Goal: Contribute content: Add original content to the website for others to see

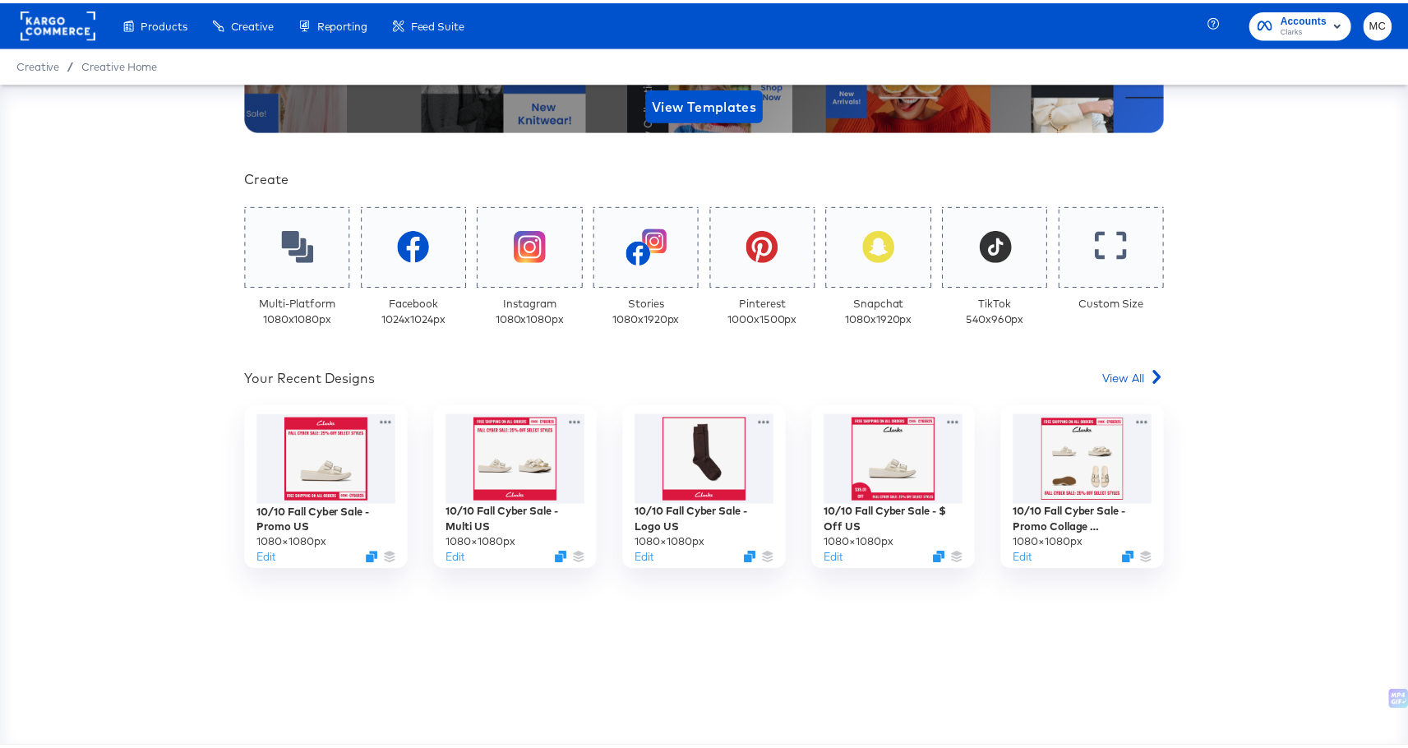
scroll to position [279, 0]
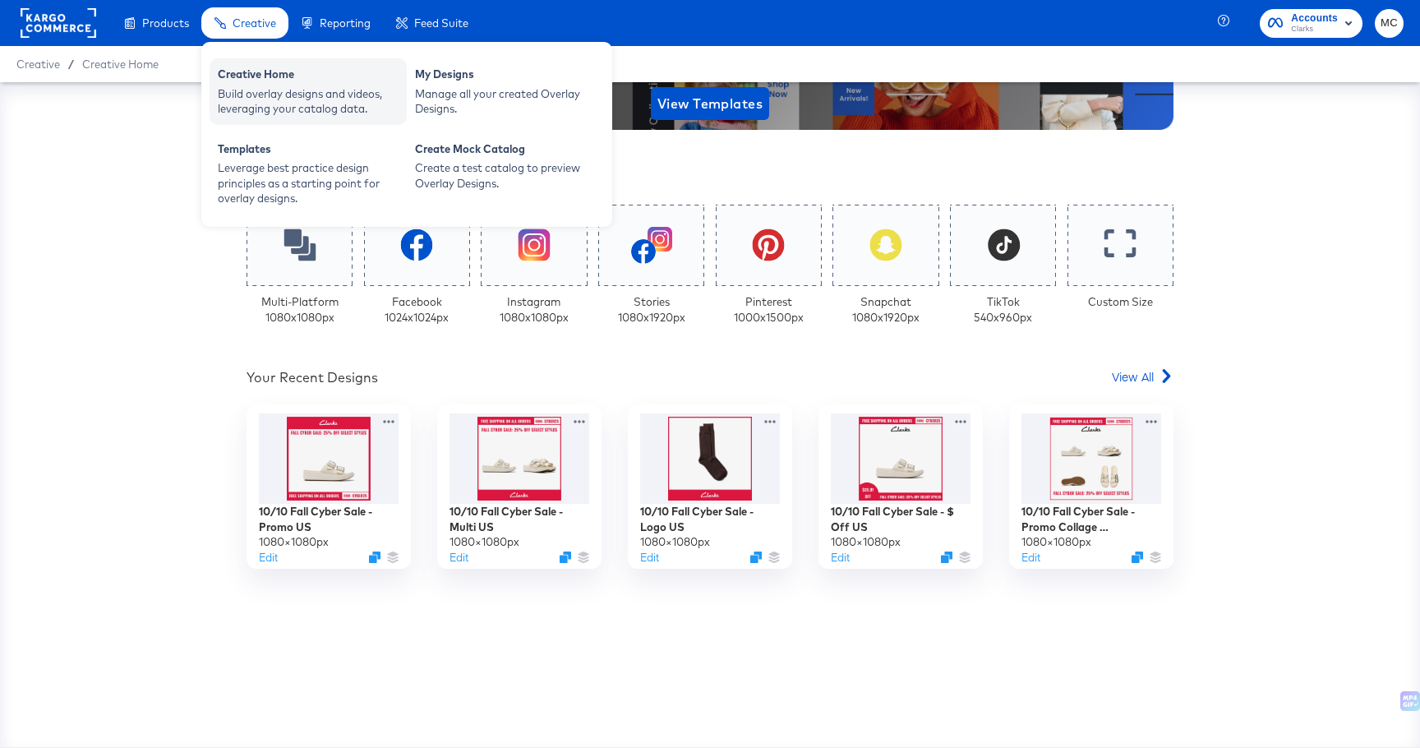
click at [245, 68] on div "Creative Home" at bounding box center [308, 77] width 181 height 20
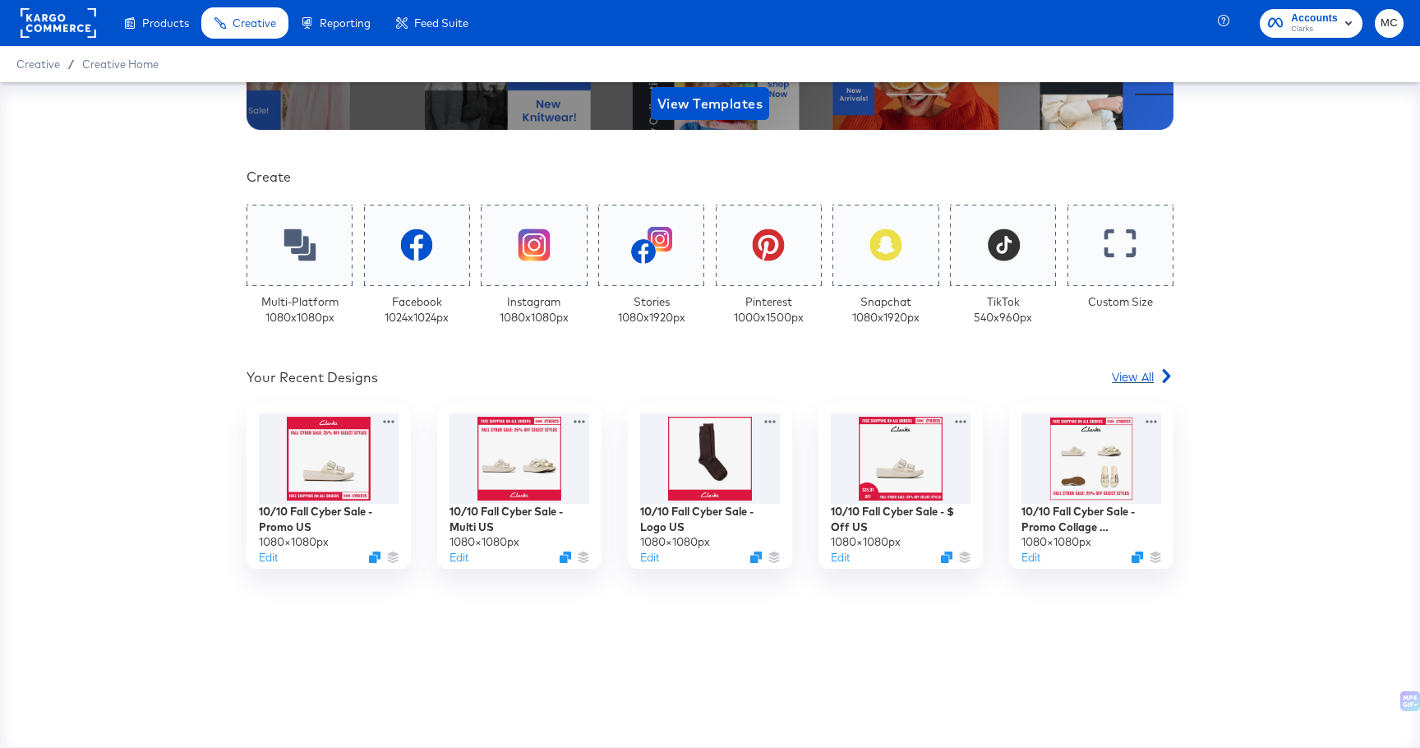
click at [1143, 386] on link "View All" at bounding box center [1143, 380] width 62 height 24
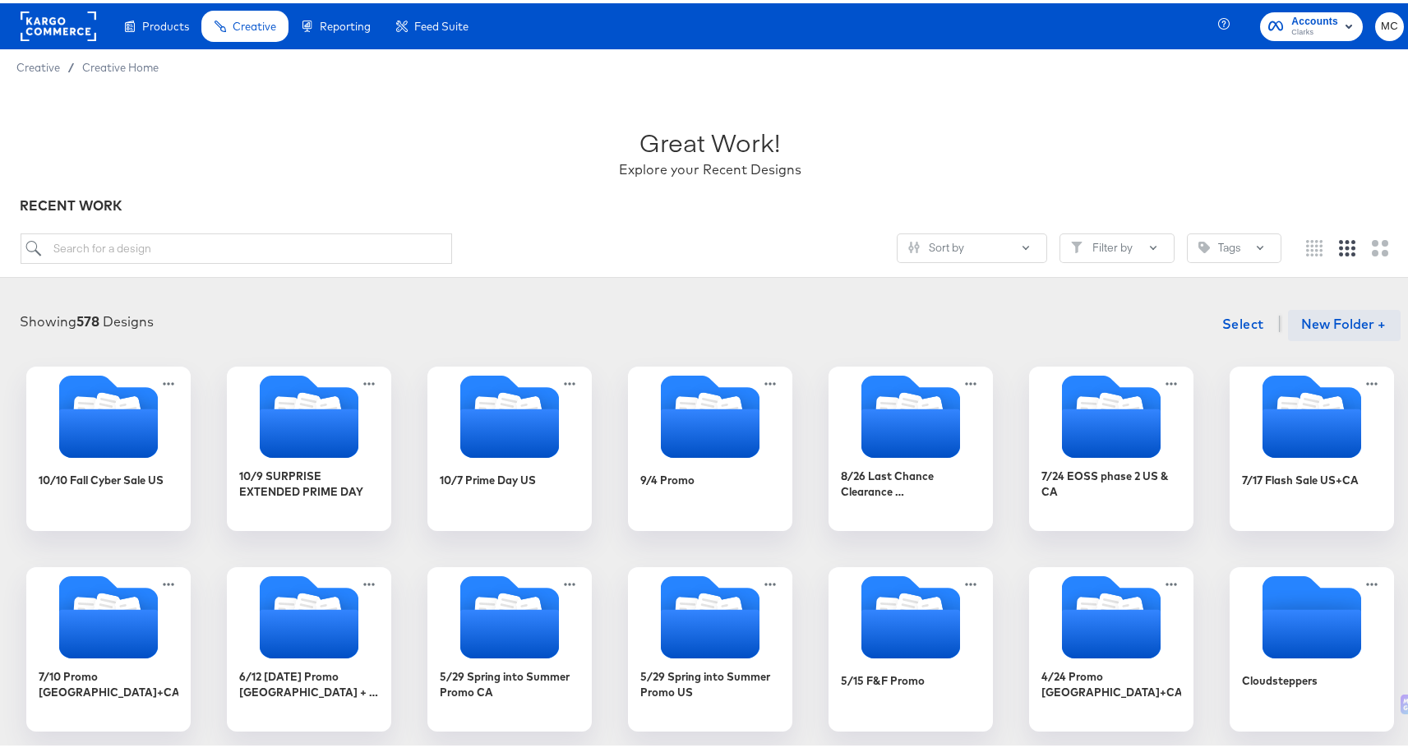
click at [1335, 310] on button "New Folder +" at bounding box center [1344, 322] width 113 height 31
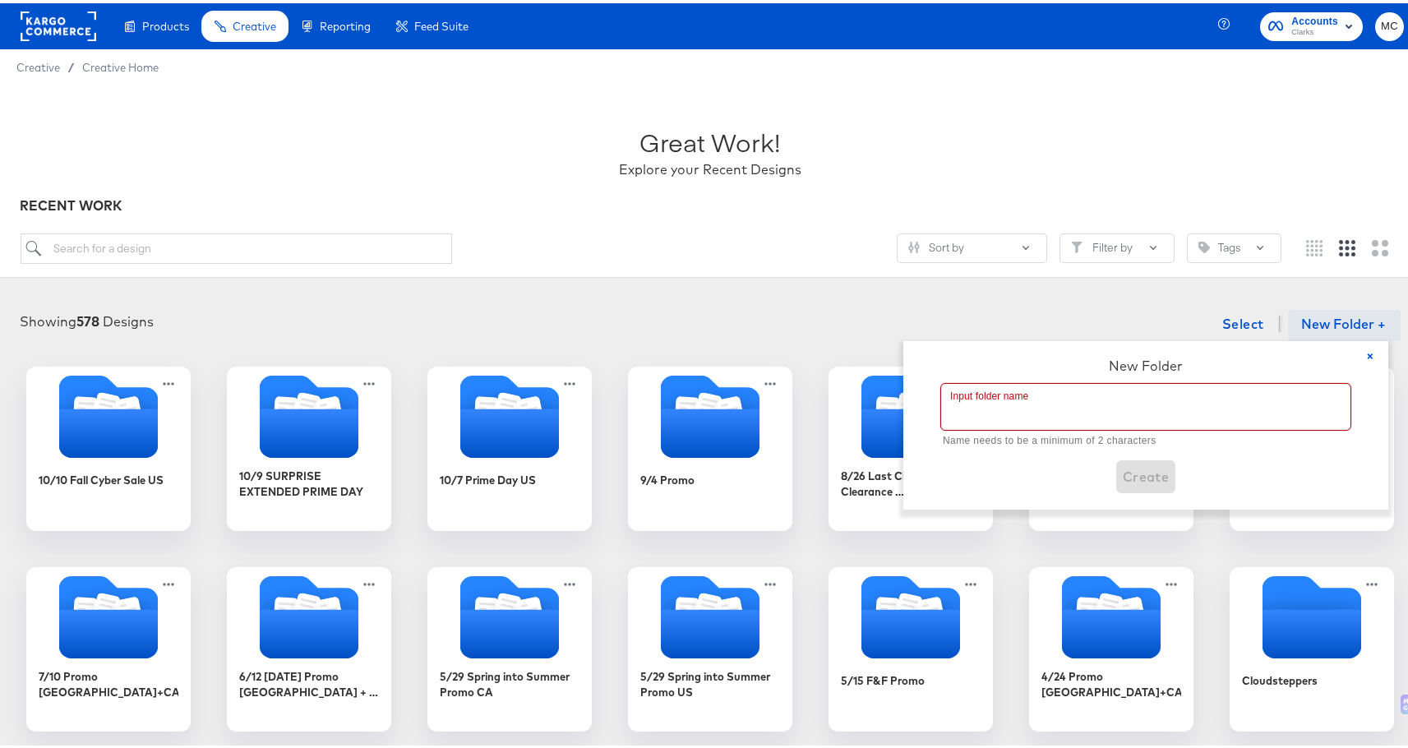
click at [1096, 388] on input "text" at bounding box center [1145, 404] width 409 height 46
paste input "Thanksgiving Sale: 20% Off Select Styles + Free Shipping"
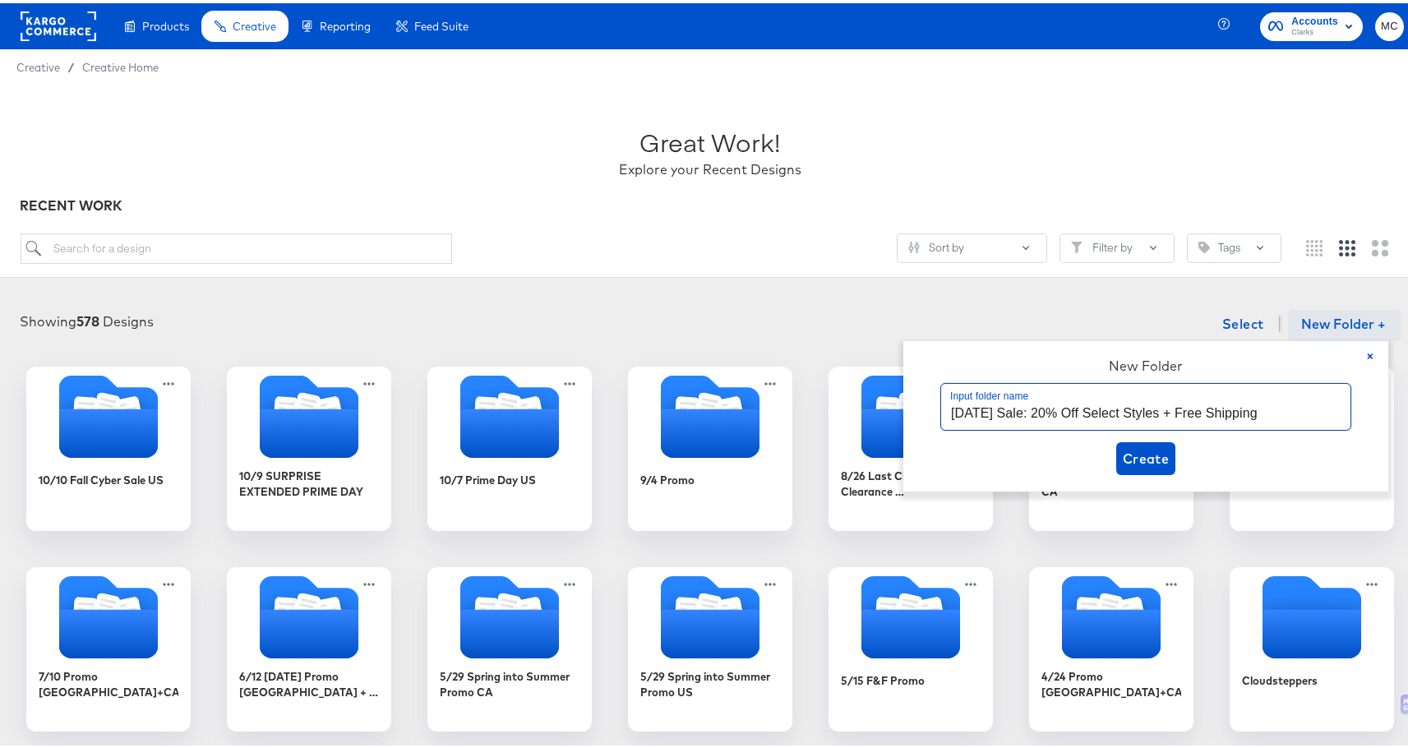
click at [1064, 405] on input "Thanksgiving Sale: 20% Off Select Styles + Free Shipping" at bounding box center [1145, 404] width 409 height 46
click at [951, 408] on input "Thanksgiving Sale 20% Off Select Styles + Free Shipping" at bounding box center [1145, 404] width 409 height 46
type input "10/09 [DATE] Sale 20% Off Select Styles + Free Shipping"
click at [1170, 454] on button "Create" at bounding box center [1146, 455] width 60 height 33
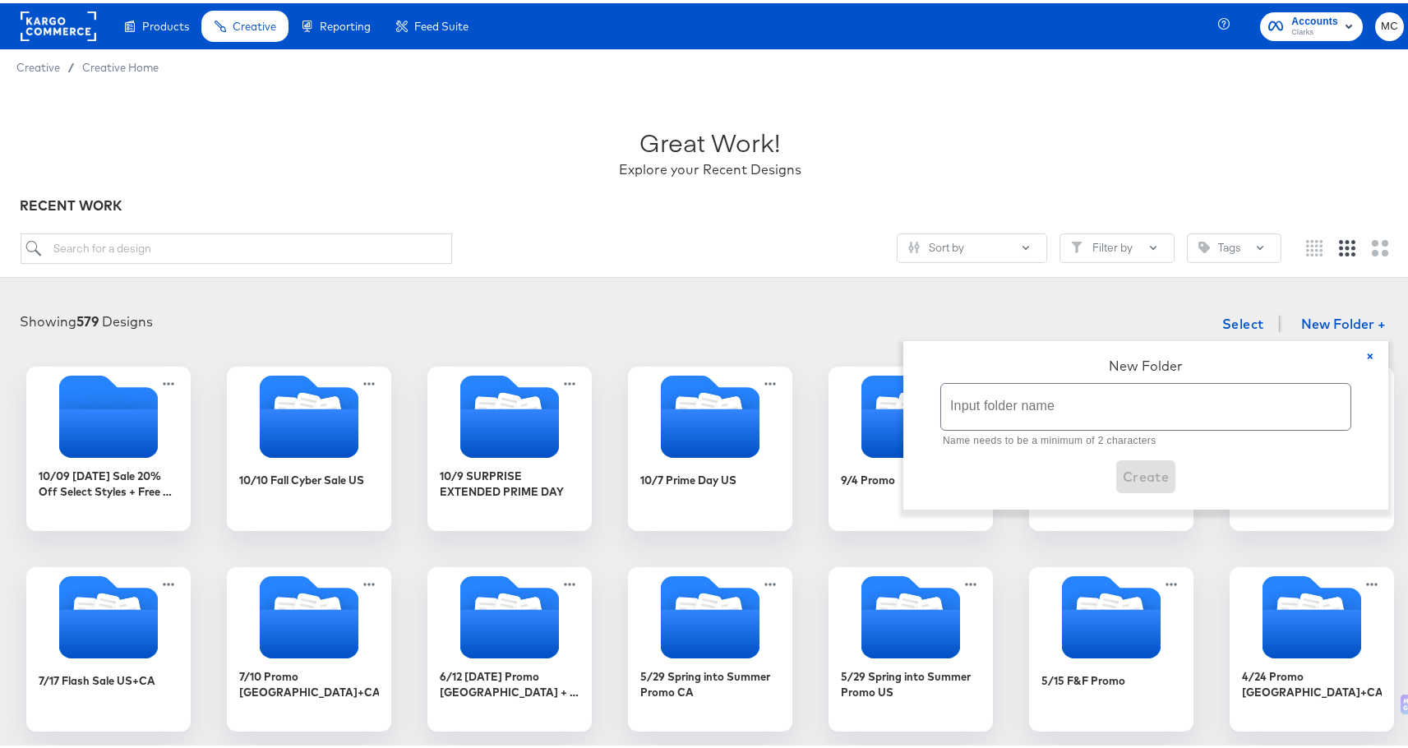
click at [369, 154] on div "Great Work! Explore your Recent Designs" at bounding box center [711, 141] width 1380 height 103
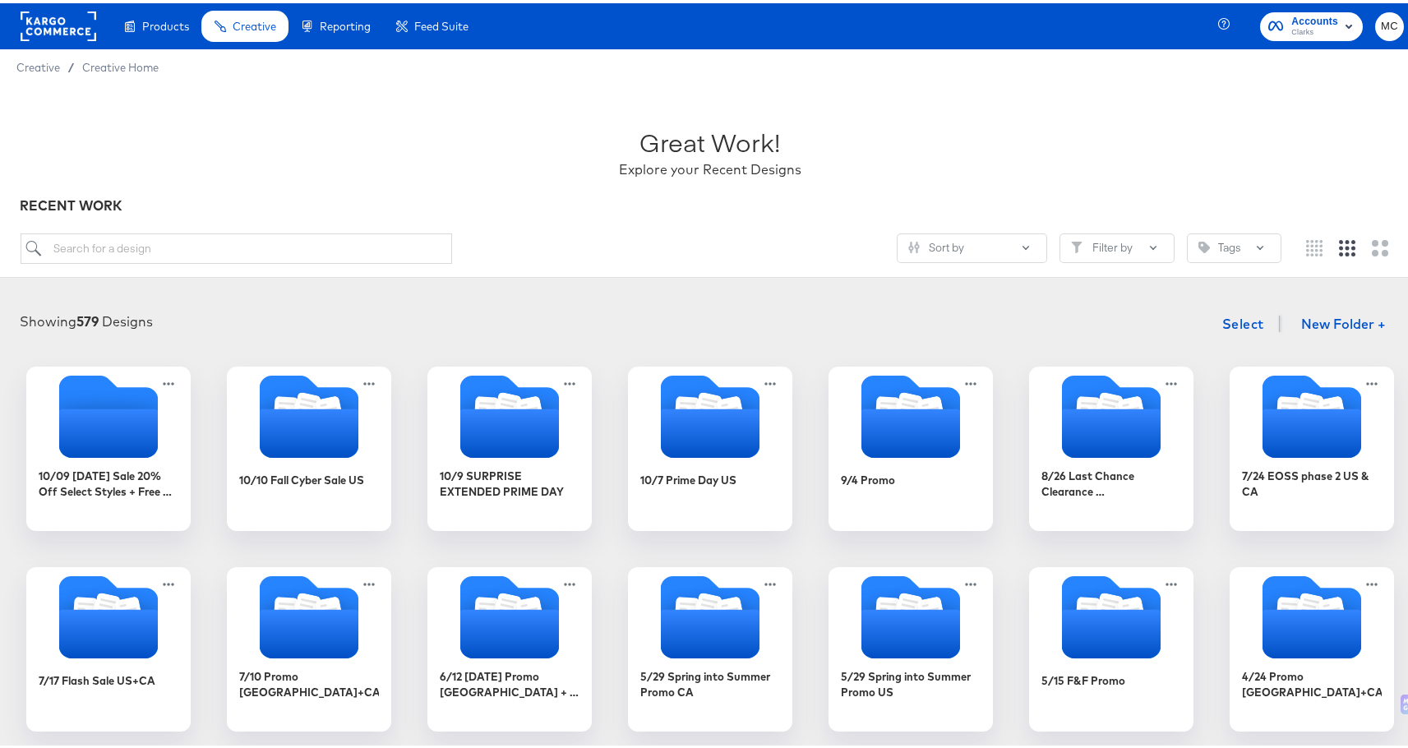
click at [528, 205] on div "RECENT WORK" at bounding box center [711, 202] width 1380 height 19
click at [293, 389] on icon "Folder" at bounding box center [307, 402] width 29 height 33
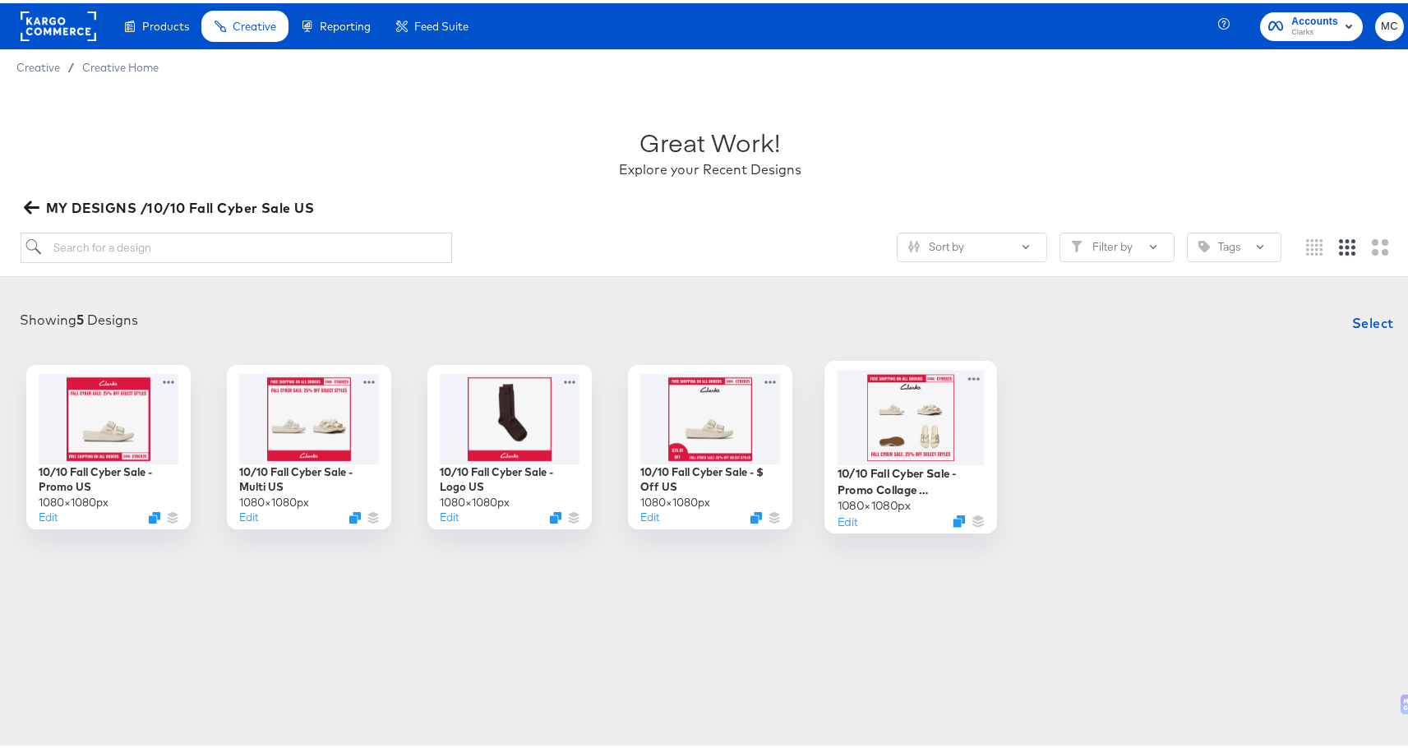
click at [889, 427] on div at bounding box center [910, 414] width 147 height 95
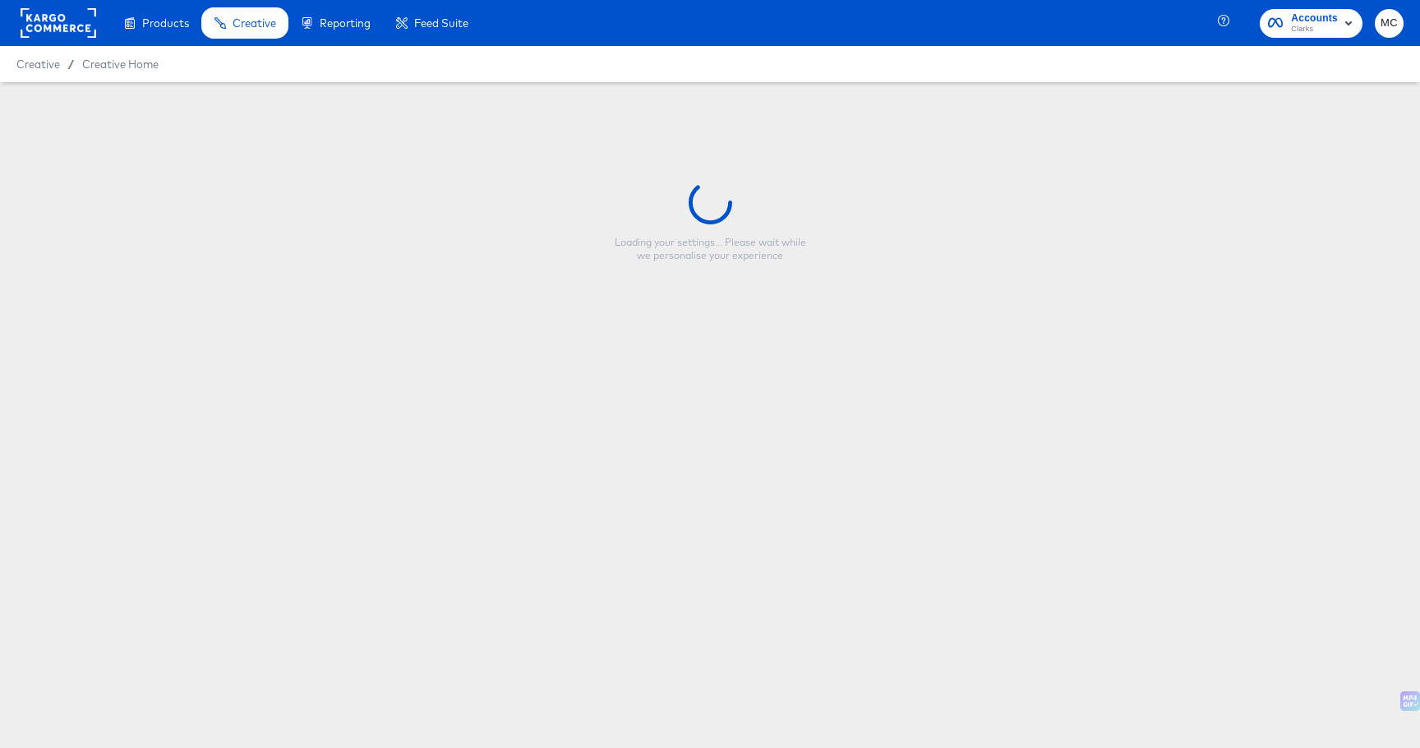
type input "10/10 Fall Cyber Sale - Promo Collage US"
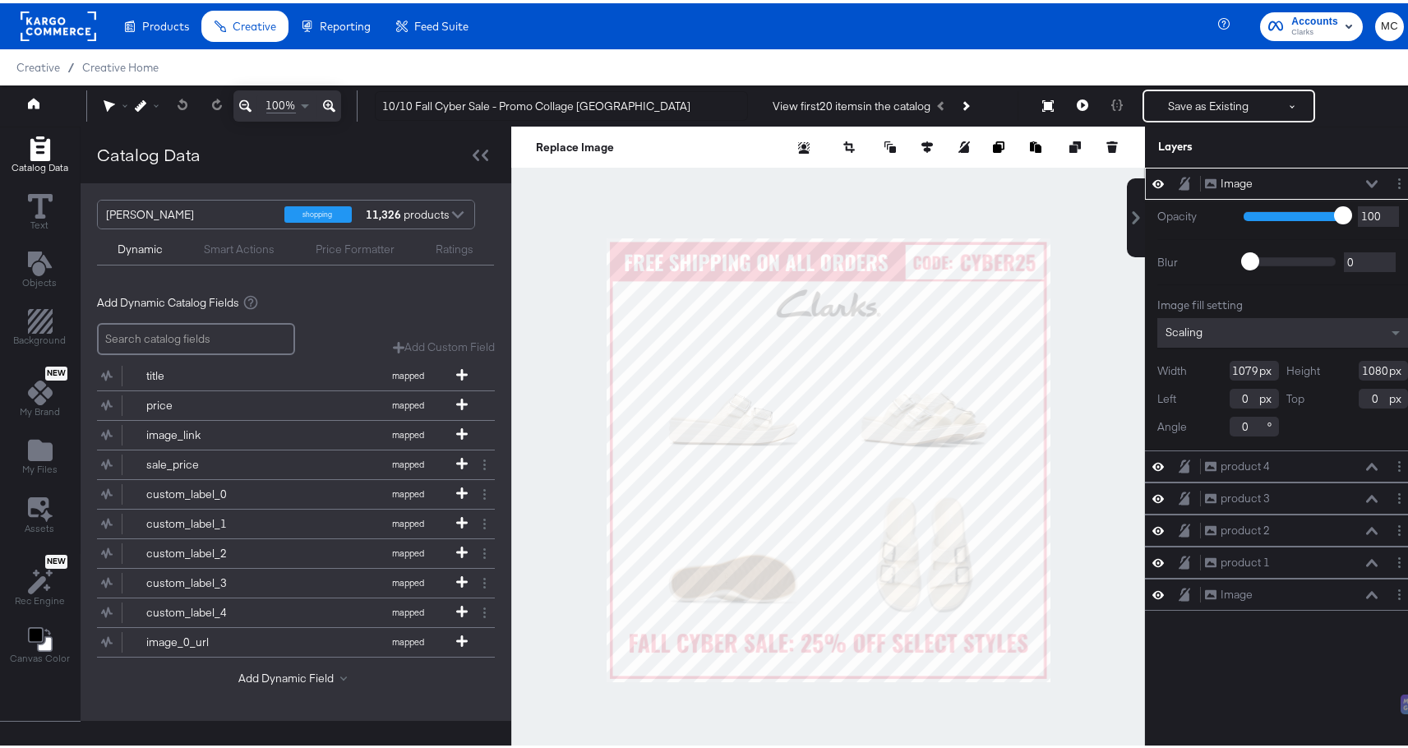
click at [1152, 181] on icon at bounding box center [1158, 180] width 12 height 14
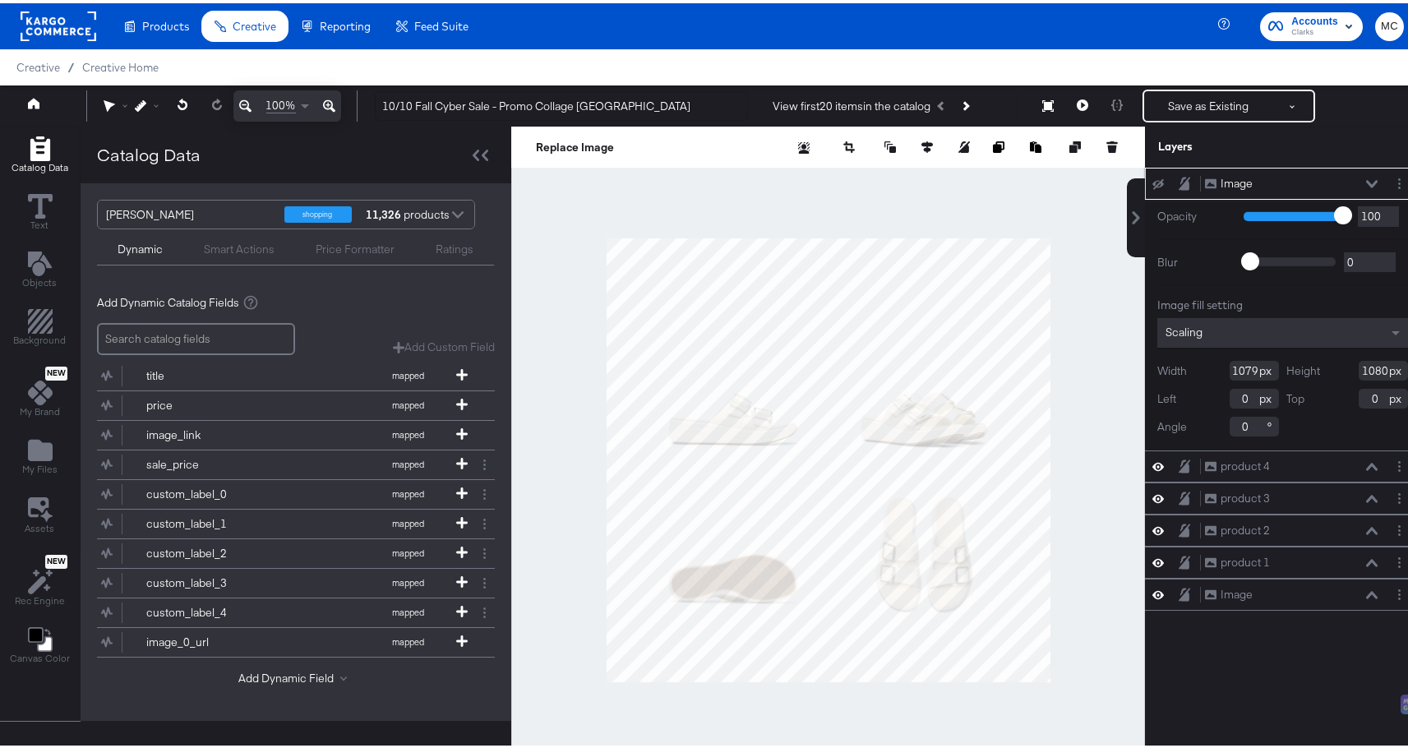
click at [1152, 180] on icon at bounding box center [1158, 180] width 12 height 11
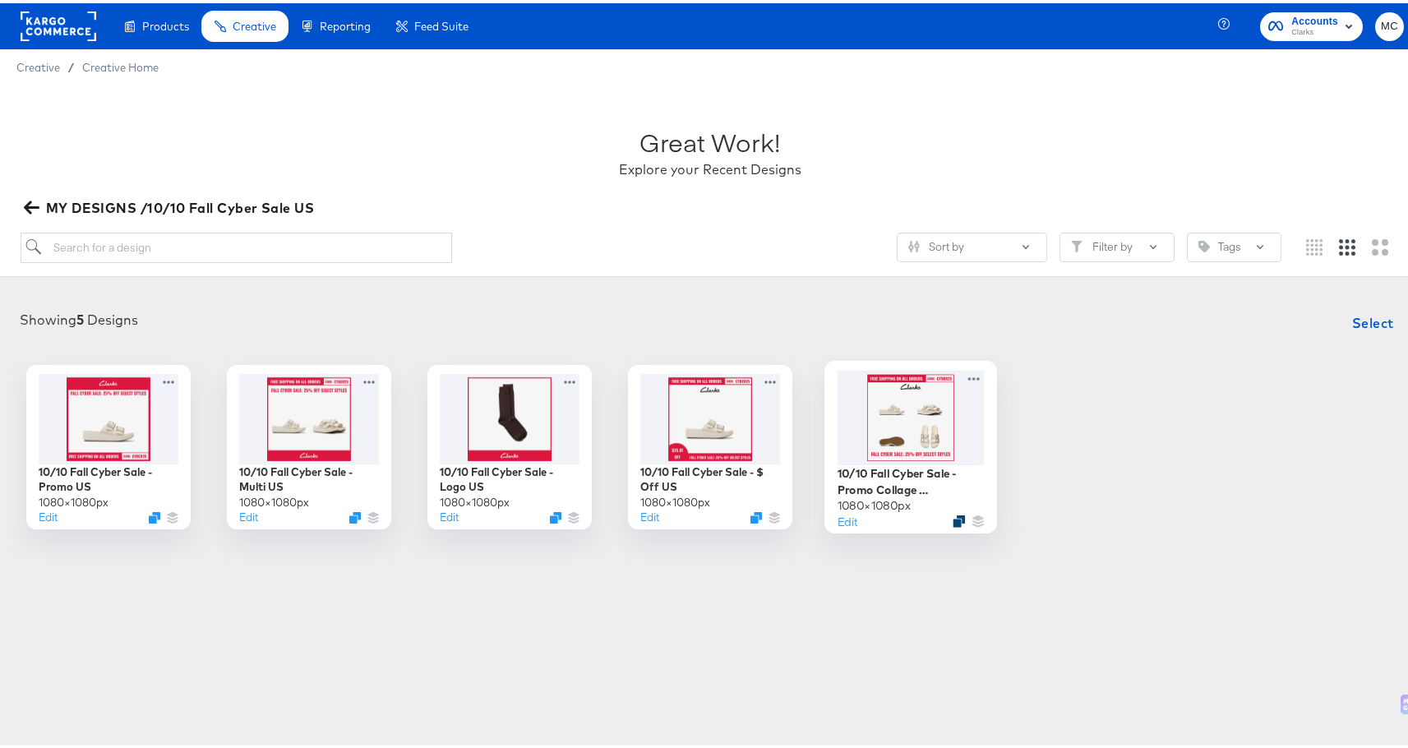
click at [953, 517] on div at bounding box center [959, 517] width 12 height 12
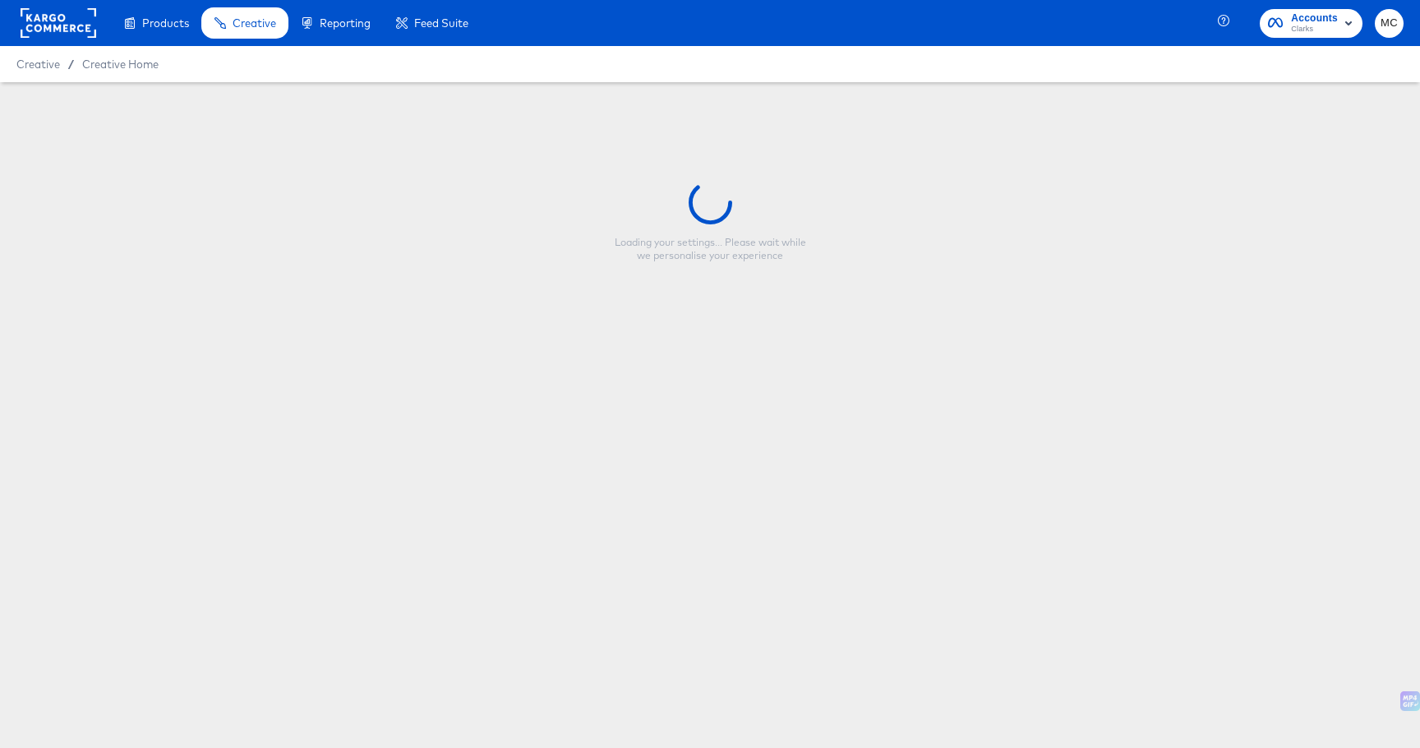
type input "10/10 Fall Cyber Sale - Promo Collage US"
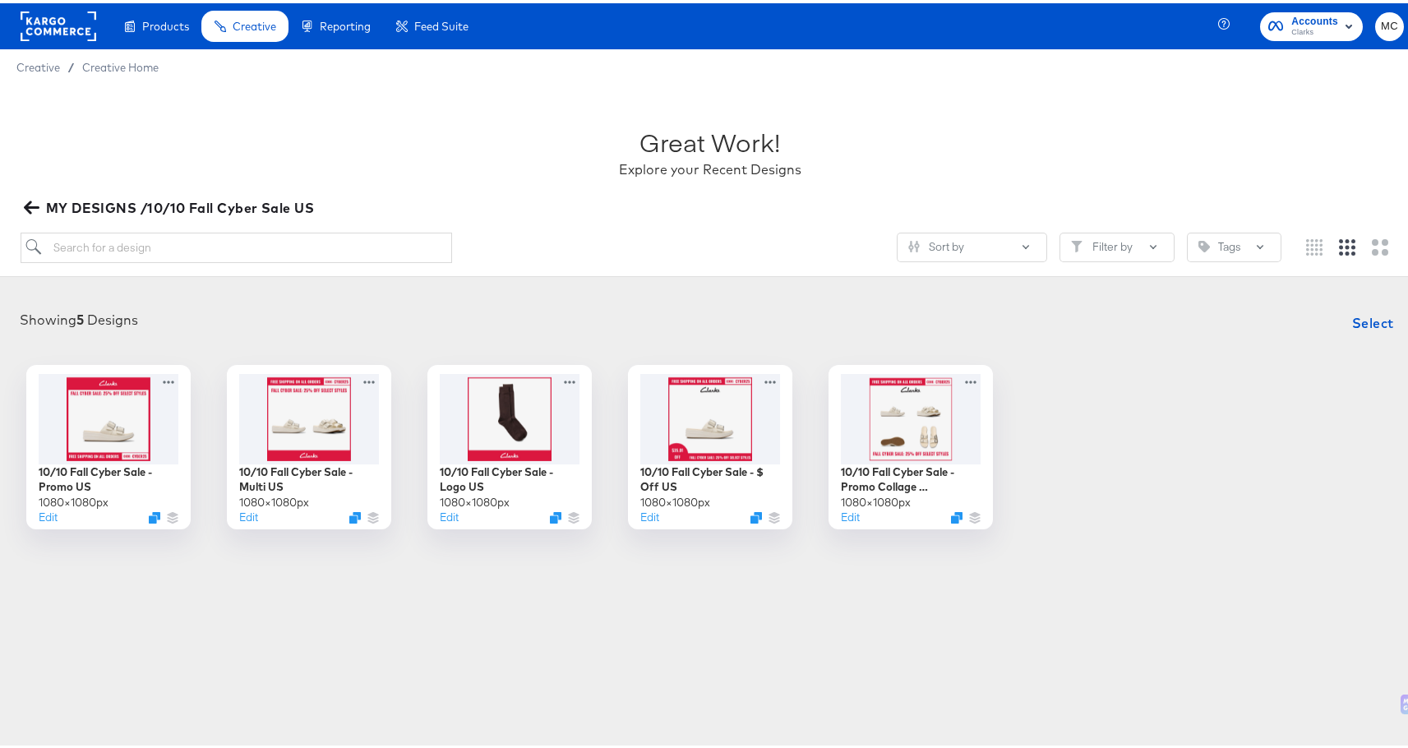
click at [1008, 609] on div "Products Products Product Catalogs Enhance Your Product Catalog, Map Them to Pu…" at bounding box center [710, 374] width 1420 height 748
click at [953, 514] on icon "Duplicate" at bounding box center [959, 517] width 12 height 12
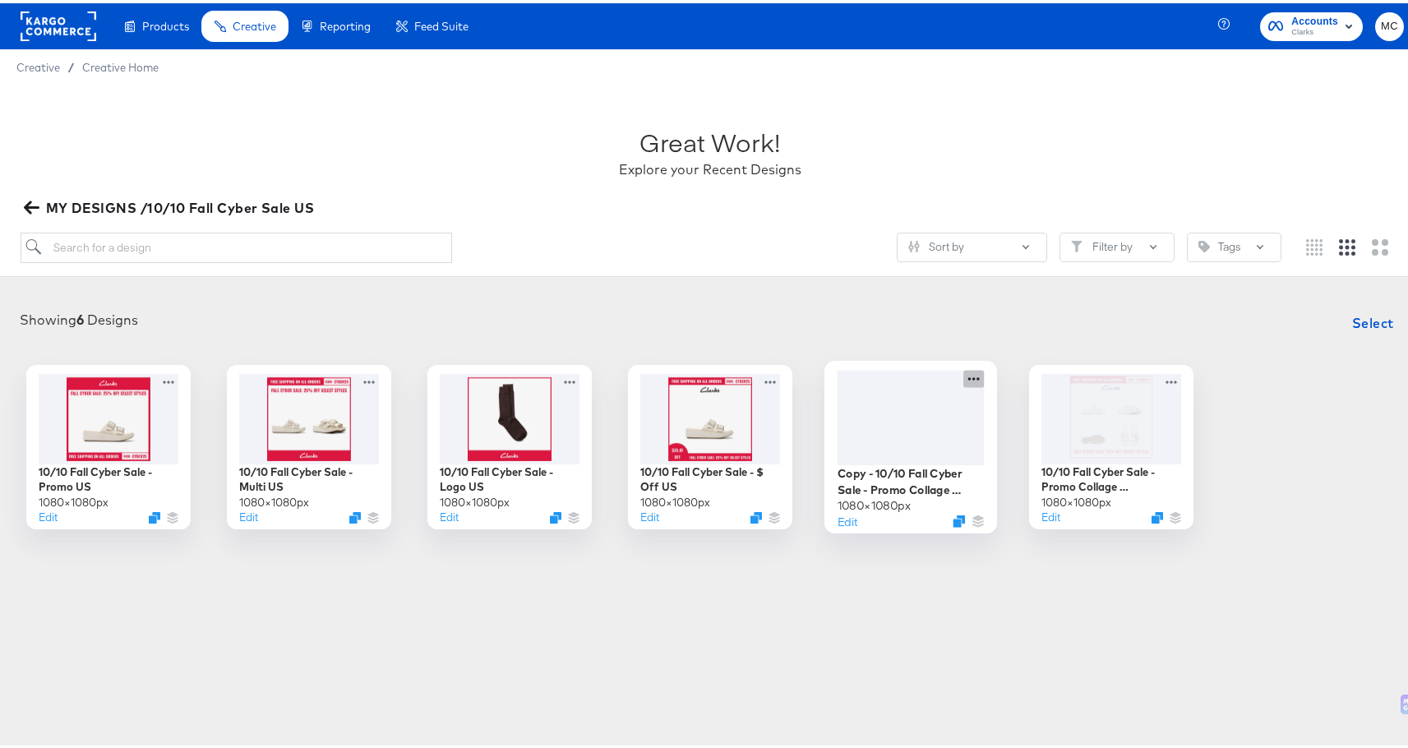
click at [970, 379] on icon at bounding box center [973, 375] width 21 height 17
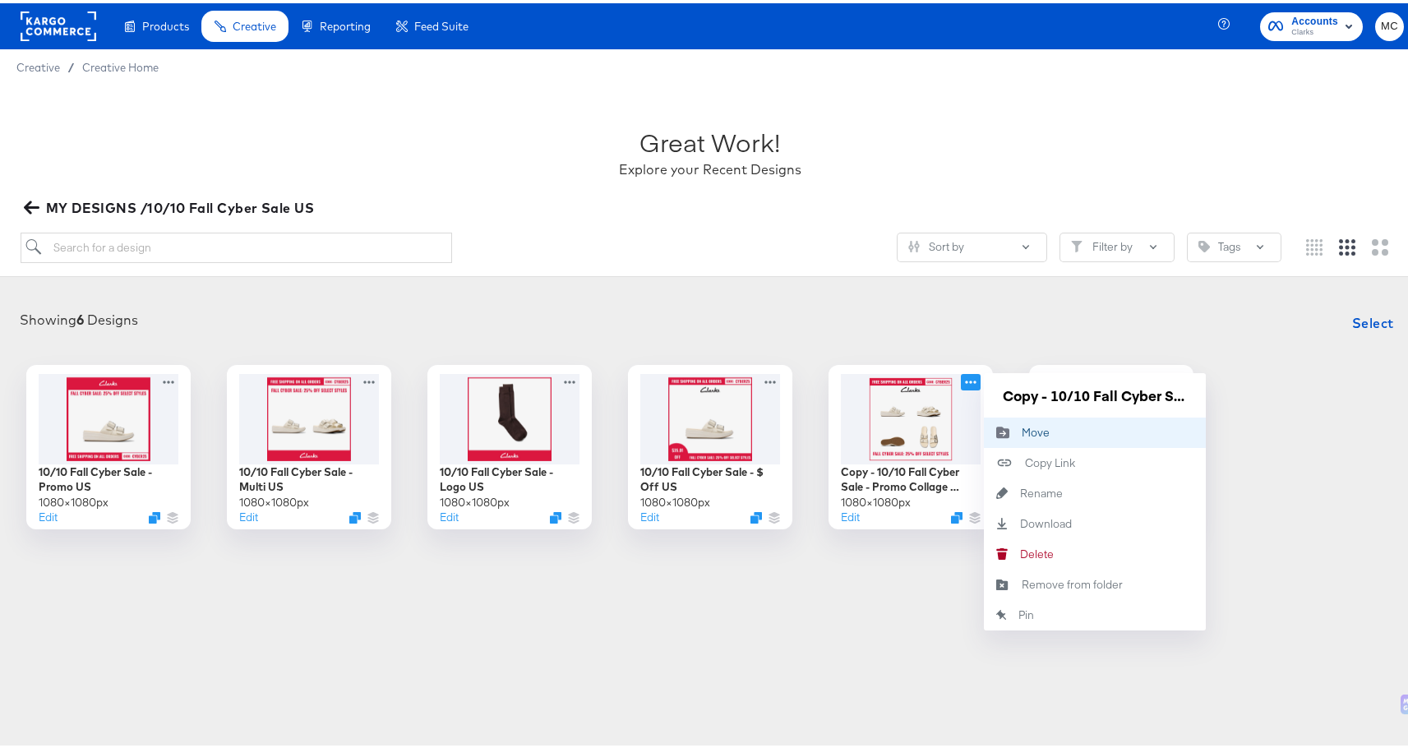
click at [1022, 429] on div "Move Move" at bounding box center [1022, 429] width 0 height 0
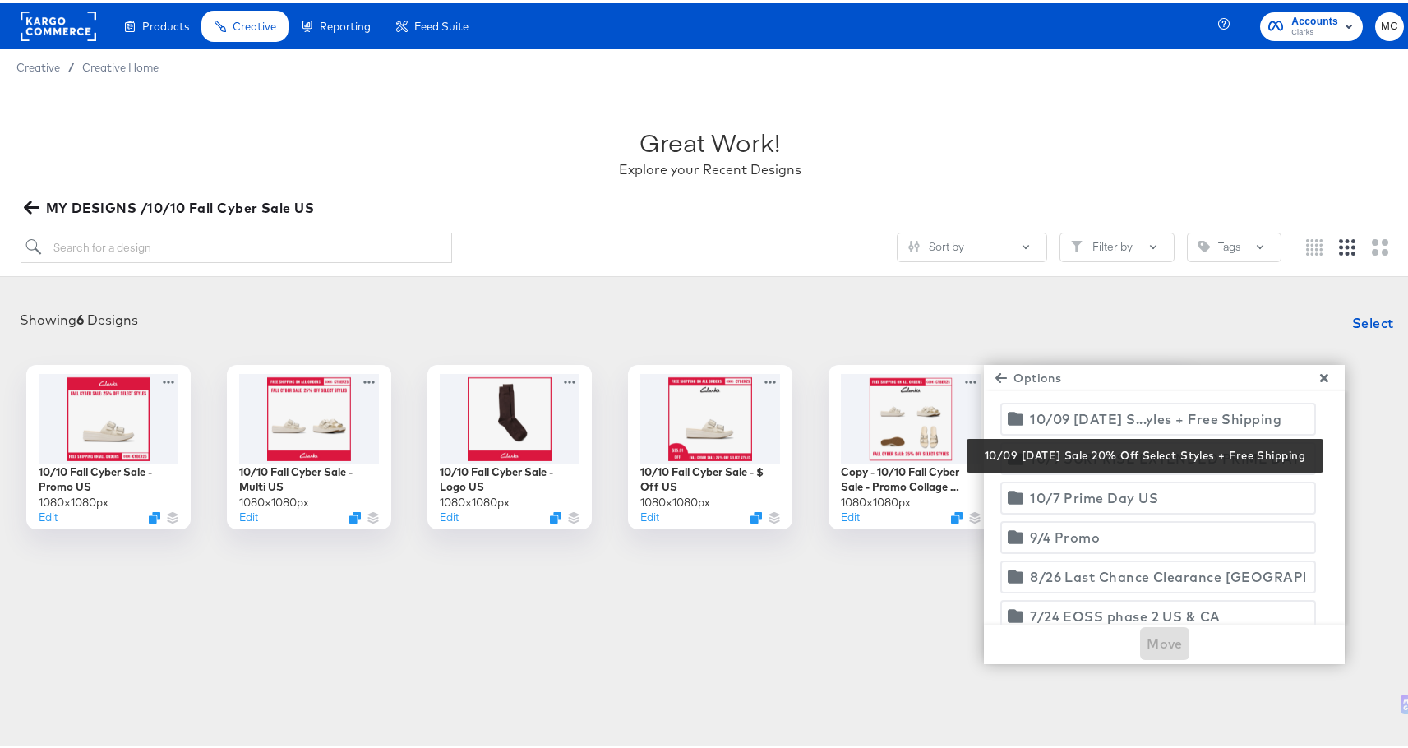
click at [1136, 406] on div "10/09 Thanksgiving S...yles + Free Shipping" at bounding box center [1155, 415] width 251 height 23
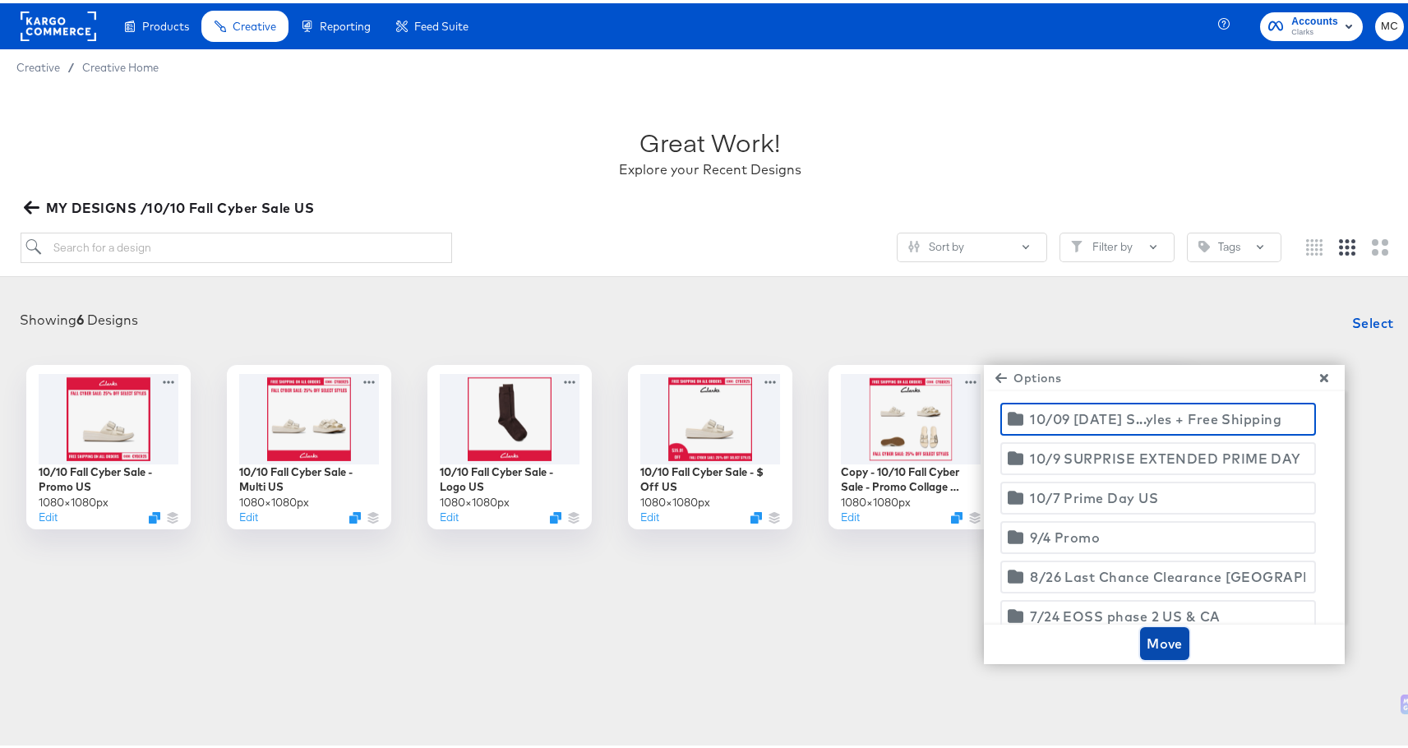
click at [1162, 636] on span "Move" at bounding box center [1164, 640] width 36 height 23
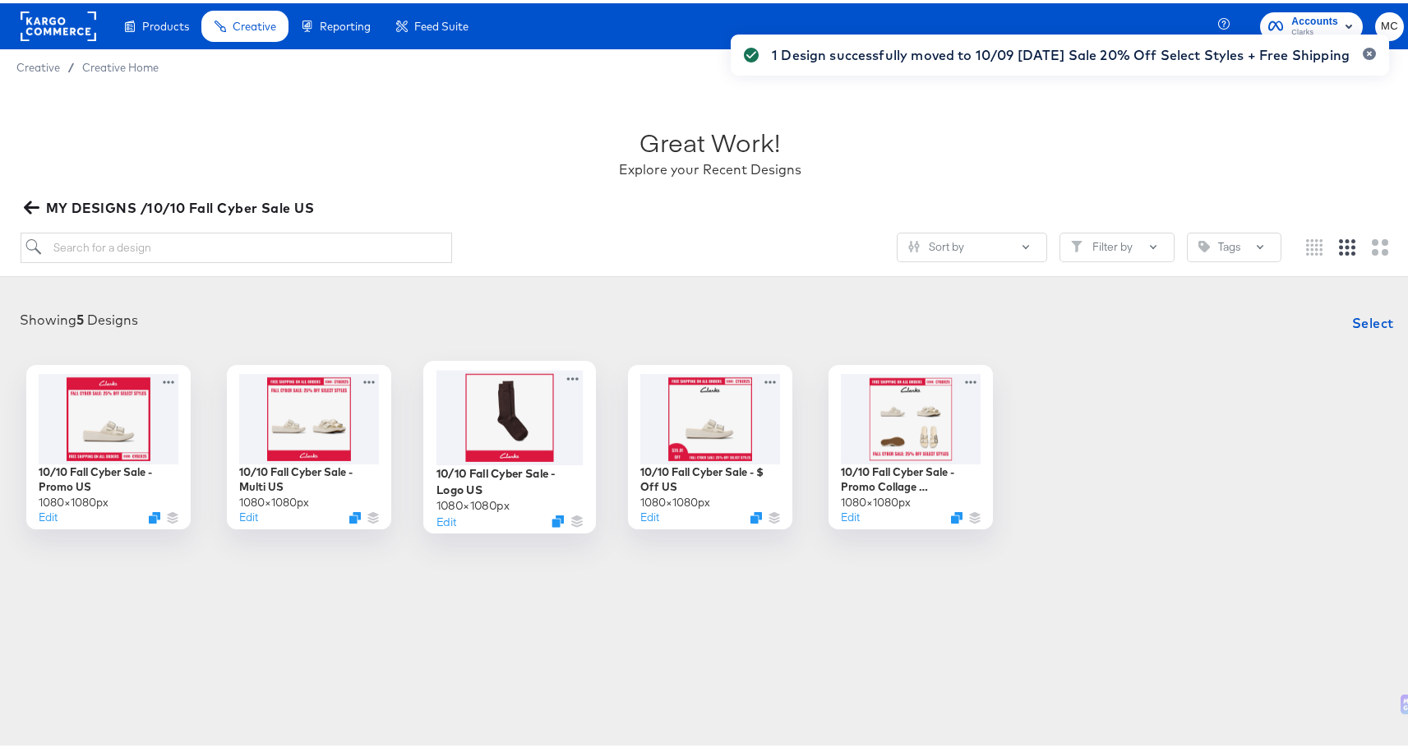
click at [503, 440] on div at bounding box center [509, 414] width 147 height 95
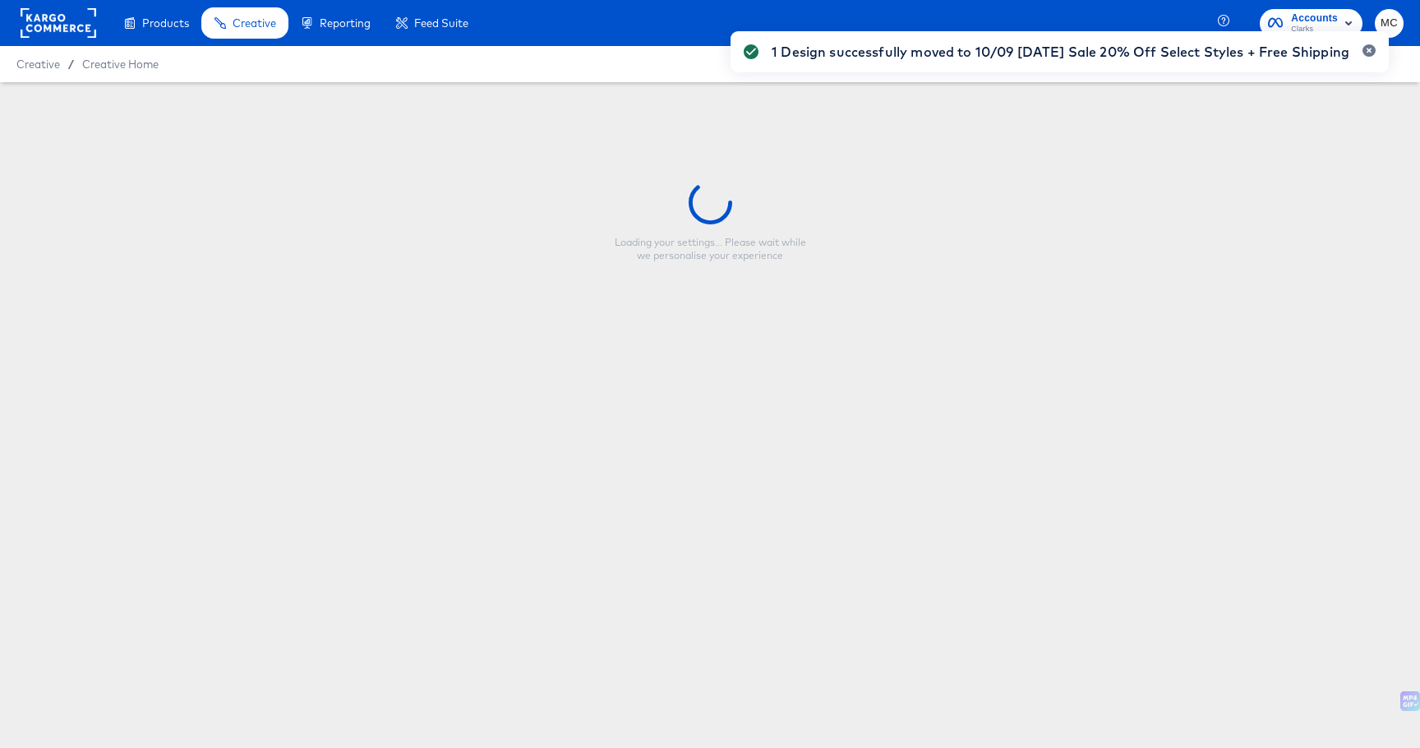
type input "10/10 Fall Cyber Sale - Logo US"
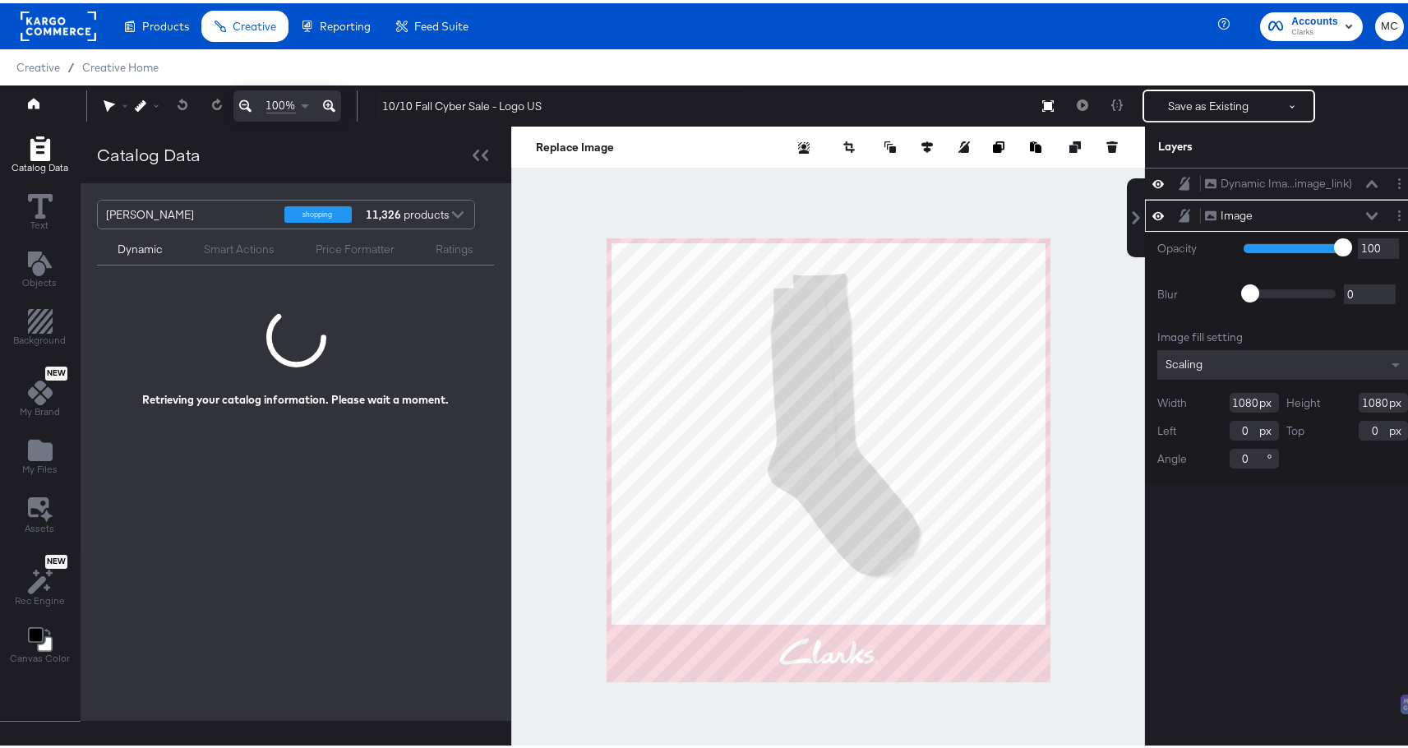
click at [988, 208] on div at bounding box center [828, 456] width 634 height 667
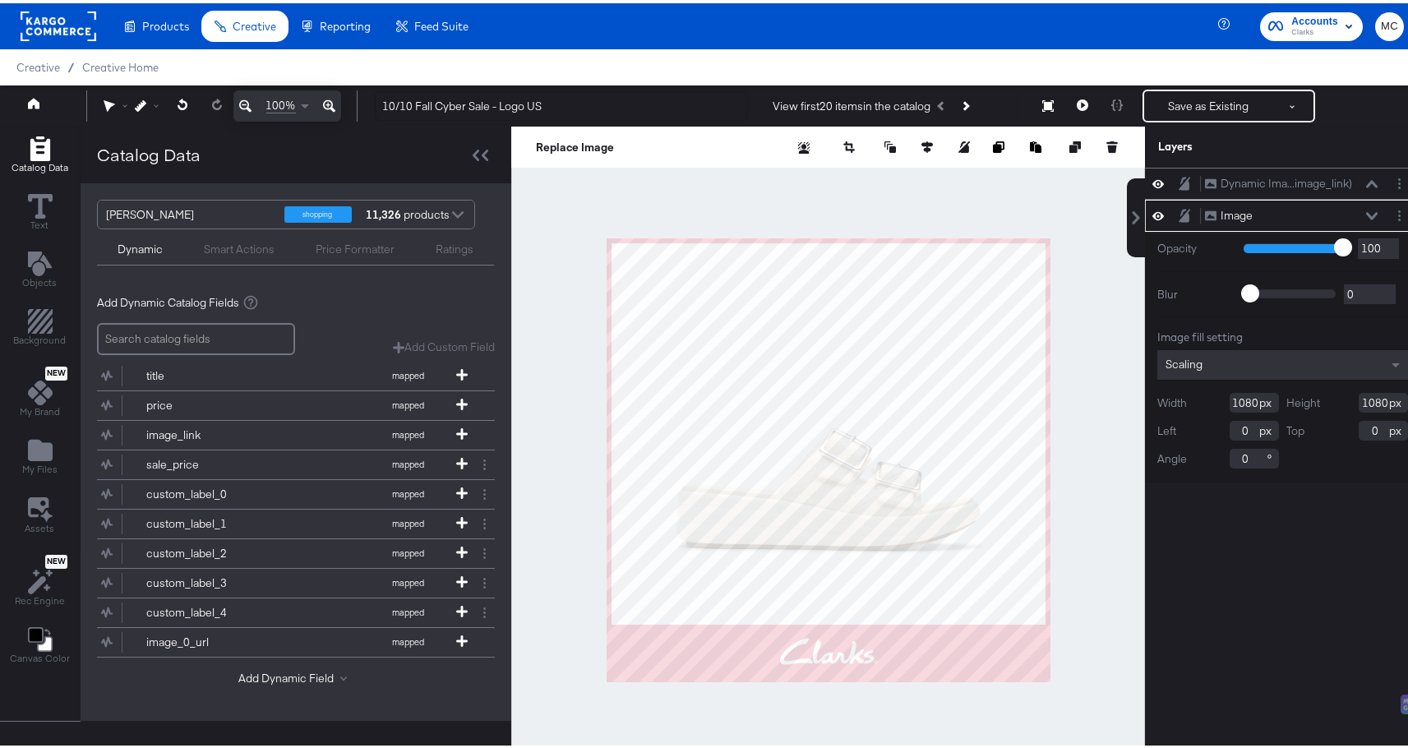
click at [673, 187] on div at bounding box center [828, 456] width 634 height 667
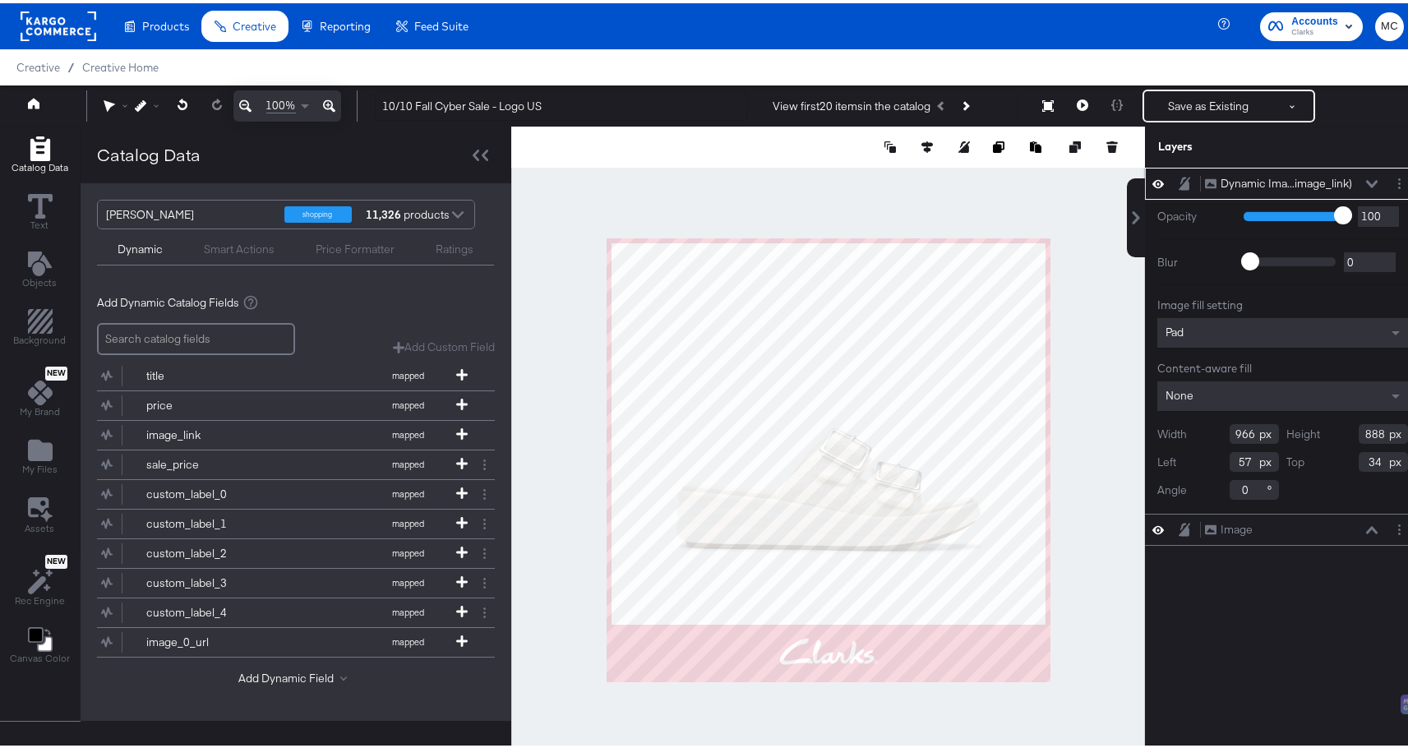
click at [1179, 178] on icon at bounding box center [1185, 180] width 12 height 14
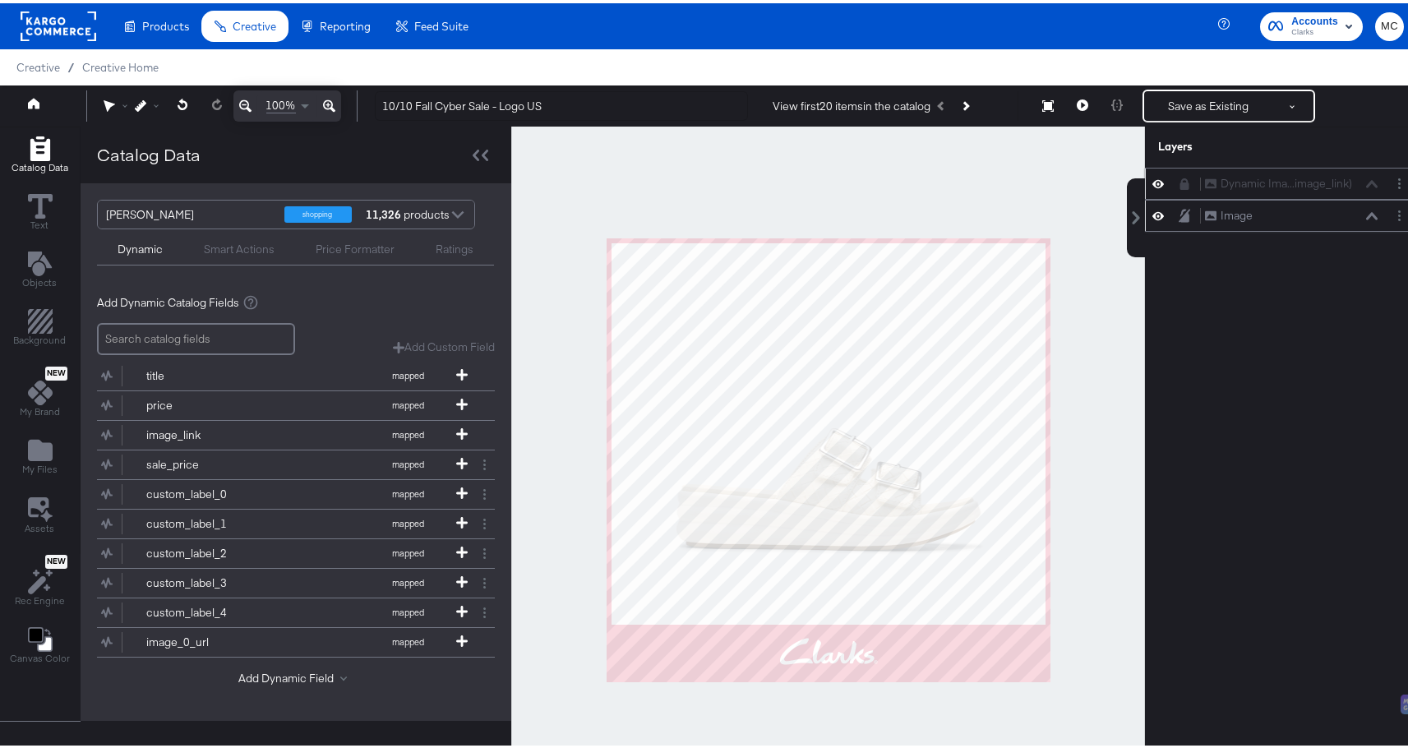
click at [1179, 210] on icon at bounding box center [1185, 211] width 12 height 13
click at [1179, 210] on icon at bounding box center [1185, 213] width 12 height 12
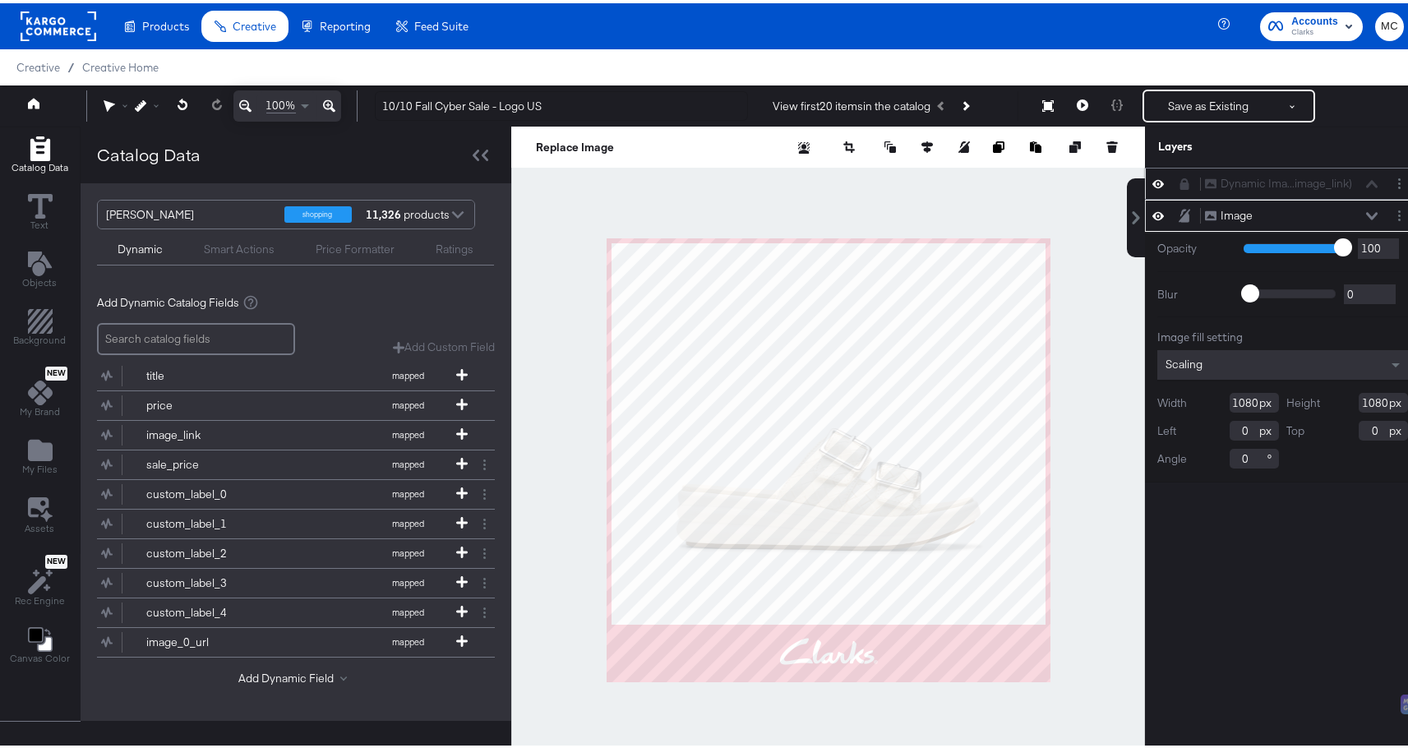
click at [1180, 182] on icon at bounding box center [1184, 181] width 9 height 12
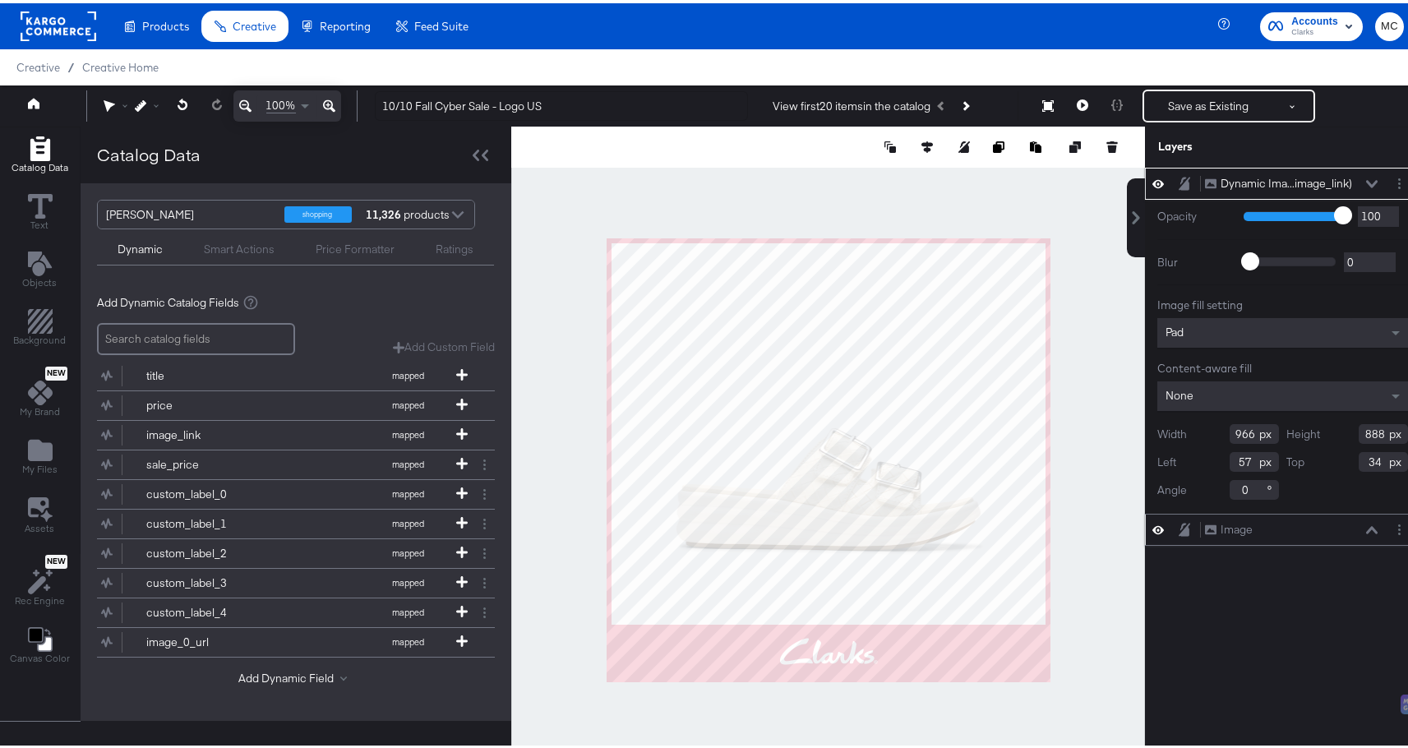
click at [1152, 182] on icon at bounding box center [1158, 180] width 12 height 14
click at [1145, 529] on div "Image Image" at bounding box center [1282, 526] width 275 height 32
click at [1152, 531] on icon at bounding box center [1158, 526] width 12 height 14
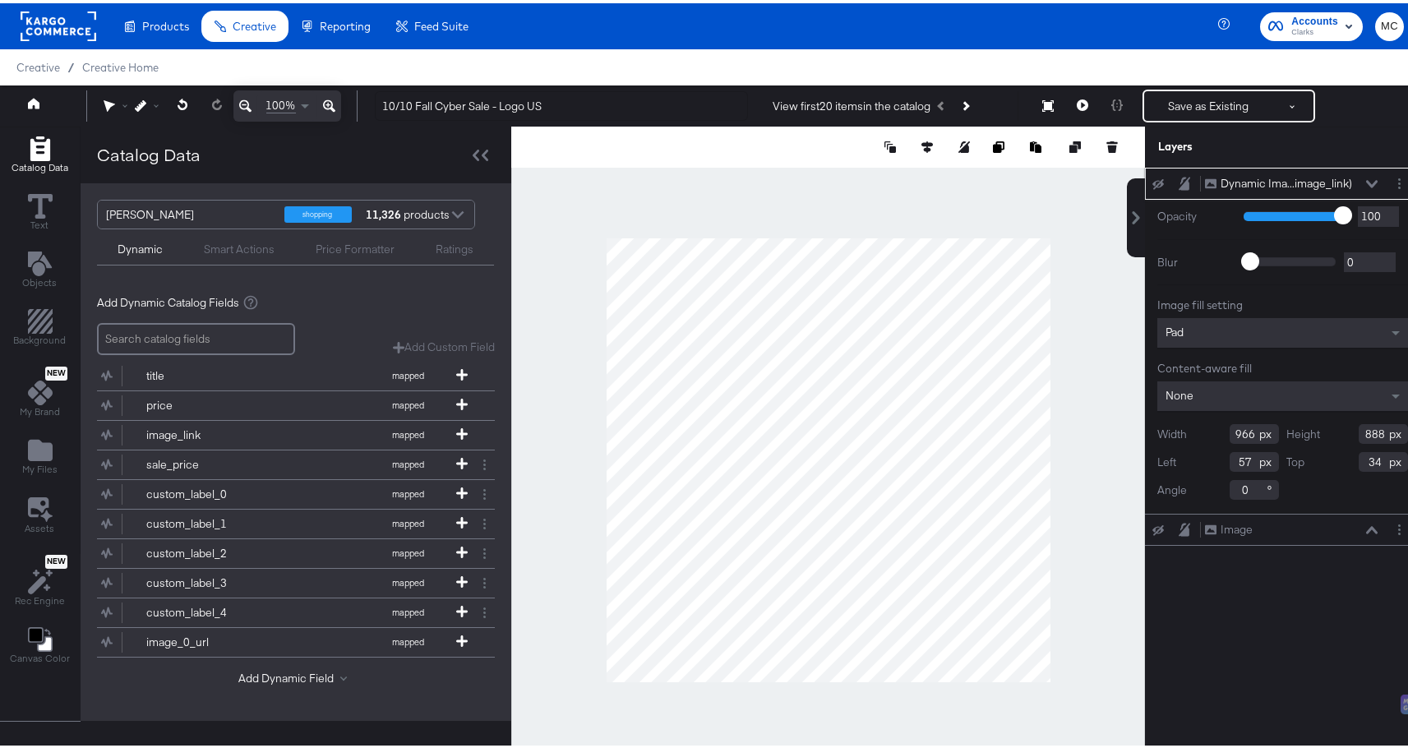
click at [1152, 532] on icon at bounding box center [1158, 527] width 12 height 11
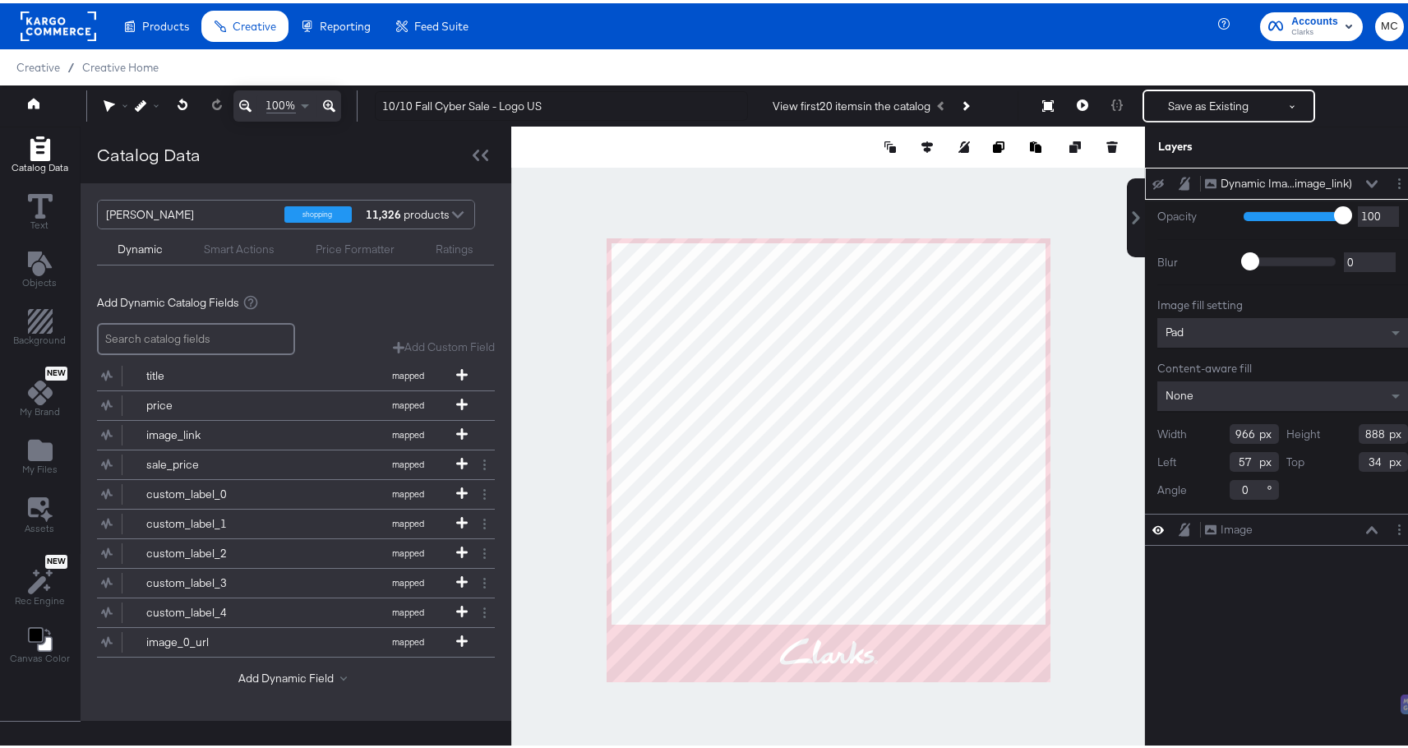
click at [1257, 544] on div "Dynamic Ima...image_link) Dynamic Image (image_link) Opacity 1 100 100 Blur 0 2…" at bounding box center [1282, 464] width 275 height 600
click at [1225, 528] on div "Image" at bounding box center [1236, 527] width 32 height 16
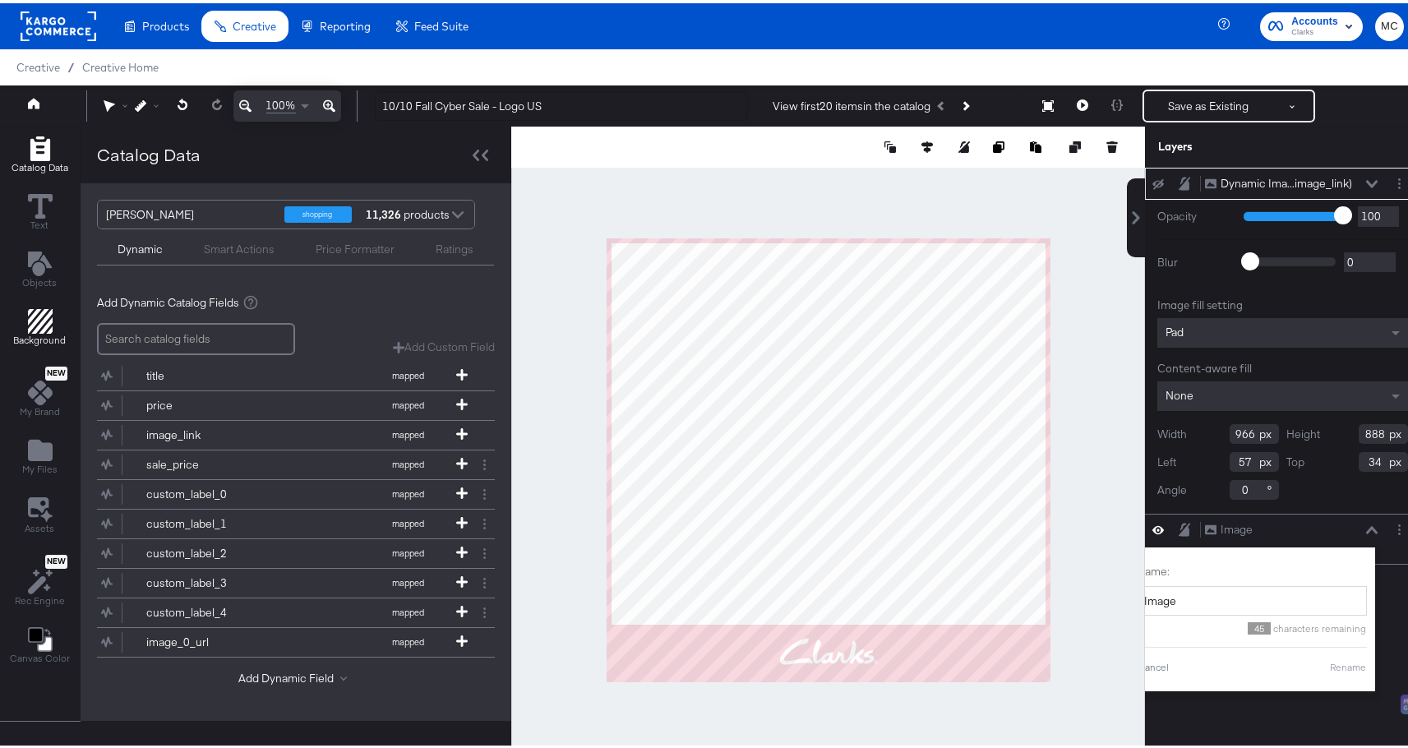
click at [59, 327] on div "Background" at bounding box center [40, 325] width 53 height 38
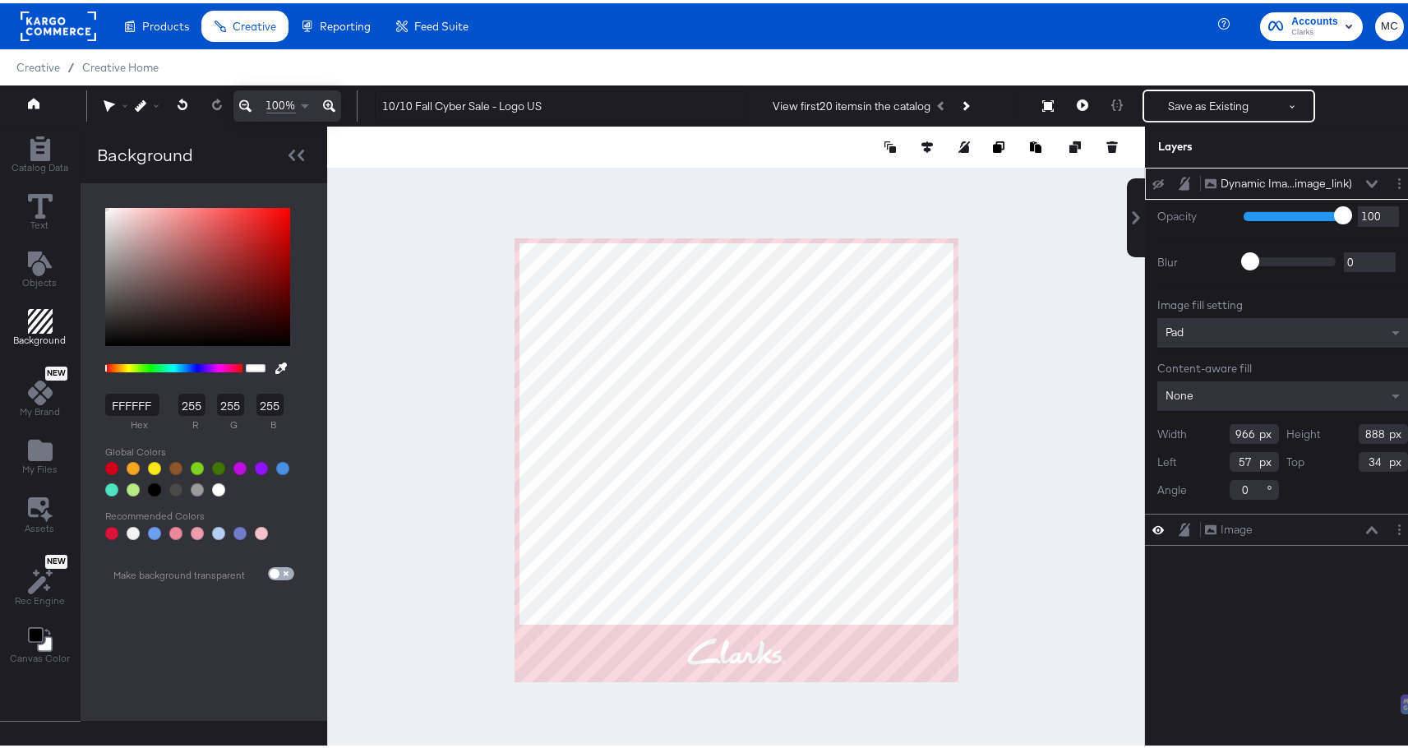
click at [283, 569] on input "checkbox" at bounding box center [274, 573] width 39 height 13
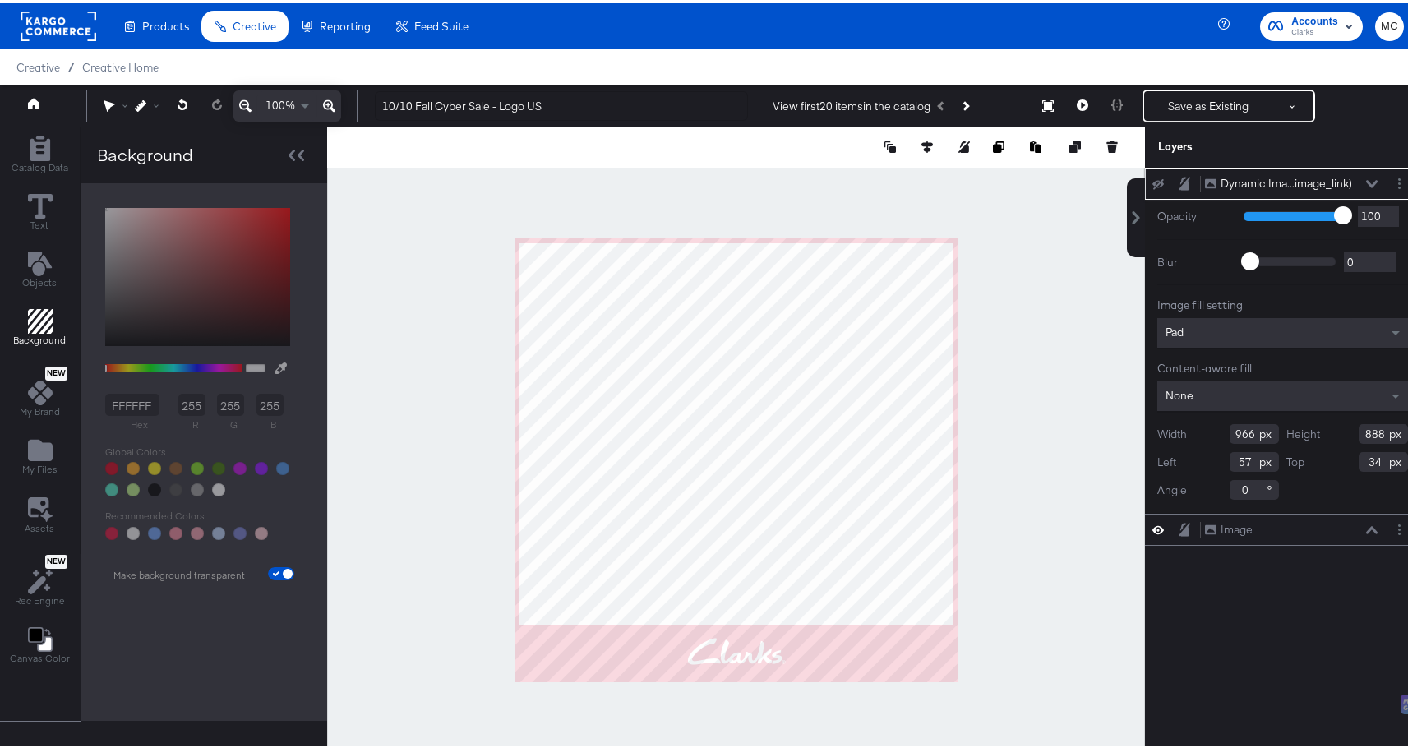
click at [1152, 525] on icon at bounding box center [1158, 527] width 12 height 8
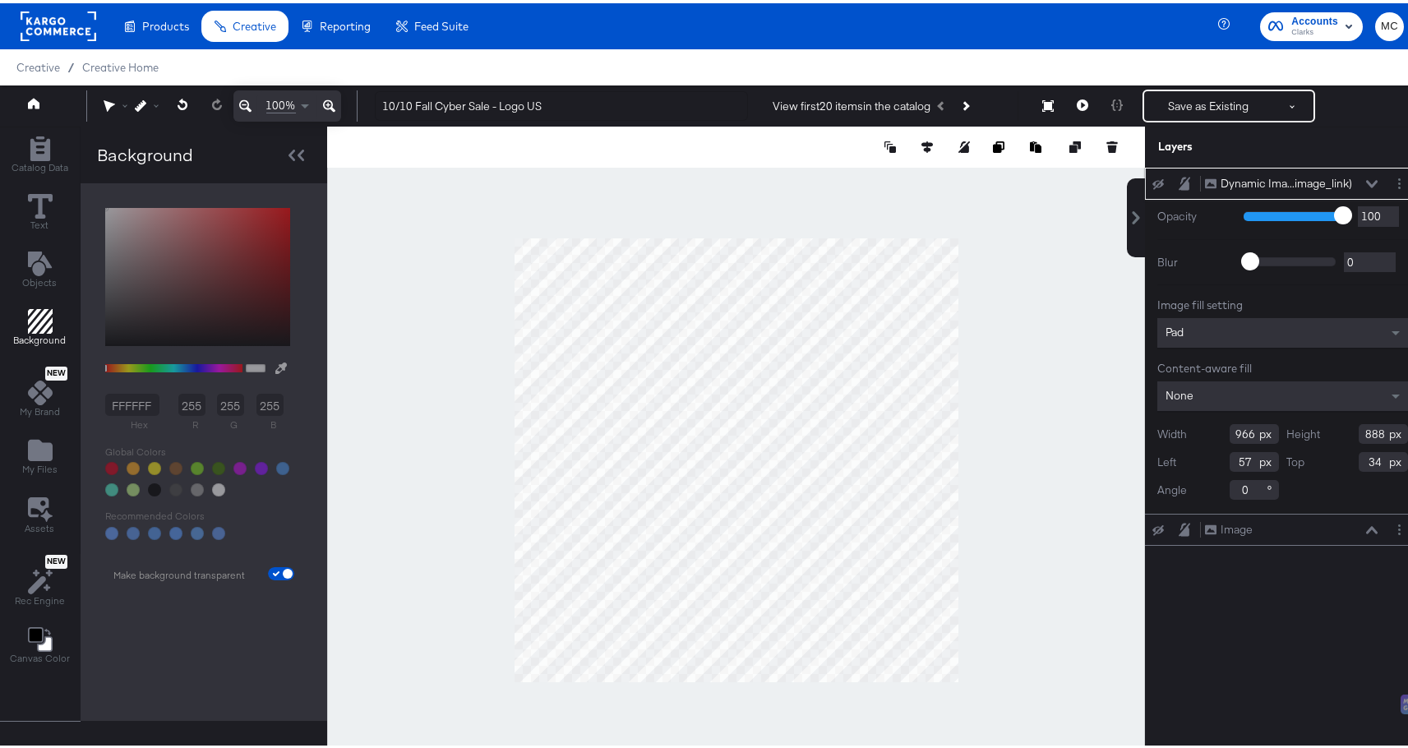
click at [1152, 527] on icon at bounding box center [1158, 527] width 12 height 11
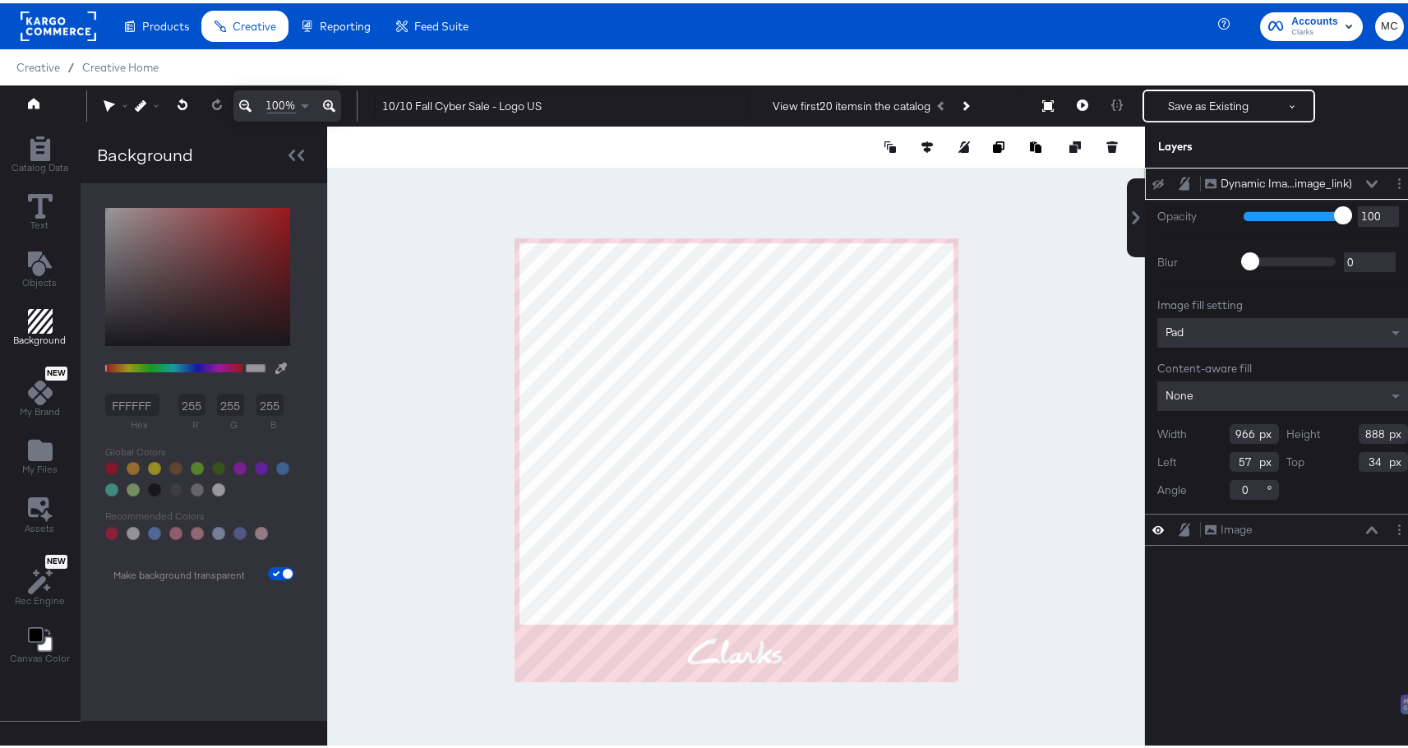
click at [1152, 527] on icon at bounding box center [1158, 527] width 12 height 8
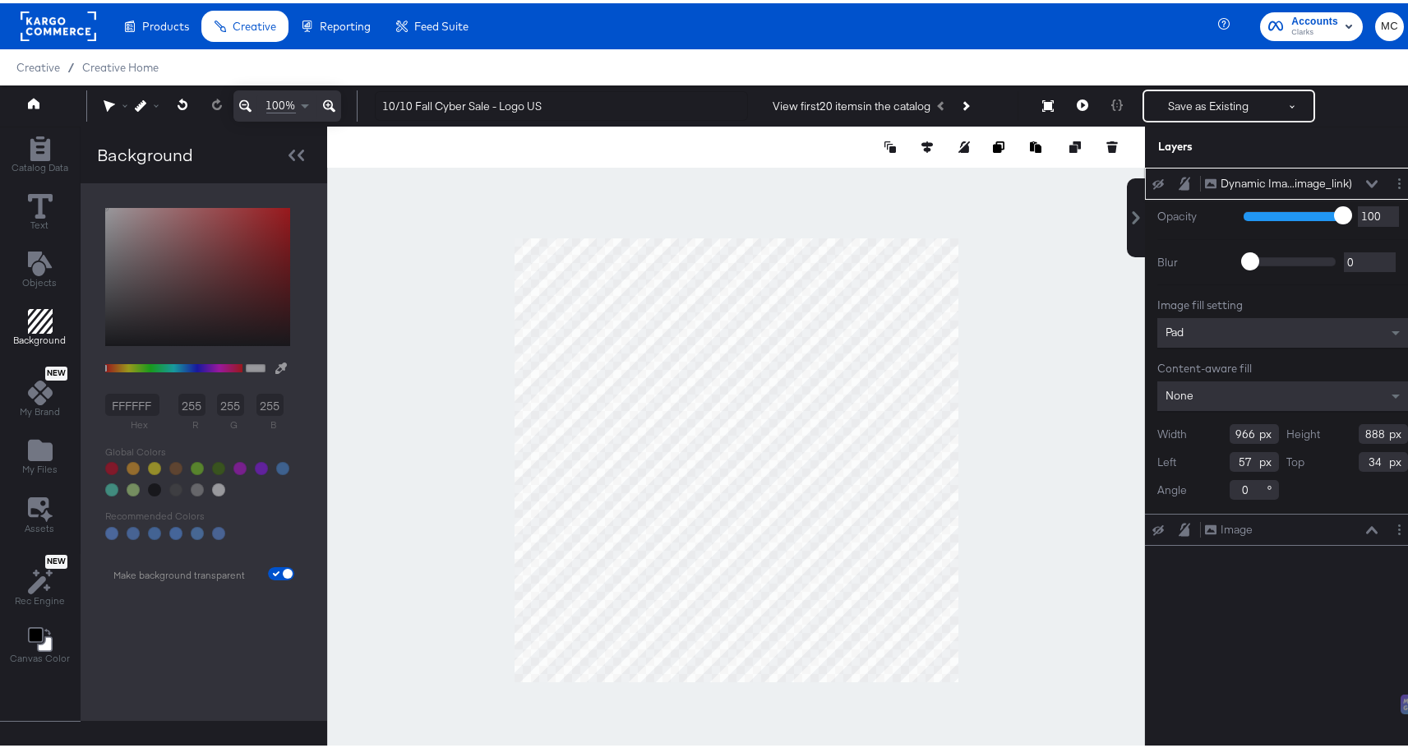
click at [1152, 527] on icon at bounding box center [1158, 527] width 12 height 11
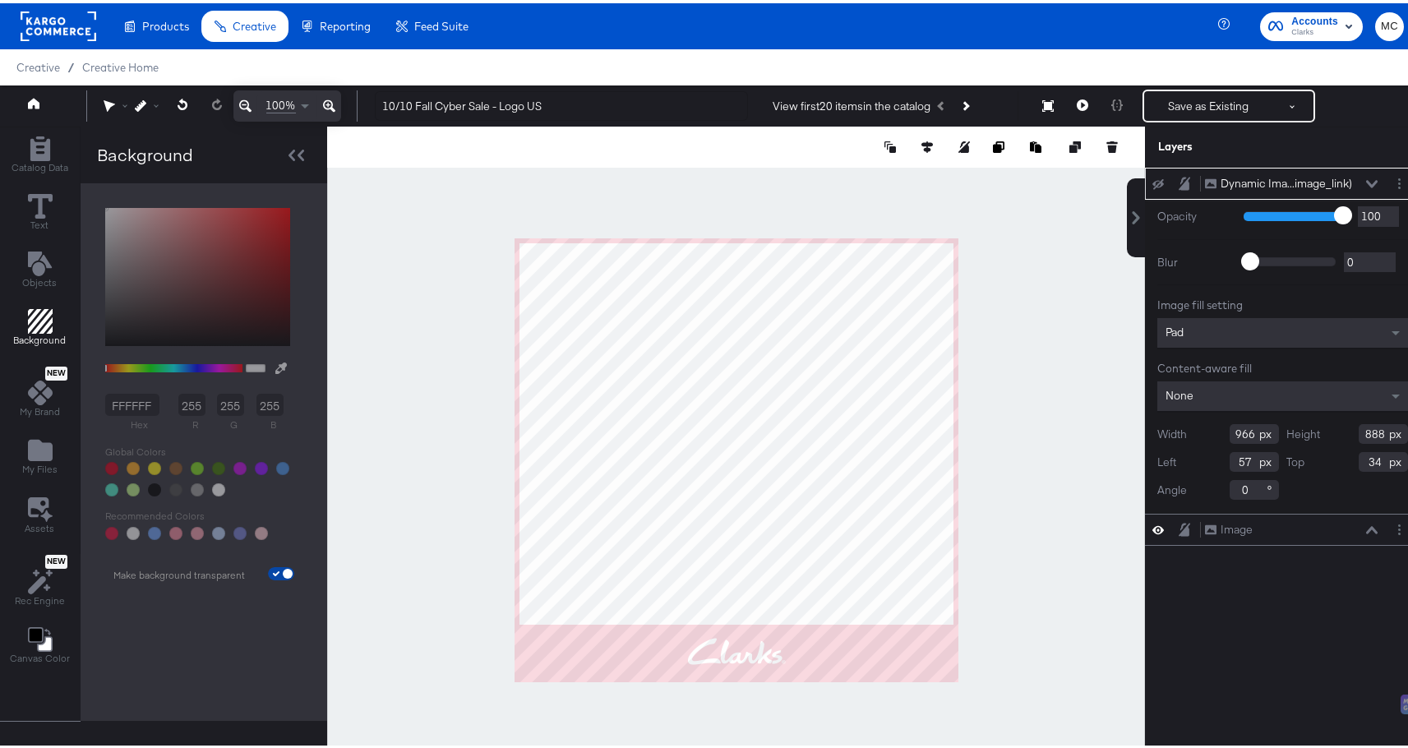
click at [281, 570] on input "checkbox" at bounding box center [287, 573] width 39 height 13
checkbox input "false"
type input "FFFFFF"
type input "255"
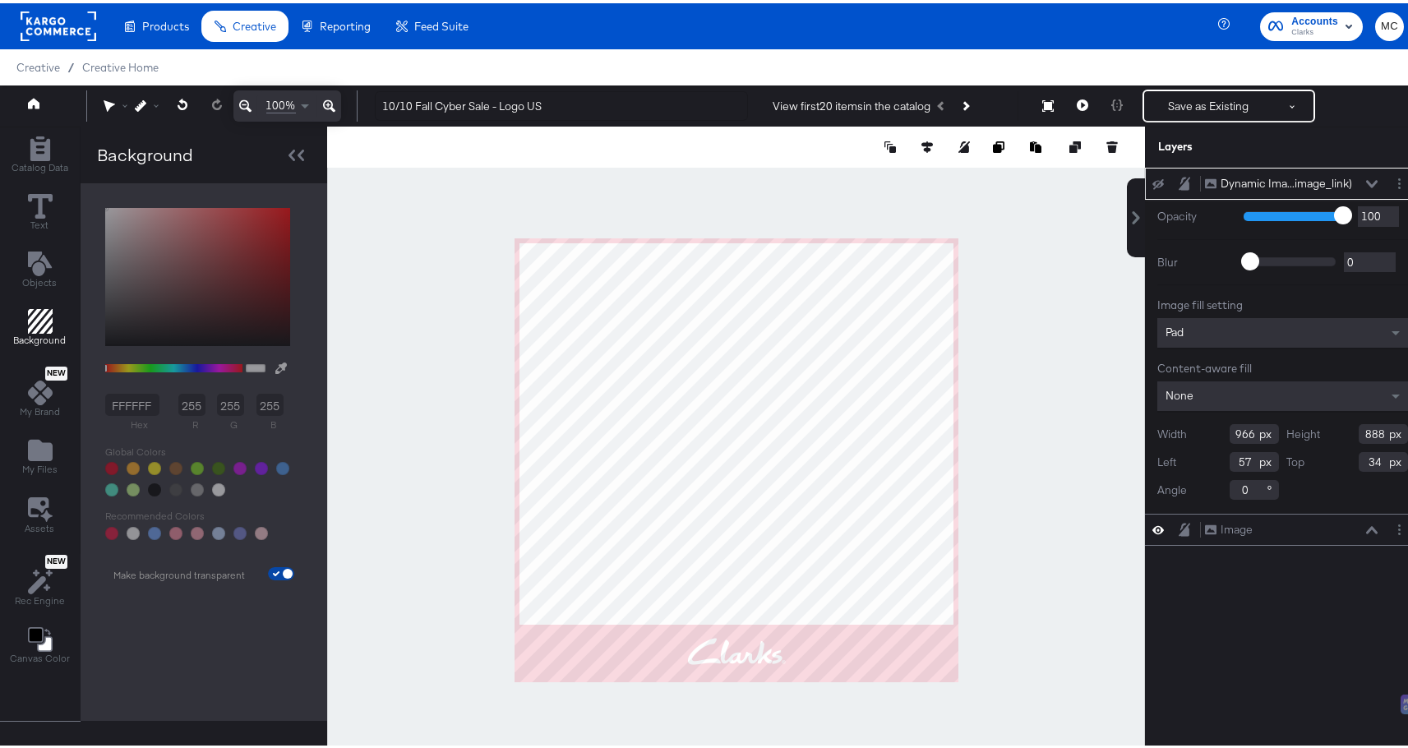
type input "255"
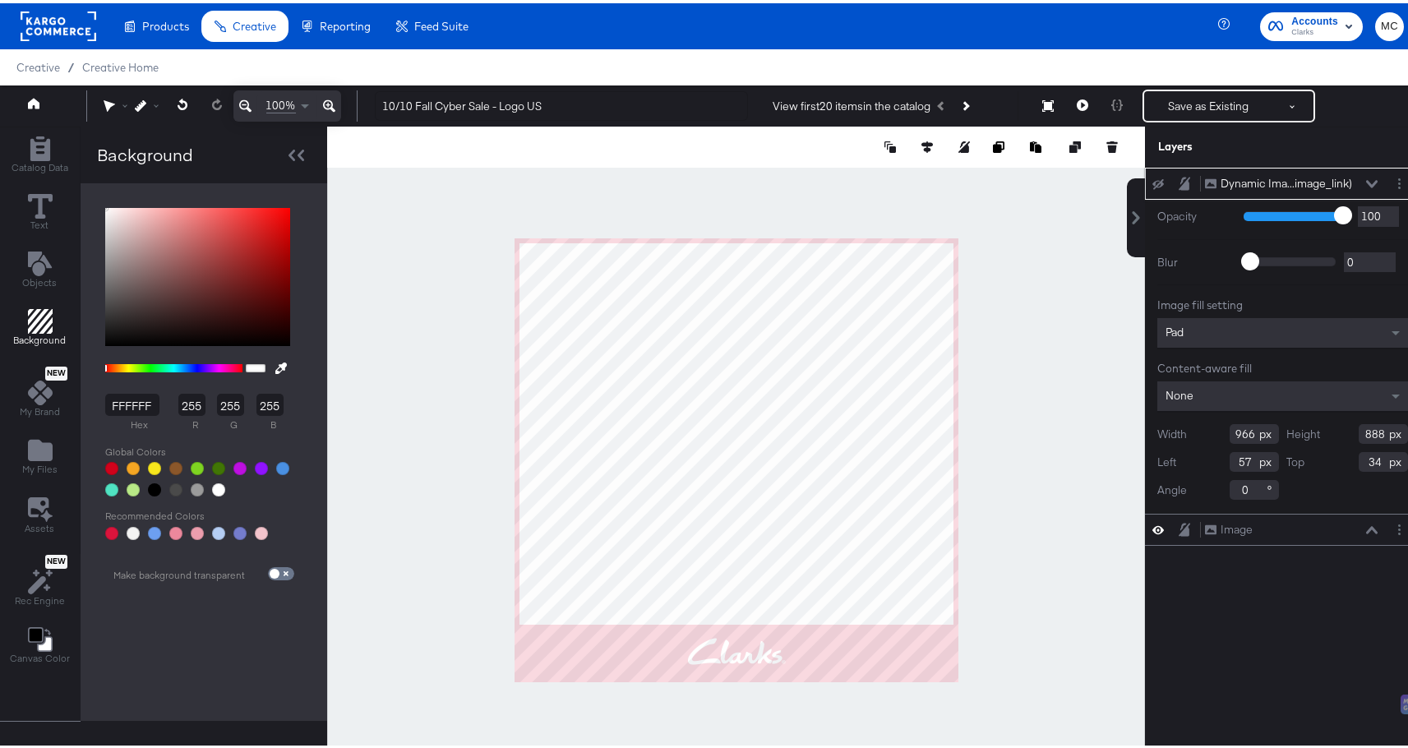
click at [1179, 180] on icon at bounding box center [1185, 180] width 12 height 14
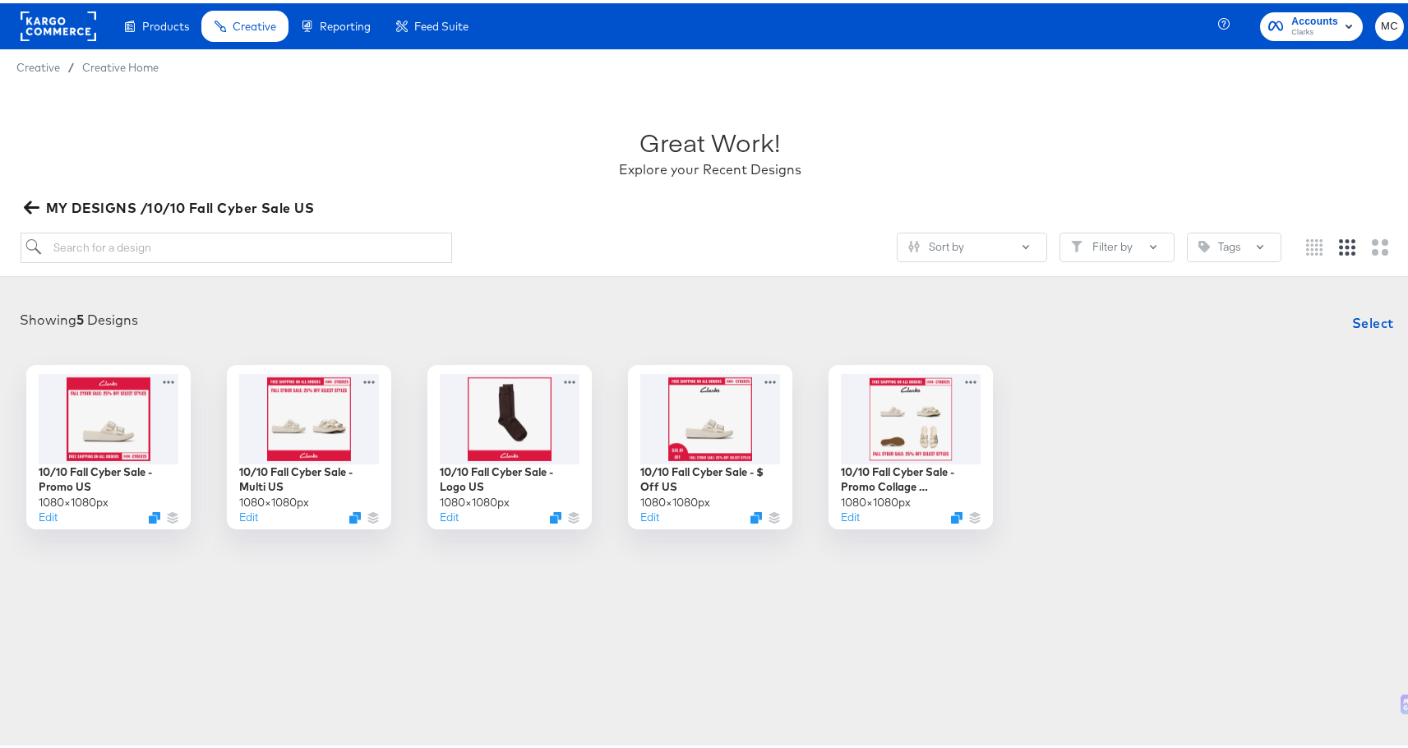
click at [38, 204] on icon "button" at bounding box center [31, 204] width 16 height 13
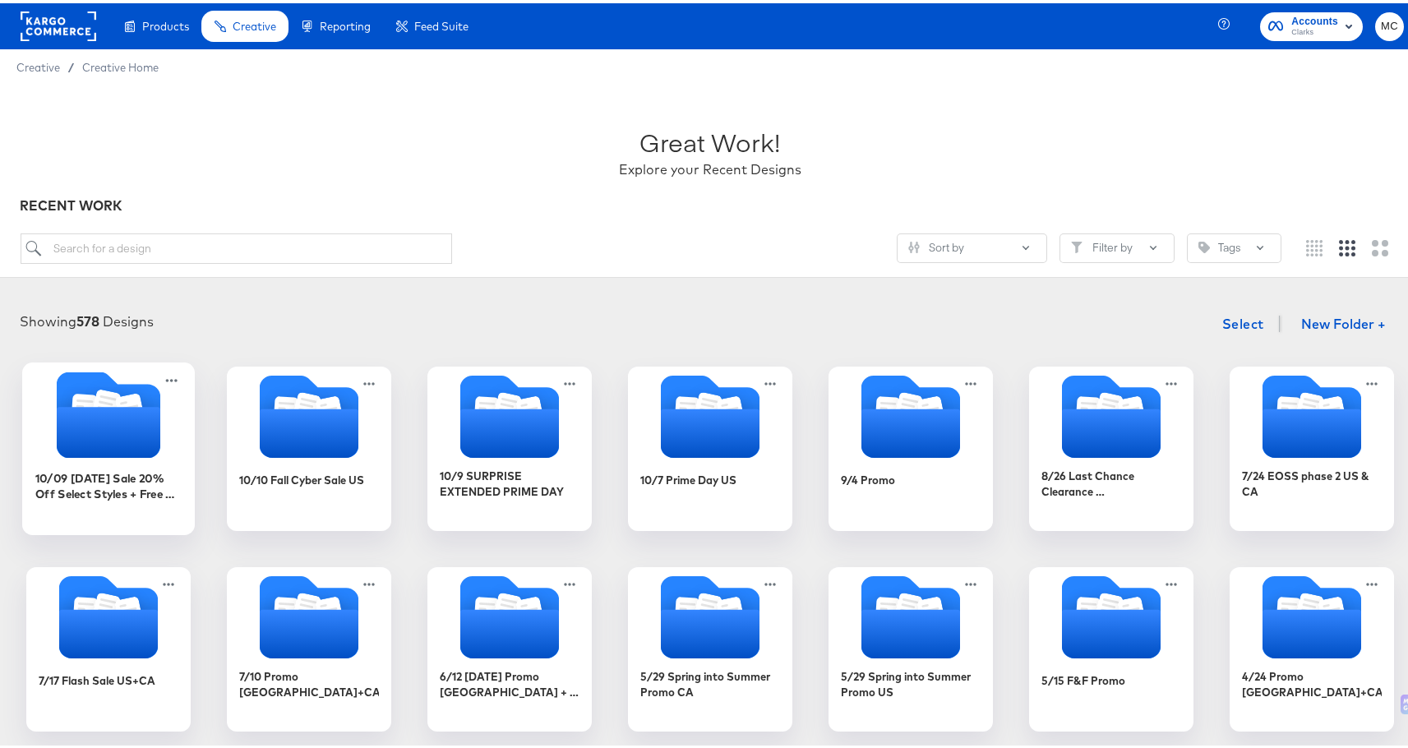
click at [121, 436] on icon "Folder" at bounding box center [109, 429] width 104 height 51
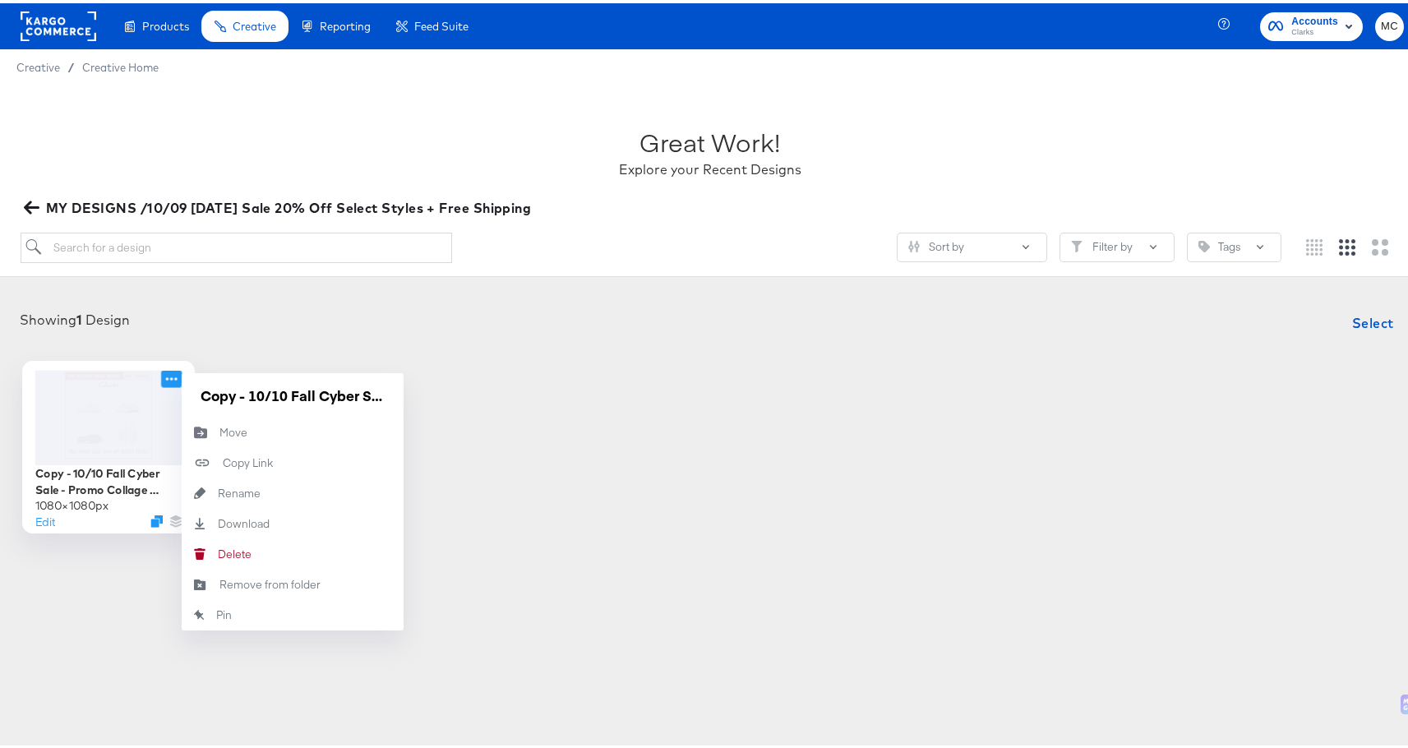
click at [167, 373] on icon at bounding box center [171, 375] width 21 height 17
drag, startPoint x: 246, startPoint y: 392, endPoint x: 178, endPoint y: 380, distance: 68.5
click at [182, 380] on div "Copy - 10/10 Fall Cyber Sale - Promo Collage US" at bounding box center [293, 392] width 222 height 44
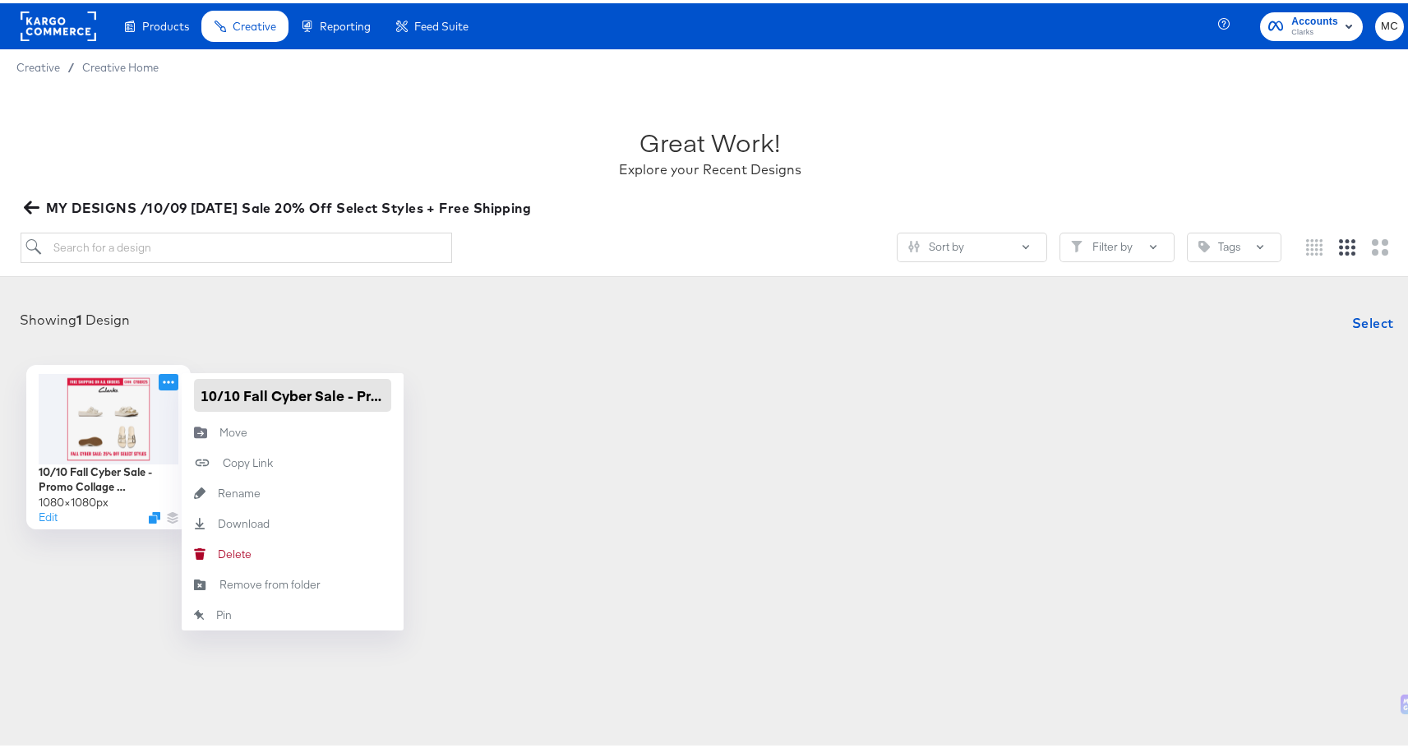
type input "10/10 Fall Cyber Sale - Promo Collage US"
click at [512, 399] on div "10/10 Fall Cyber Sale - Promo Collage US 1080 × 1080 px Edit 10/10 Fall Cyber S…" at bounding box center [709, 444] width 1387 height 164
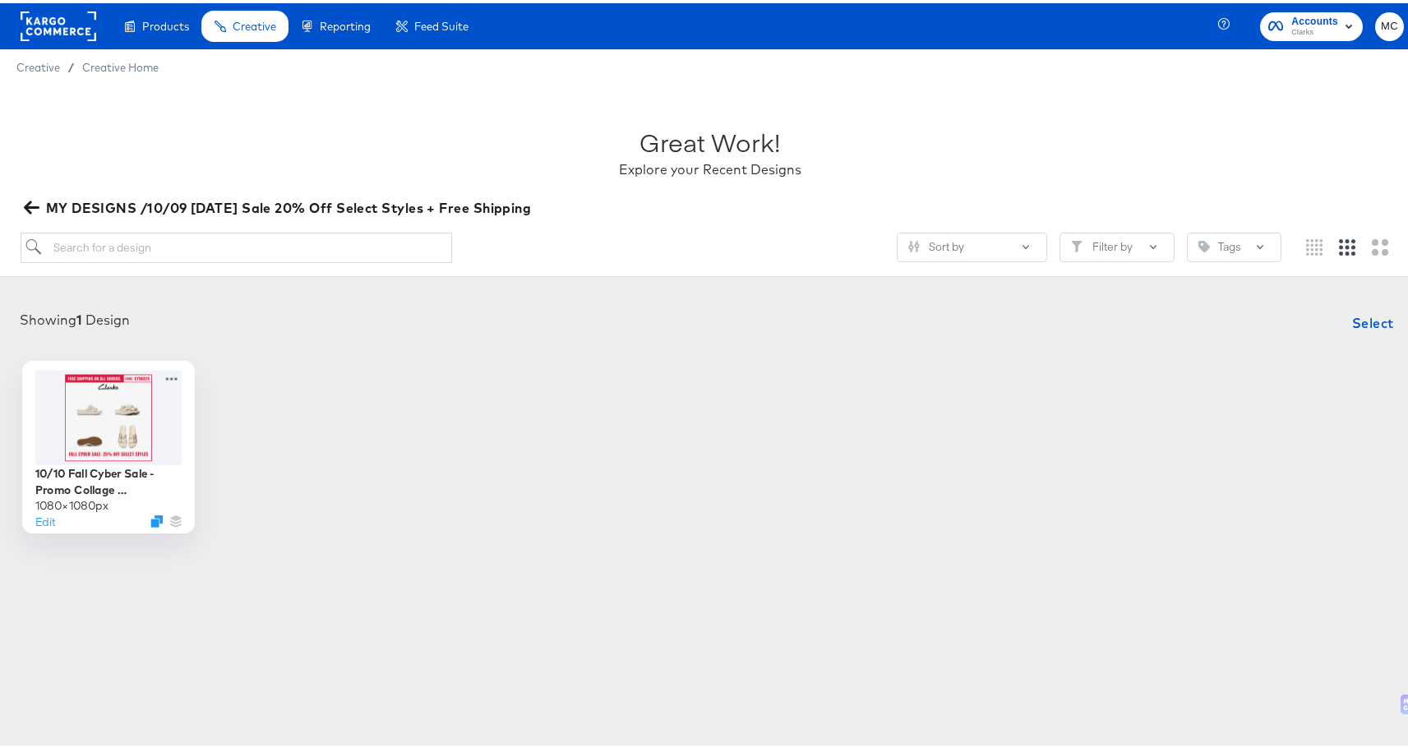
click at [94, 444] on div at bounding box center [108, 414] width 147 height 95
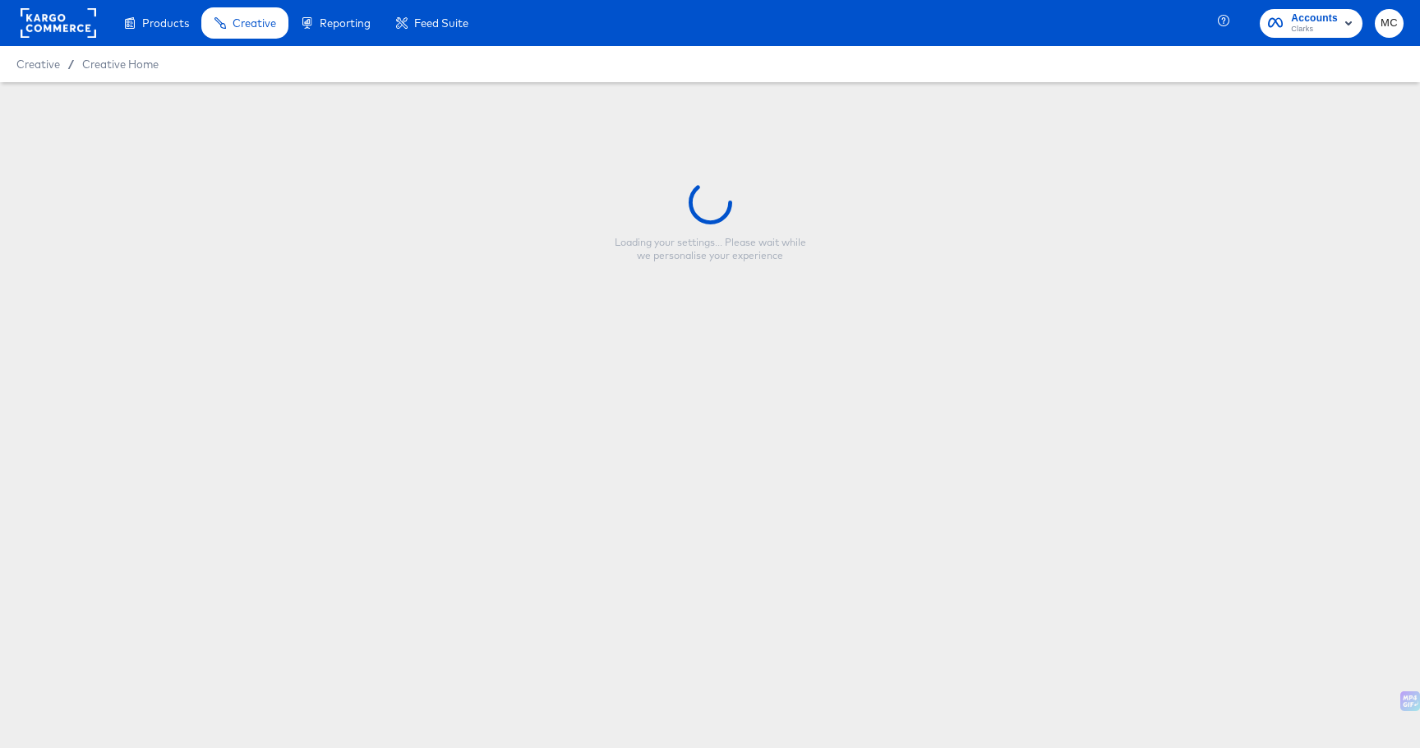
type input "10/10 Fall Cyber Sale - Promo Collage US"
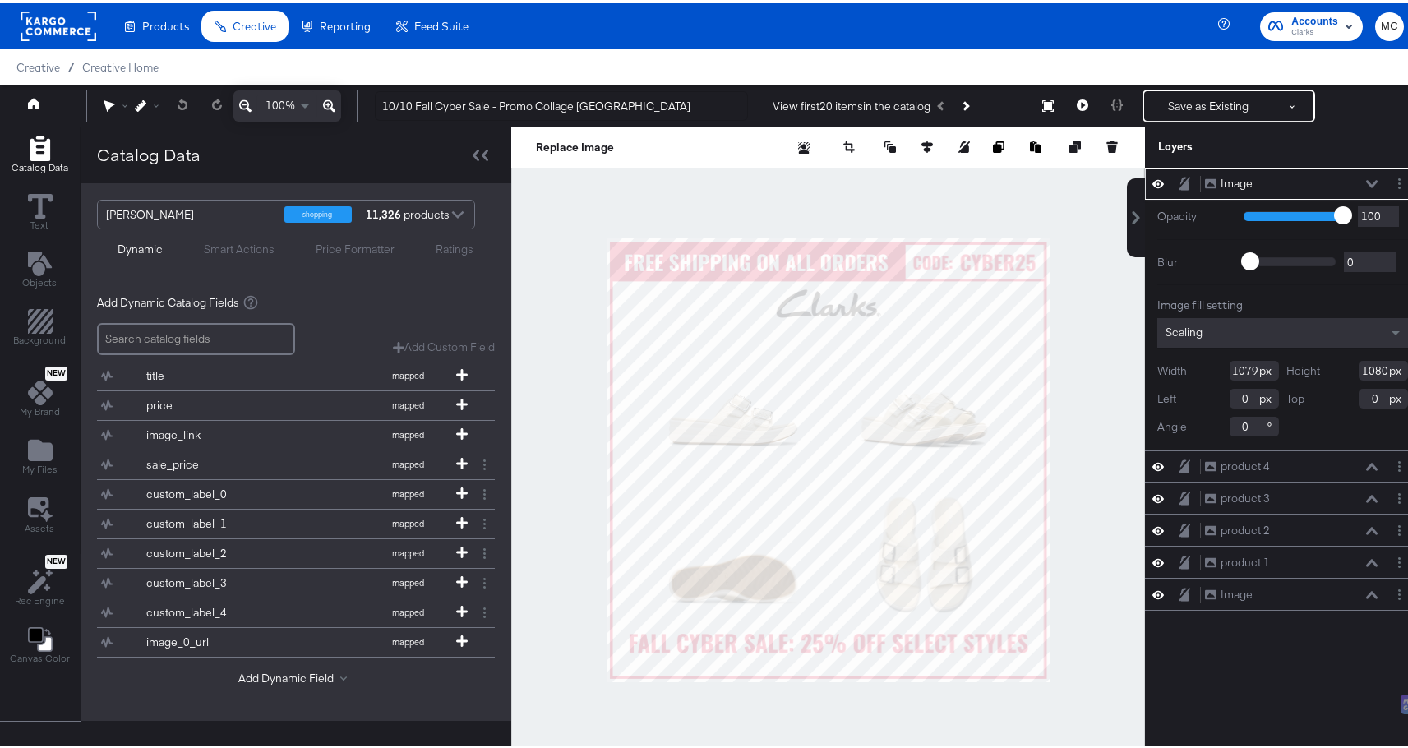
click at [1152, 182] on icon at bounding box center [1158, 181] width 12 height 8
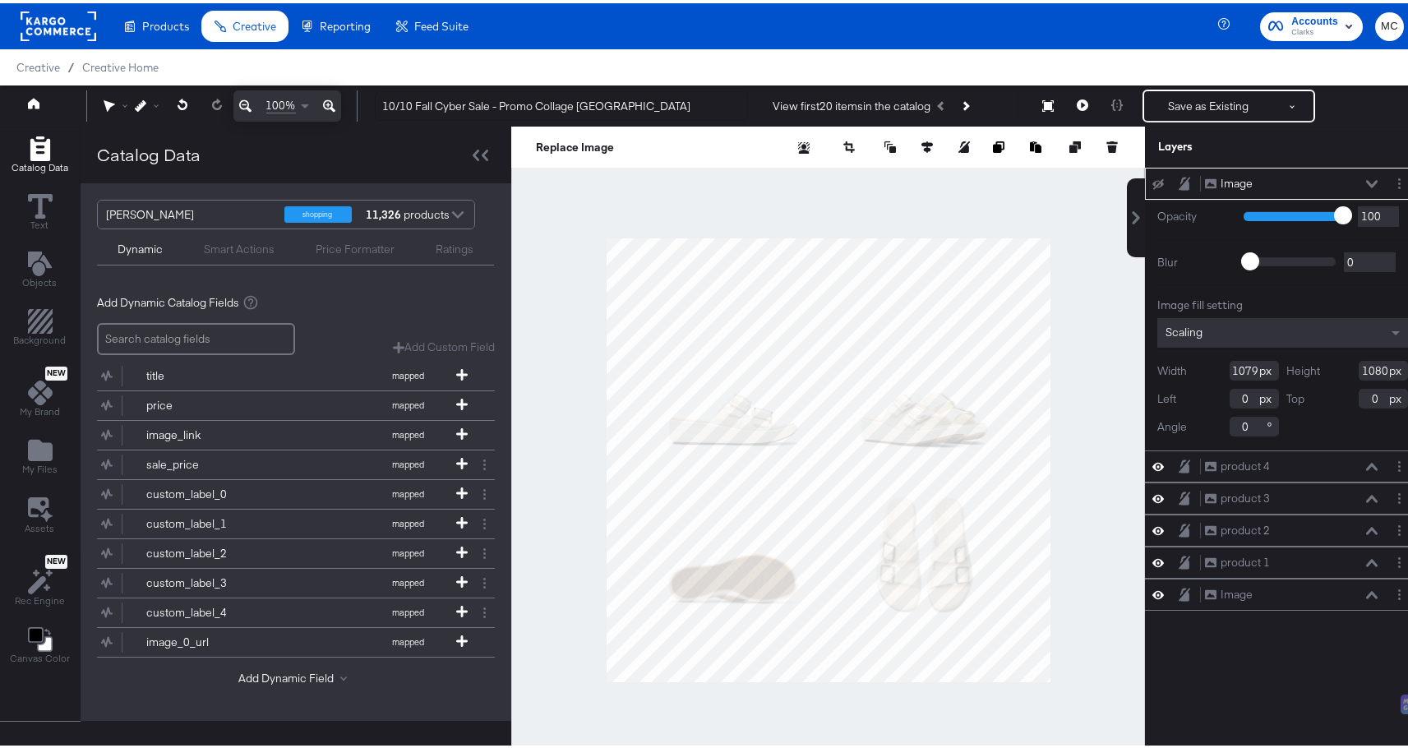
click at [1152, 182] on icon at bounding box center [1158, 181] width 12 height 11
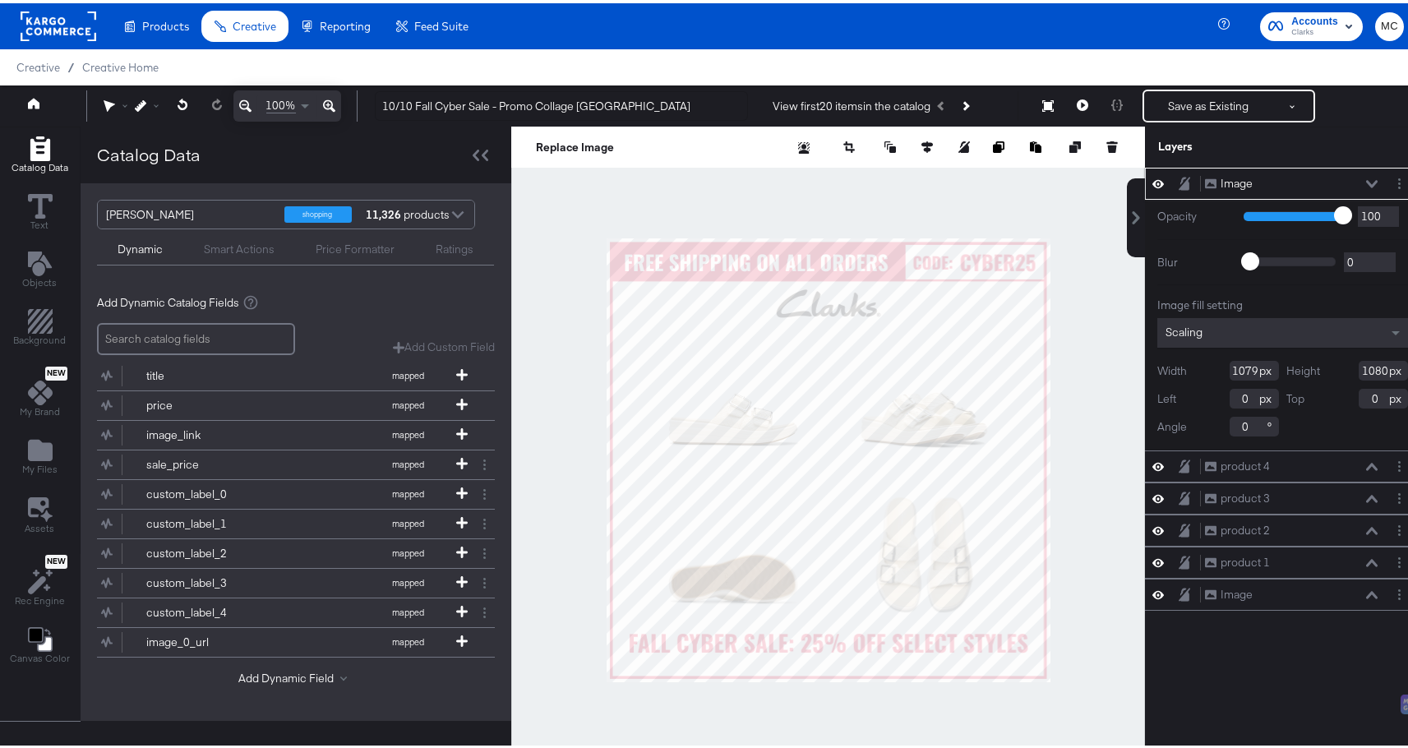
click at [1152, 182] on icon at bounding box center [1158, 181] width 12 height 8
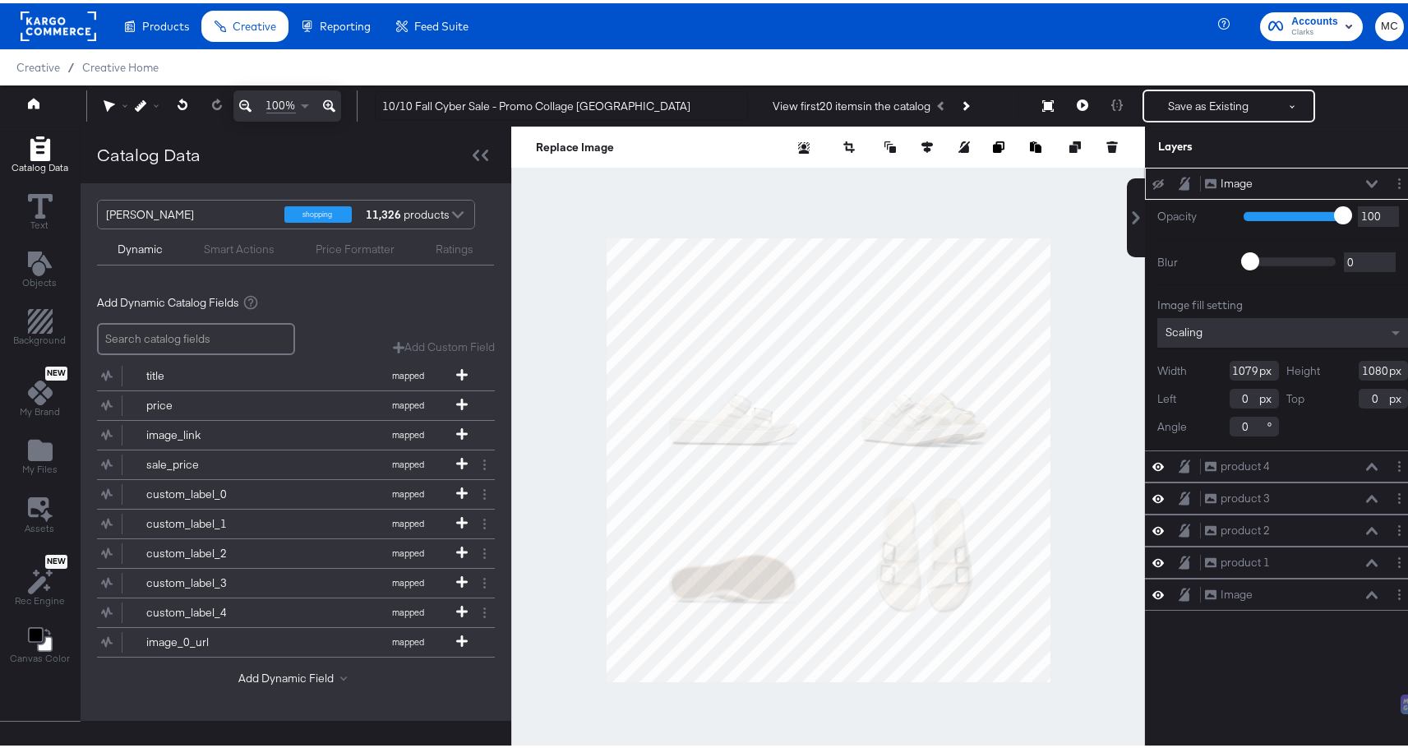
click at [1152, 182] on icon at bounding box center [1158, 181] width 12 height 11
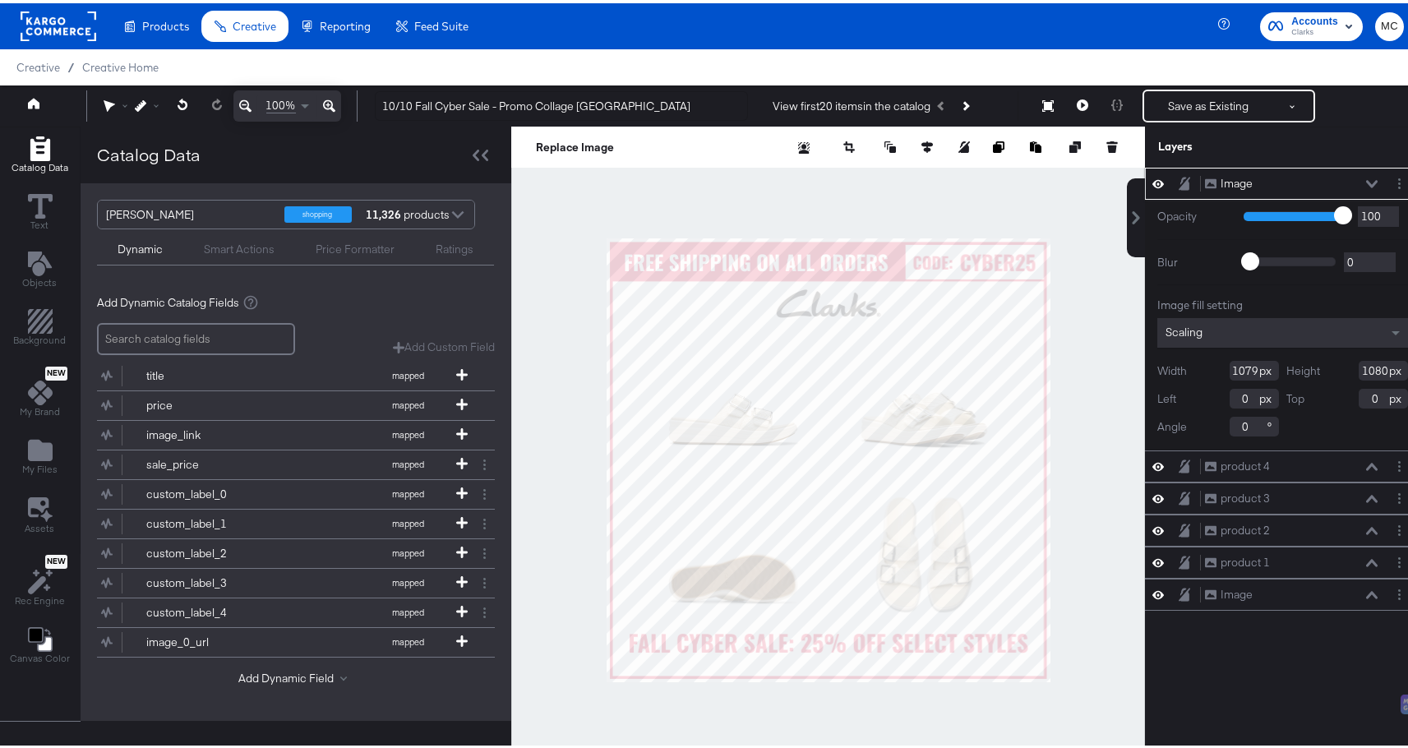
click at [1152, 182] on icon at bounding box center [1158, 181] width 12 height 8
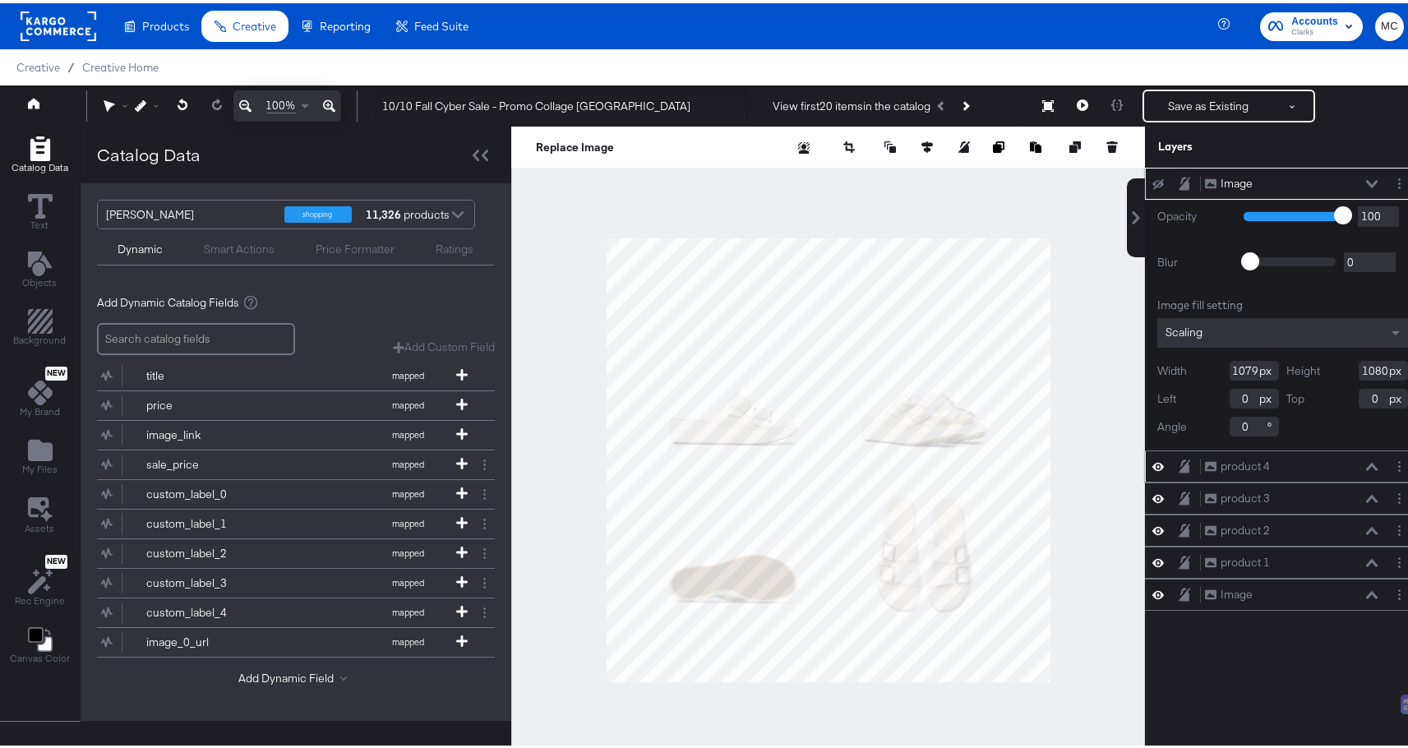
click at [1152, 469] on icon at bounding box center [1158, 463] width 12 height 14
click at [1151, 468] on button at bounding box center [1157, 463] width 13 height 13
click at [1152, 593] on icon at bounding box center [1158, 592] width 12 height 8
click at [1152, 594] on icon at bounding box center [1158, 592] width 12 height 11
click at [1152, 594] on icon at bounding box center [1158, 591] width 12 height 14
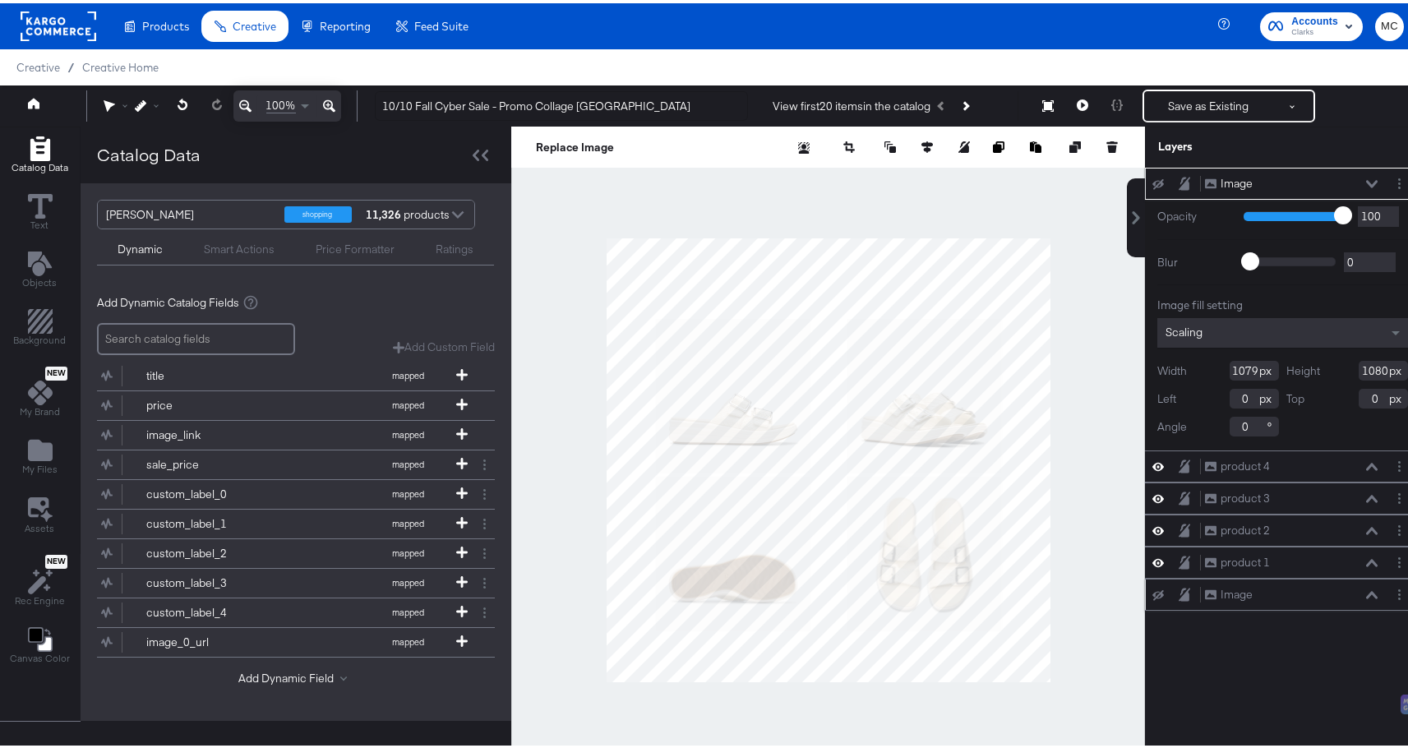
click at [1152, 594] on icon at bounding box center [1158, 592] width 12 height 11
click at [1356, 597] on div "Image Image" at bounding box center [1291, 591] width 174 height 17
click at [1348, 595] on div "Image Image" at bounding box center [1291, 591] width 174 height 17
click at [1145, 560] on div "product 1 product 1" at bounding box center [1282, 559] width 275 height 32
click at [1151, 535] on div "product 2 product 2" at bounding box center [1282, 527] width 262 height 17
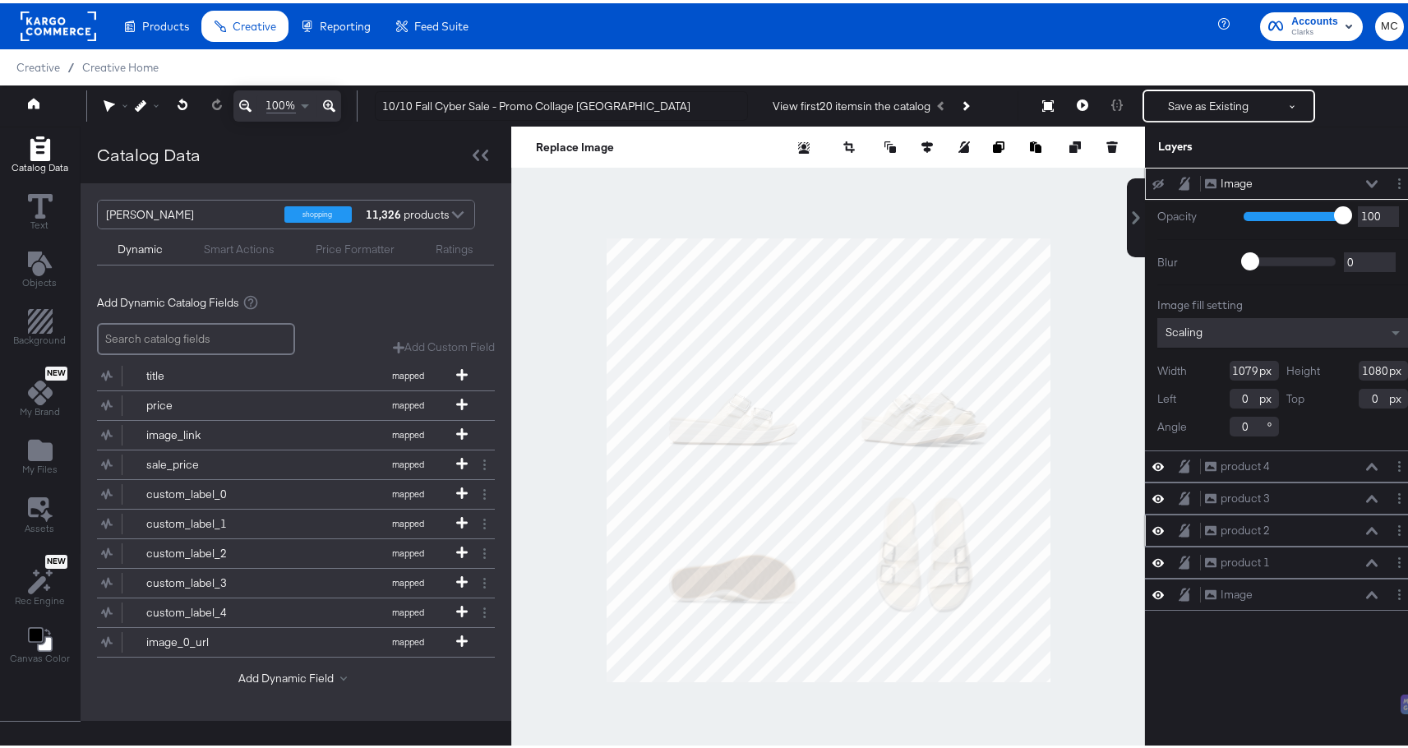
click at [1152, 528] on icon at bounding box center [1158, 528] width 12 height 8
click at [1152, 528] on icon at bounding box center [1158, 528] width 12 height 11
click at [1152, 495] on icon at bounding box center [1158, 495] width 12 height 14
click at [1152, 495] on icon at bounding box center [1158, 496] width 12 height 11
click at [1152, 469] on icon at bounding box center [1158, 463] width 12 height 14
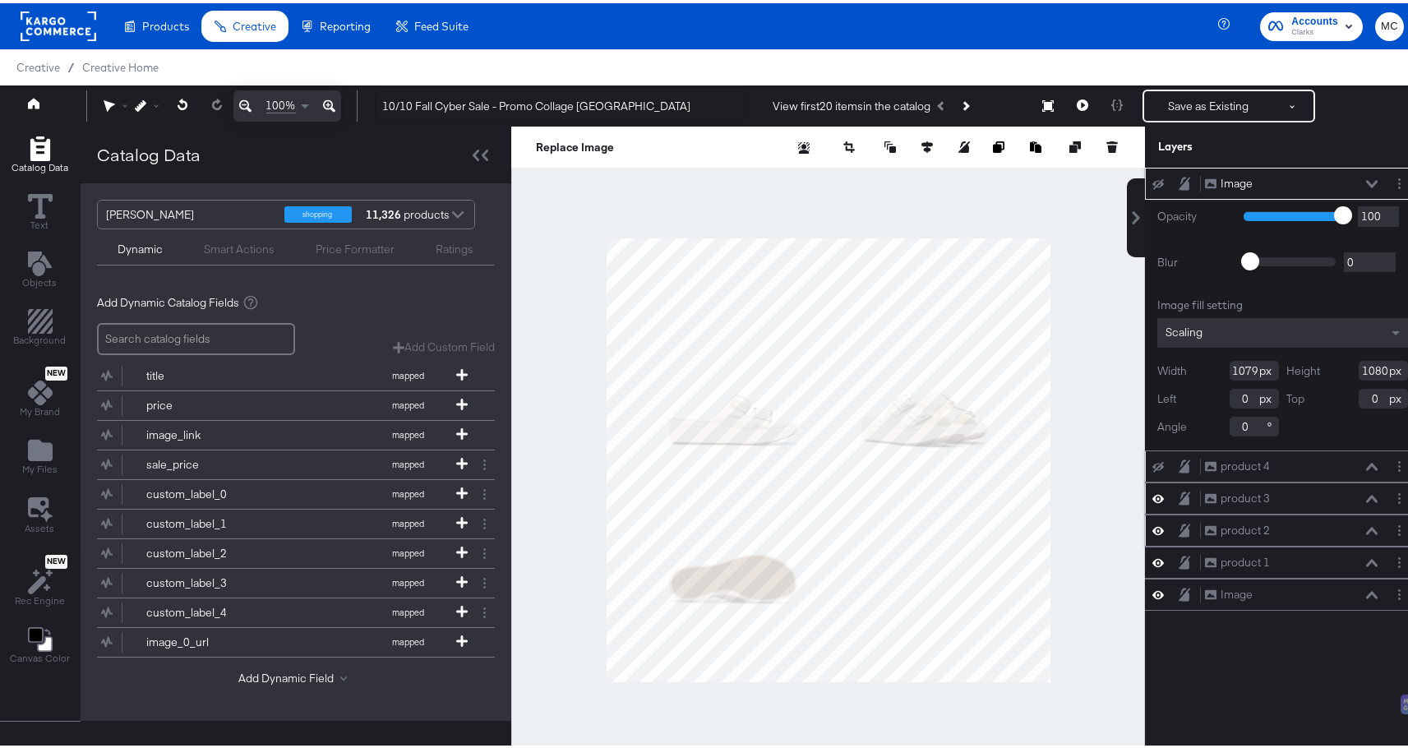
click at [1152, 468] on icon at bounding box center [1158, 464] width 12 height 11
click at [1151, 599] on div "Image Image" at bounding box center [1282, 591] width 262 height 17
click at [1152, 593] on icon at bounding box center [1158, 591] width 12 height 14
click at [1152, 593] on icon at bounding box center [1158, 592] width 12 height 11
click at [1151, 179] on div at bounding box center [1162, 180] width 23 height 13
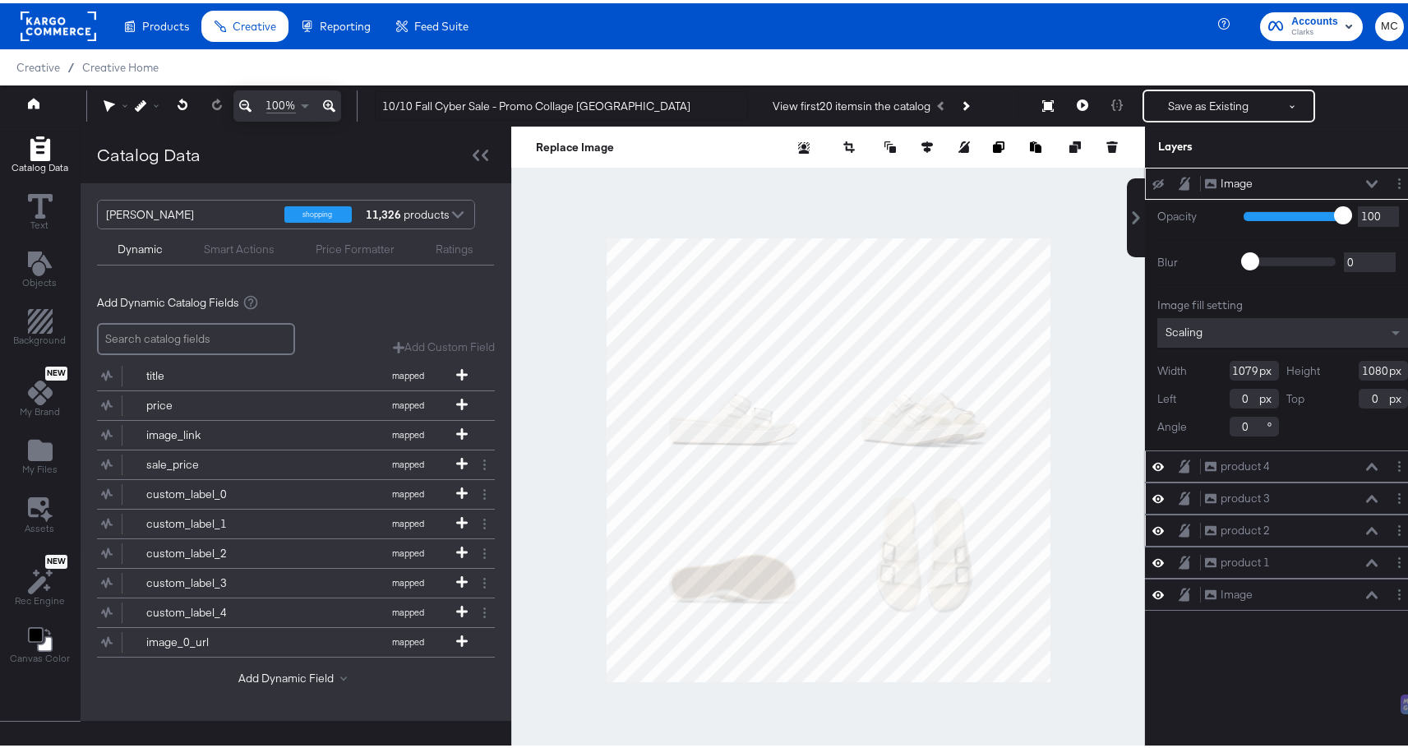
click at [1151, 178] on div at bounding box center [1162, 180] width 23 height 13
click at [1152, 180] on icon at bounding box center [1158, 180] width 12 height 11
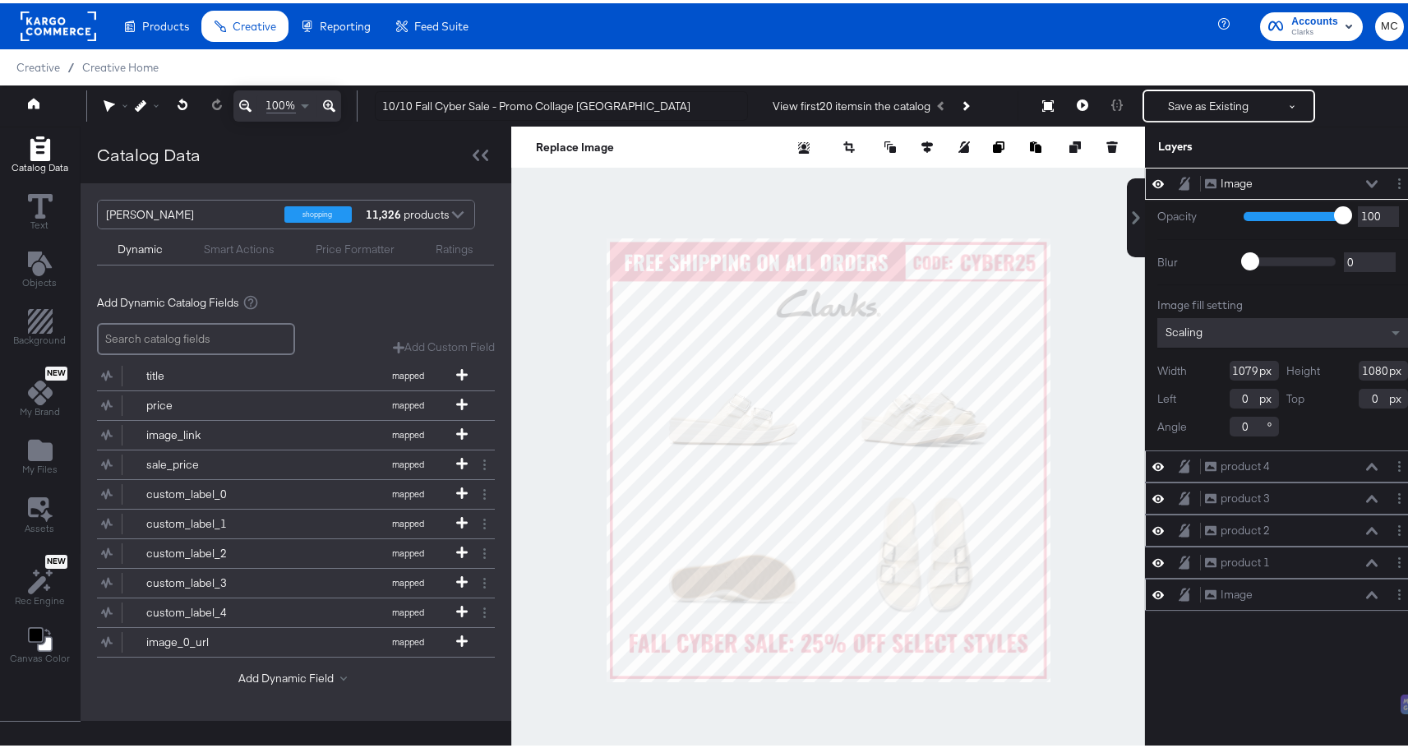
click at [1145, 591] on div "Image Image Opacity 1 100 100 Blur 0 2000 0 Image fill setting Scaling Width 10…" at bounding box center [1282, 464] width 275 height 600
click at [1145, 593] on div "Image Image" at bounding box center [1282, 591] width 275 height 32
click at [1145, 597] on div "Image Image" at bounding box center [1282, 591] width 275 height 32
click at [1152, 593] on icon at bounding box center [1158, 591] width 12 height 14
click at [39, 310] on icon "Add Rectangle" at bounding box center [40, 318] width 25 height 25
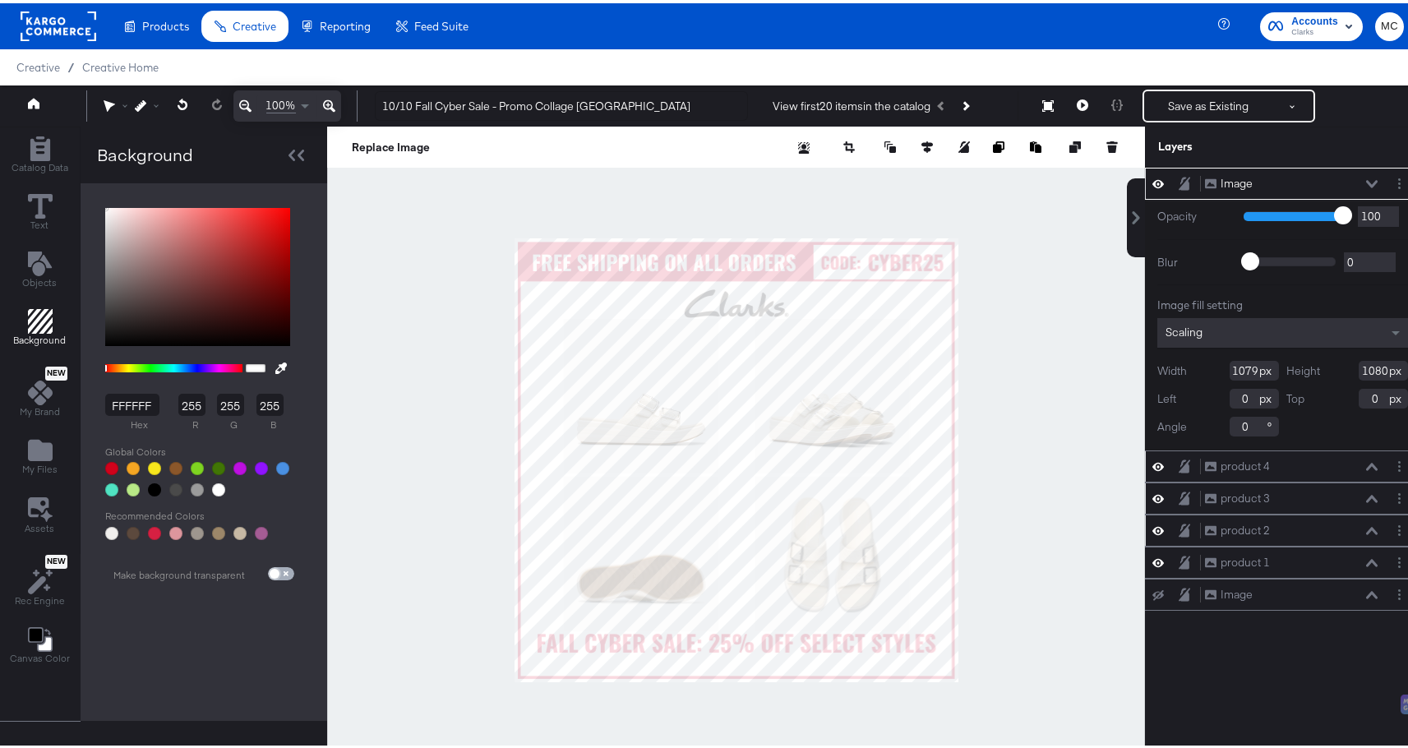
click at [280, 569] on input "checkbox" at bounding box center [274, 573] width 39 height 13
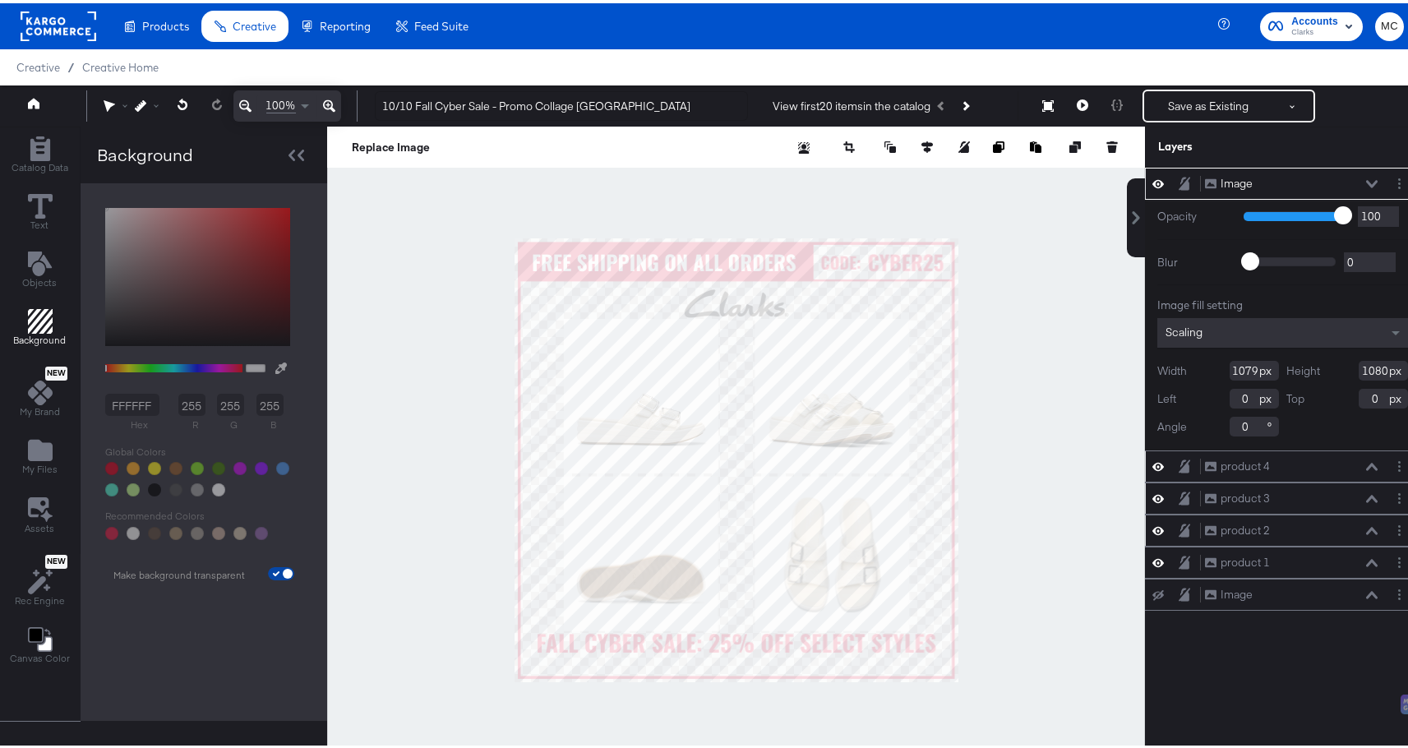
click at [280, 569] on input "checkbox" at bounding box center [287, 573] width 39 height 13
checkbox input "false"
type input "FFFFFF"
type input "255"
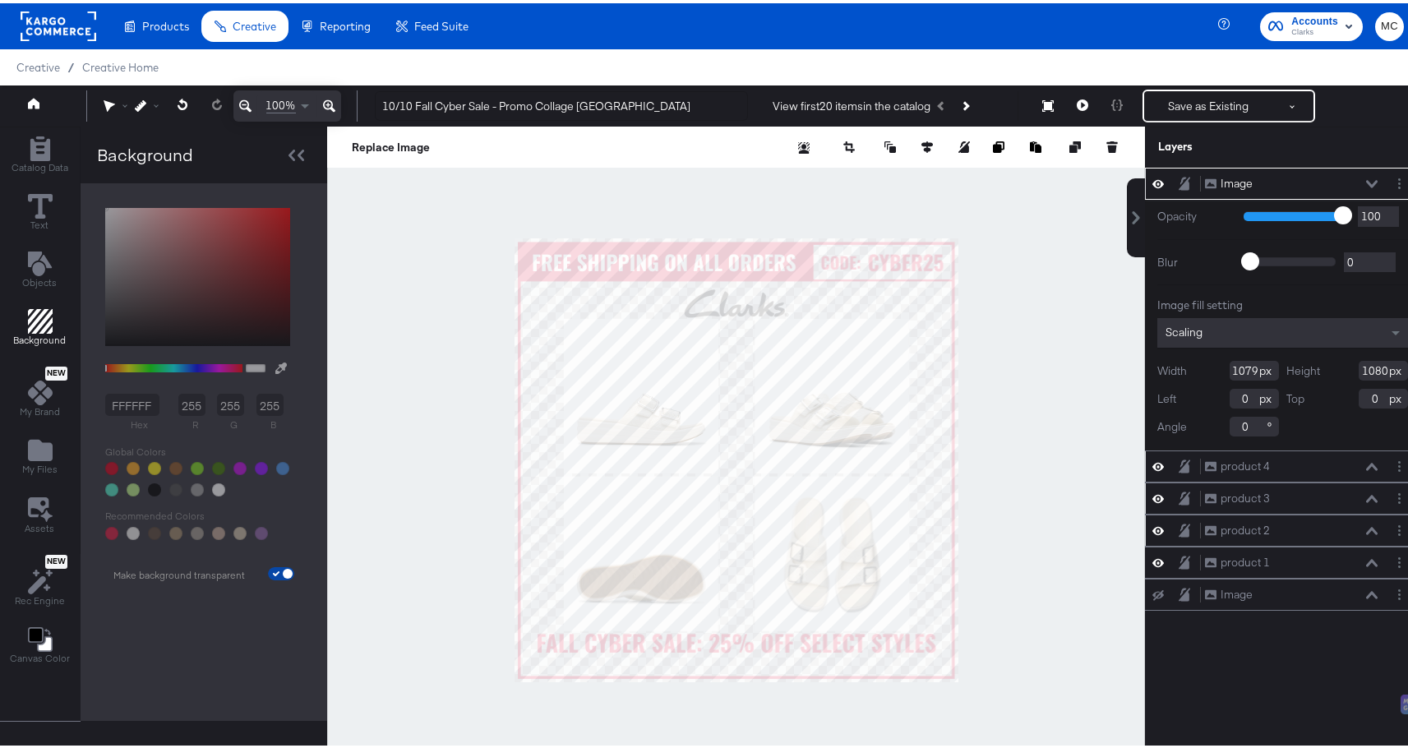
type input "255"
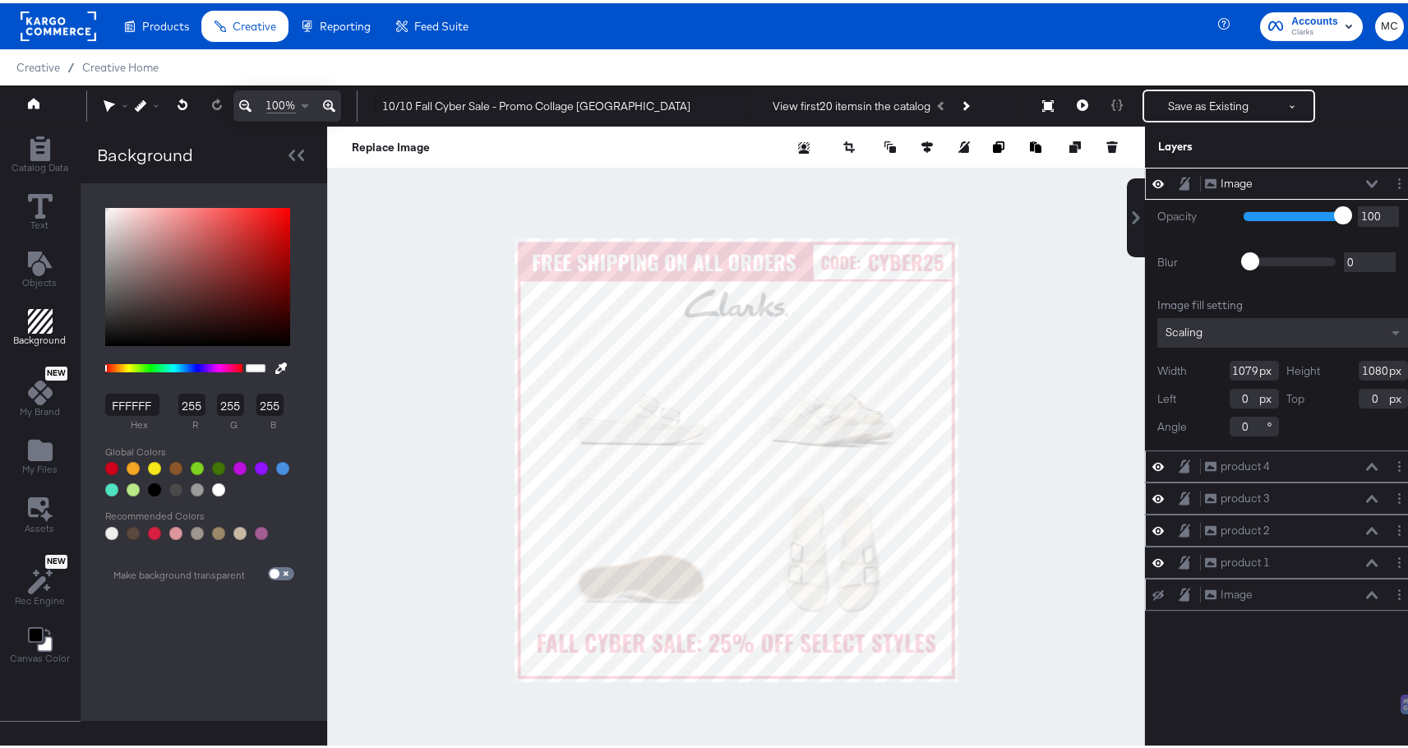
click at [1151, 598] on div "Image Image" at bounding box center [1282, 591] width 262 height 17
click at [1151, 597] on button at bounding box center [1157, 591] width 13 height 13
click at [1225, 677] on div "Image Image Opacity 1 100 100 Blur 0 2000 0 Image fill setting Scaling Width 10…" at bounding box center [1282, 464] width 275 height 600
click at [1152, 180] on icon at bounding box center [1158, 180] width 12 height 14
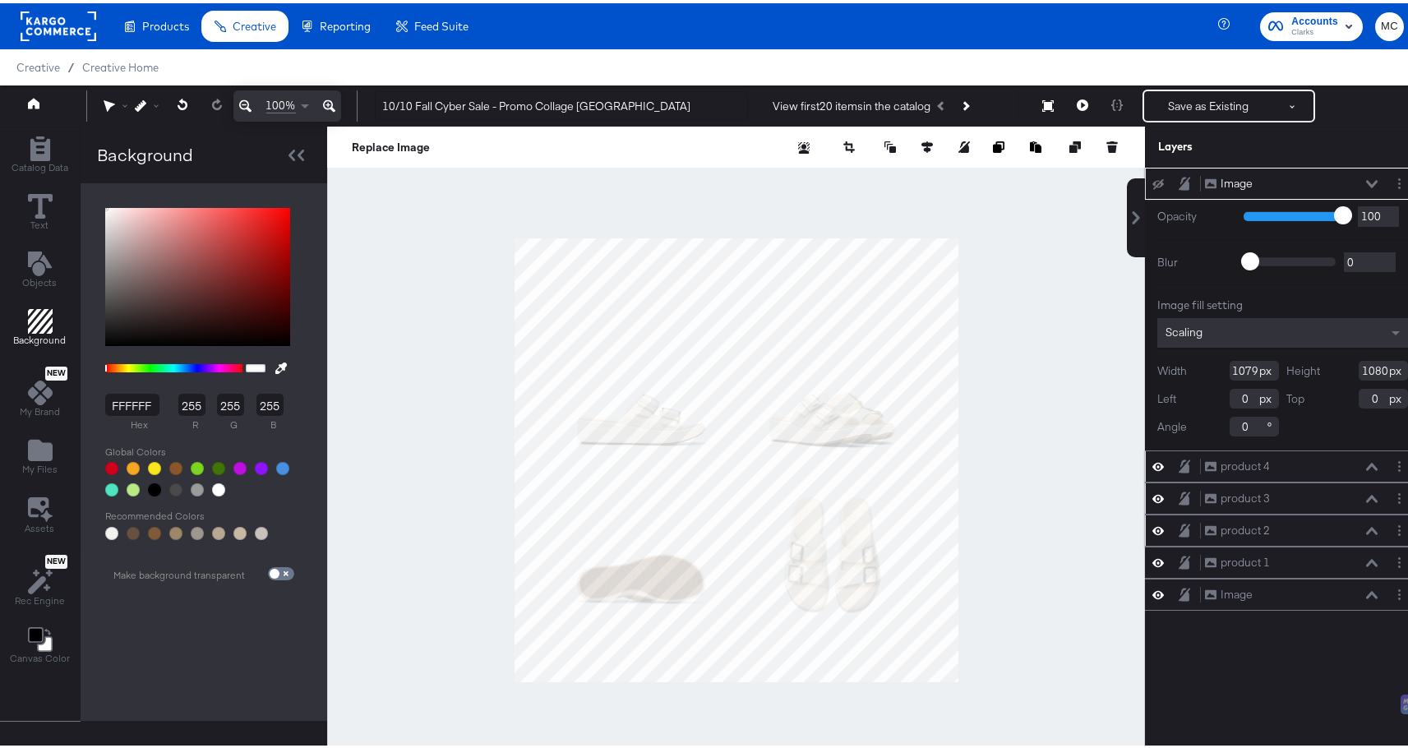
click at [1152, 180] on icon at bounding box center [1158, 180] width 12 height 11
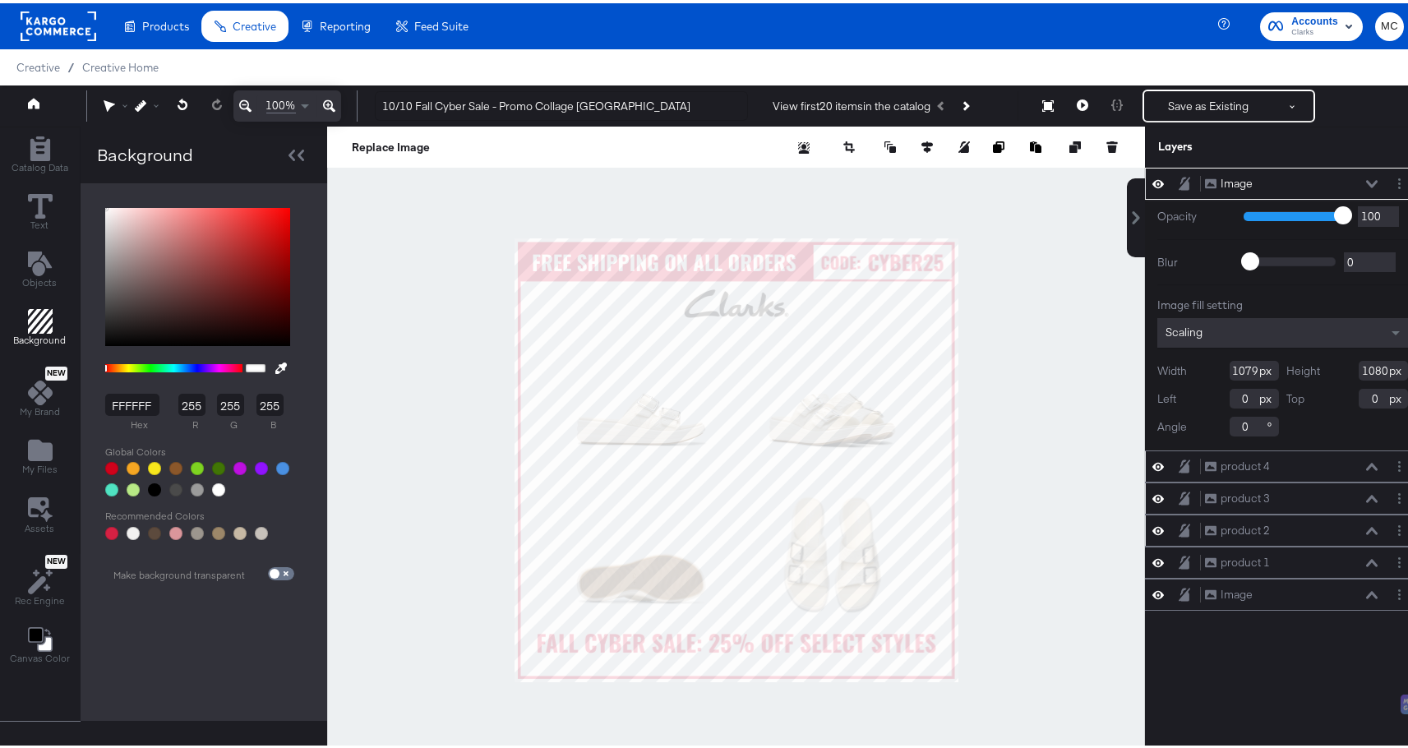
click at [1082, 288] on div at bounding box center [736, 456] width 818 height 667
click at [1179, 184] on icon at bounding box center [1185, 180] width 12 height 14
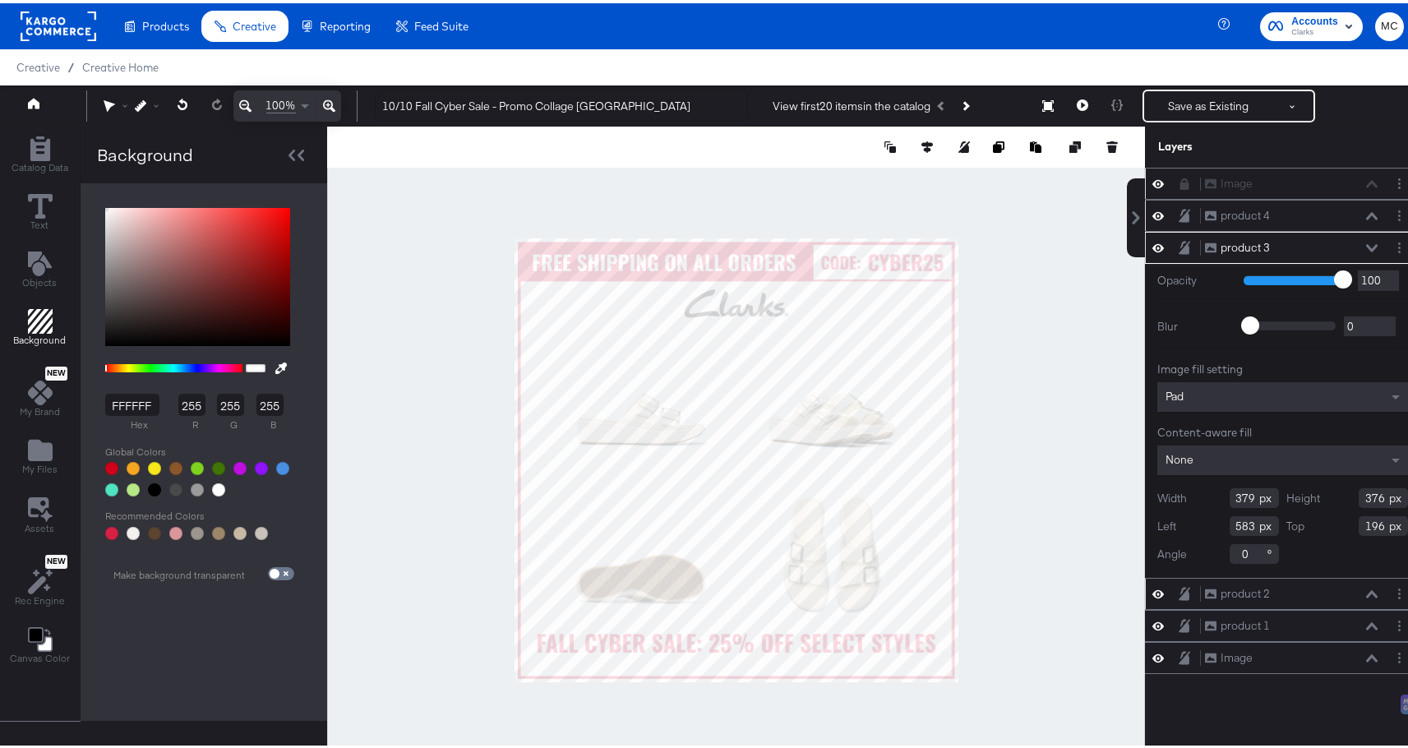
click at [990, 353] on div at bounding box center [736, 456] width 818 height 667
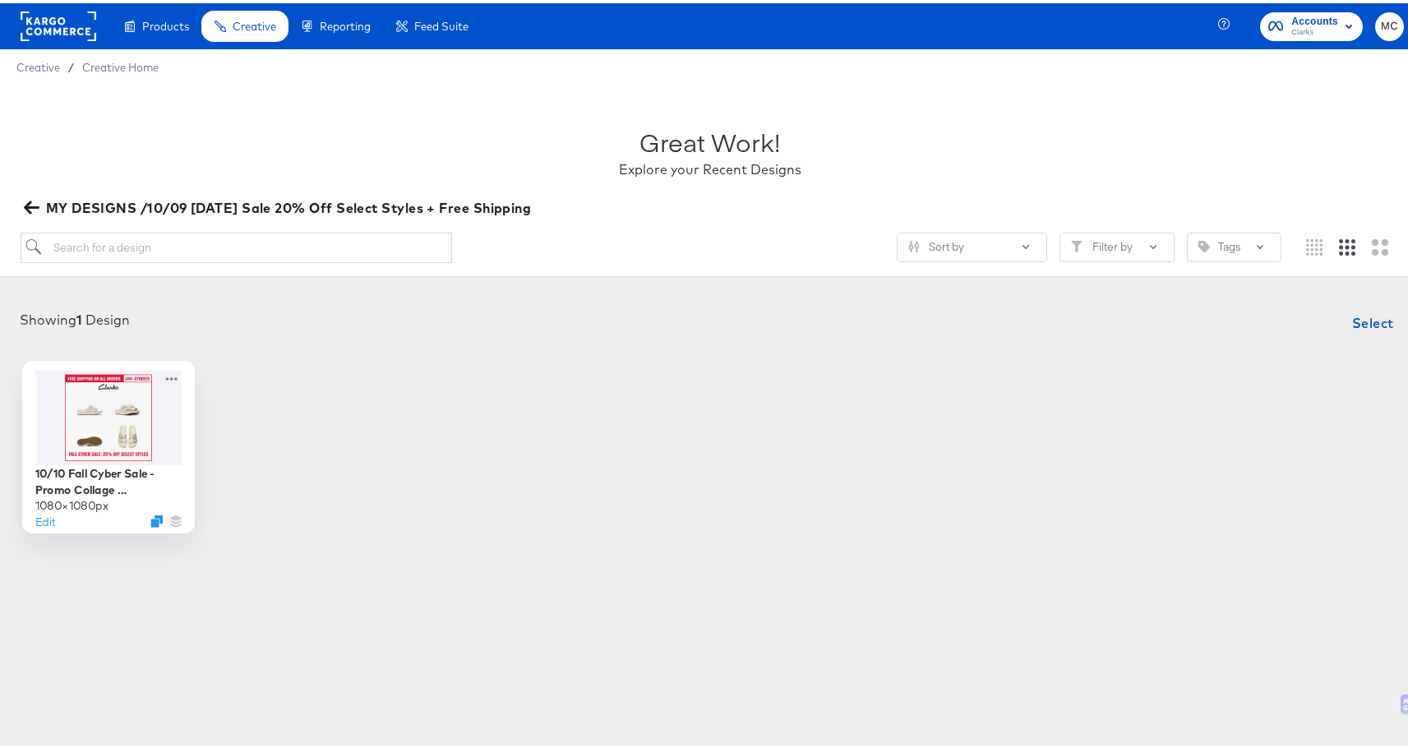
click at [118, 435] on div at bounding box center [108, 414] width 147 height 95
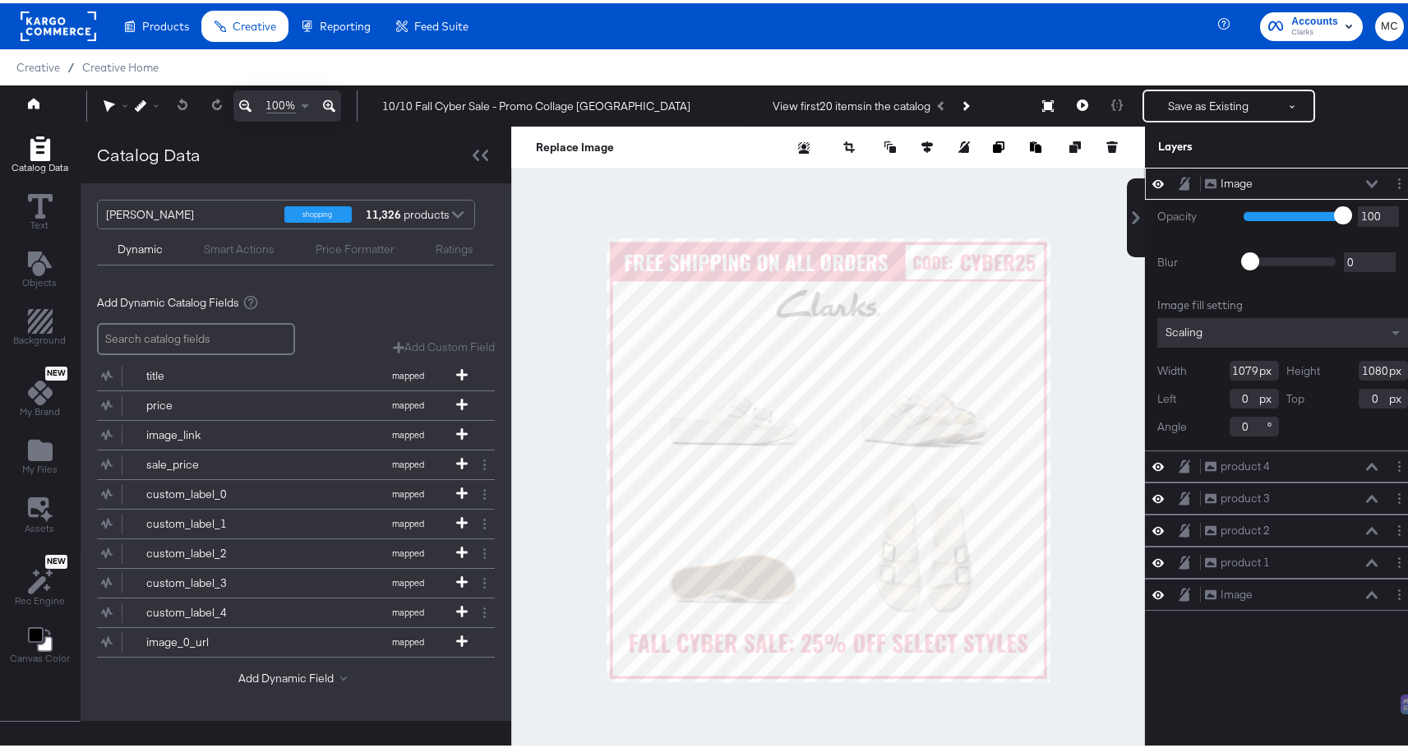
click at [1366, 181] on icon at bounding box center [1372, 181] width 12 height 8
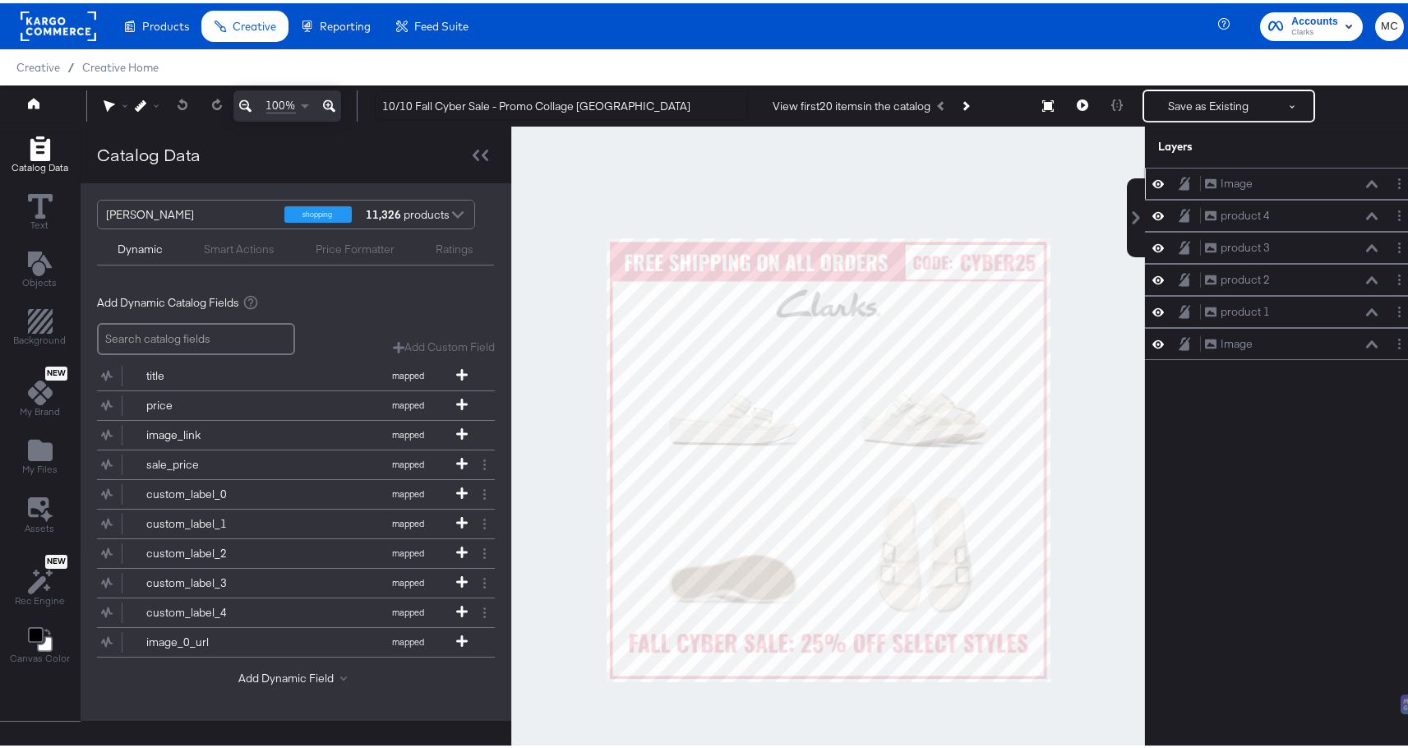
click at [1152, 180] on icon at bounding box center [1158, 181] width 12 height 8
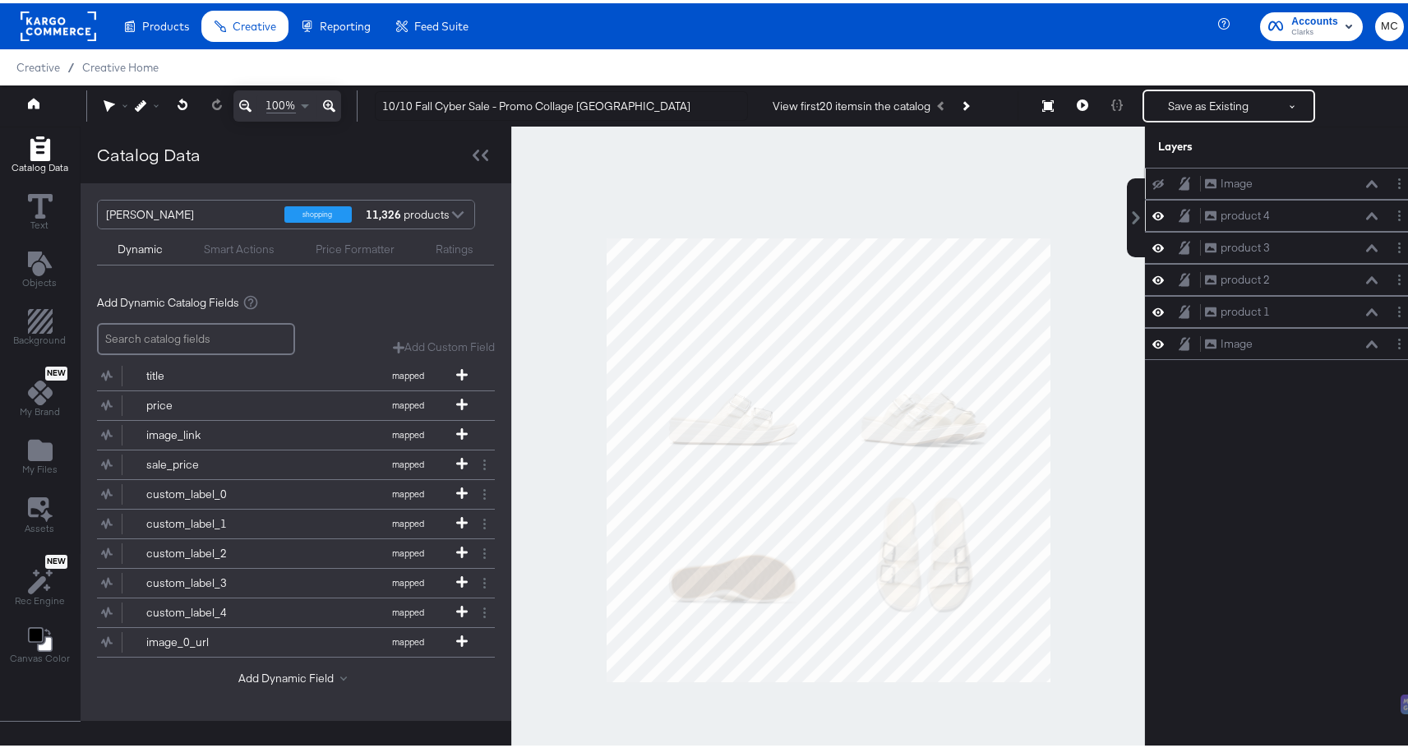
click at [1152, 217] on icon at bounding box center [1158, 212] width 12 height 14
click at [1151, 252] on div "product 3 product 3" at bounding box center [1282, 244] width 262 height 17
click at [1152, 246] on icon at bounding box center [1158, 245] width 12 height 14
click at [1145, 280] on div "product 2 product 2" at bounding box center [1282, 277] width 275 height 32
click at [1152, 271] on icon at bounding box center [1158, 277] width 12 height 14
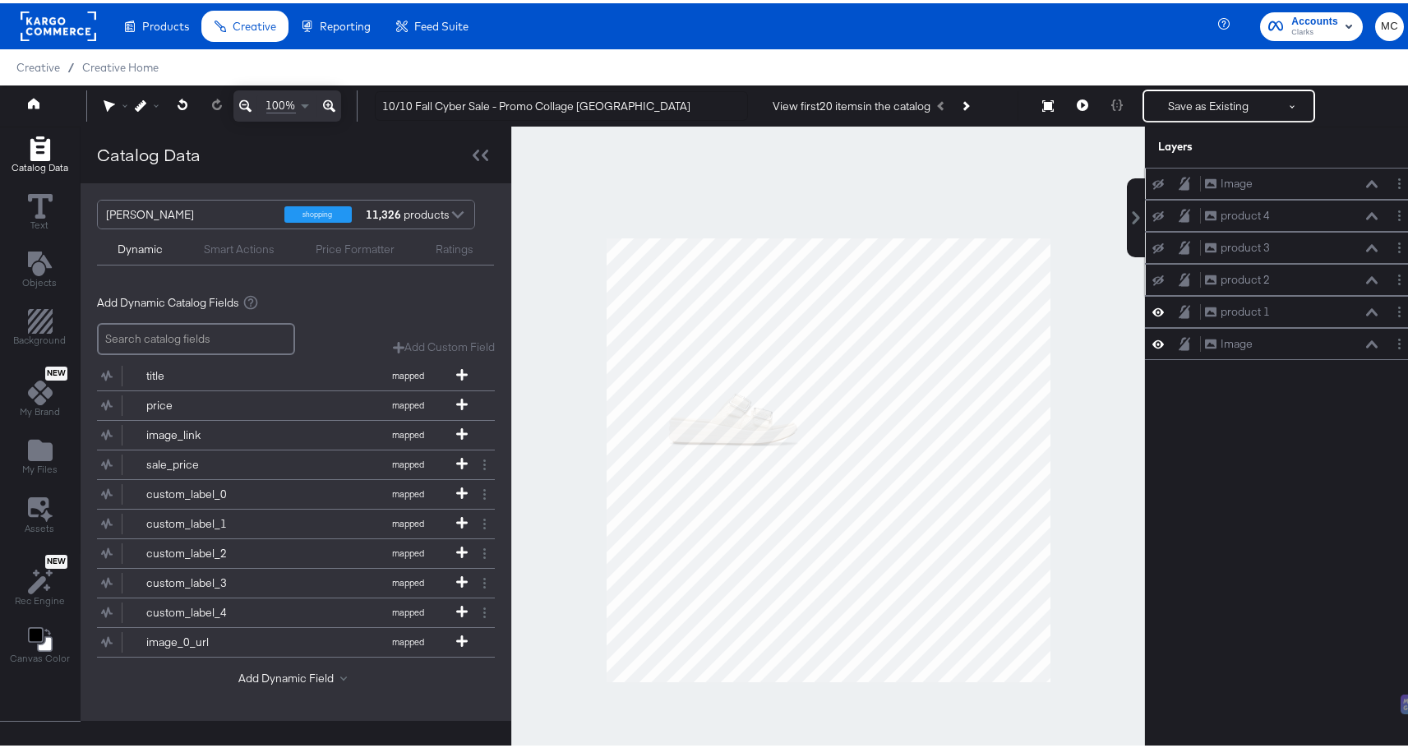
click at [1145, 315] on div "Image Image product 4 product 4 product 3 product 3 product 2 product 2 product…" at bounding box center [1282, 260] width 275 height 192
click at [1151, 305] on div at bounding box center [1162, 309] width 23 height 16
click at [1151, 301] on button at bounding box center [1157, 309] width 13 height 16
click at [1152, 339] on icon at bounding box center [1158, 341] width 12 height 14
click at [1152, 344] on icon at bounding box center [1158, 340] width 12 height 11
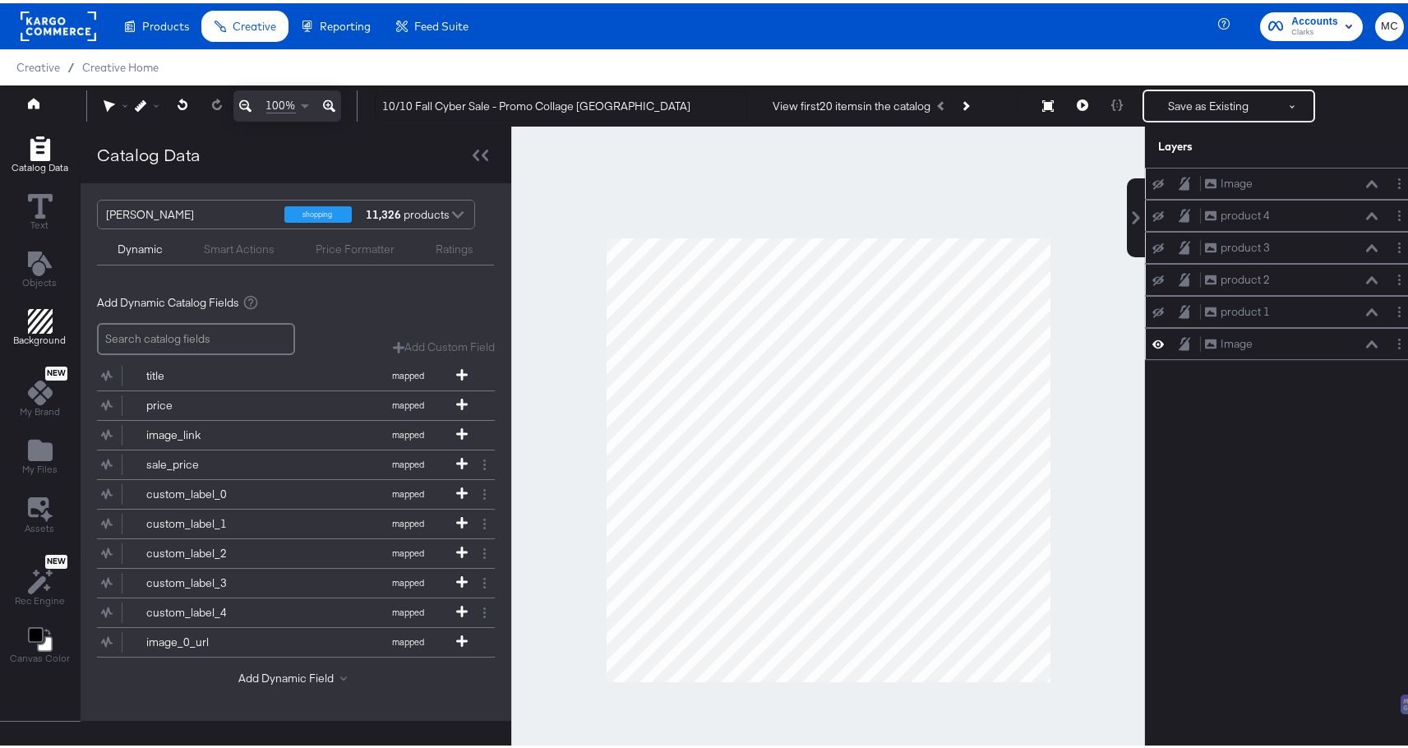
click at [48, 319] on icon "Add Rectangle" at bounding box center [40, 318] width 25 height 25
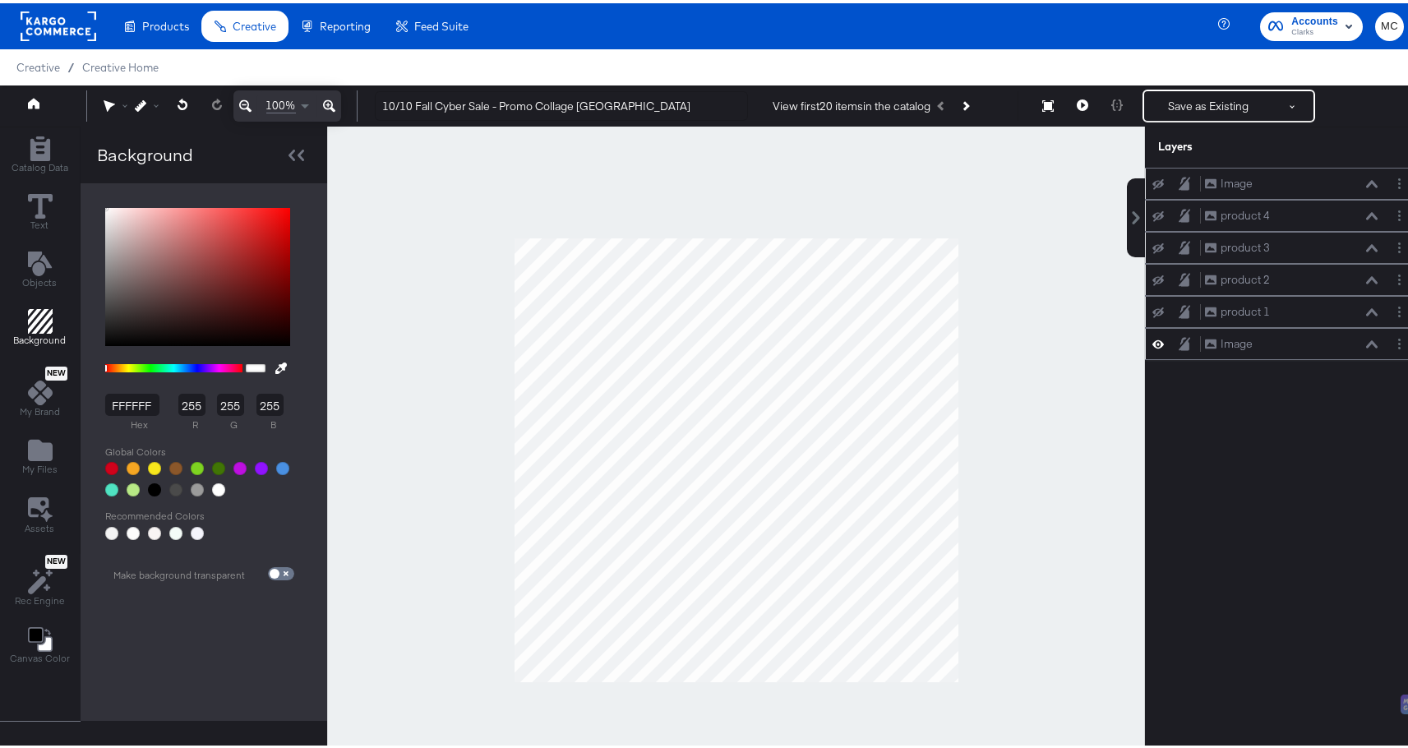
click at [138, 402] on input "FFFFFF" at bounding box center [132, 401] width 54 height 22
drag, startPoint x: 153, startPoint y: 404, endPoint x: 60, endPoint y: 404, distance: 92.9
click at [60, 404] on div "Catalog Data Text Objects Background New My Brand My Files Assets New Rec Engin…" at bounding box center [163, 456] width 327 height 667
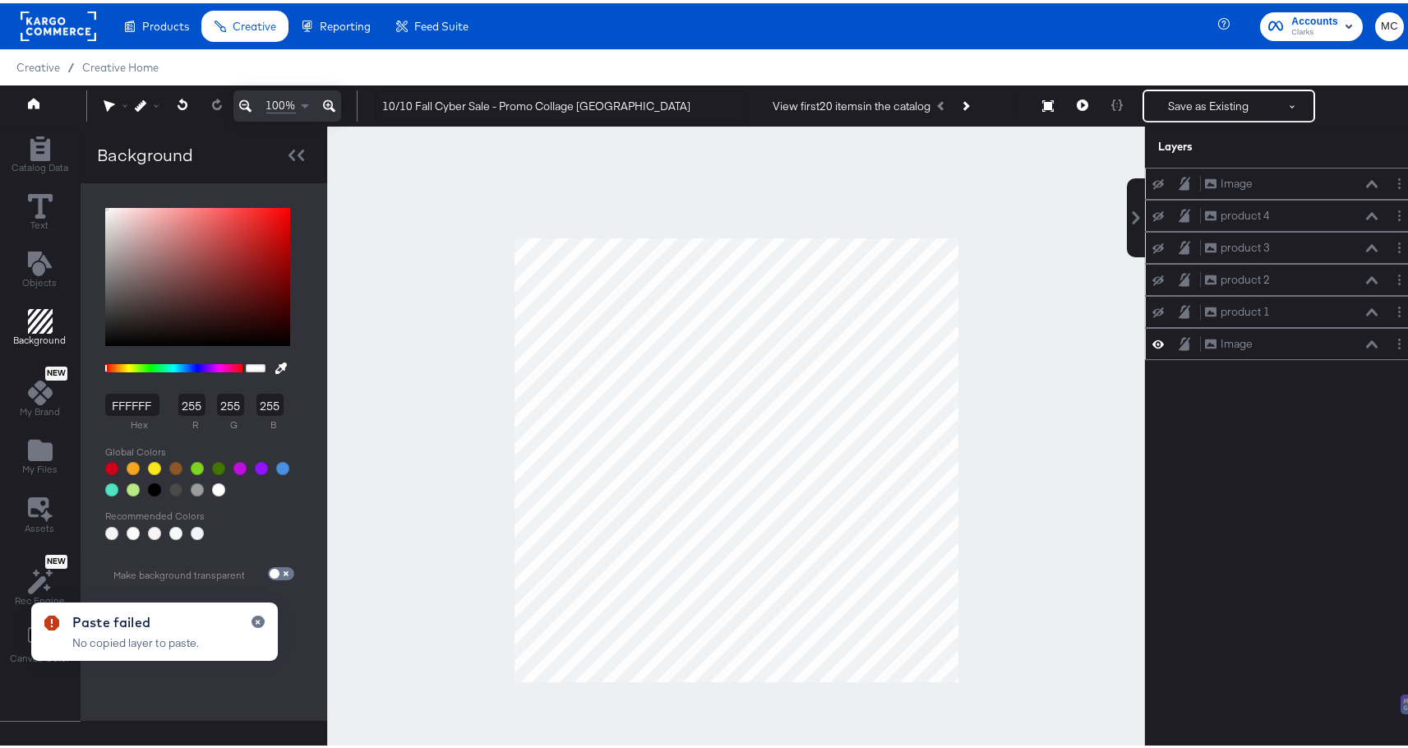
click at [140, 402] on input "FFFFFF" at bounding box center [132, 401] width 54 height 22
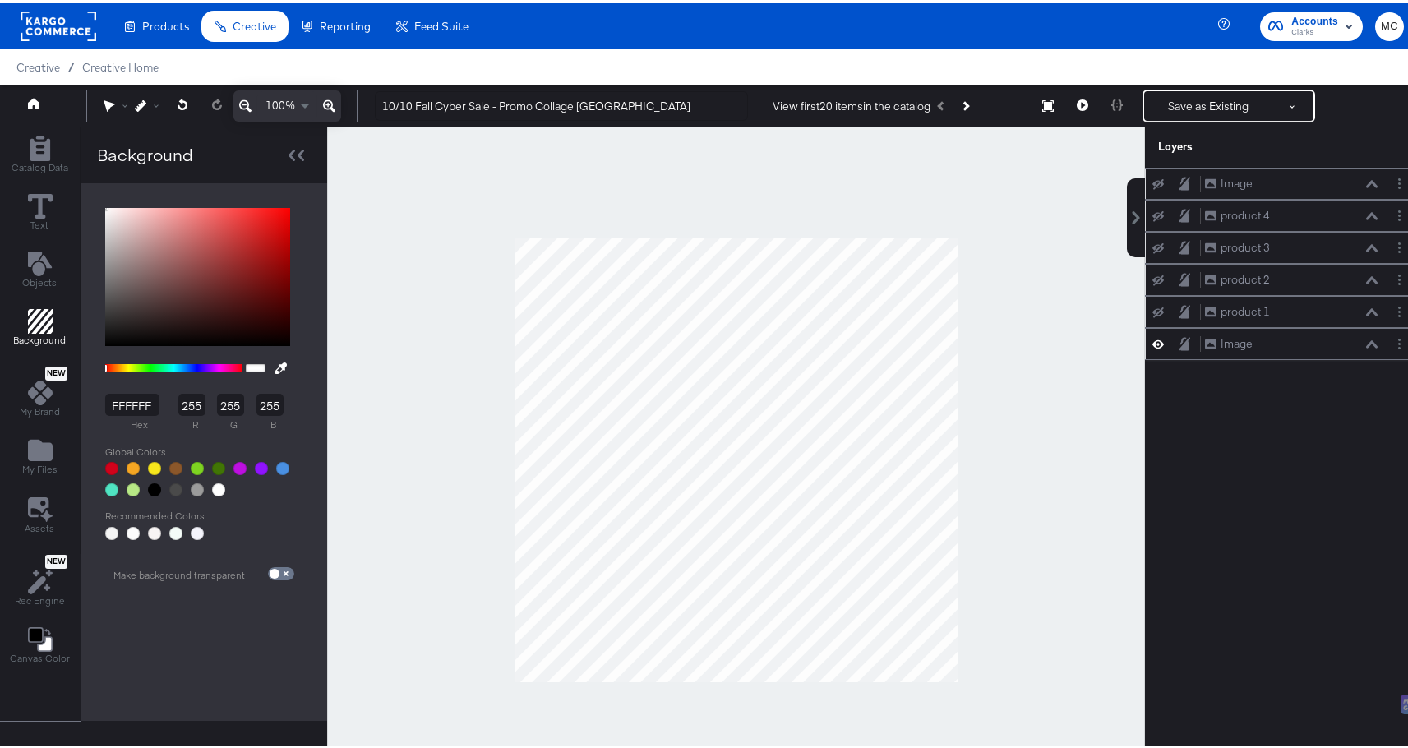
drag, startPoint x: 147, startPoint y: 400, endPoint x: 73, endPoint y: 397, distance: 74.0
click at [73, 397] on div "Catalog Data Text Objects Background New My Brand My Files Assets New Rec Engin…" at bounding box center [163, 456] width 327 height 667
type input "f6f"
type input "102"
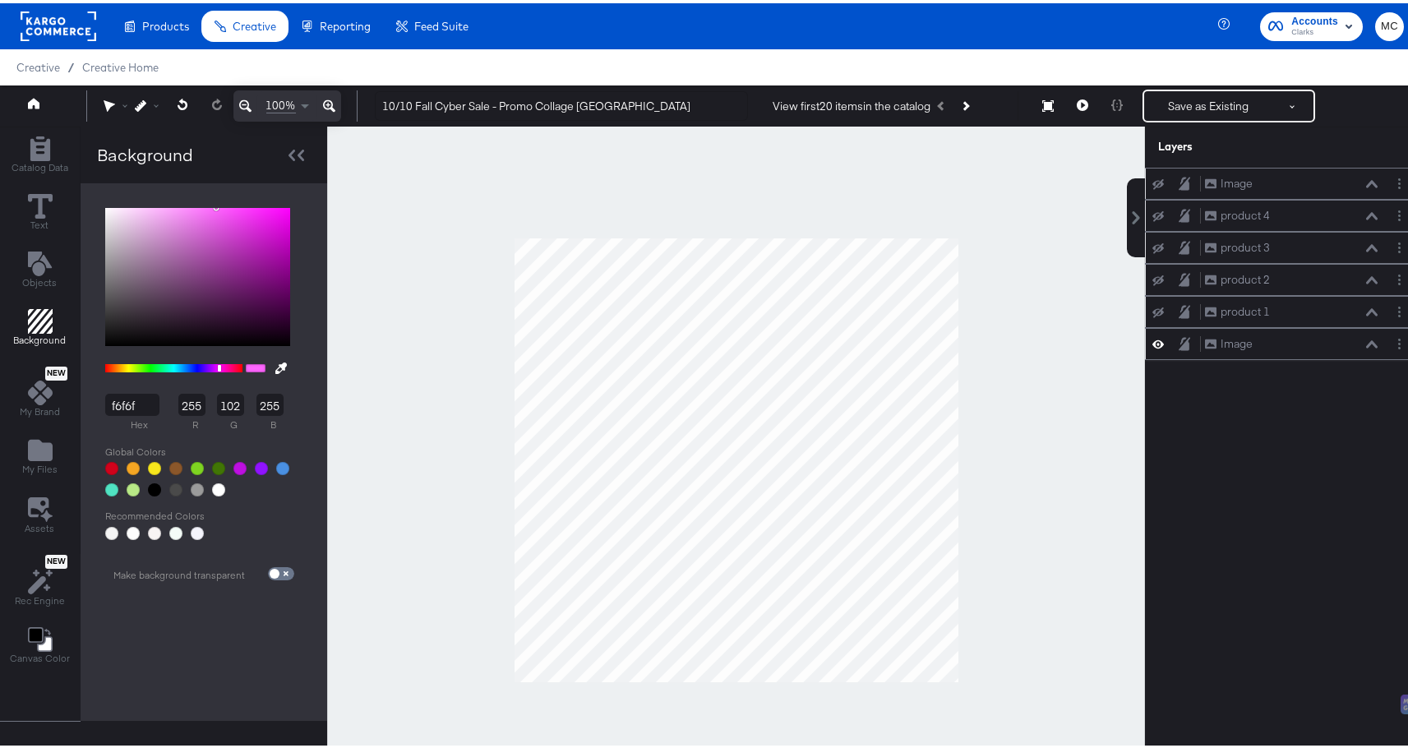
type input "f6f6f6"
type input "246"
type input "F6F6F6"
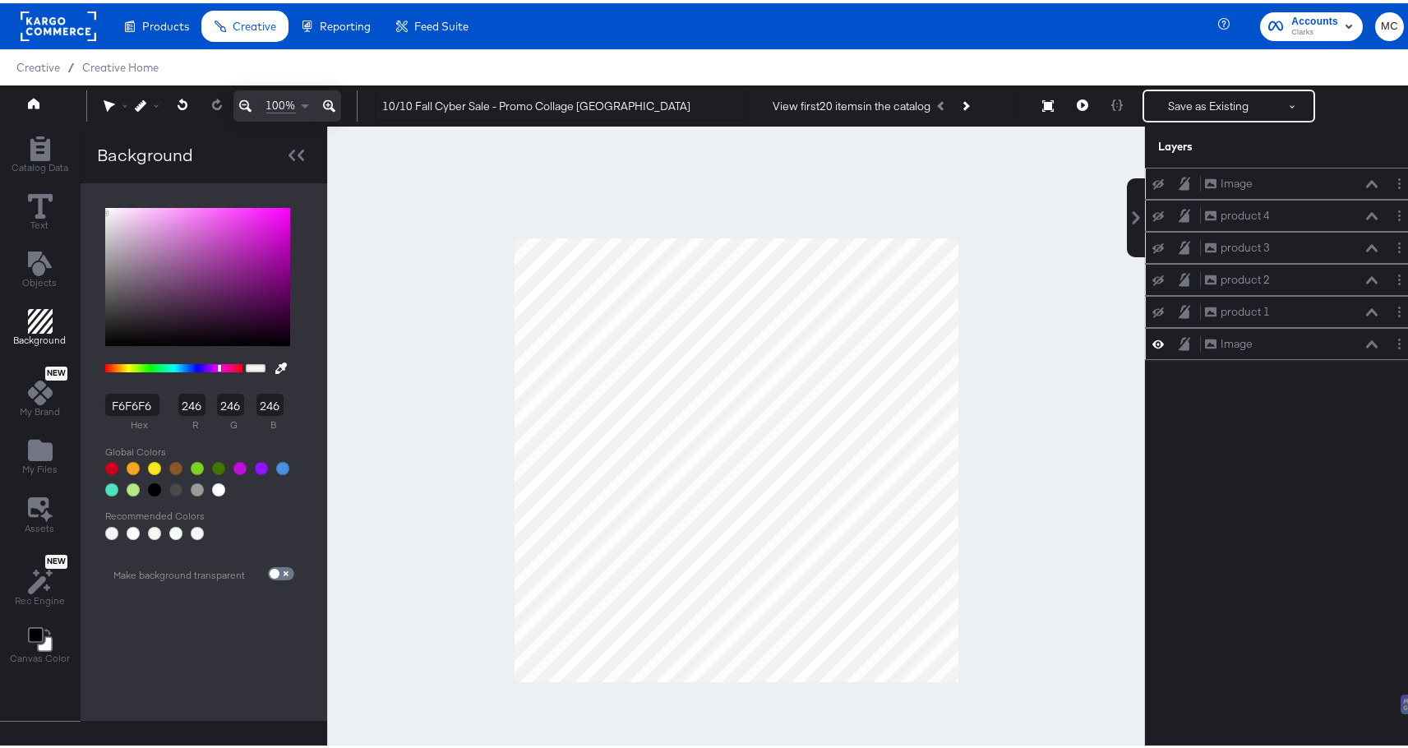
click at [1152, 340] on icon at bounding box center [1158, 341] width 12 height 8
click at [1152, 340] on icon at bounding box center [1158, 340] width 12 height 11
click at [1152, 340] on icon at bounding box center [1158, 341] width 12 height 8
click at [1152, 340] on icon at bounding box center [1158, 340] width 12 height 11
click at [1234, 340] on div "Image" at bounding box center [1236, 341] width 32 height 16
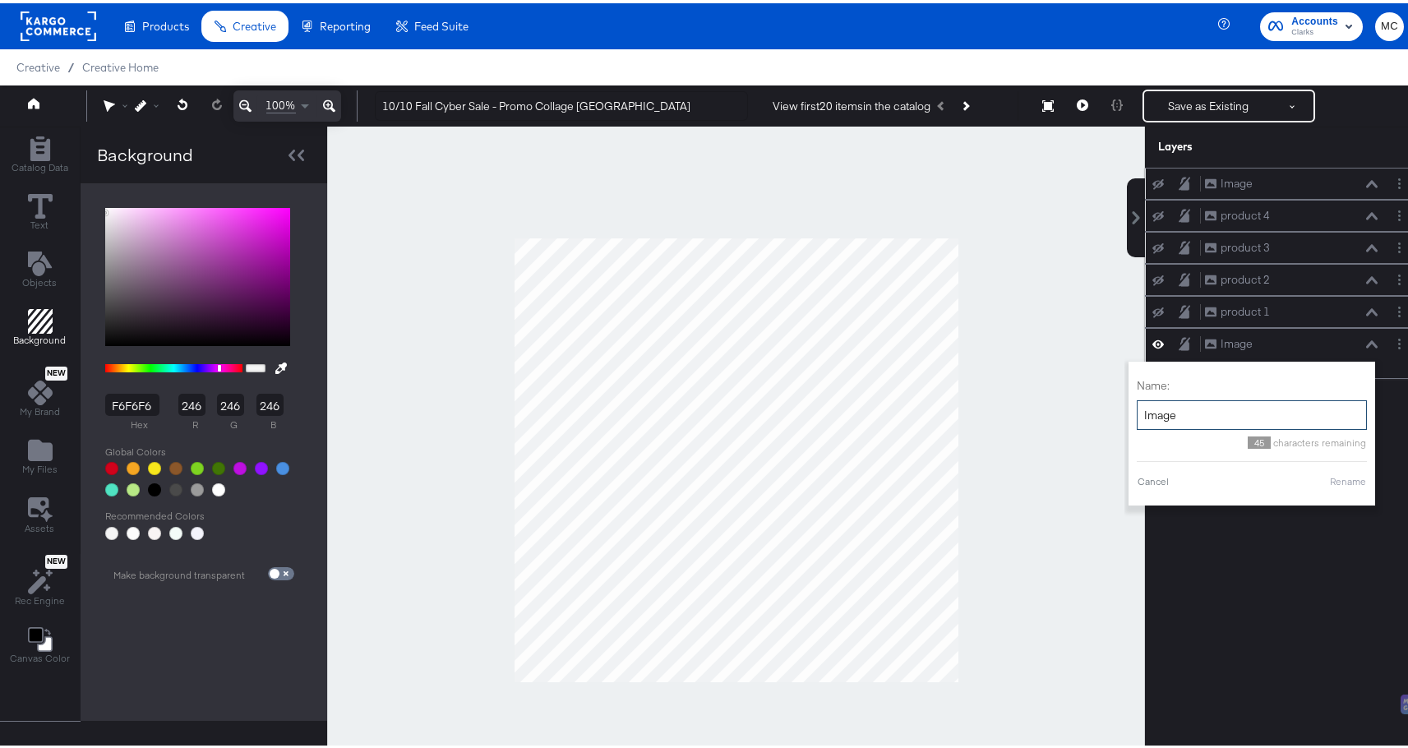
drag, startPoint x: 1185, startPoint y: 417, endPoint x: 1123, endPoint y: 412, distance: 61.8
click at [1137, 412] on input "Image" at bounding box center [1252, 412] width 230 height 30
type input "Background"
click at [1339, 473] on button "Rename" at bounding box center [1348, 478] width 38 height 15
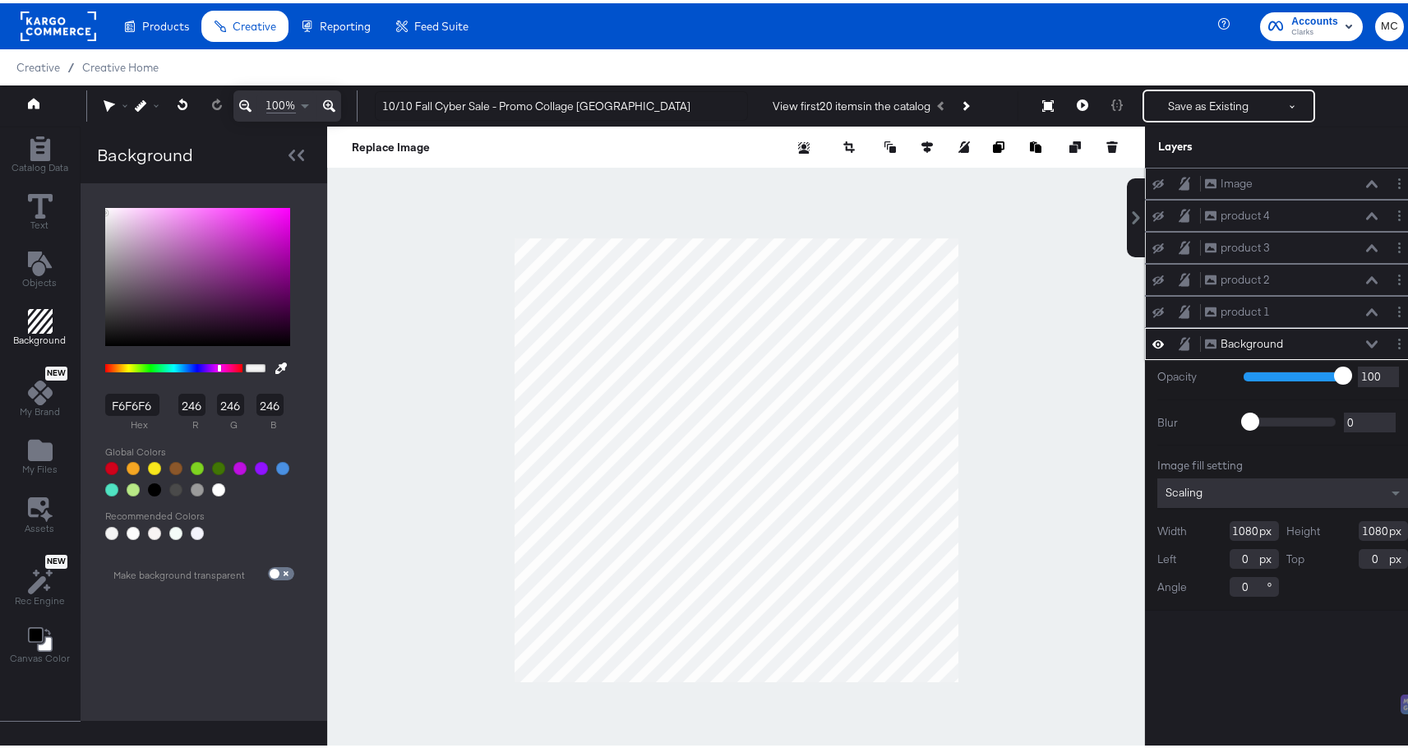
click at [1179, 344] on icon at bounding box center [1185, 340] width 12 height 13
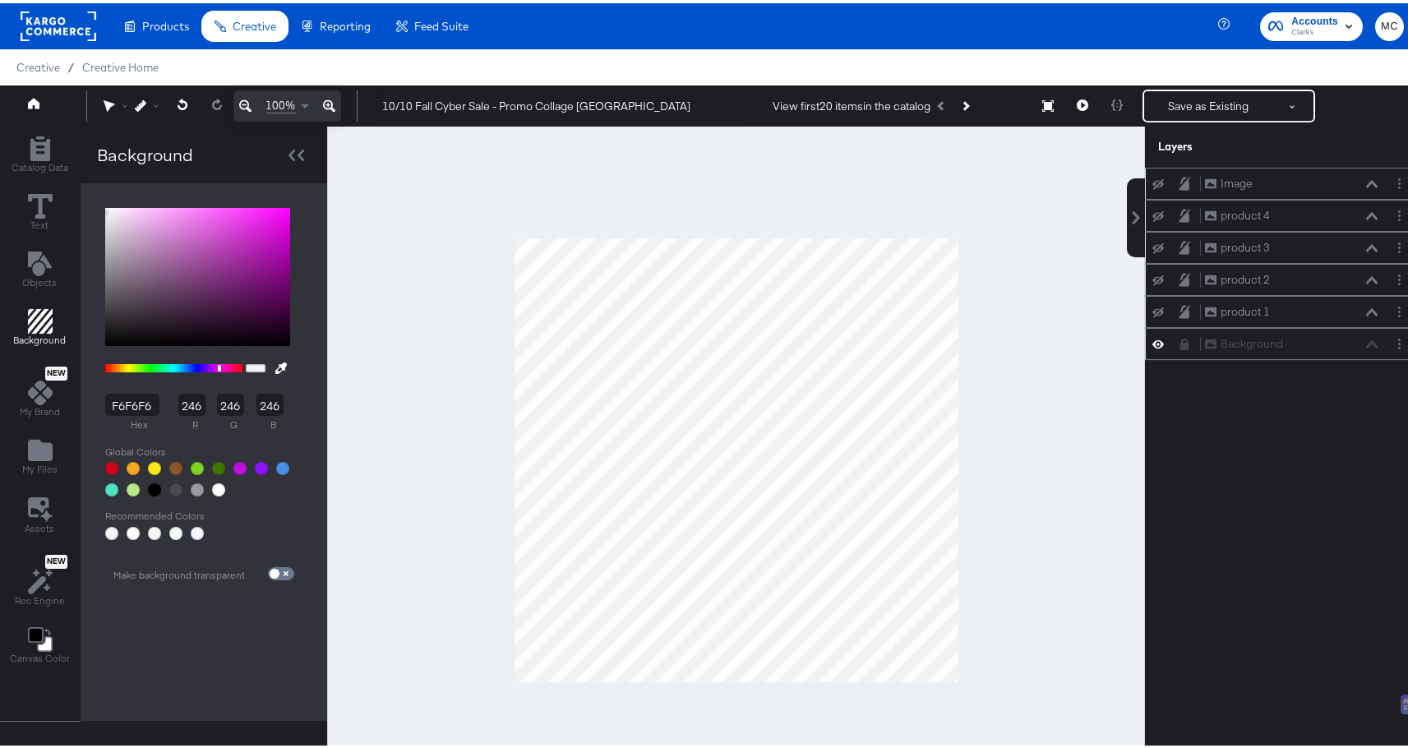
click at [1073, 382] on div at bounding box center [736, 456] width 818 height 667
click at [1151, 344] on button at bounding box center [1157, 341] width 13 height 16
click at [1156, 344] on div at bounding box center [1162, 340] width 23 height 13
click at [1151, 344] on button at bounding box center [1157, 340] width 13 height 13
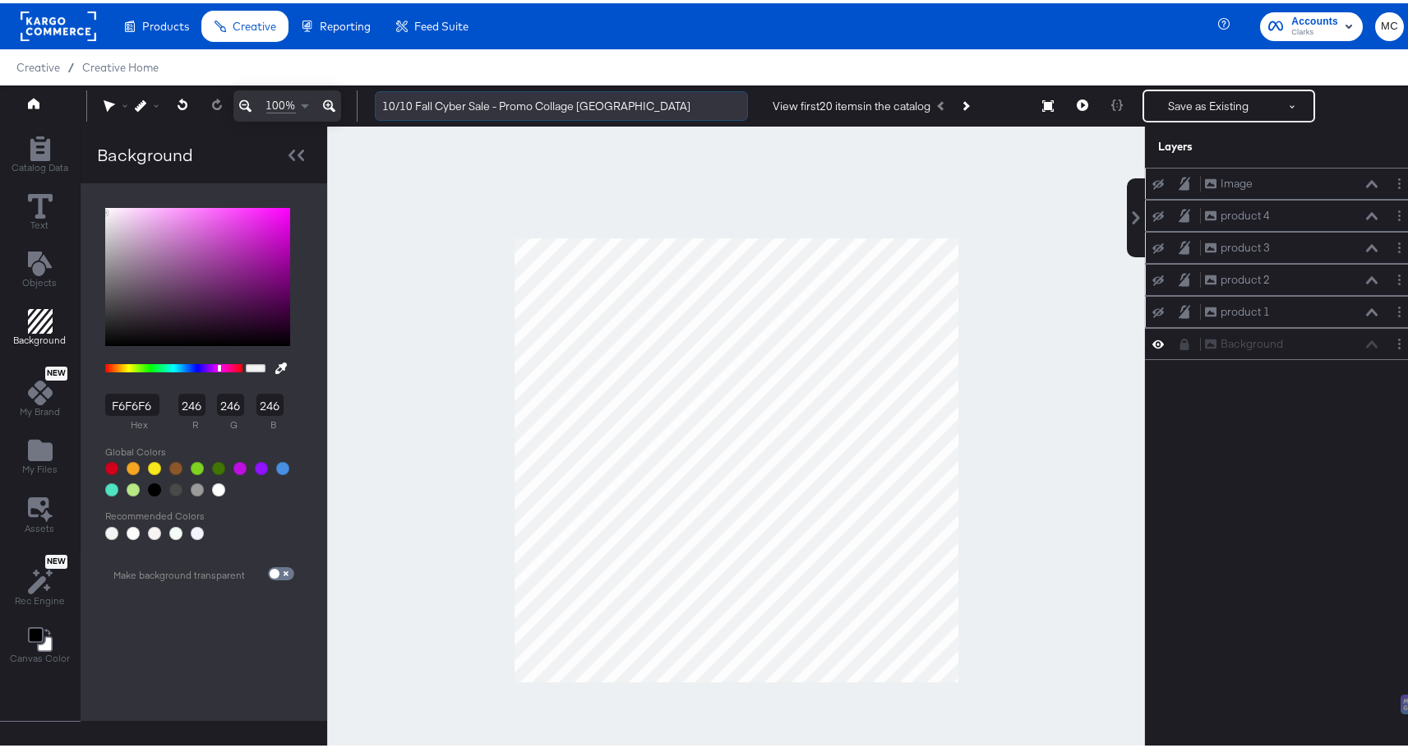
click at [592, 99] on input "10/10 Fall Cyber Sale - Promo Collage US" at bounding box center [561, 103] width 373 height 30
drag, startPoint x: 602, startPoint y: 101, endPoint x: 538, endPoint y: 103, distance: 64.1
click at [538, 103] on input "10/10 Fall Cyber Sale - Promo Collage US" at bounding box center [561, 103] width 373 height 30
click at [611, 105] on input "10/10 Fall Cyber Sale - Promo Collage US" at bounding box center [561, 103] width 373 height 30
click at [413, 99] on input "10/10 Fall Cyber Sale - Promo Collage CA" at bounding box center [561, 103] width 373 height 30
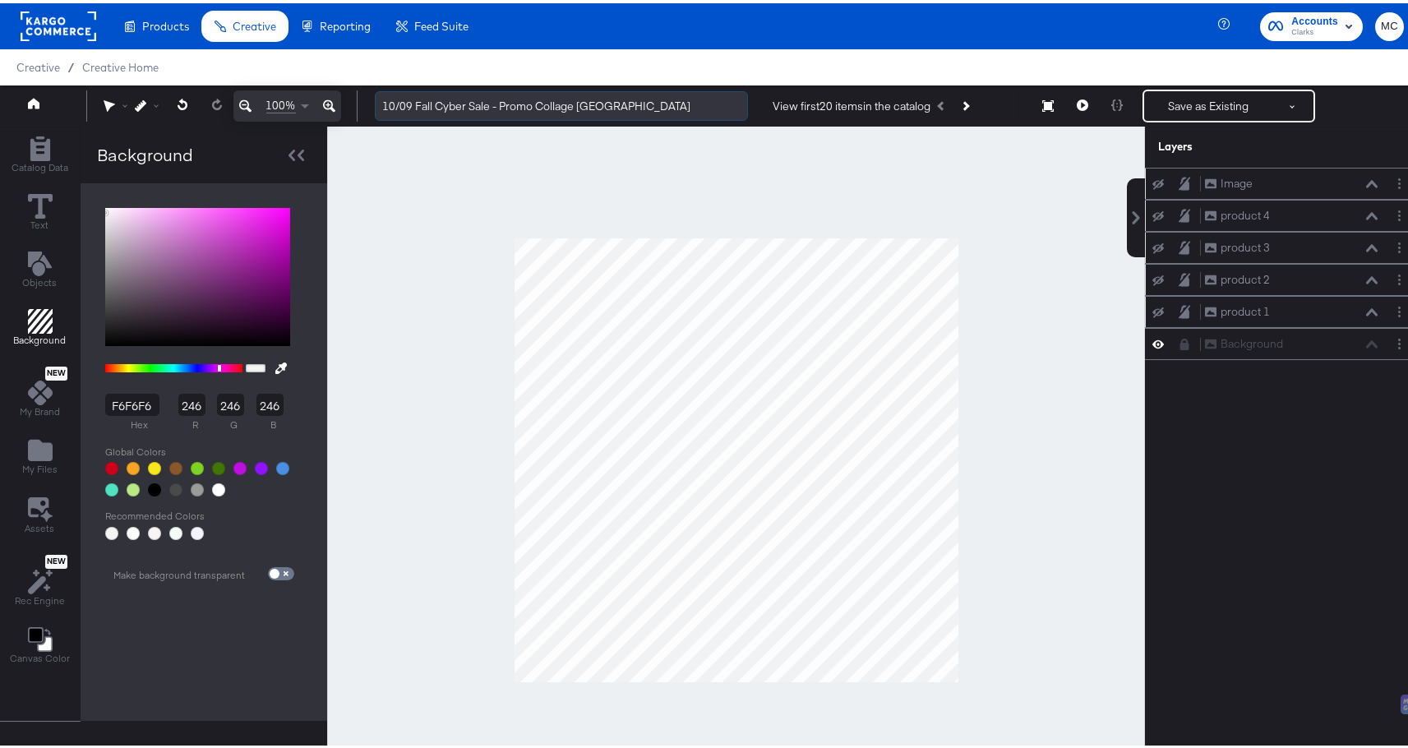
drag, startPoint x: 489, startPoint y: 100, endPoint x: 416, endPoint y: 104, distance: 73.2
click at [416, 104] on input "10/09 Fall Cyber Sale - Promo Collage CA" at bounding box center [561, 103] width 373 height 30
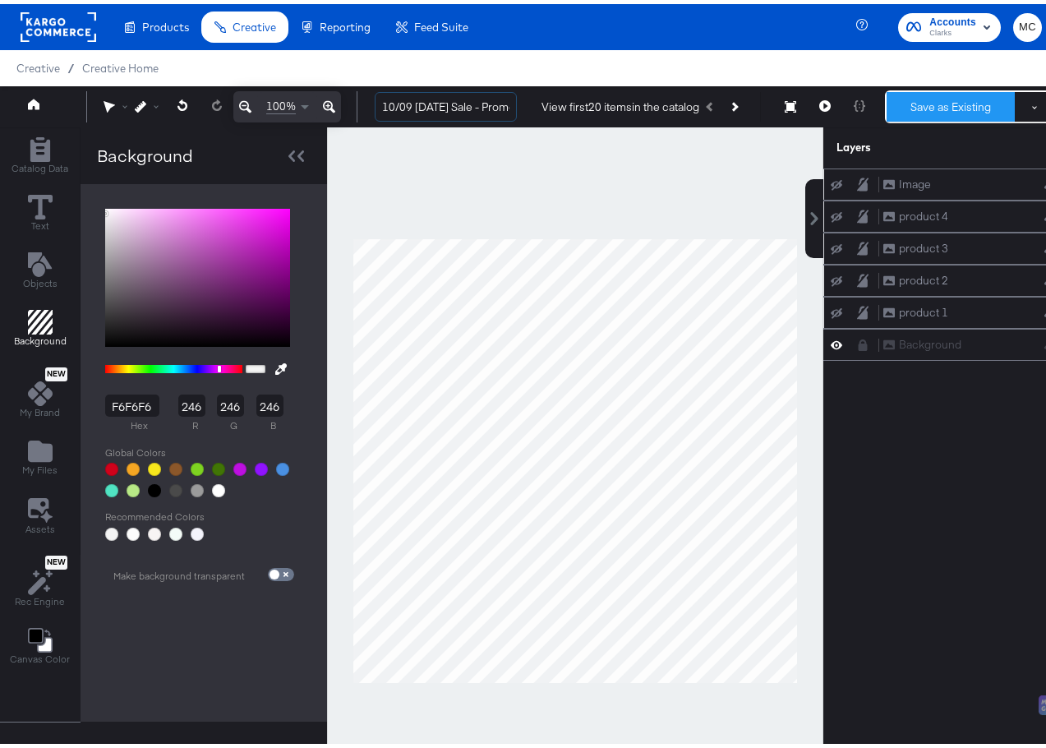
type input "10/09 [DATE] Sale - Promo Collage CA"
click at [924, 99] on button "Save as Existing" at bounding box center [951, 103] width 128 height 30
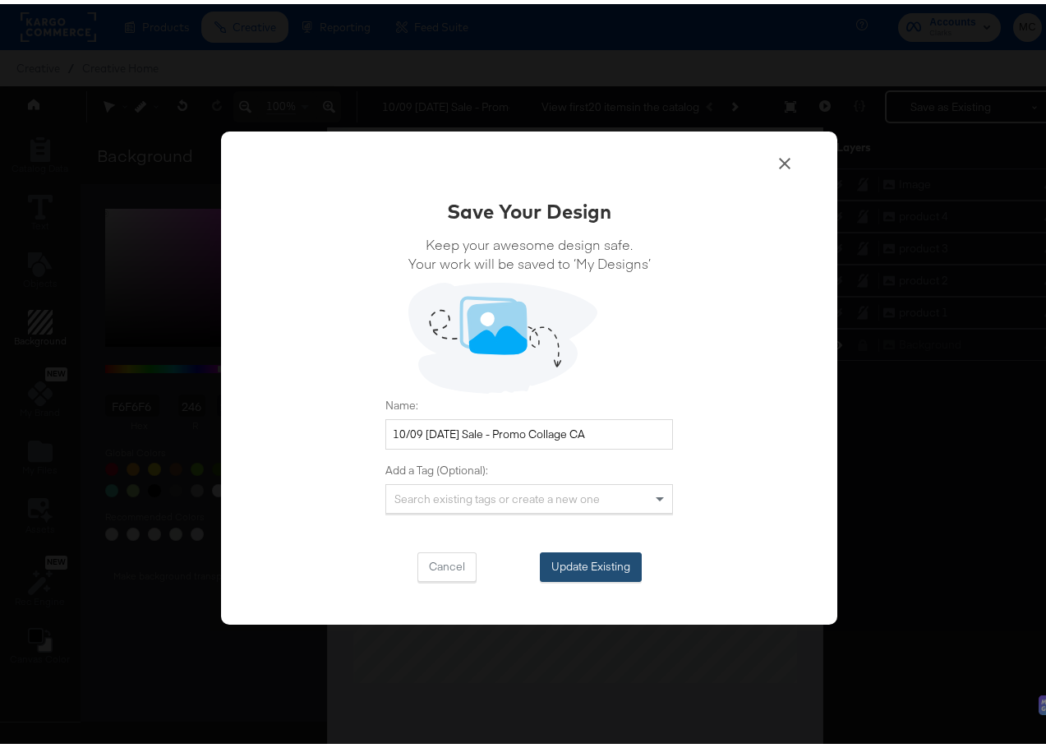
click at [599, 557] on button "Update Existing" at bounding box center [591, 563] width 102 height 30
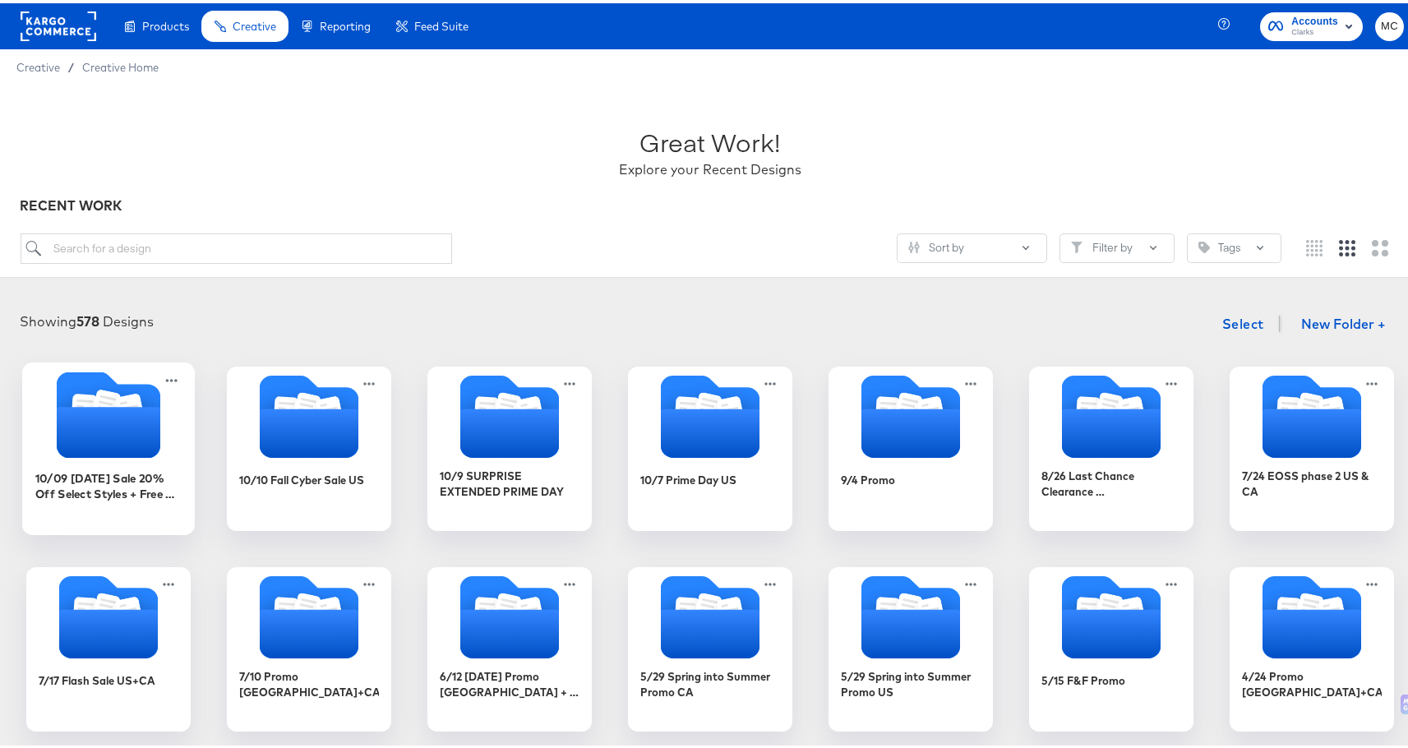
click at [105, 441] on icon "Folder" at bounding box center [109, 429] width 104 height 51
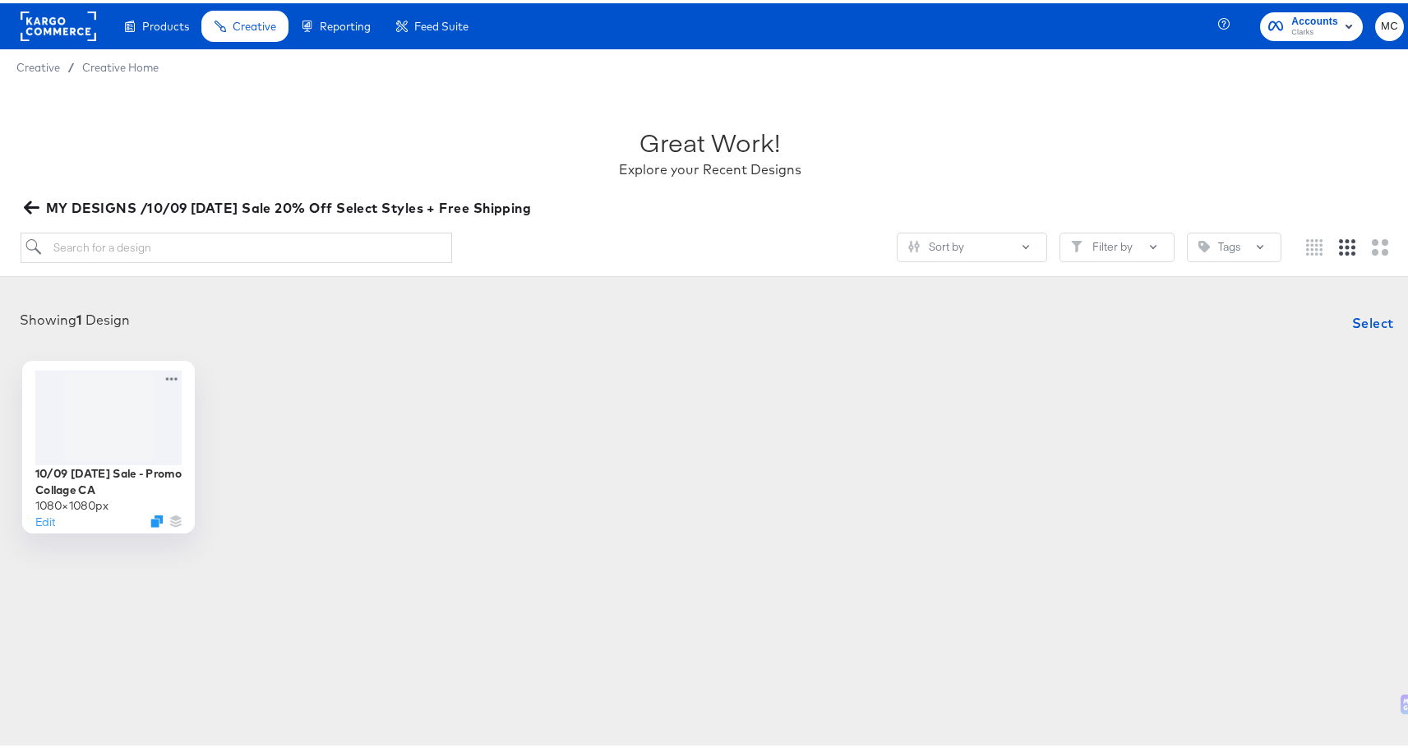
click at [127, 430] on div at bounding box center [108, 414] width 147 height 95
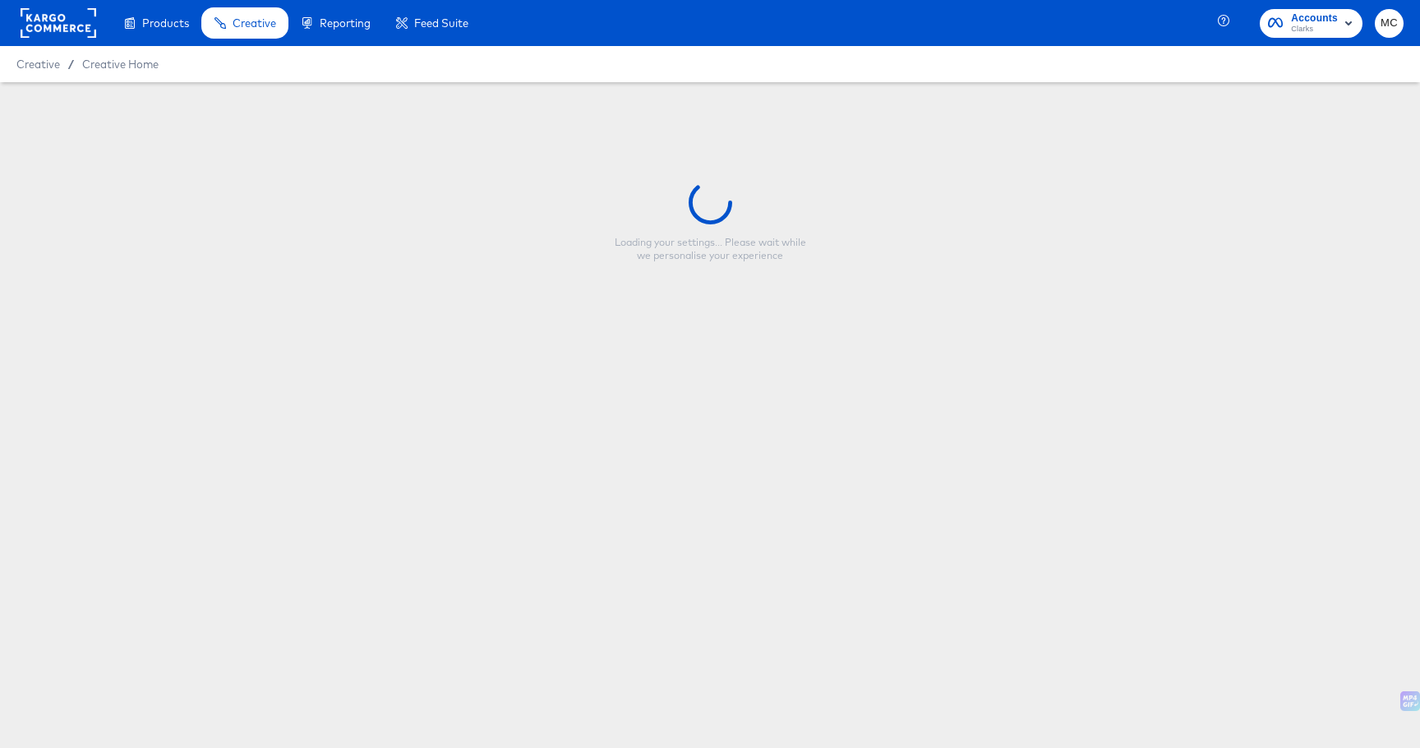
type input "10/09 [DATE] Sale - Promo Collage CA"
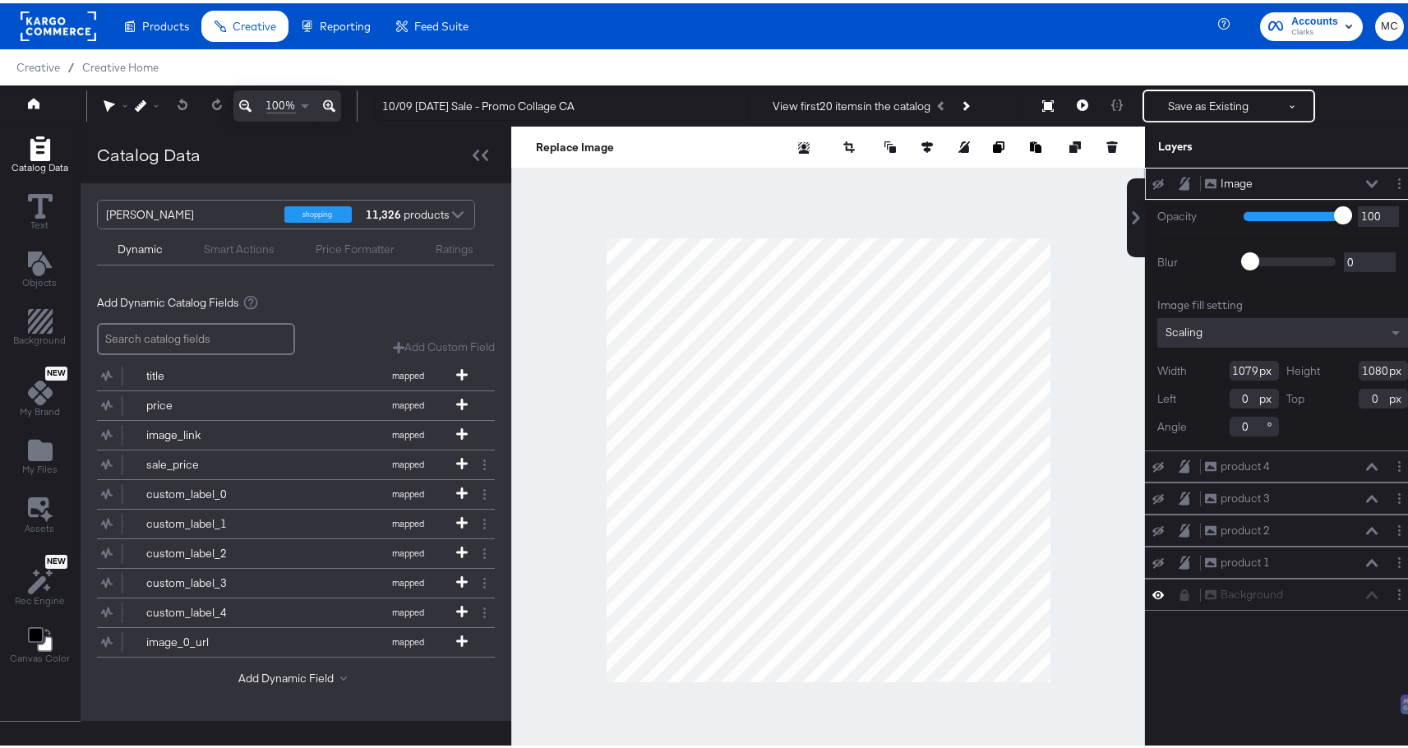
click at [1152, 184] on icon at bounding box center [1158, 181] width 12 height 11
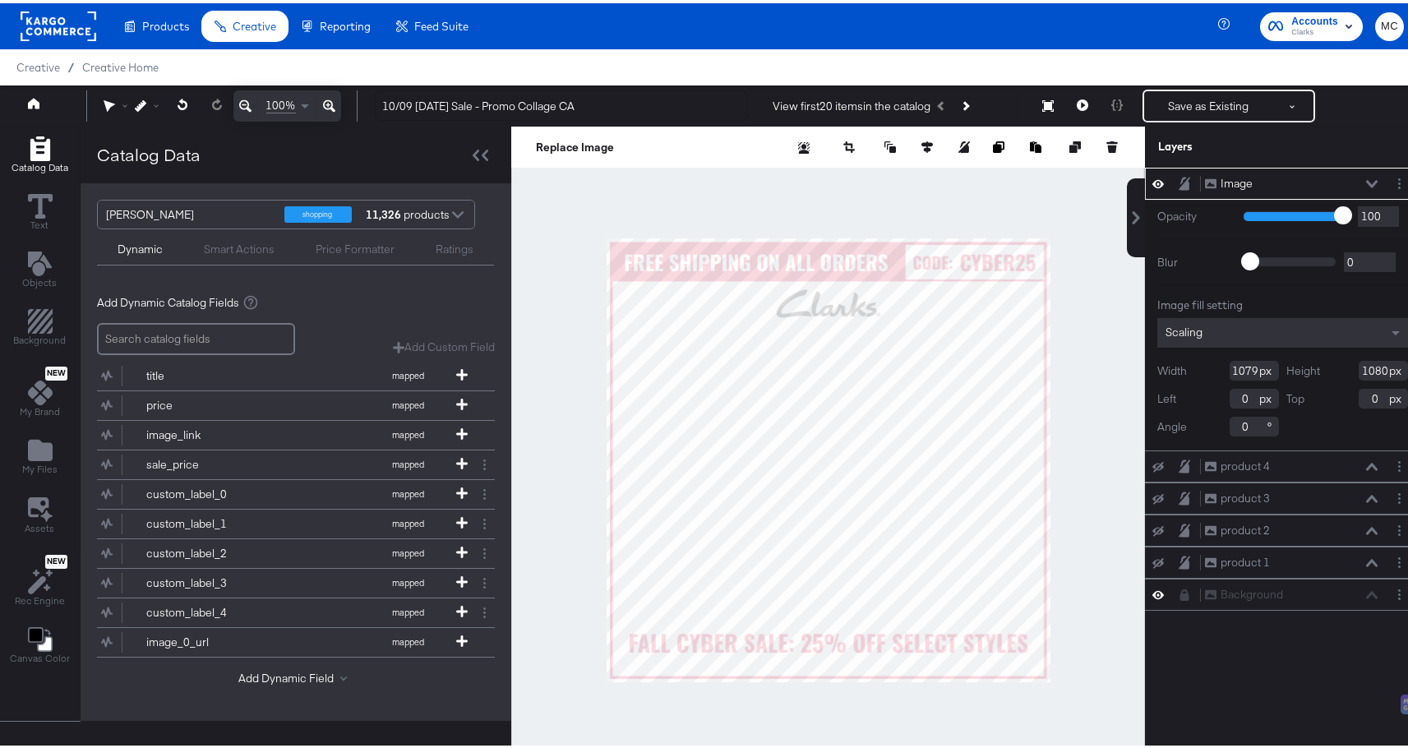
click at [1152, 184] on icon at bounding box center [1158, 180] width 12 height 14
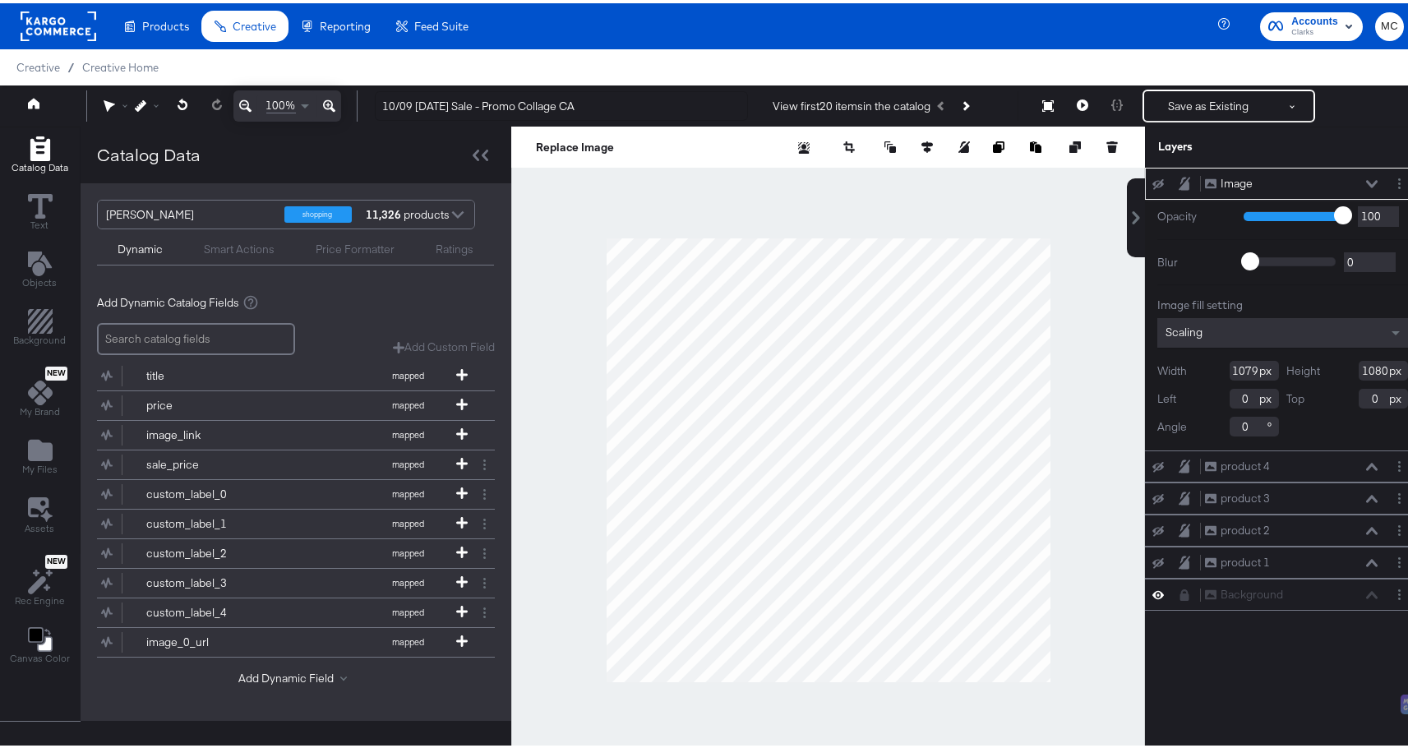
click at [1377, 186] on div "Image Image" at bounding box center [1282, 180] width 262 height 17
click at [1398, 176] on icon "Layer Options" at bounding box center [1399, 180] width 2 height 11
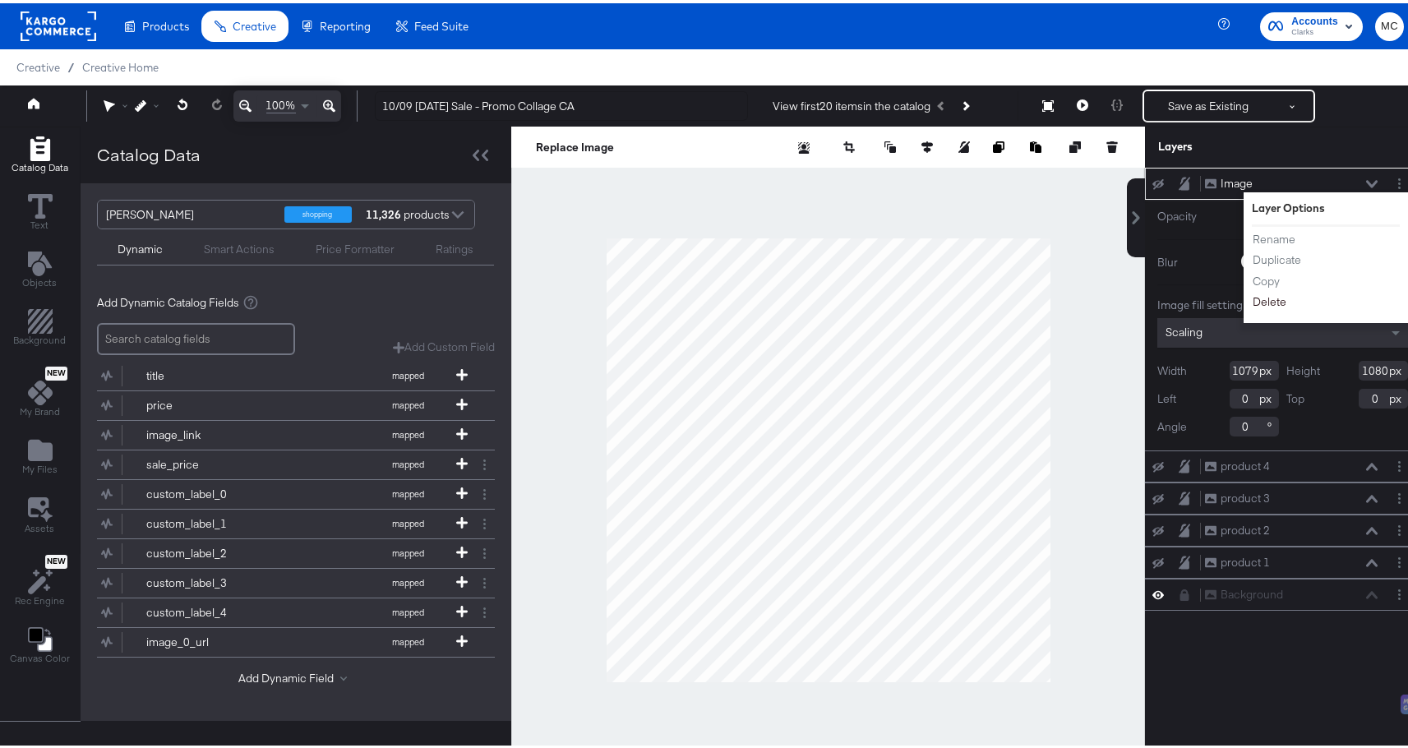
click at [1257, 295] on button "Delete" at bounding box center [1269, 298] width 35 height 17
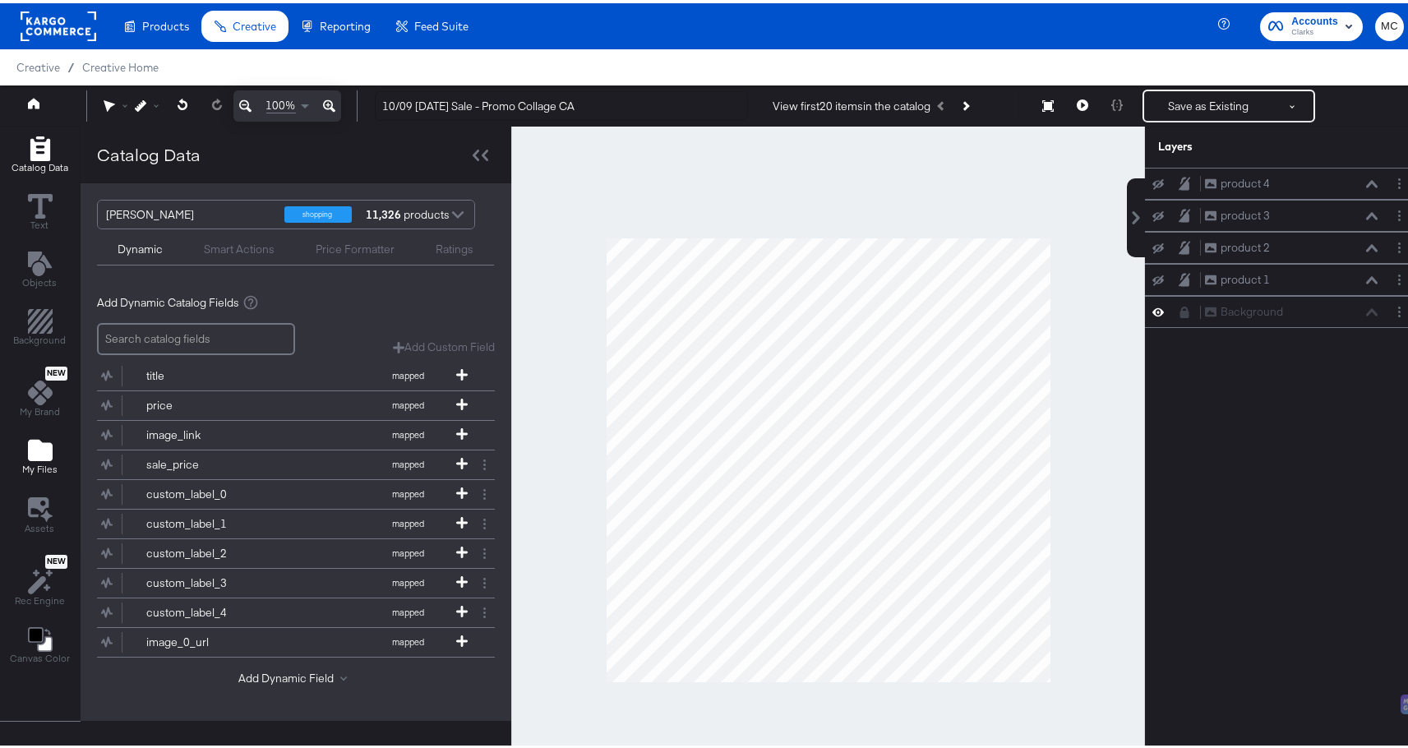
click at [48, 464] on span "My Files" at bounding box center [39, 465] width 35 height 13
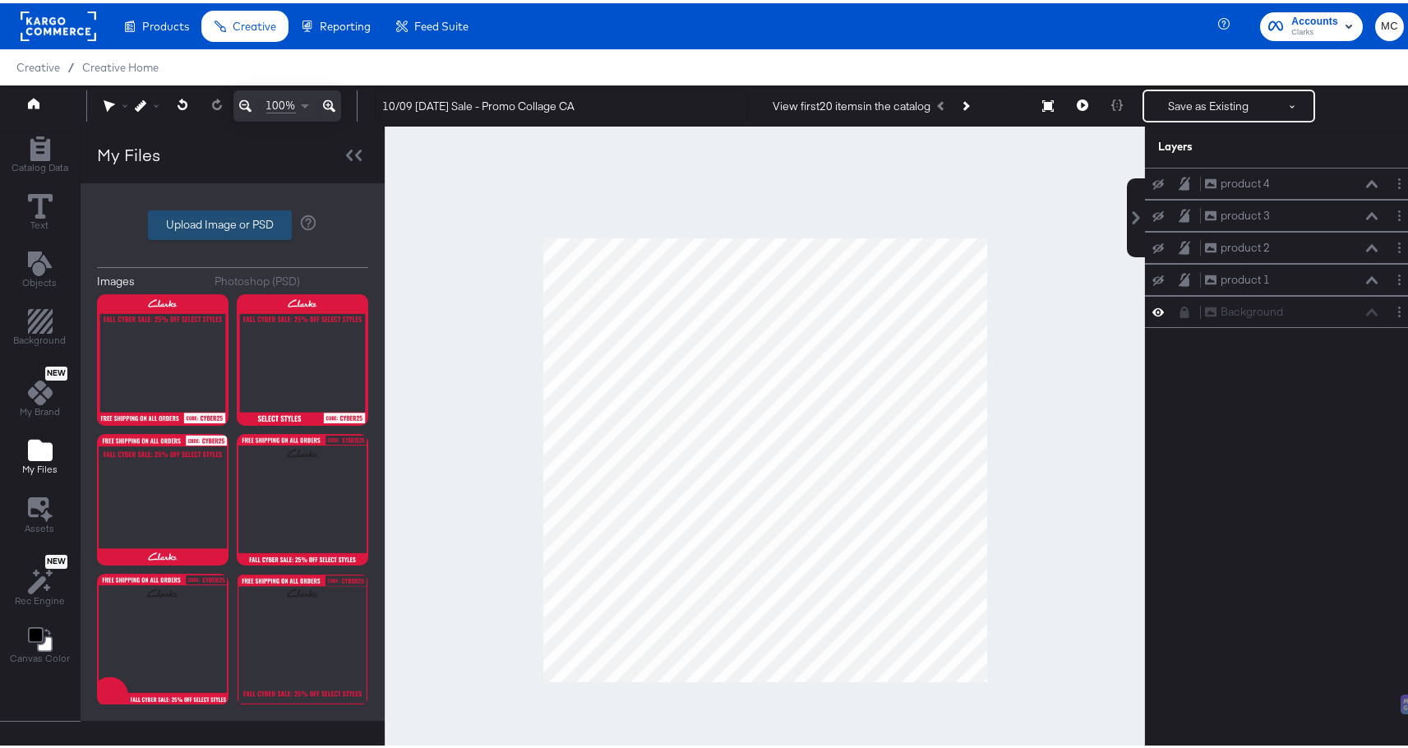
click at [210, 214] on label "Upload Image or PSD" at bounding box center [220, 222] width 142 height 28
click at [233, 222] on input "Upload Image or PSD" at bounding box center [233, 222] width 0 height 0
type input "C:\fakepath\V1 - Collage.png"
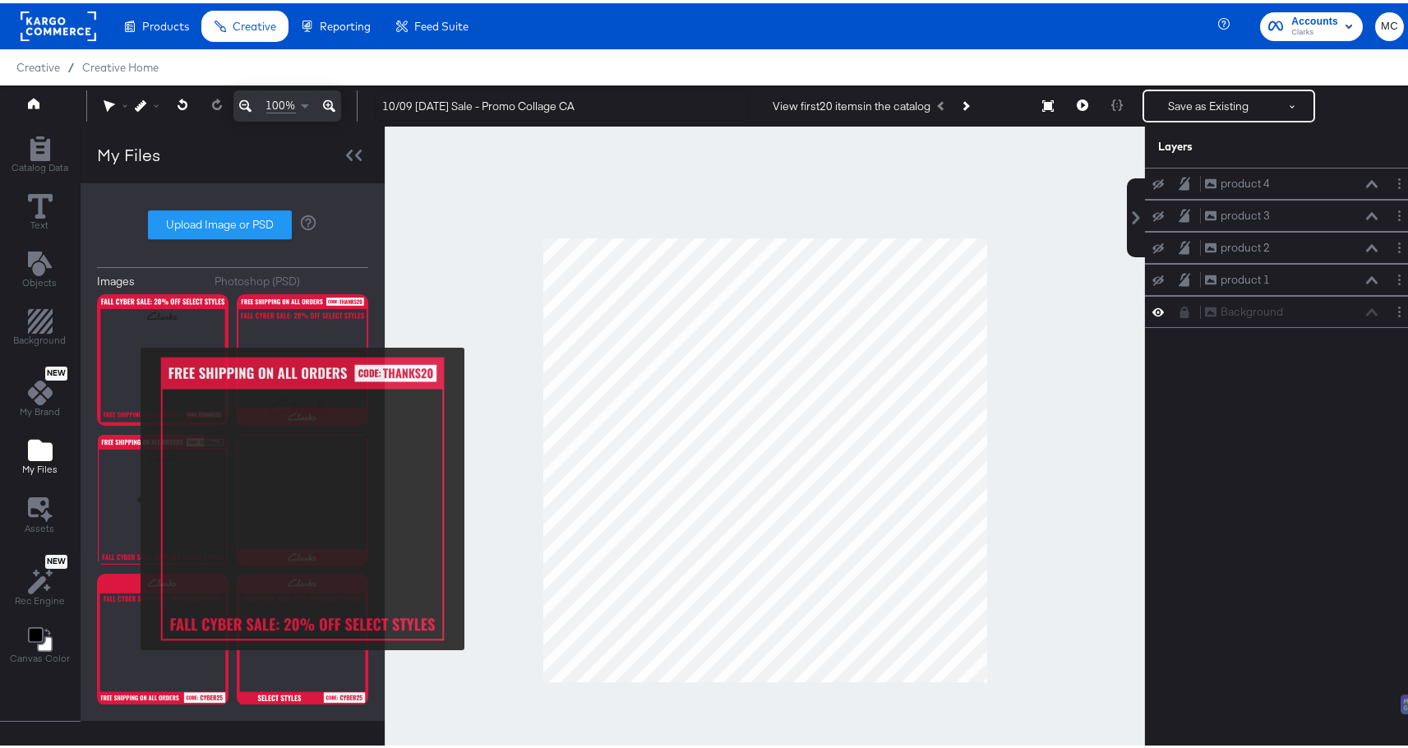
click at [130, 496] on img at bounding box center [162, 496] width 131 height 131
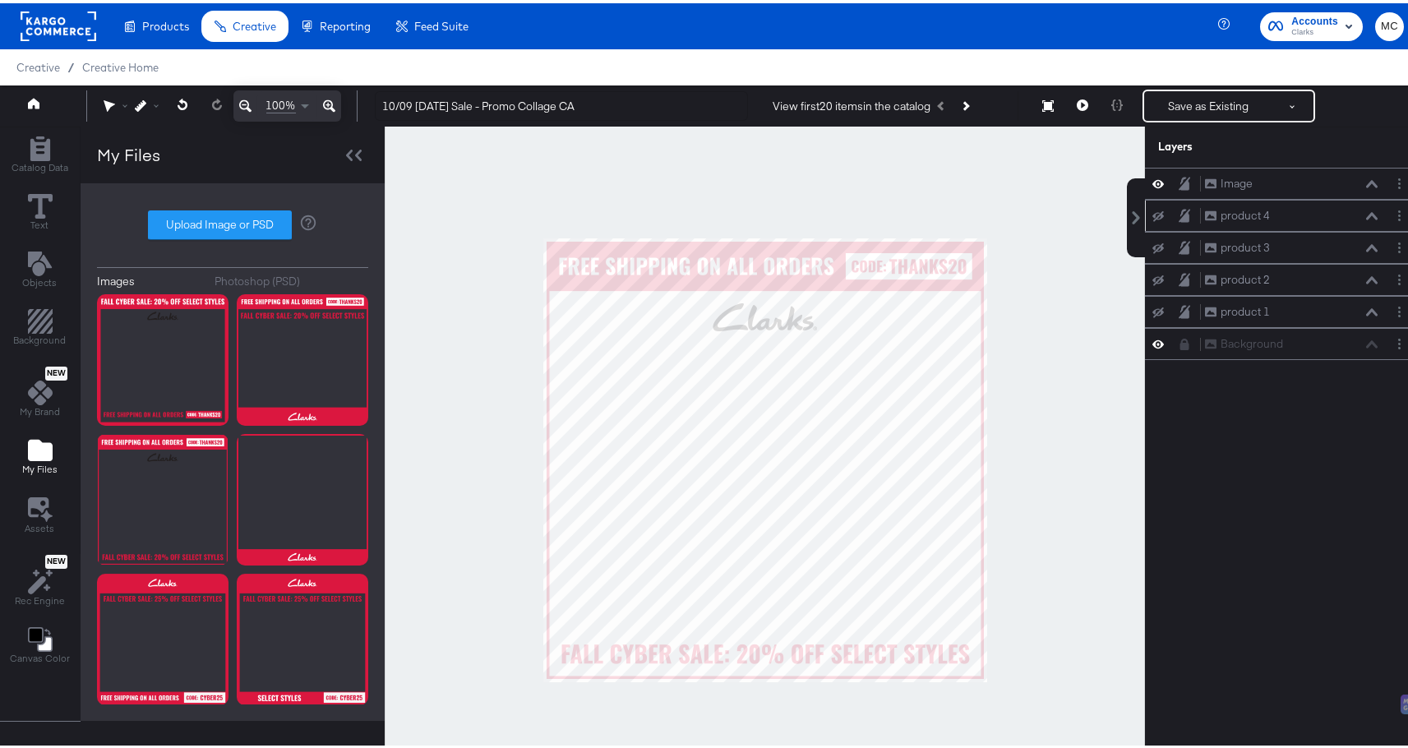
drag, startPoint x: 1026, startPoint y: 250, endPoint x: 1179, endPoint y: 203, distance: 160.7
click at [1026, 250] on div at bounding box center [765, 456] width 760 height 667
click at [1235, 178] on div "Image" at bounding box center [1236, 181] width 32 height 16
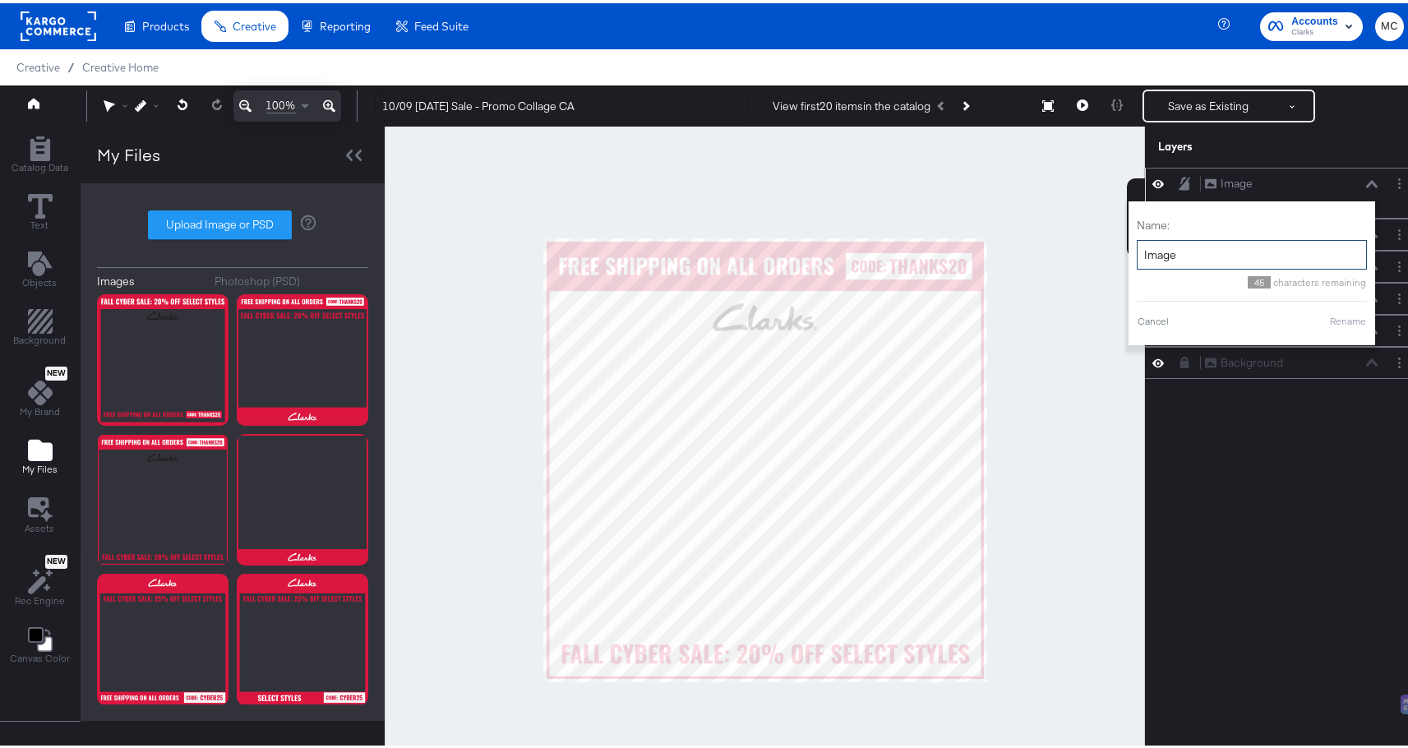
drag, startPoint x: 1190, startPoint y: 256, endPoint x: 1125, endPoint y: 251, distance: 65.1
click at [1137, 251] on input "Image" at bounding box center [1252, 252] width 230 height 30
type input "Copy"
click at [1329, 315] on button "Rename" at bounding box center [1348, 318] width 38 height 15
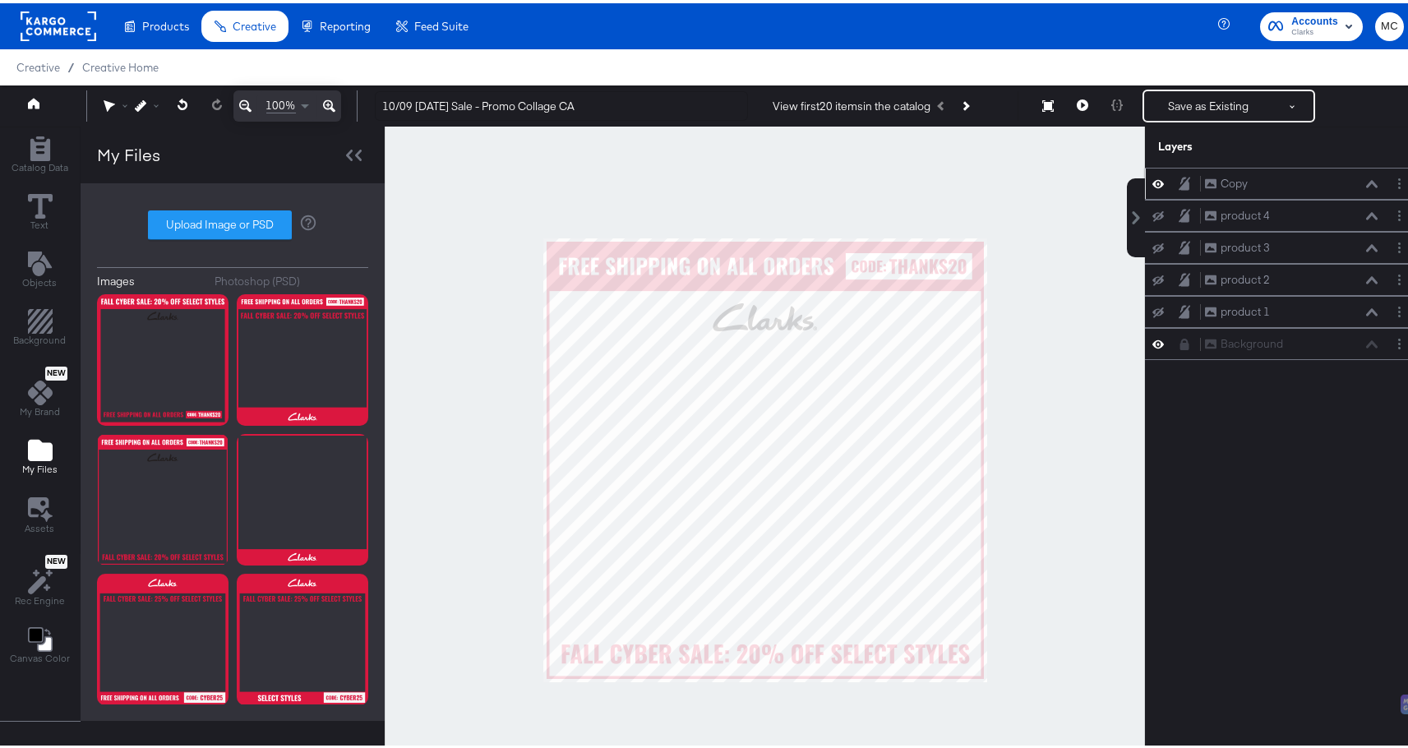
click at [1179, 179] on icon at bounding box center [1185, 180] width 12 height 14
click at [1154, 307] on div at bounding box center [1162, 308] width 23 height 13
click at [1152, 305] on icon at bounding box center [1158, 309] width 12 height 11
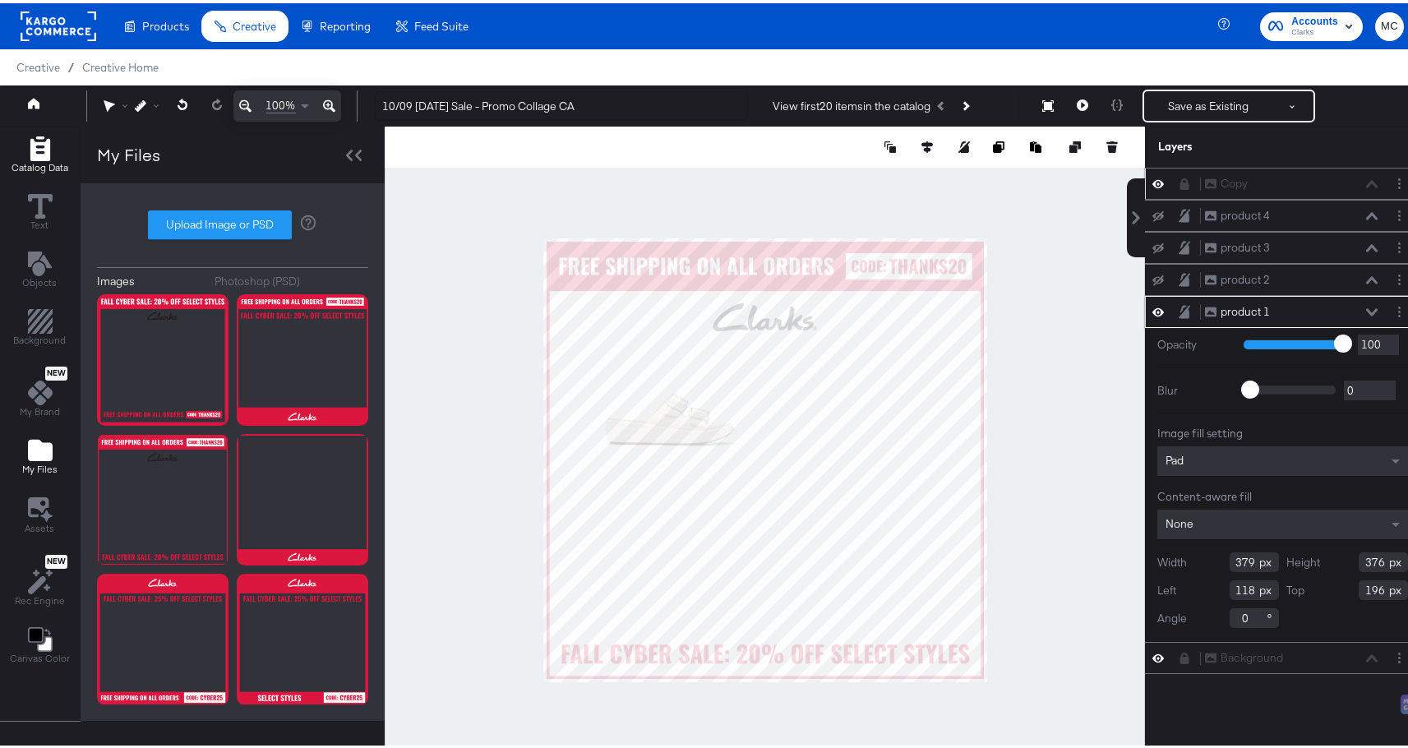
click at [34, 167] on span "Catalog Data" at bounding box center [40, 164] width 57 height 13
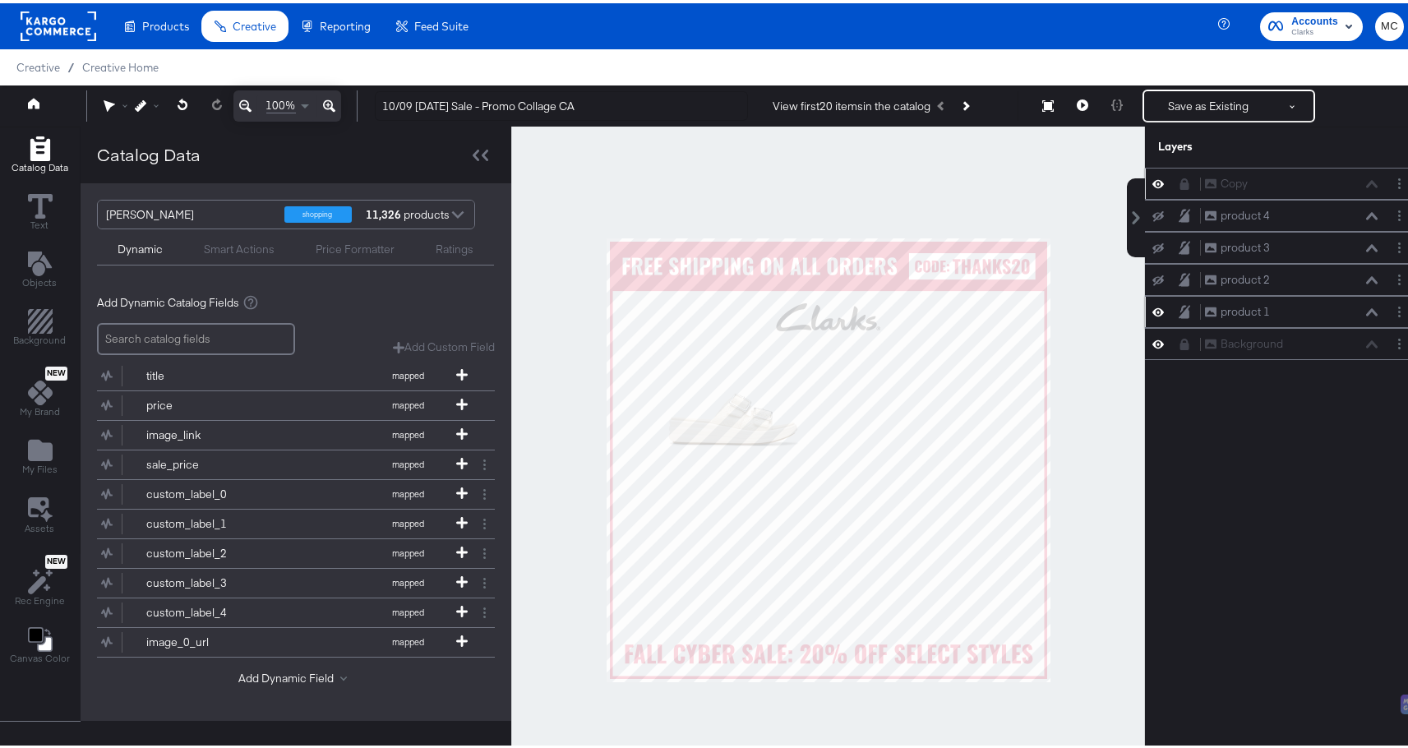
click at [218, 210] on div "Clarks_US_Meta_SA_Shopping" at bounding box center [189, 211] width 166 height 28
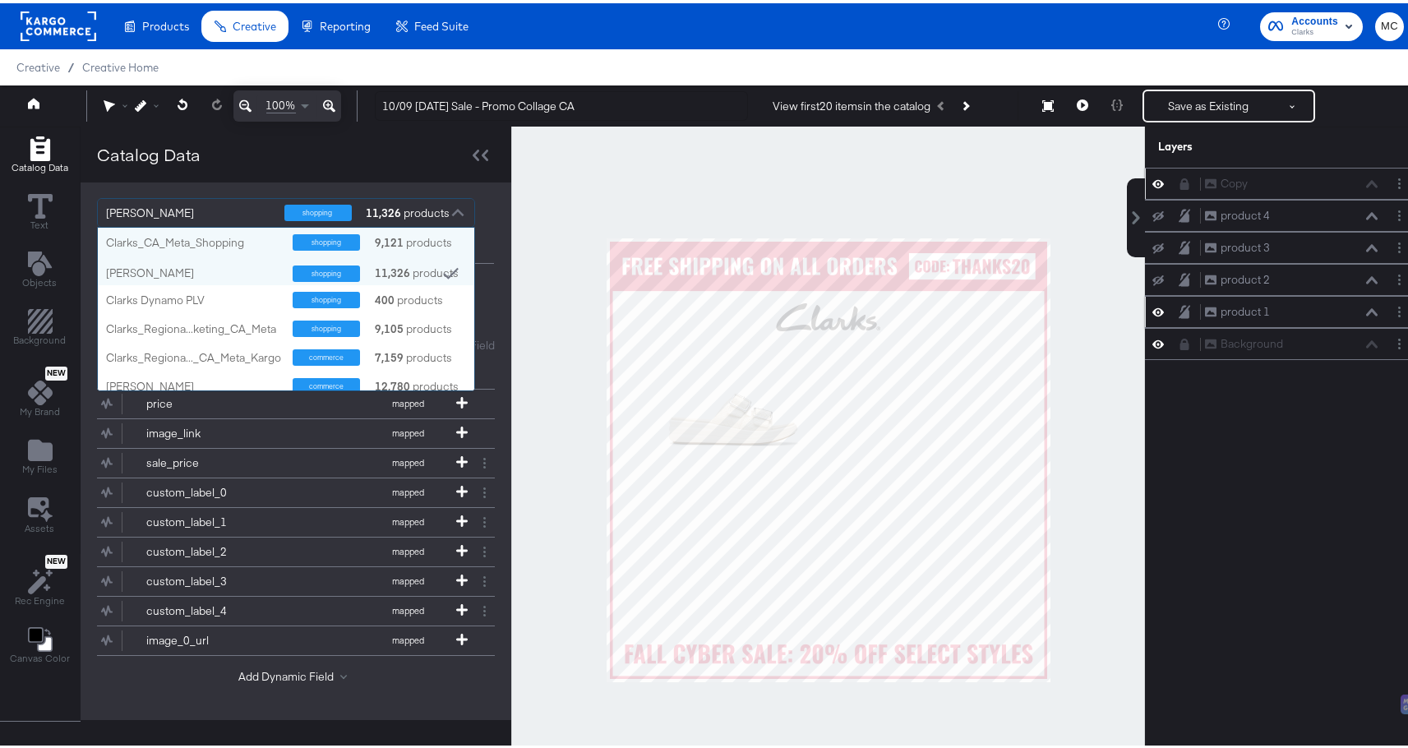
click at [224, 224] on div "Clarks_CA_Meta_Shopping shopping 9,121 products" at bounding box center [286, 238] width 376 height 29
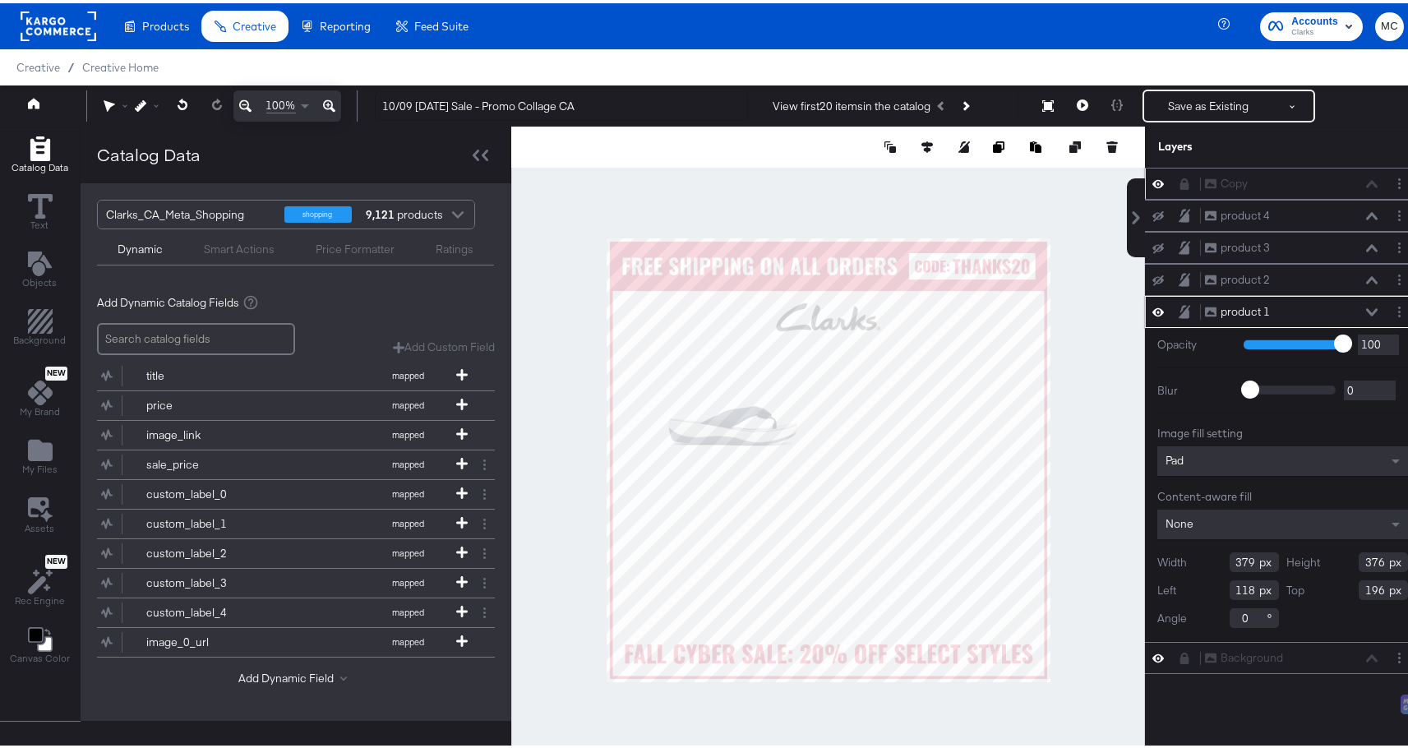
drag, startPoint x: 1243, startPoint y: 560, endPoint x: 1179, endPoint y: 563, distance: 63.3
click at [1179, 563] on div "Width 379" at bounding box center [1218, 559] width 122 height 20
type input "353"
drag, startPoint x: 1371, startPoint y: 560, endPoint x: 1289, endPoint y: 559, distance: 82.2
click at [1289, 559] on div "Height 376" at bounding box center [1348, 559] width 122 height 20
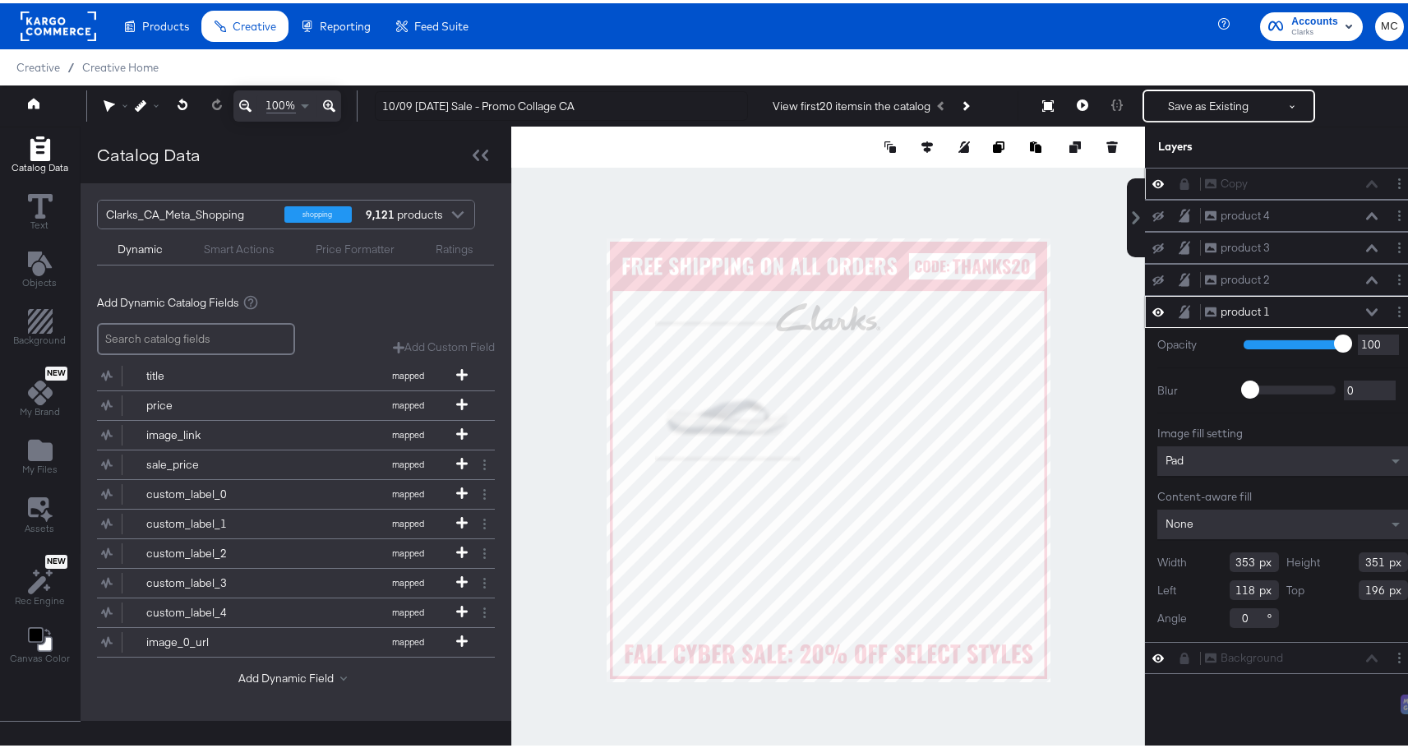
type input "351"
drag, startPoint x: 1244, startPoint y: 589, endPoint x: 1205, endPoint y: 593, distance: 39.7
click at [1205, 593] on div "Left 118" at bounding box center [1218, 587] width 122 height 20
type input "147"
drag, startPoint x: 1374, startPoint y: 590, endPoint x: 1304, endPoint y: 595, distance: 70.0
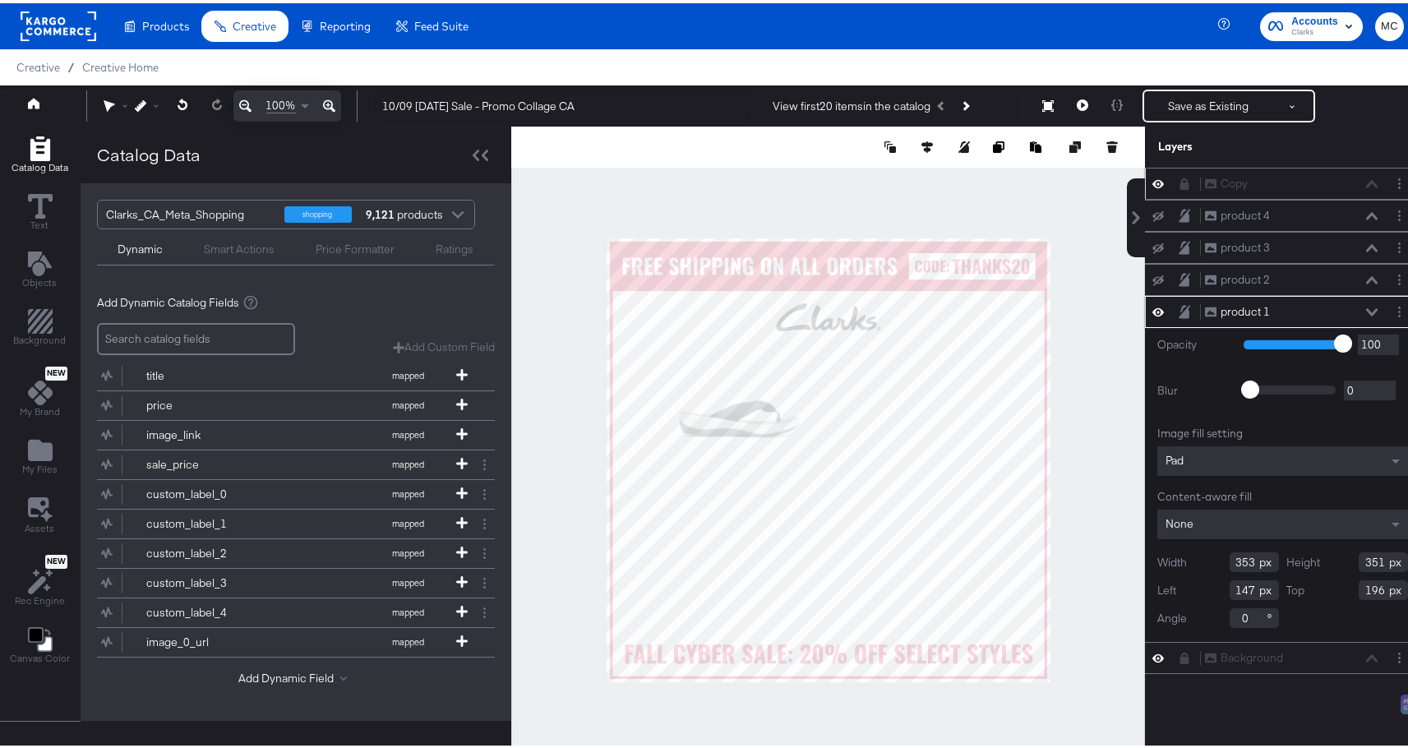
click at [1304, 595] on div "Top 196" at bounding box center [1348, 587] width 122 height 20
type input "1"
type input "256"
click at [1104, 575] on div at bounding box center [828, 456] width 634 height 667
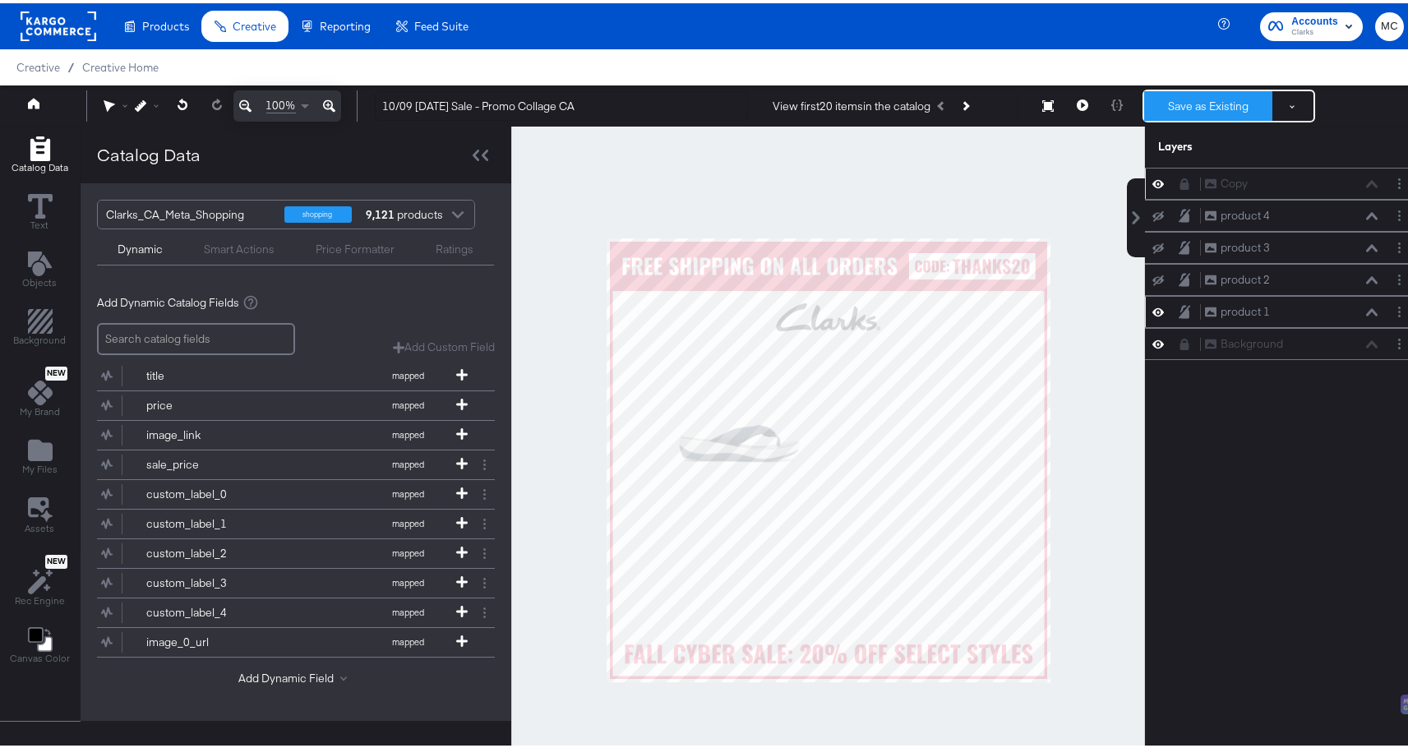
click at [1188, 104] on button "Save as Existing" at bounding box center [1208, 103] width 128 height 30
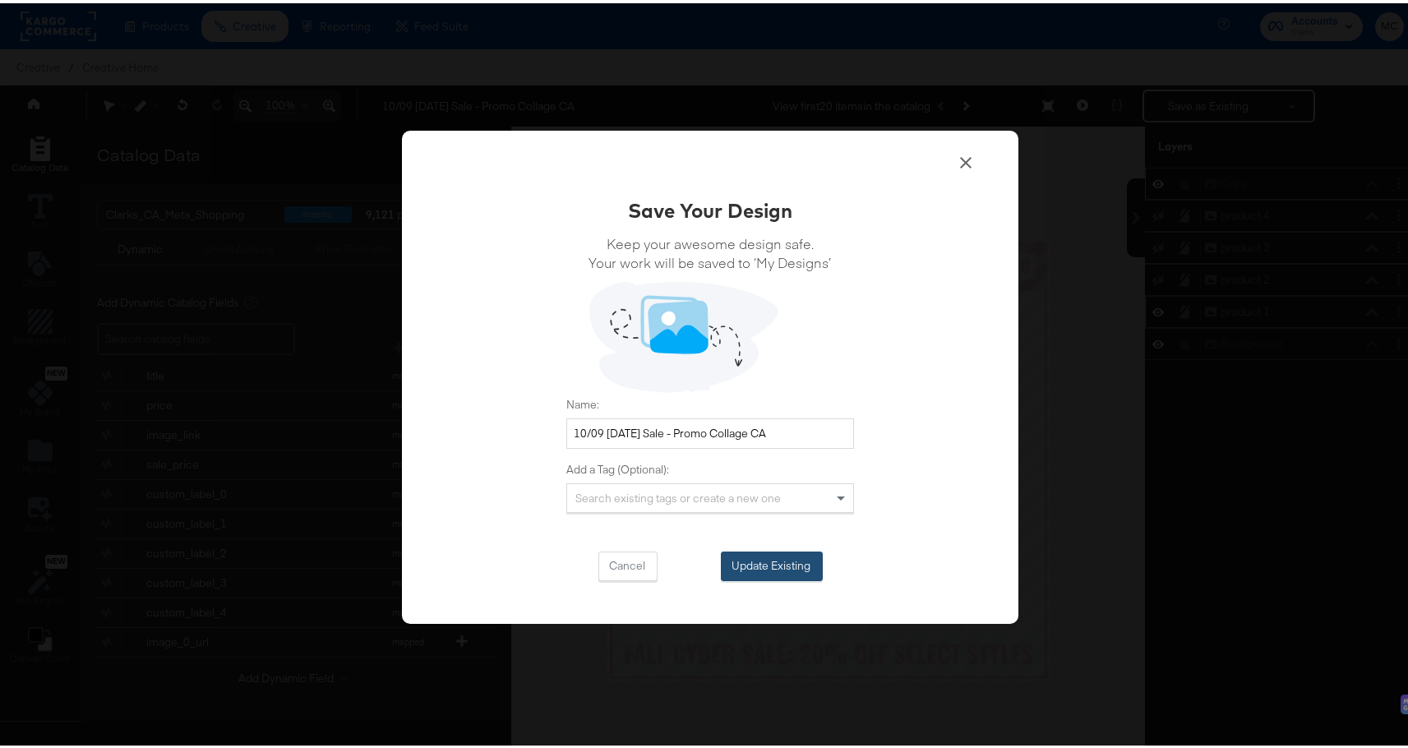
click at [787, 556] on button "Update Existing" at bounding box center [772, 563] width 102 height 30
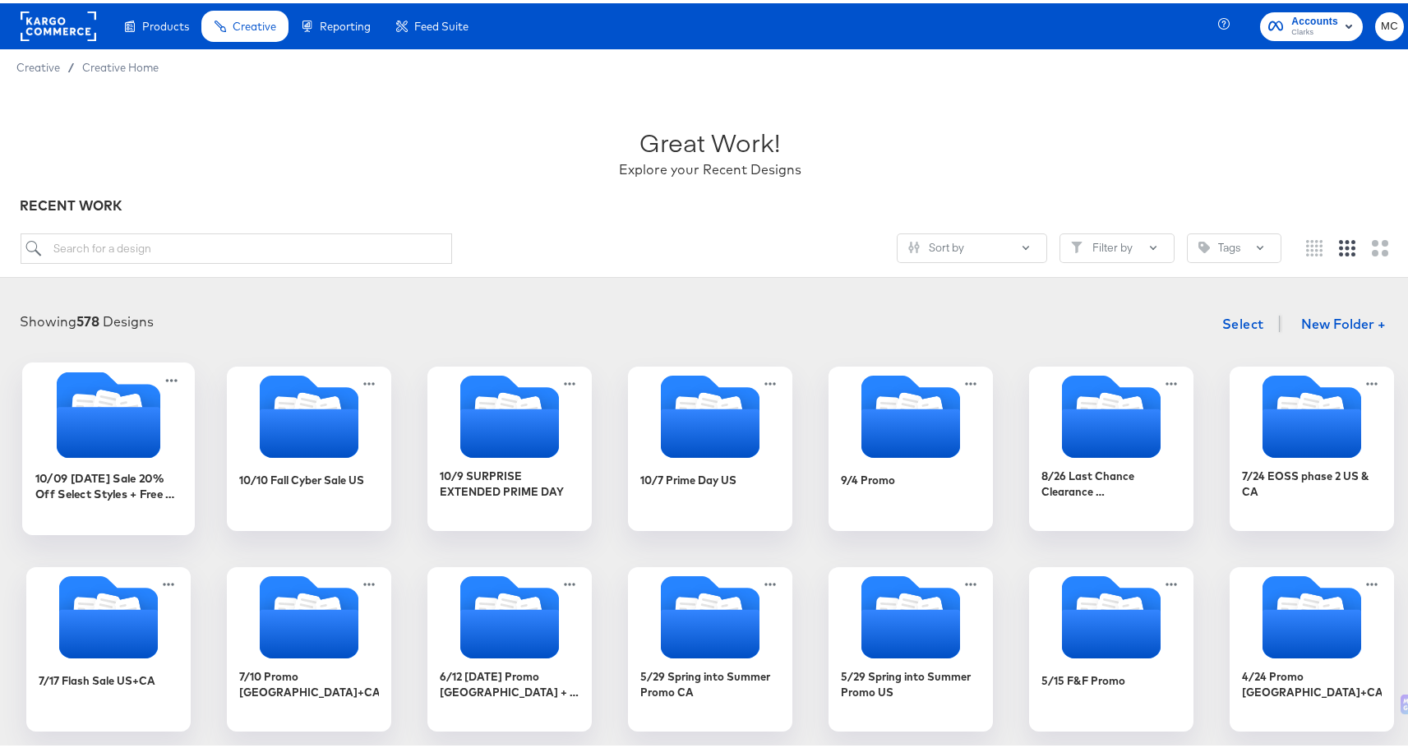
click at [81, 407] on icon "Folder" at bounding box center [109, 429] width 104 height 51
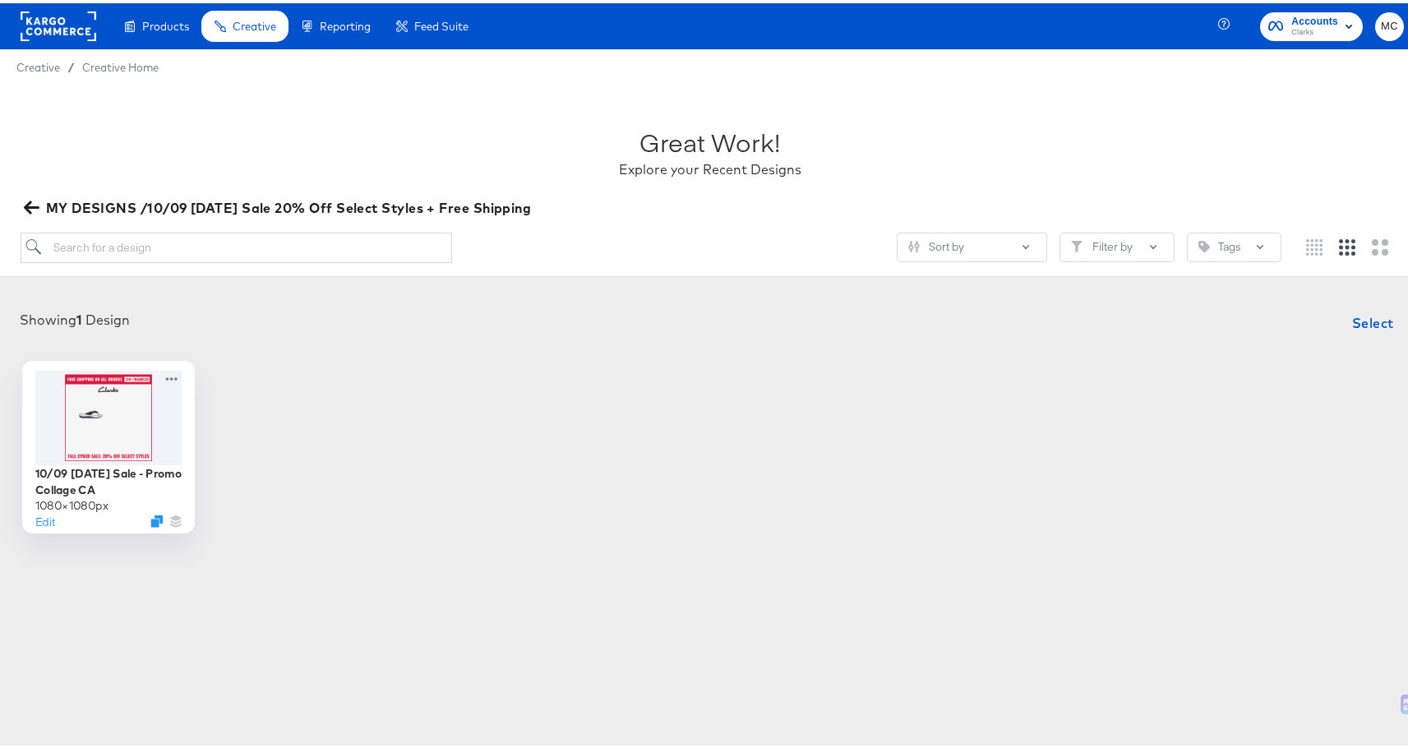
click at [112, 420] on div at bounding box center [108, 414] width 147 height 95
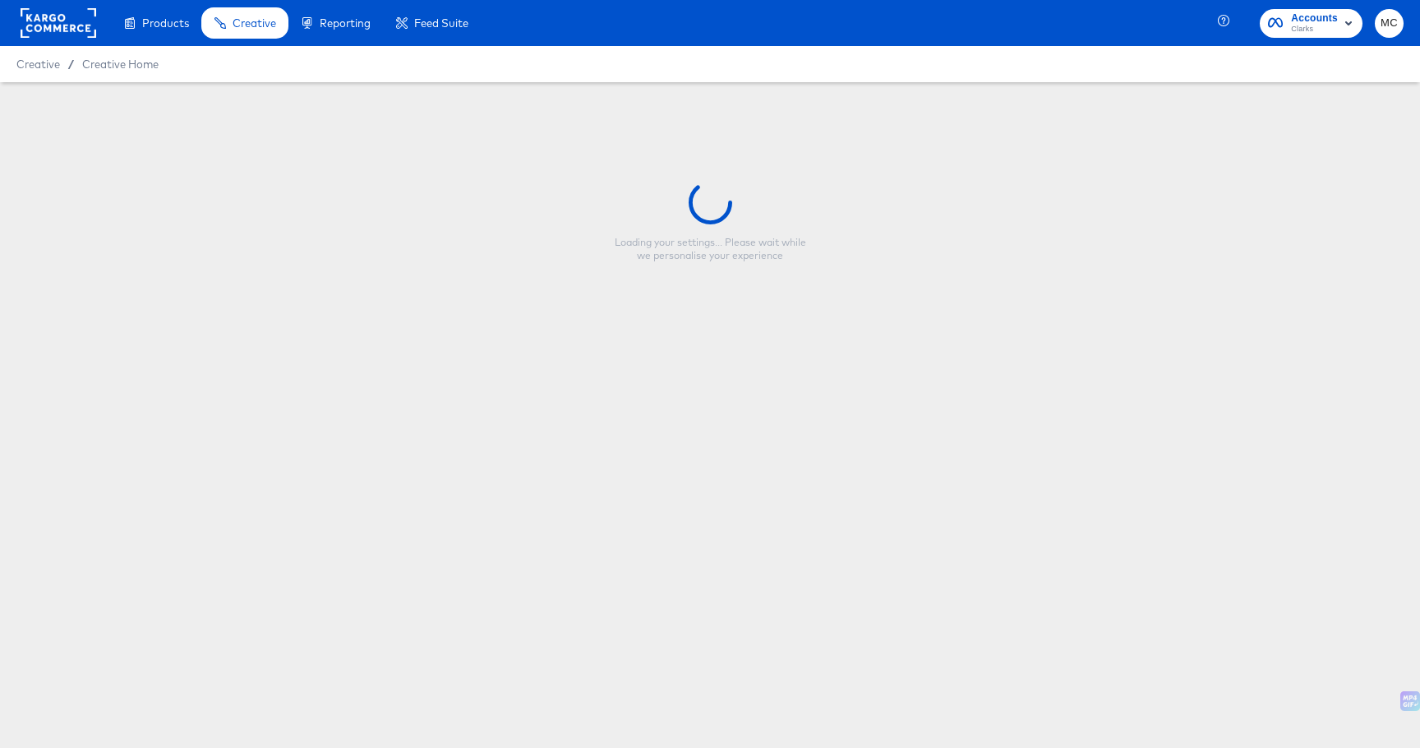
type input "10/09 [DATE] Sale - Promo Collage CA"
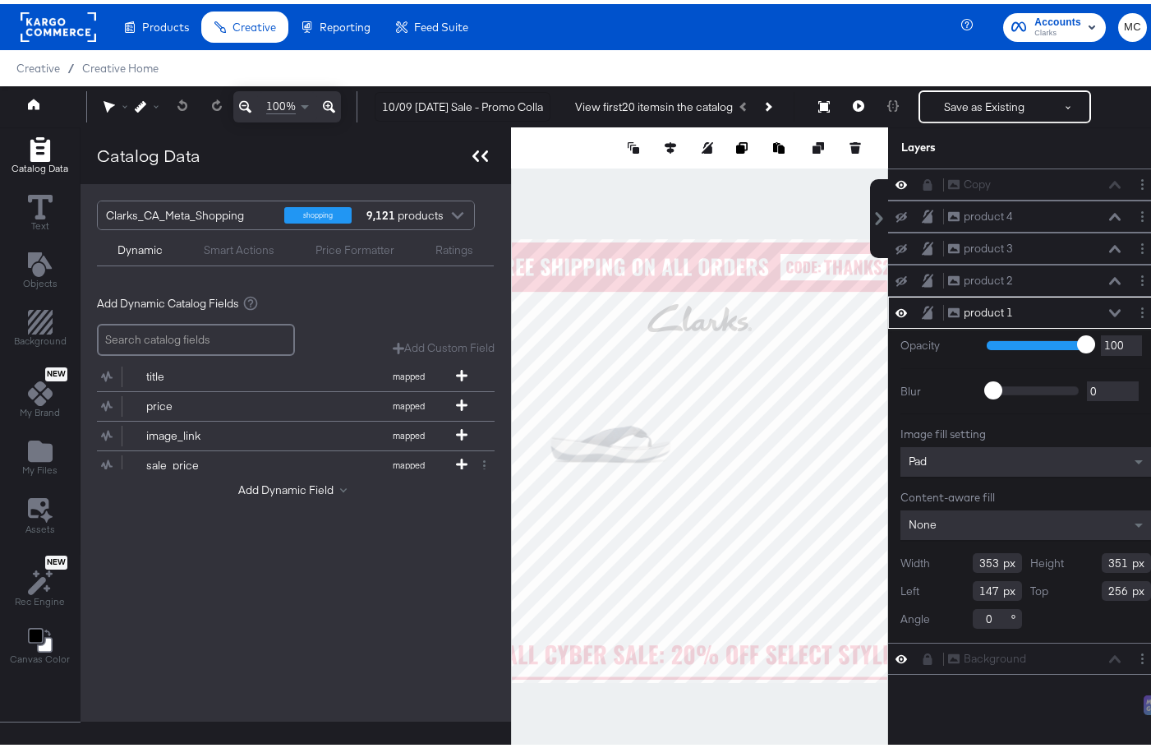
click at [478, 147] on icon at bounding box center [481, 152] width 16 height 12
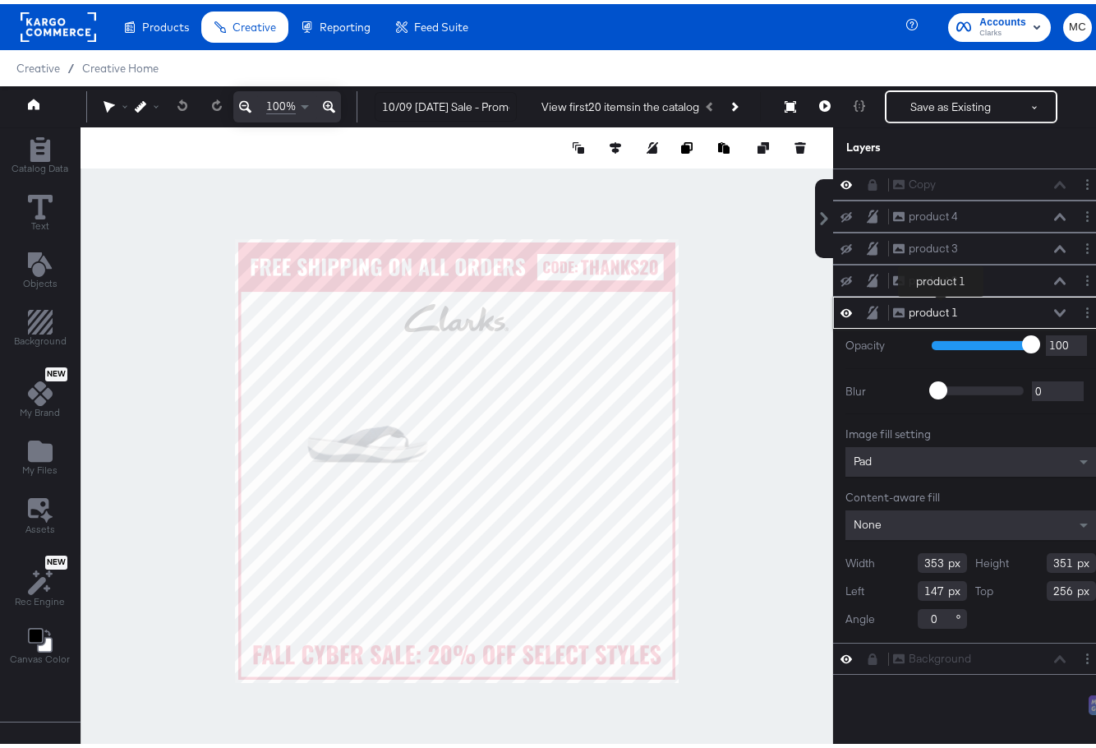
click at [941, 304] on div "product 1" at bounding box center [933, 309] width 49 height 16
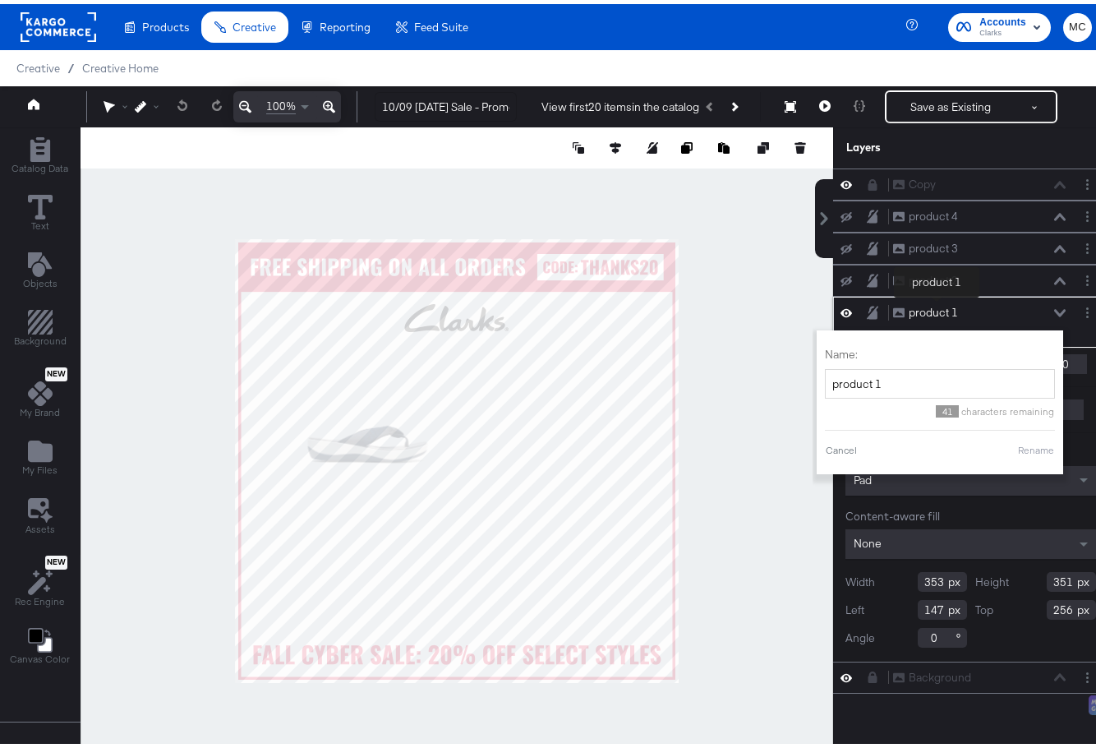
click at [937, 305] on div "product 1" at bounding box center [933, 309] width 49 height 16
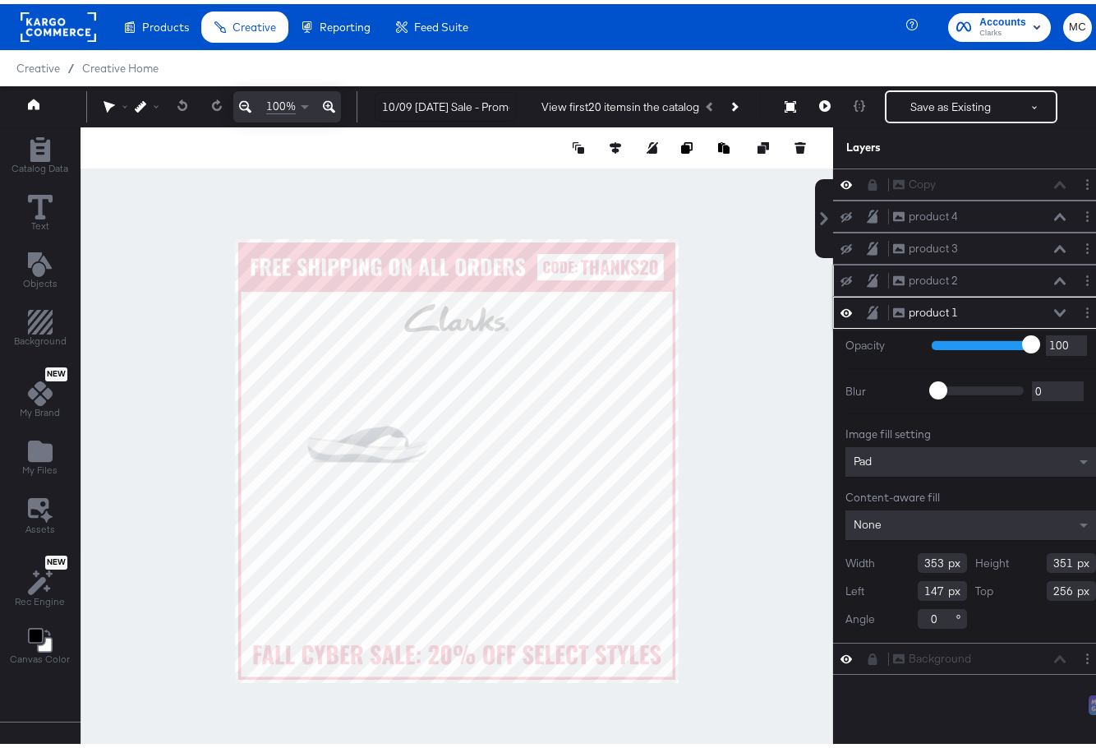
click at [841, 276] on icon at bounding box center [847, 277] width 12 height 11
drag, startPoint x: 862, startPoint y: 307, endPoint x: 870, endPoint y: 226, distance: 81.7
click at [870, 226] on div "Copy Copy product 4 product 4 product 3 product 3 product 2 product 2 product 1…" at bounding box center [970, 417] width 275 height 506
drag, startPoint x: 883, startPoint y: 305, endPoint x: 887, endPoint y: 241, distance: 64.2
click at [887, 241] on div "Copy Copy product 4 product 4 product 3 product 3 product 2 product 2 product 1…" at bounding box center [970, 417] width 275 height 506
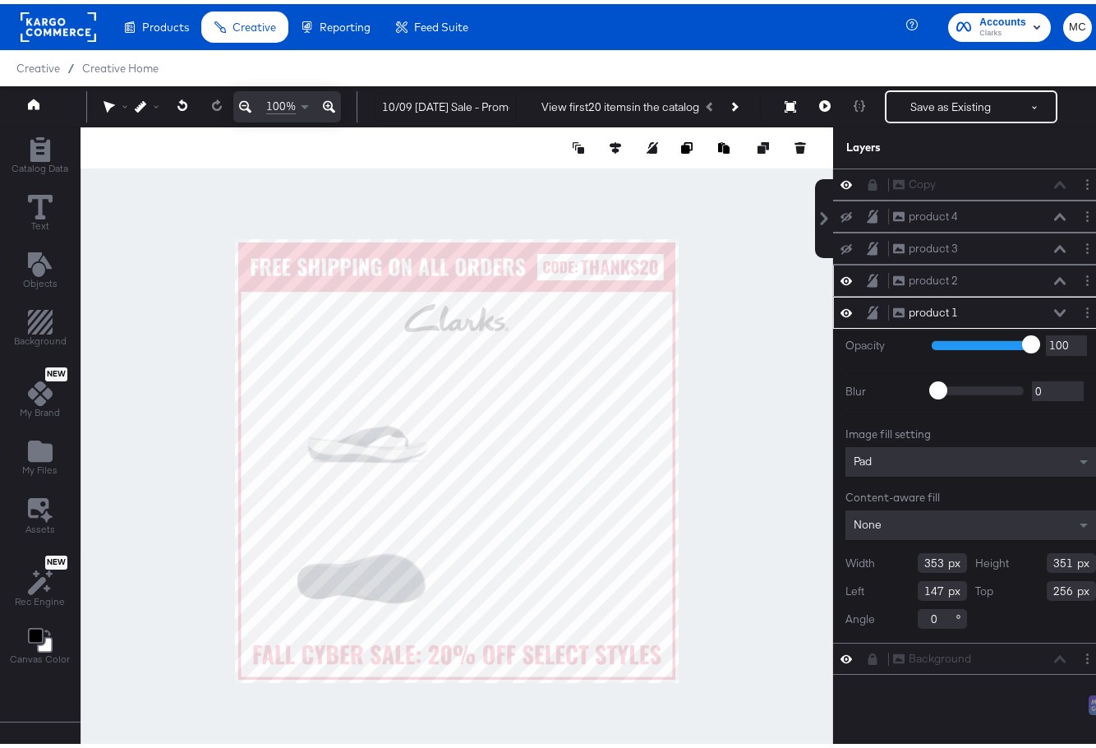
click at [1039, 308] on div "product 1 product 1" at bounding box center [980, 308] width 174 height 17
click at [1036, 310] on div "product 1 product 1" at bounding box center [980, 308] width 174 height 17
click at [1054, 310] on icon at bounding box center [1060, 308] width 12 height 7
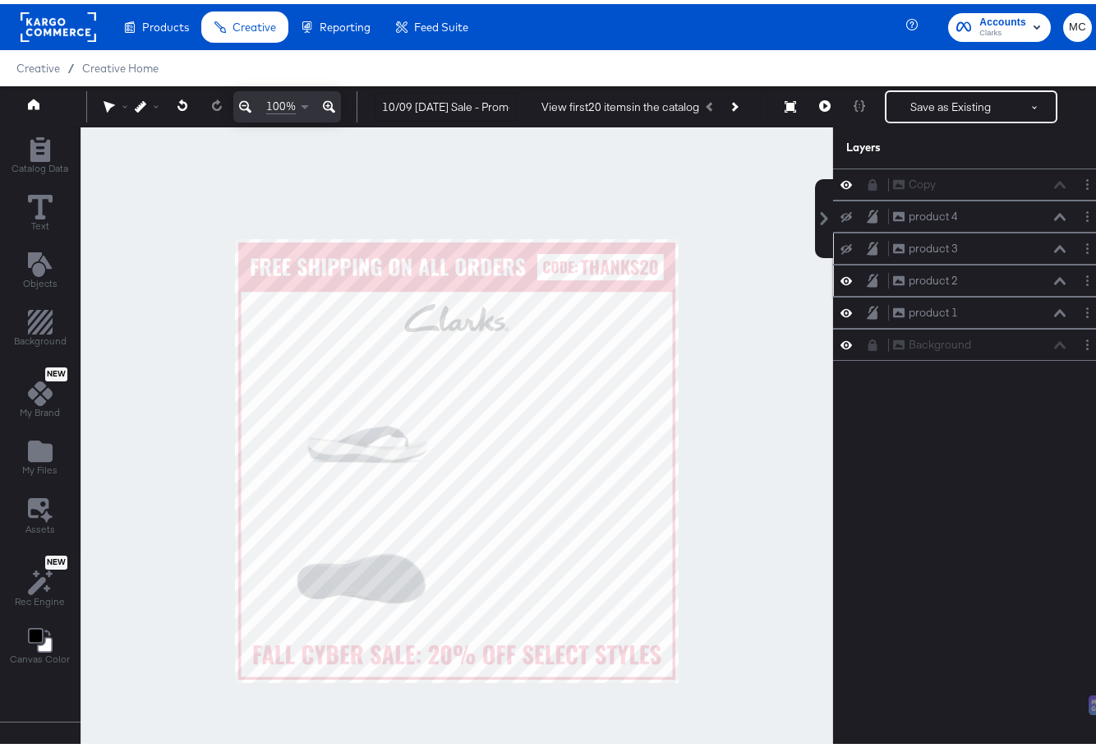
drag, startPoint x: 869, startPoint y: 304, endPoint x: 863, endPoint y: 231, distance: 73.4
click at [863, 231] on div "Copy Copy product 4 product 4 product 3 product 3 product 2 product 2 product 1…" at bounding box center [970, 260] width 275 height 192
drag, startPoint x: 893, startPoint y: 286, endPoint x: 890, endPoint y: 201, distance: 84.7
click at [890, 201] on div "Copy Copy product 4 product 4 product 3 product 3 product 2 product 2 product 1…" at bounding box center [970, 260] width 275 height 192
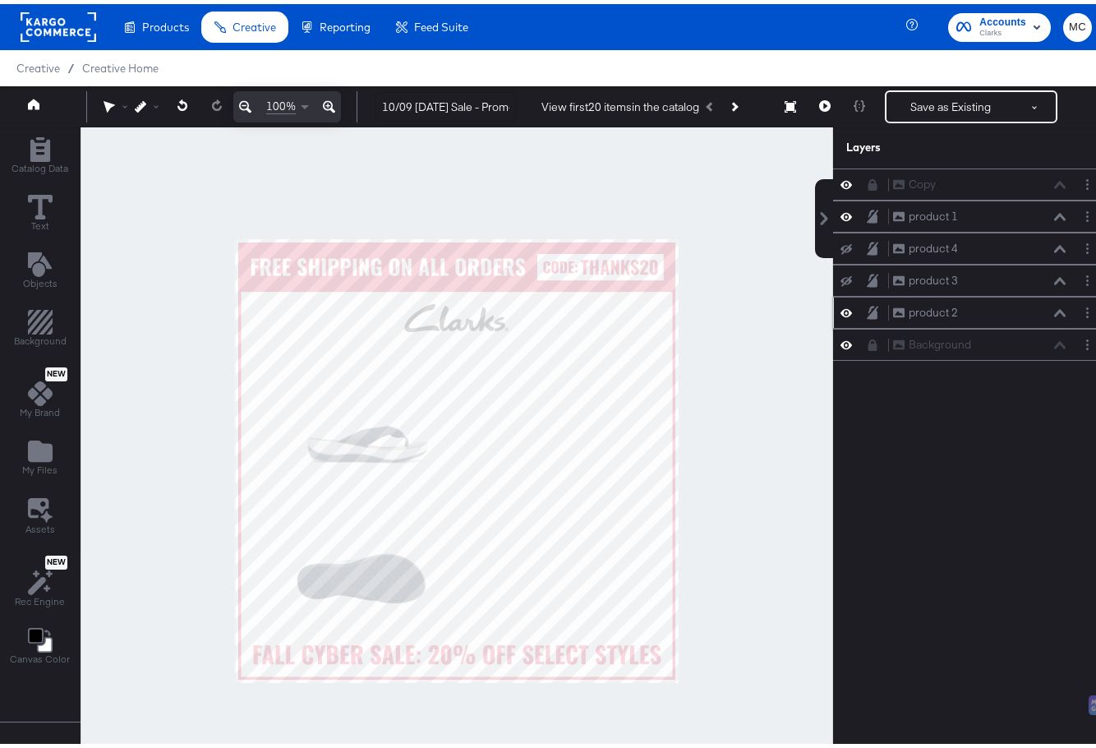
click at [841, 305] on icon at bounding box center [847, 309] width 12 height 14
drag, startPoint x: 863, startPoint y: 306, endPoint x: 870, endPoint y: 232, distance: 74.3
click at [870, 232] on div "Copy Copy product 1 product 1 product 4 product 4 product 3 product 3 product 2…" at bounding box center [970, 260] width 275 height 192
click at [840, 239] on button at bounding box center [846, 245] width 13 height 16
click at [841, 301] on div "product 3 product 3" at bounding box center [971, 308] width 262 height 17
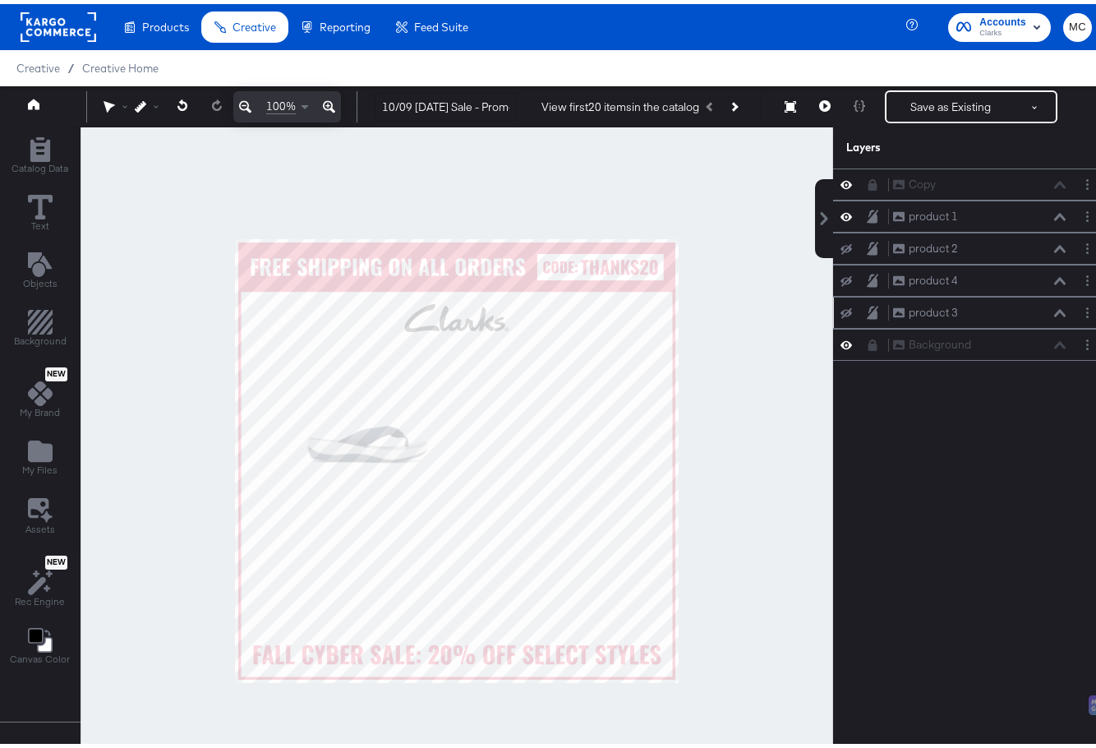
click at [840, 302] on button at bounding box center [846, 308] width 13 height 13
click at [841, 240] on icon at bounding box center [847, 245] width 12 height 11
click at [841, 305] on icon at bounding box center [847, 309] width 12 height 14
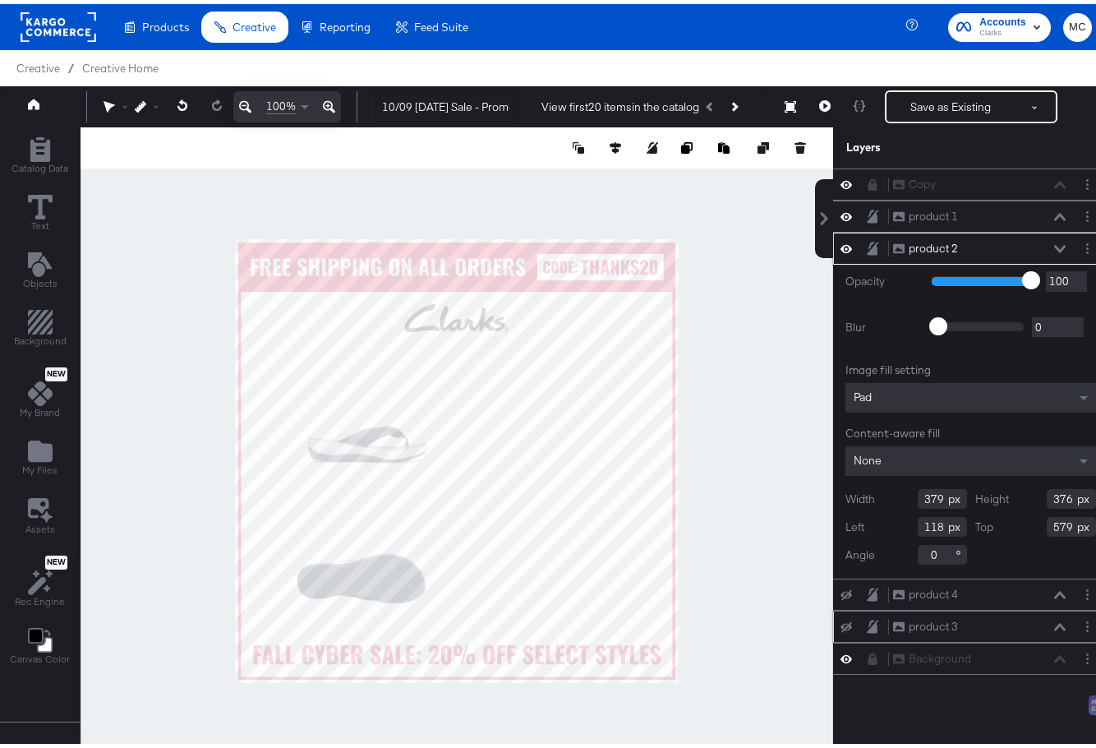
drag, startPoint x: 932, startPoint y: 496, endPoint x: 898, endPoint y: 495, distance: 33.7
click at [898, 495] on div "Width 379" at bounding box center [907, 495] width 122 height 20
type input "353"
drag, startPoint x: 1061, startPoint y: 494, endPoint x: 1009, endPoint y: 499, distance: 52.0
click at [1009, 499] on div "Height 376" at bounding box center [1037, 495] width 122 height 20
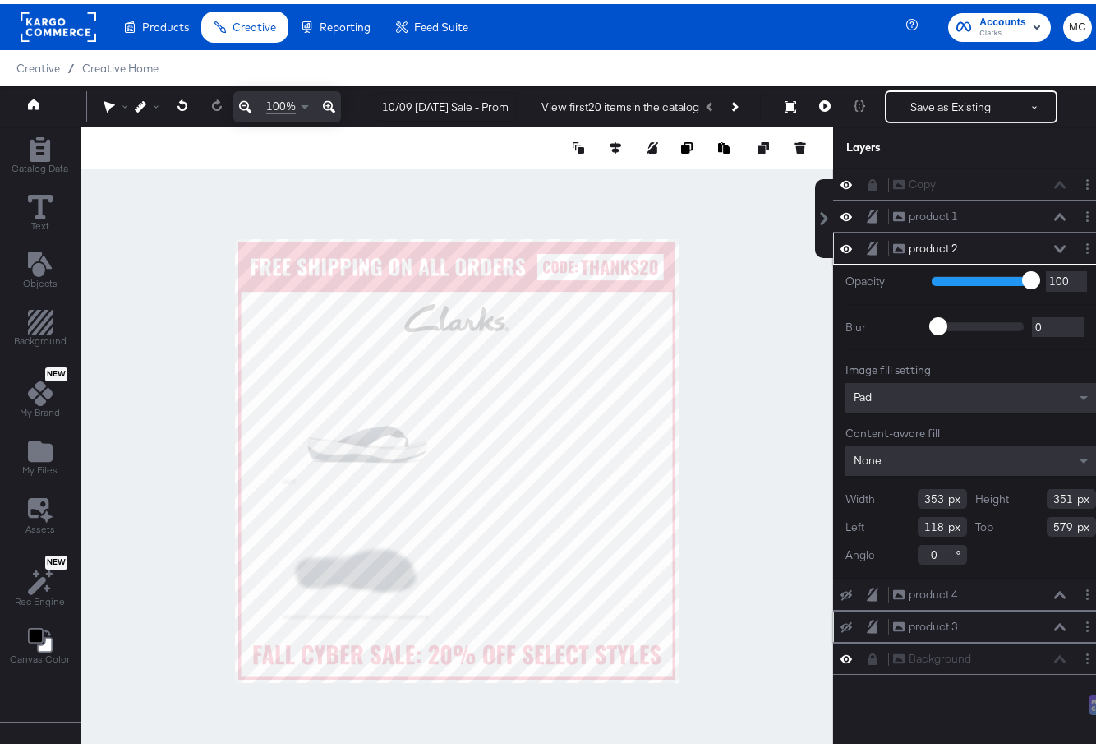
type input "351"
drag, startPoint x: 930, startPoint y: 523, endPoint x: 927, endPoint y: 547, distance: 24.1
click at [929, 523] on input "118" at bounding box center [942, 523] width 49 height 20
type input "147"
drag, startPoint x: 1062, startPoint y: 522, endPoint x: 1027, endPoint y: 518, distance: 34.8
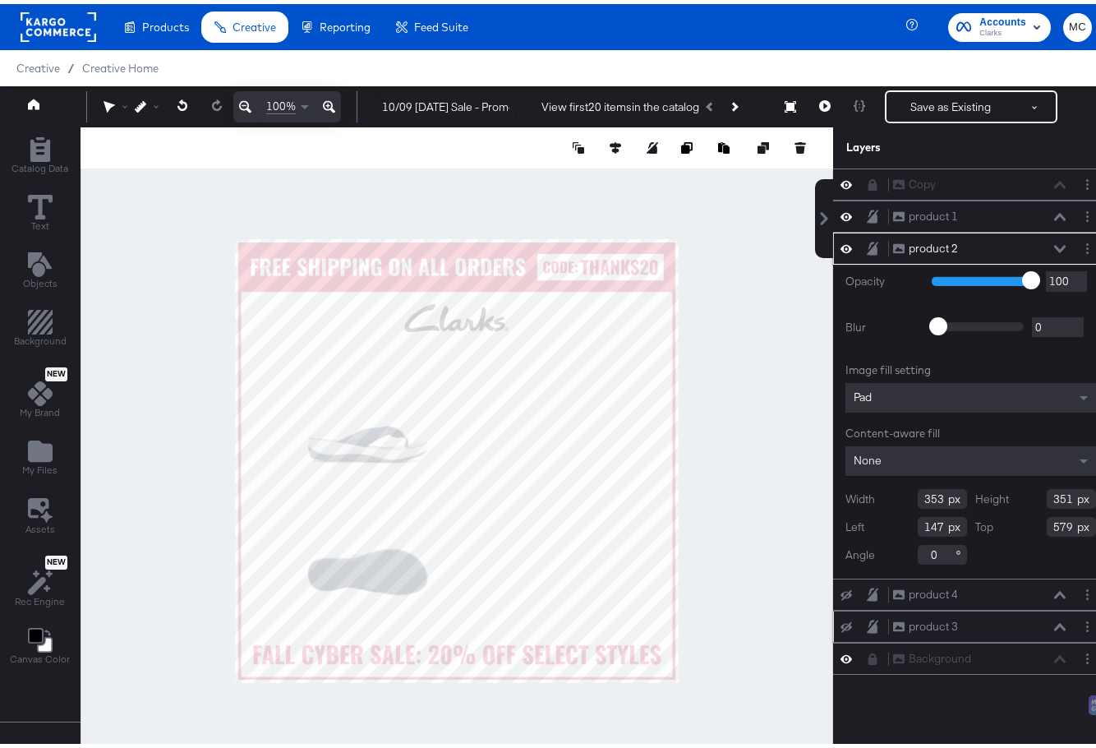
click at [1027, 518] on div "Top 579" at bounding box center [1037, 523] width 122 height 20
type input "607"
click at [725, 610] on div at bounding box center [457, 456] width 753 height 667
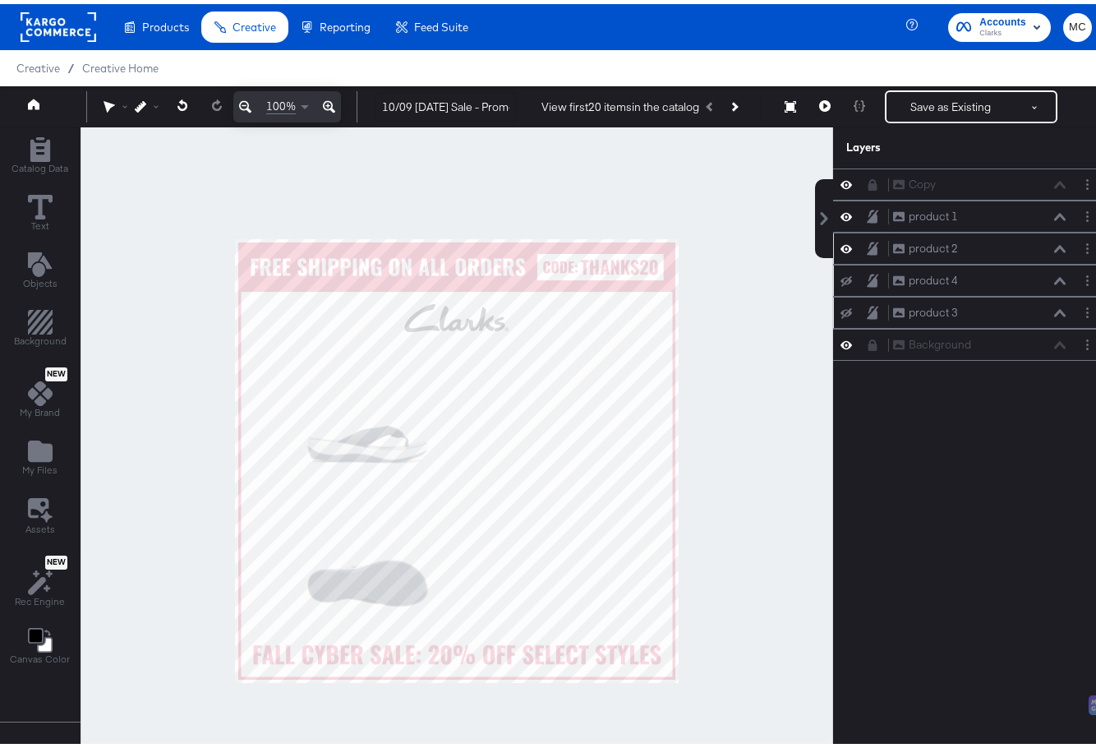
click at [841, 278] on icon at bounding box center [847, 277] width 12 height 11
click at [841, 278] on icon at bounding box center [847, 277] width 12 height 8
click at [842, 311] on div at bounding box center [851, 308] width 23 height 13
click at [841, 307] on icon at bounding box center [847, 309] width 12 height 11
drag, startPoint x: 871, startPoint y: 306, endPoint x: 870, endPoint y: 273, distance: 32.9
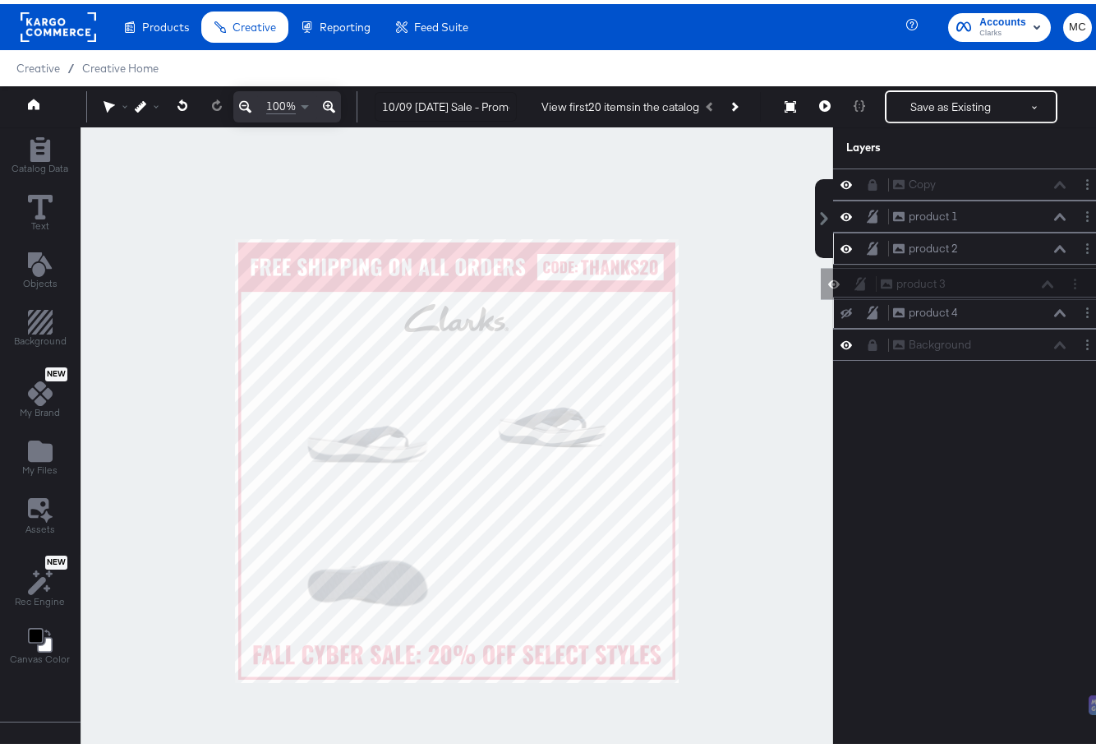
click at [870, 273] on div "Copy Copy product 1 product 1 product 2 product 2 product 4 product 4 product 3…" at bounding box center [970, 260] width 275 height 192
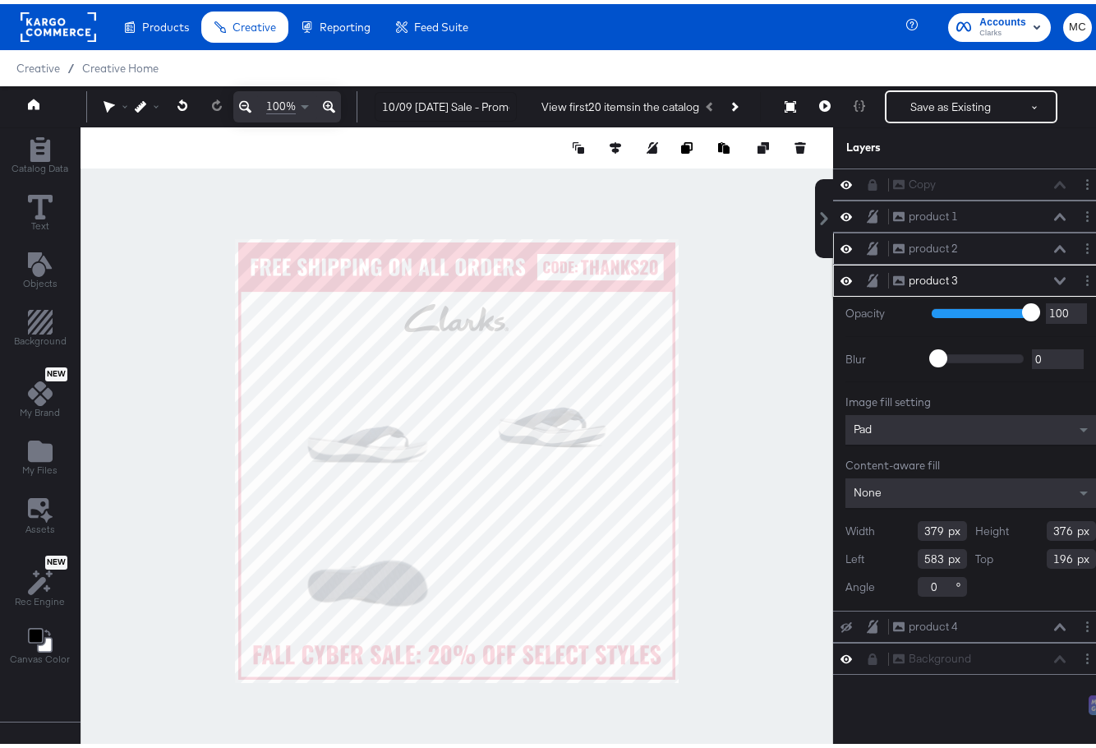
drag, startPoint x: 929, startPoint y: 526, endPoint x: 882, endPoint y: 522, distance: 47.8
click at [882, 522] on div "Width 379" at bounding box center [907, 527] width 122 height 20
type input "353"
drag, startPoint x: 1059, startPoint y: 528, endPoint x: 1015, endPoint y: 528, distance: 43.6
click at [1015, 528] on div "Height 376" at bounding box center [1037, 527] width 122 height 20
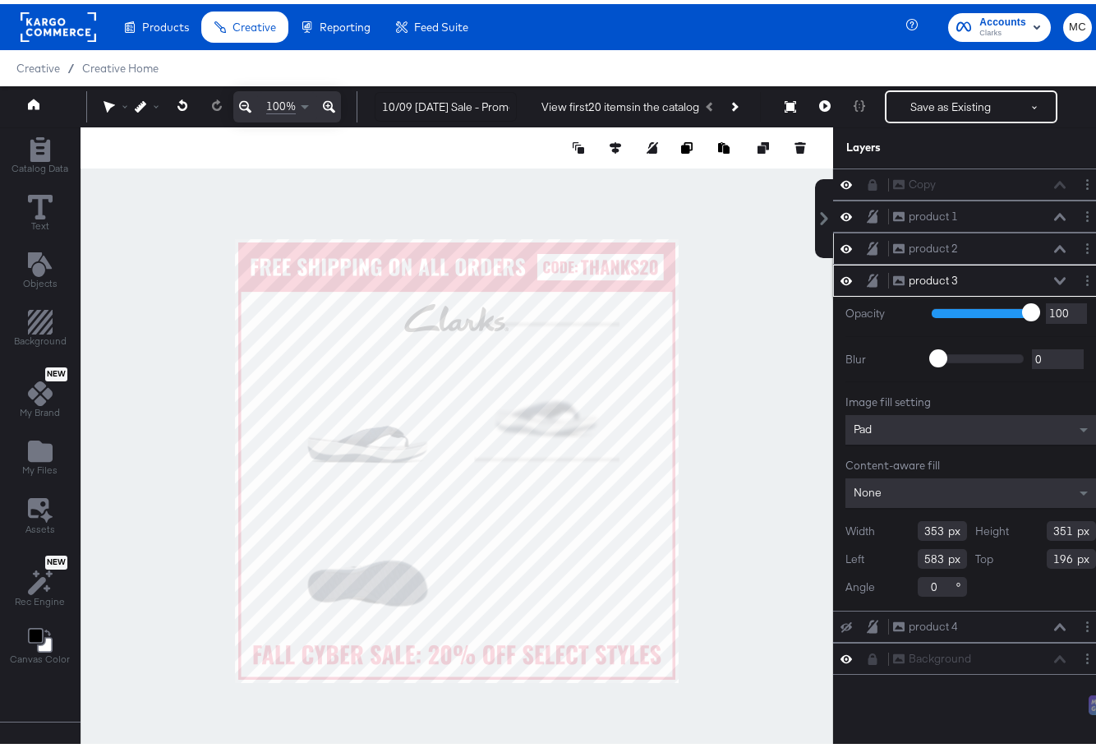
type input "351"
drag, startPoint x: 932, startPoint y: 559, endPoint x: 897, endPoint y: 553, distance: 35.0
click at [897, 553] on div "Left 583" at bounding box center [907, 555] width 122 height 20
type input "580"
drag, startPoint x: 1061, startPoint y: 556, endPoint x: 1030, endPoint y: 556, distance: 31.2
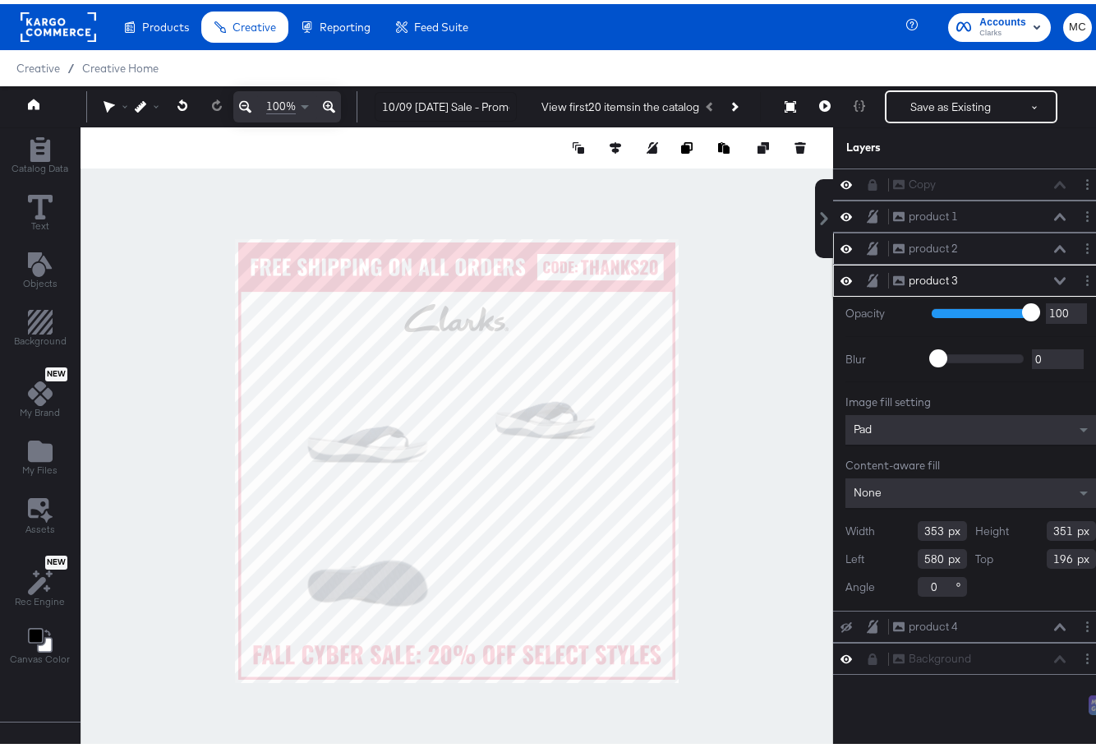
click at [1030, 556] on div "Top 196" at bounding box center [1037, 555] width 122 height 20
type input "256"
click at [1054, 280] on button at bounding box center [1060, 277] width 13 height 10
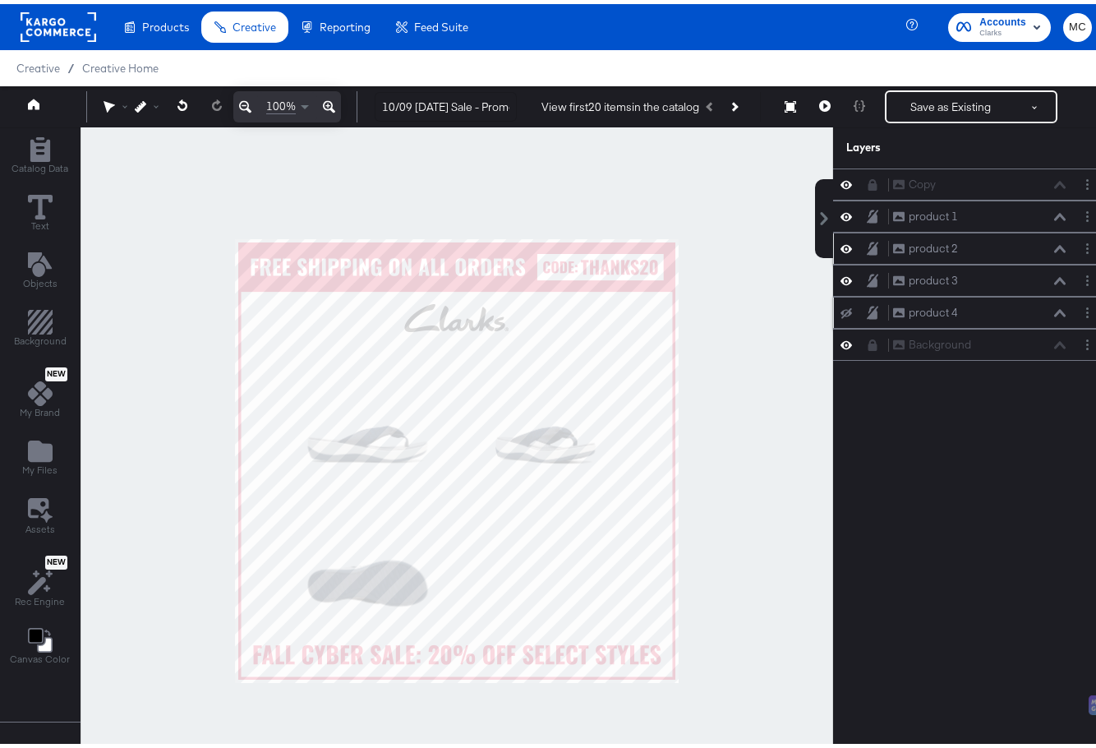
click at [841, 305] on div at bounding box center [851, 308] width 23 height 13
click at [840, 315] on button at bounding box center [846, 308] width 13 height 13
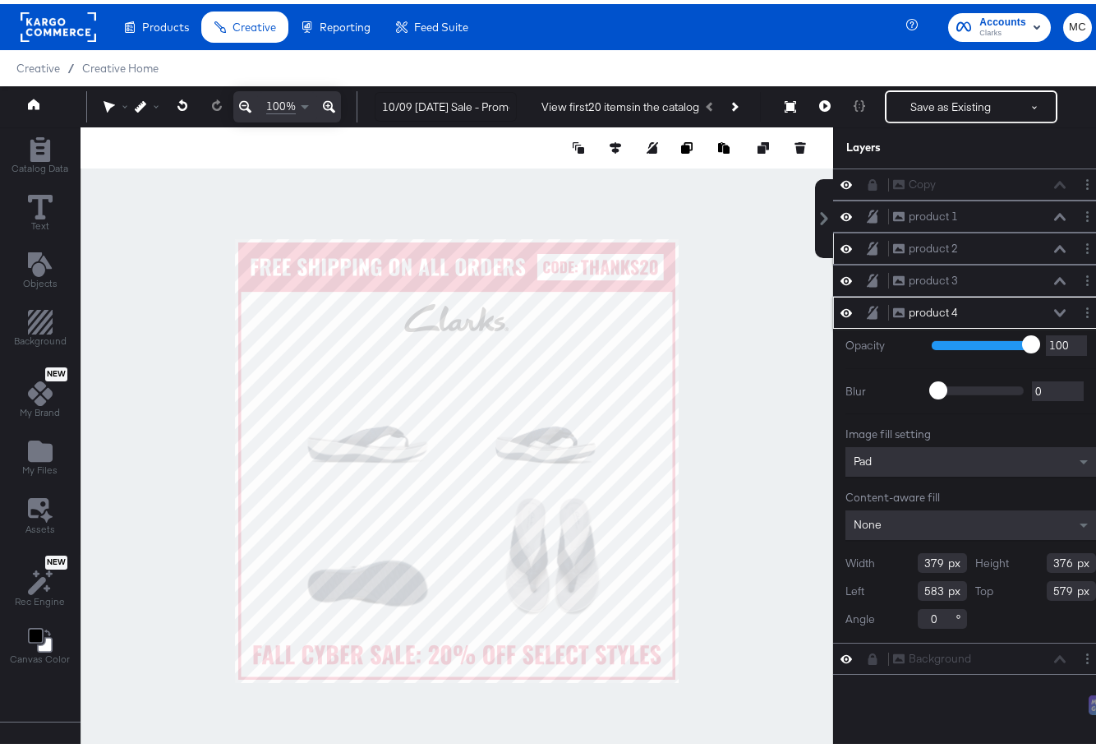
drag, startPoint x: 929, startPoint y: 556, endPoint x: 892, endPoint y: 560, distance: 37.9
click at [892, 560] on div "Width 379" at bounding box center [907, 559] width 122 height 20
type input "353"
drag, startPoint x: 1063, startPoint y: 557, endPoint x: 1017, endPoint y: 556, distance: 46.9
click at [1017, 556] on div "Height 376" at bounding box center [1037, 559] width 122 height 20
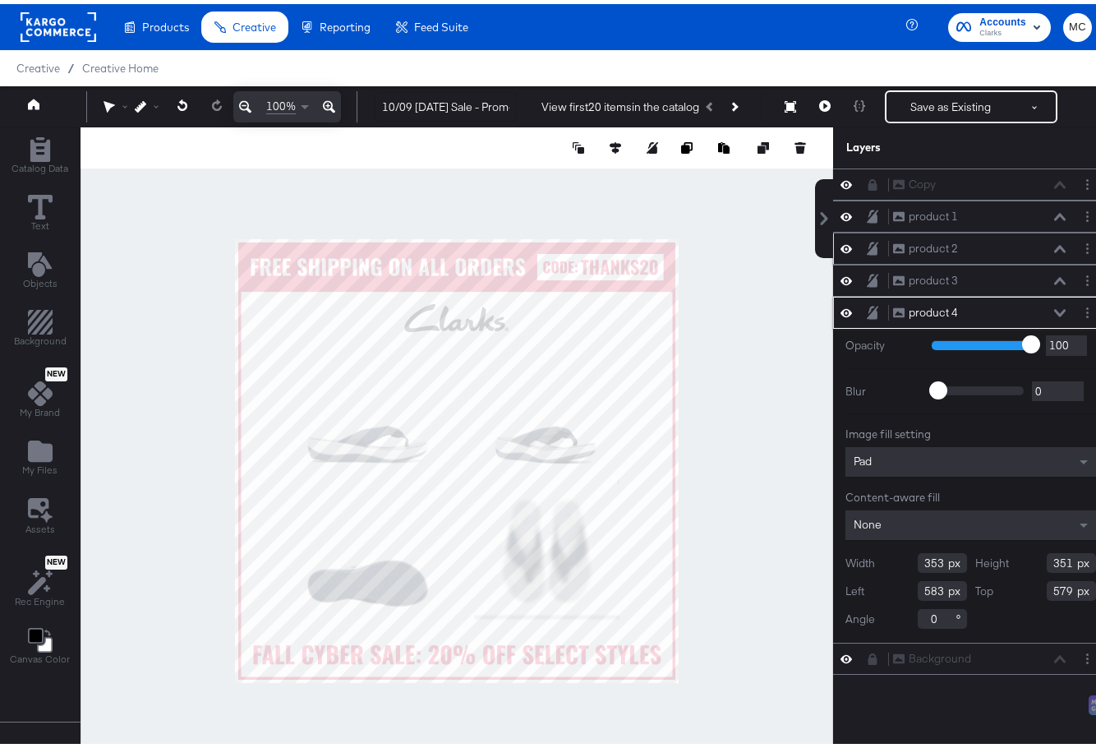
type input "351"
drag, startPoint x: 931, startPoint y: 588, endPoint x: 888, endPoint y: 584, distance: 43.0
click at [888, 584] on div "Left 583" at bounding box center [907, 587] width 122 height 20
type input "580"
type input "607"
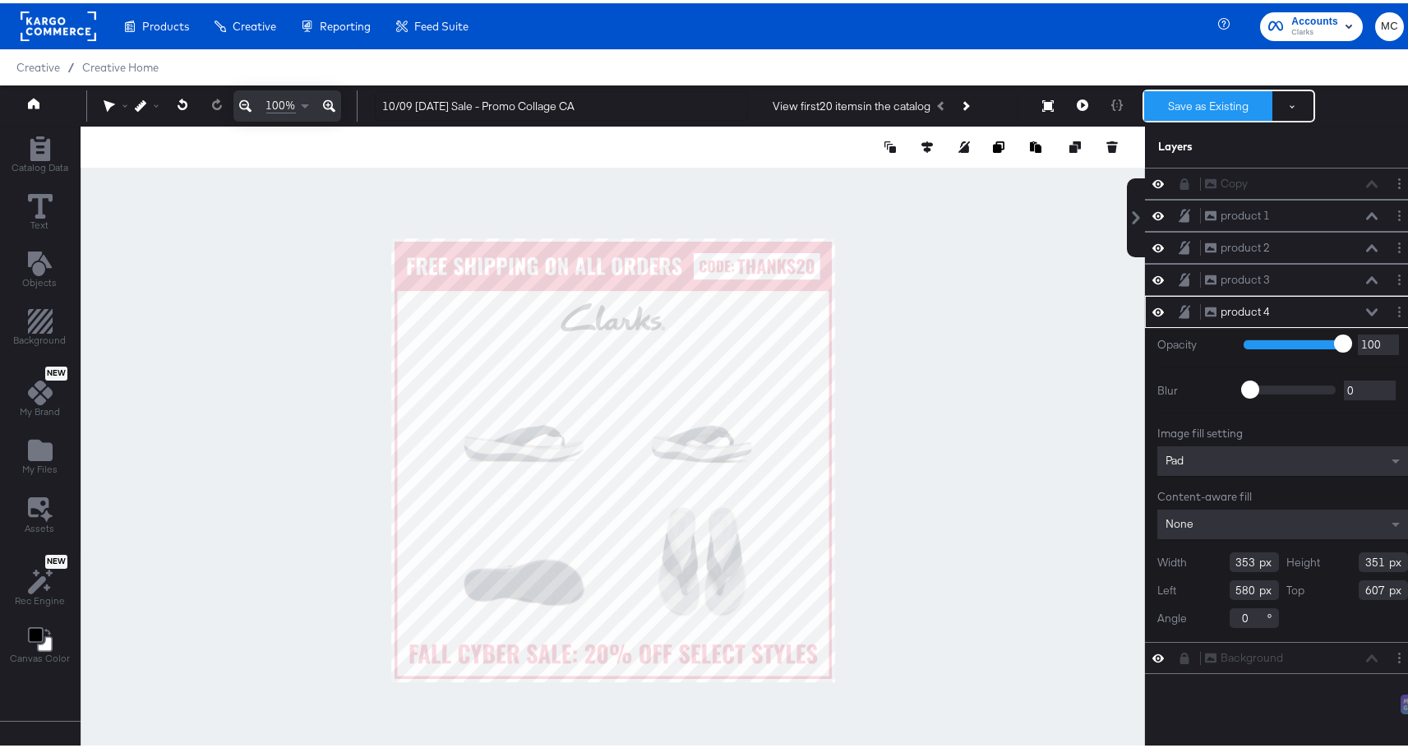
click at [1096, 97] on button "Save as Existing" at bounding box center [1208, 103] width 128 height 30
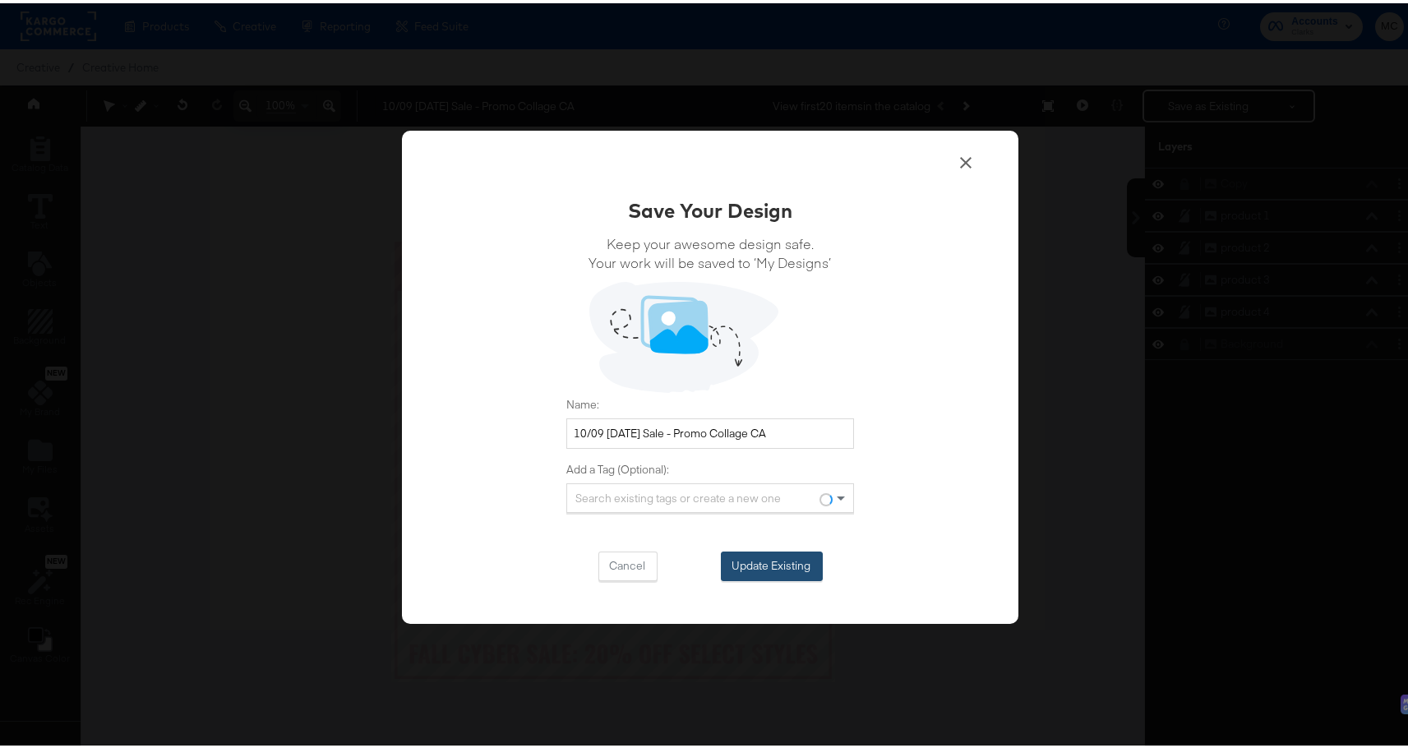
click at [768, 570] on button "Update Existing" at bounding box center [772, 563] width 102 height 30
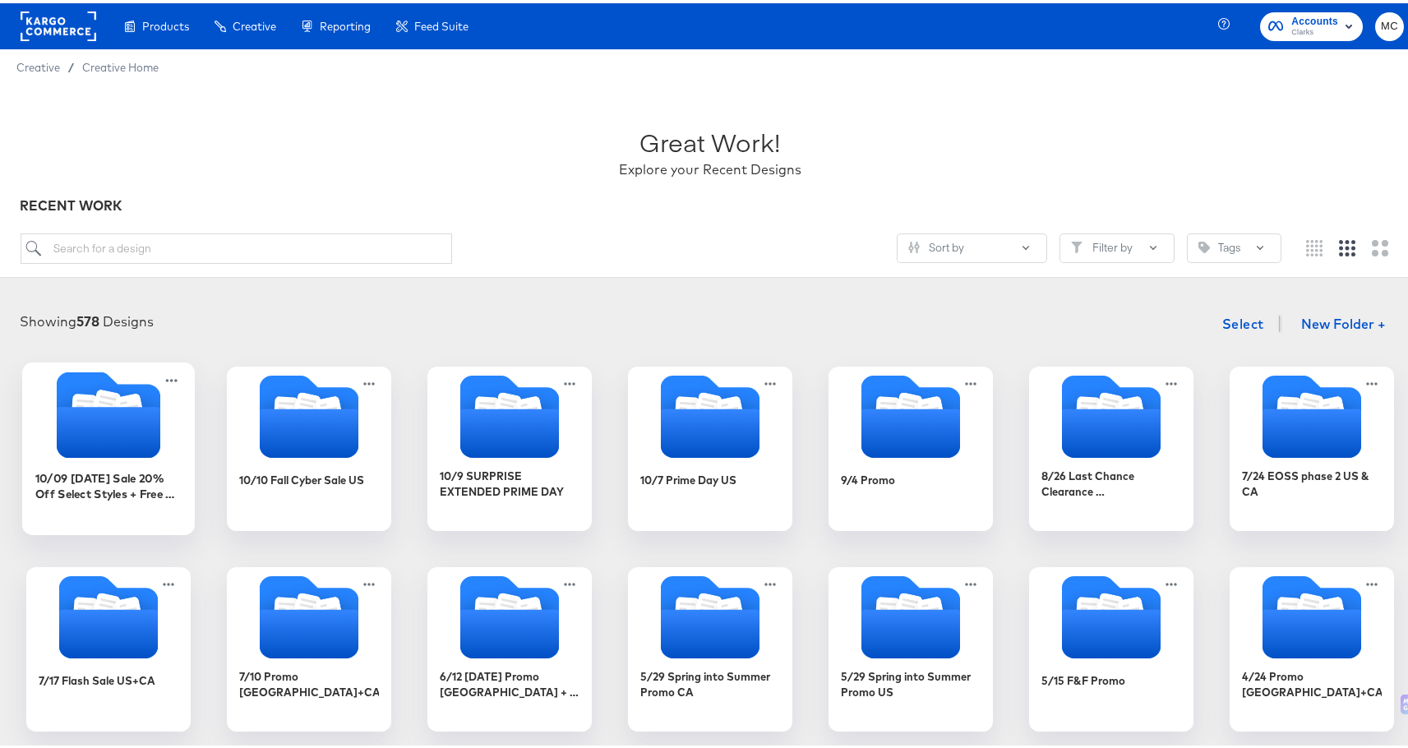
click at [132, 403] on icon "Folder" at bounding box center [130, 406] width 29 height 33
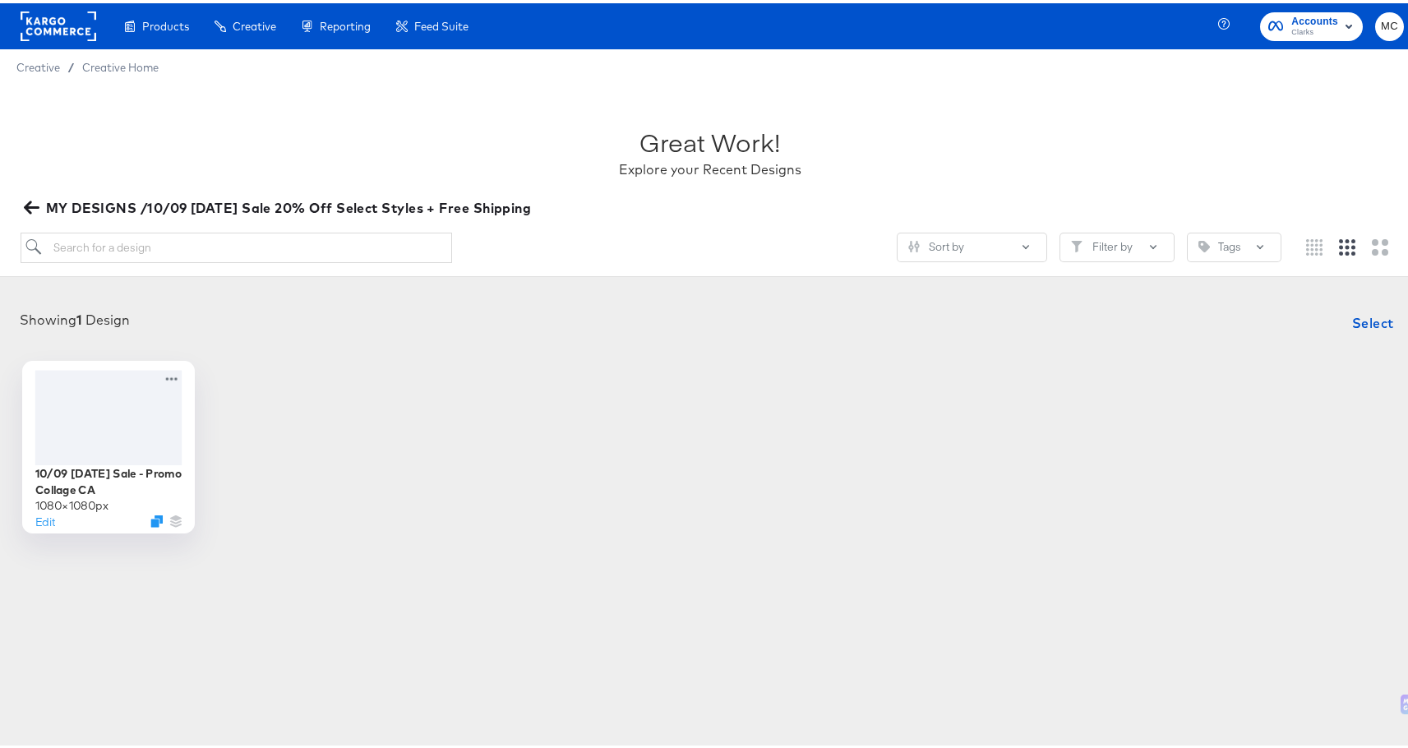
click at [81, 412] on div at bounding box center [108, 414] width 147 height 95
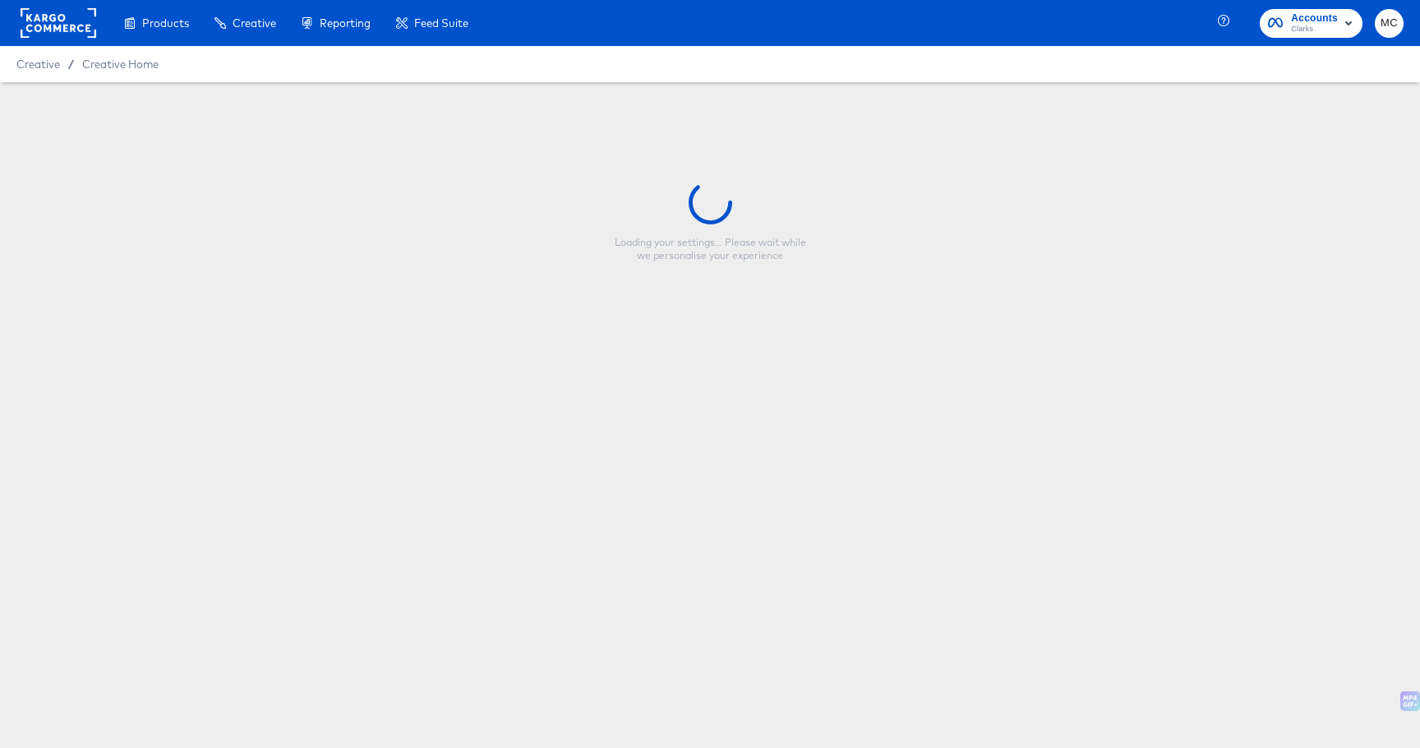
type input "10/09 [DATE] Sale - Promo Collage CA"
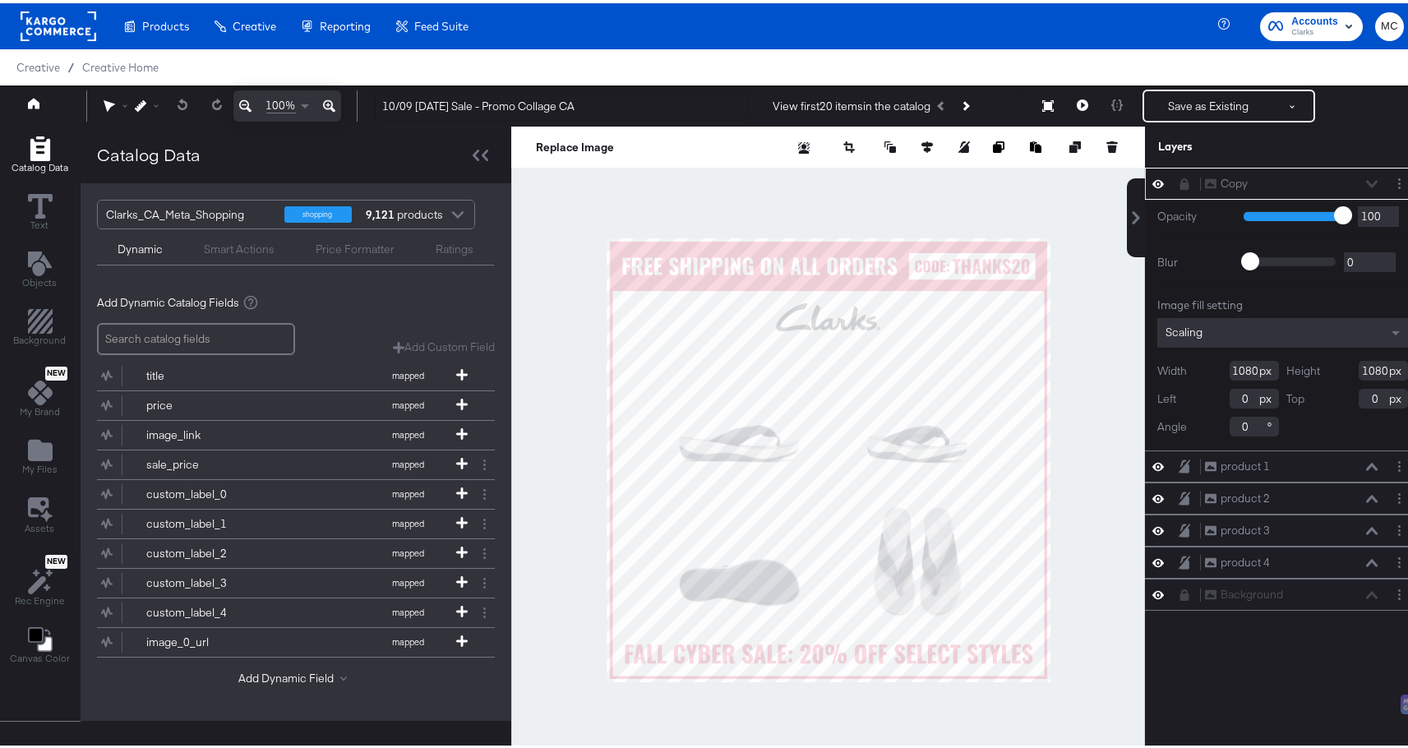
click at [1096, 178] on div "Copy Copy" at bounding box center [1291, 180] width 174 height 17
click at [1096, 183] on button "Layer Options" at bounding box center [1399, 180] width 17 height 17
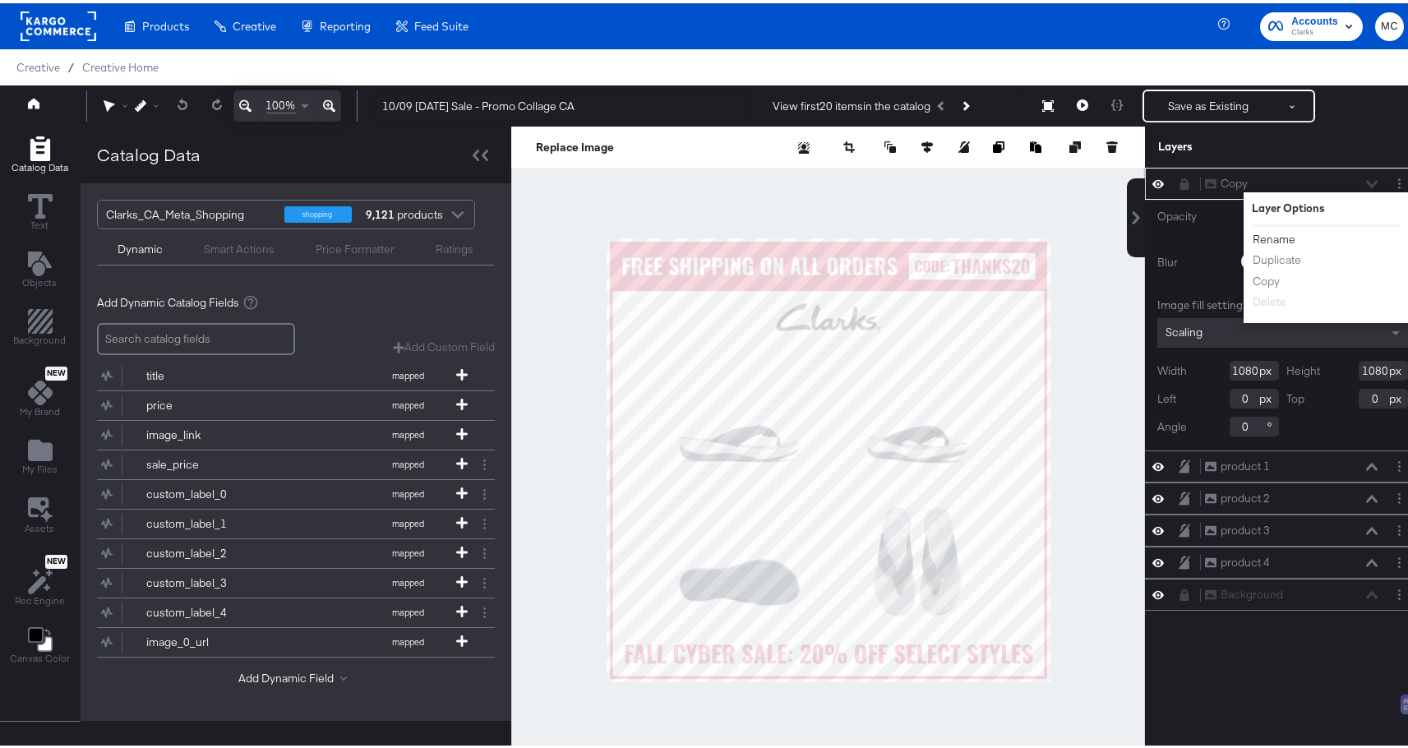
click at [1096, 235] on button "Rename" at bounding box center [1274, 236] width 44 height 17
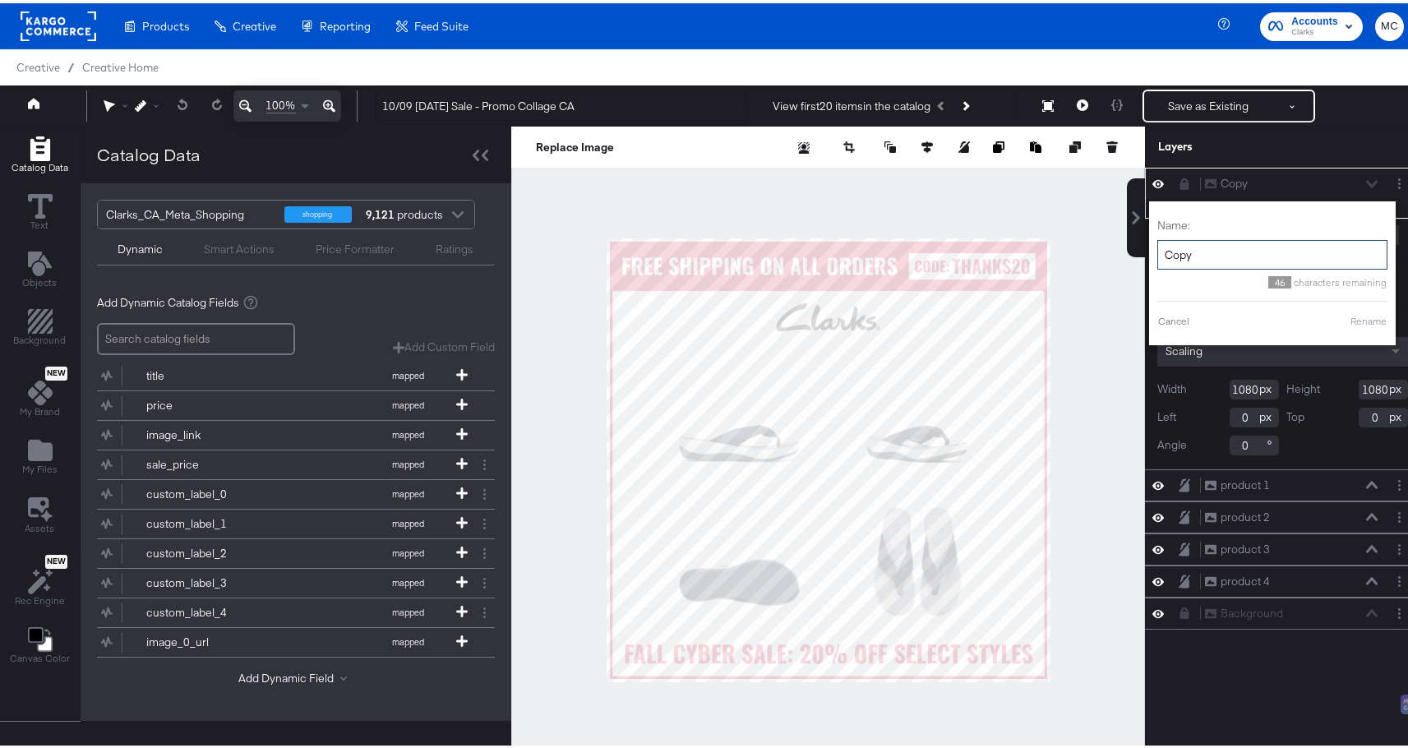
drag, startPoint x: 1186, startPoint y: 252, endPoint x: 1141, endPoint y: 257, distance: 45.5
click at [1096, 257] on div "Name: Copy 46 characters remaining Cancel Rename" at bounding box center [1272, 270] width 247 height 144
type input "Promo text"
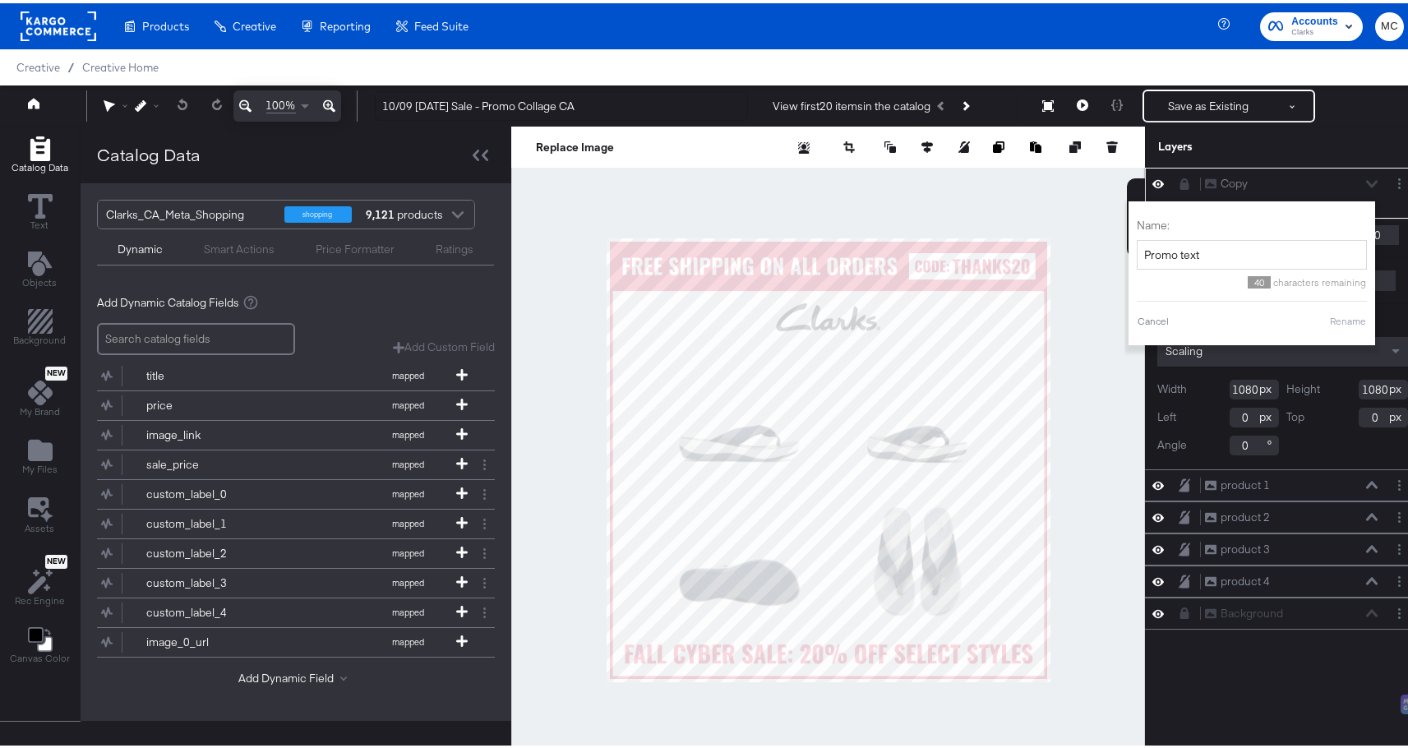
click at [1096, 317] on button "Rename" at bounding box center [1348, 318] width 38 height 15
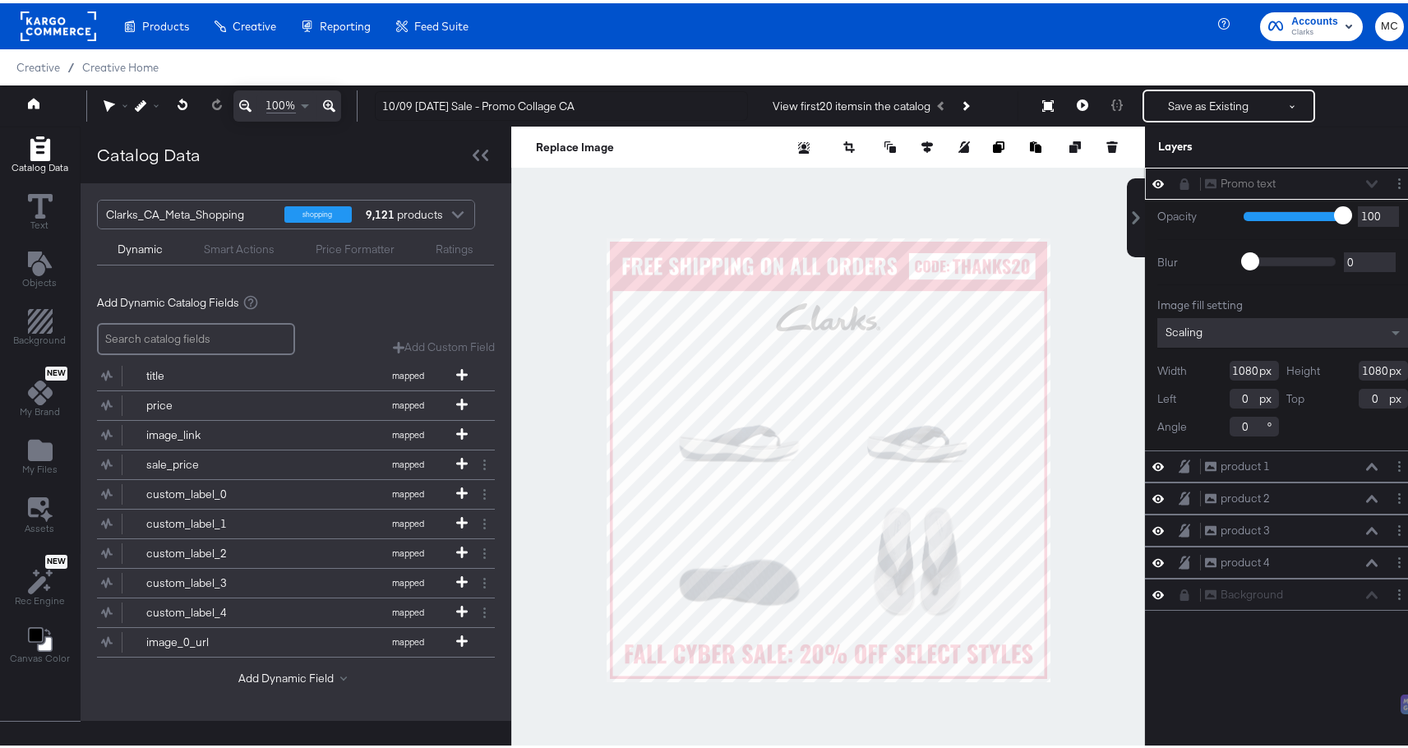
click at [1096, 182] on div "Promo text Promo text" at bounding box center [1291, 180] width 174 height 17
click at [1096, 123] on div "Layers" at bounding box center [1282, 143] width 275 height 41
click at [1096, 597] on button at bounding box center [1157, 592] width 13 height 16
click at [37, 316] on icon "Add Rectangle" at bounding box center [40, 318] width 25 height 25
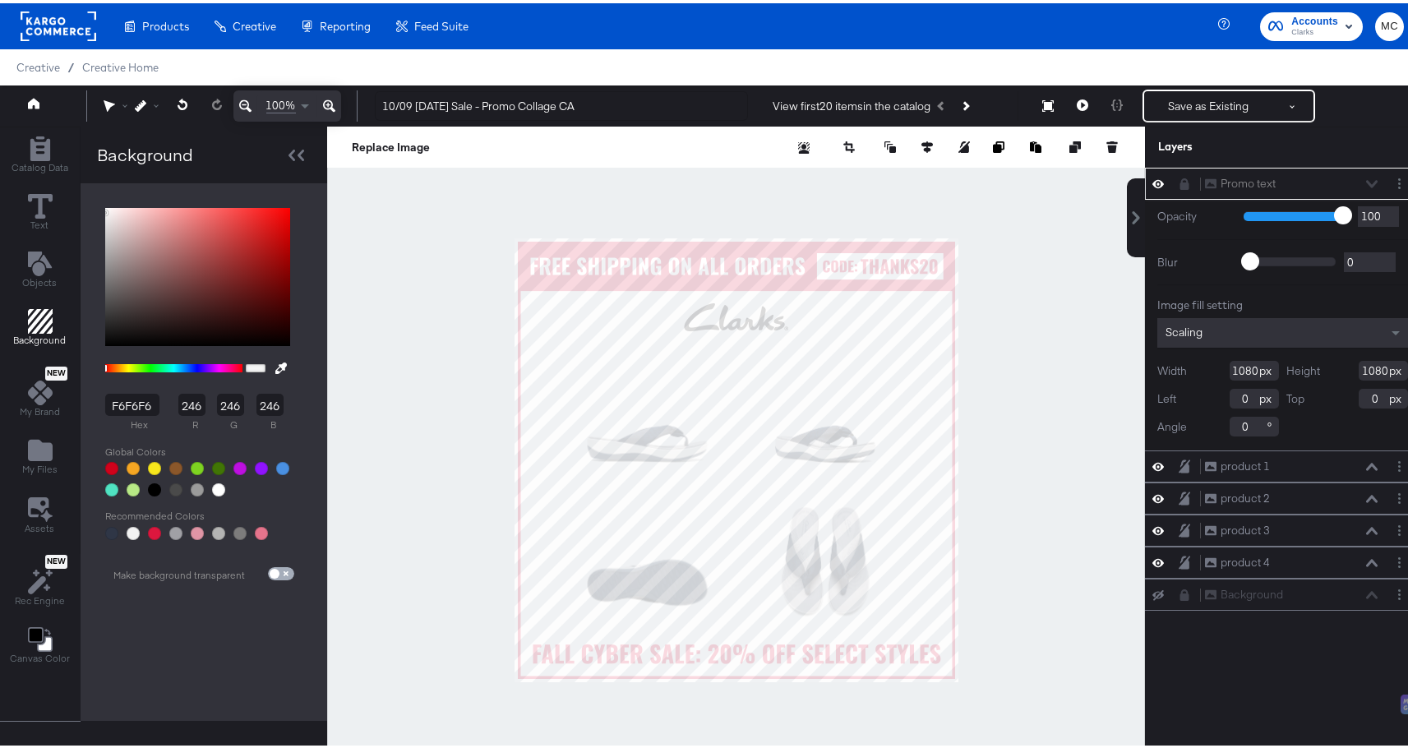
click at [272, 570] on input "checkbox" at bounding box center [274, 573] width 39 height 13
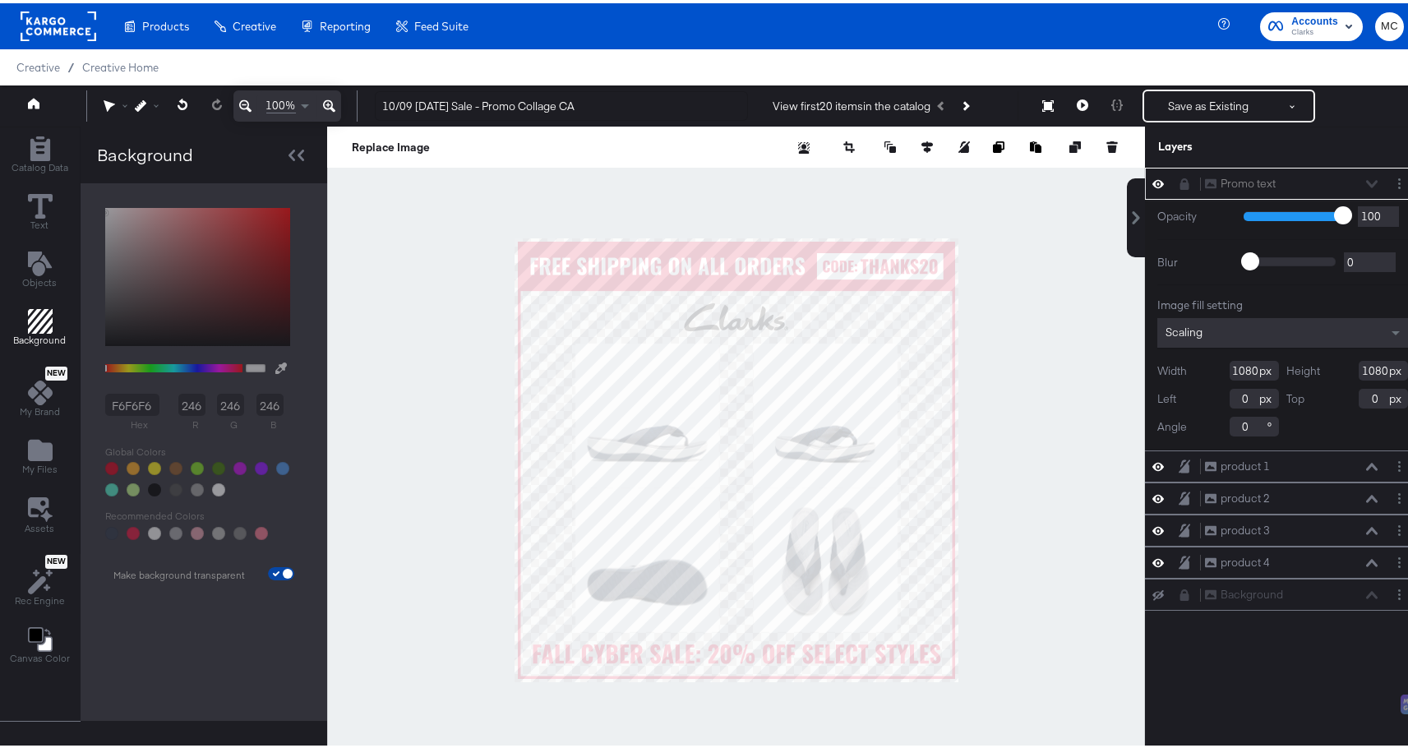
click at [272, 570] on input "checkbox" at bounding box center [287, 573] width 39 height 13
checkbox input "false"
type input "F6F6F6"
type input "246"
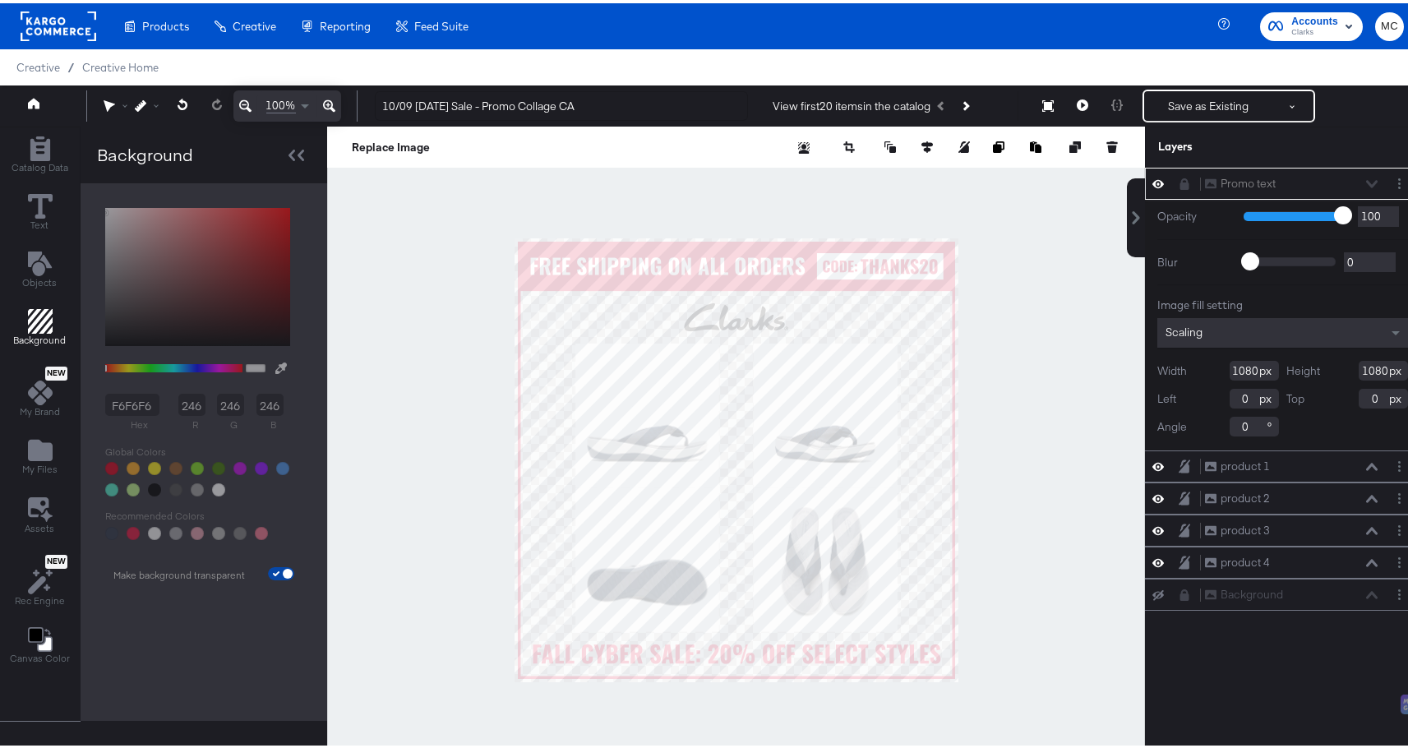
type input "246"
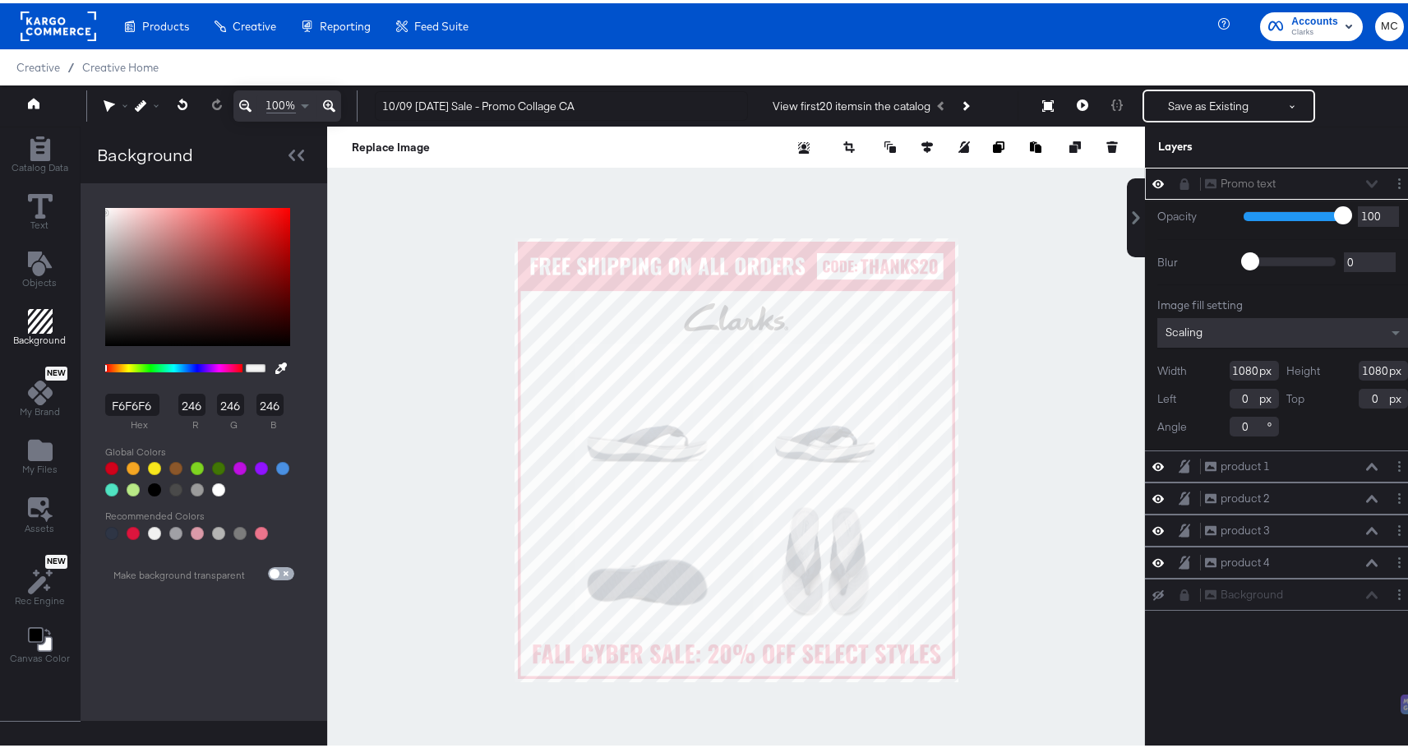
click at [272, 570] on input "checkbox" at bounding box center [274, 573] width 39 height 13
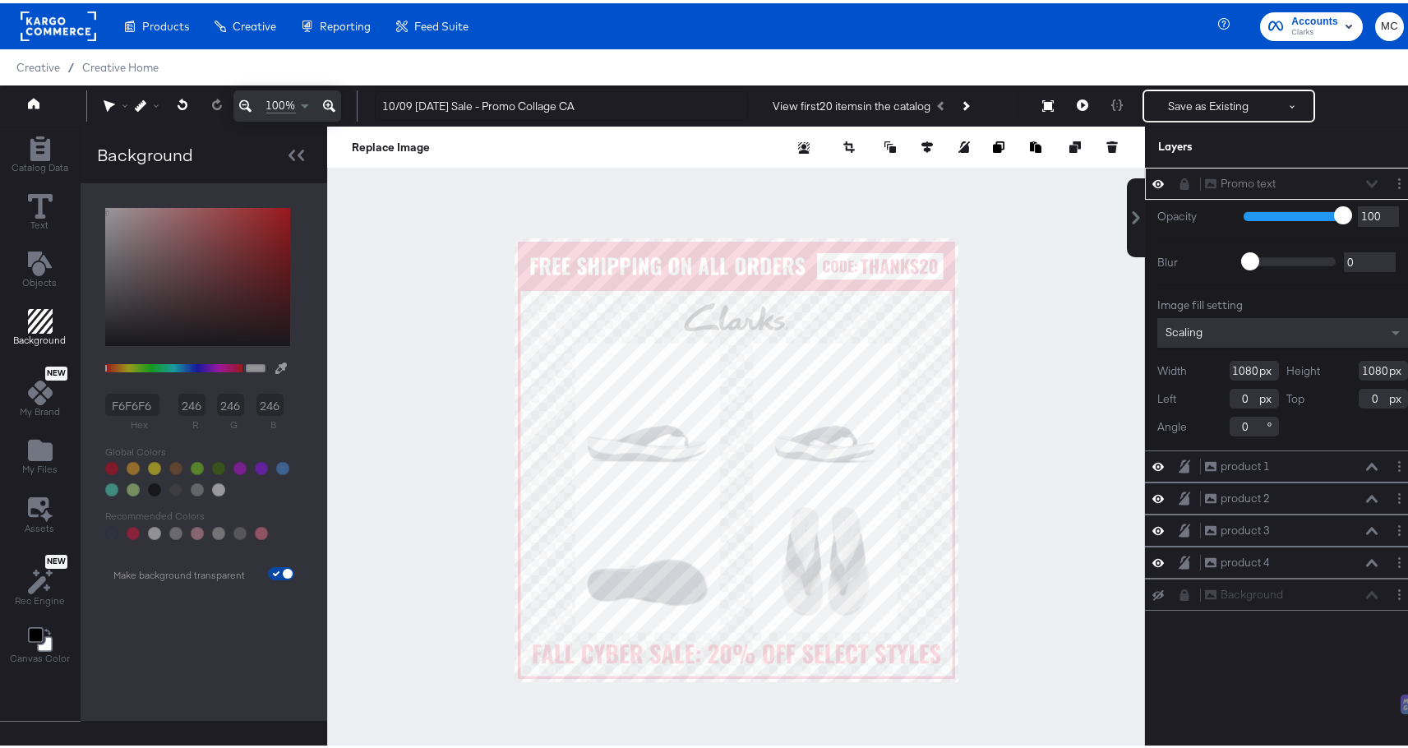
click at [272, 570] on input "checkbox" at bounding box center [287, 573] width 39 height 13
checkbox input "false"
type input "F6F6F6"
type input "246"
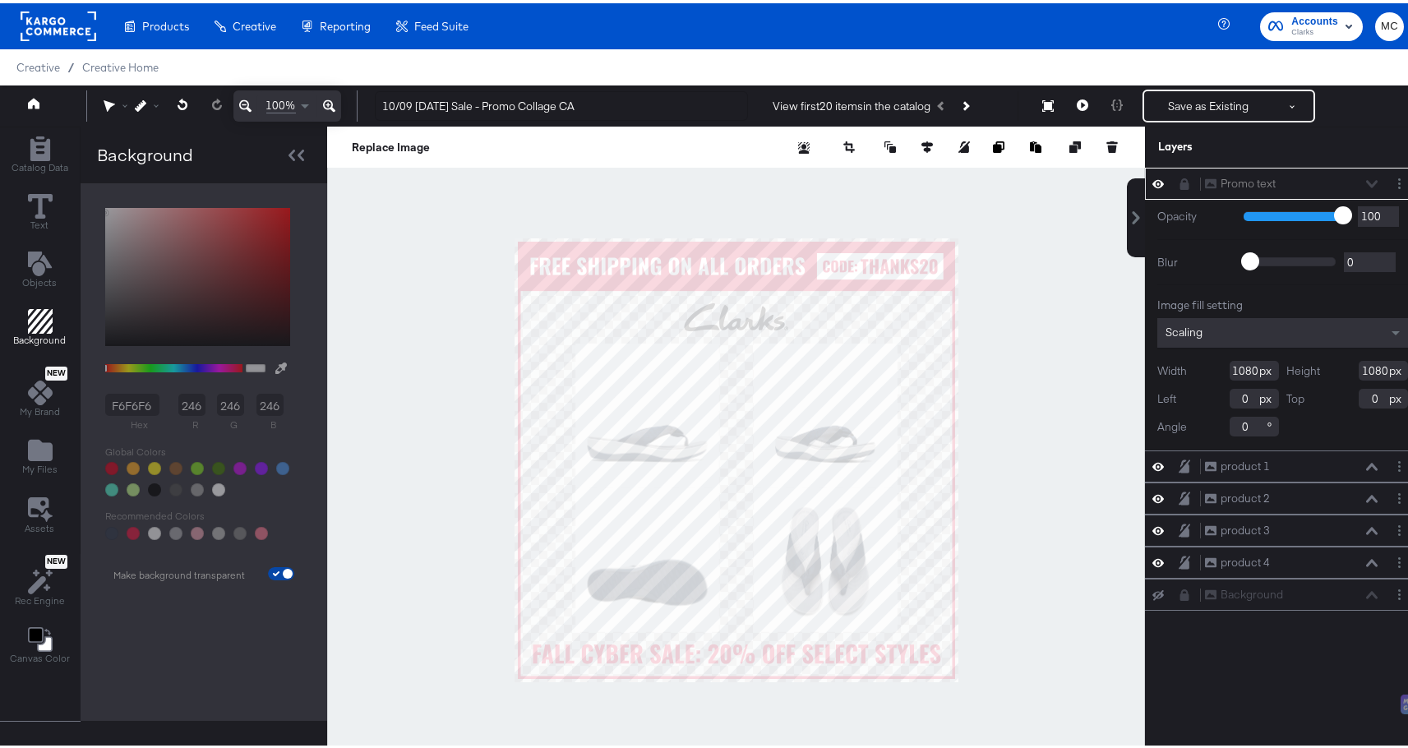
type input "246"
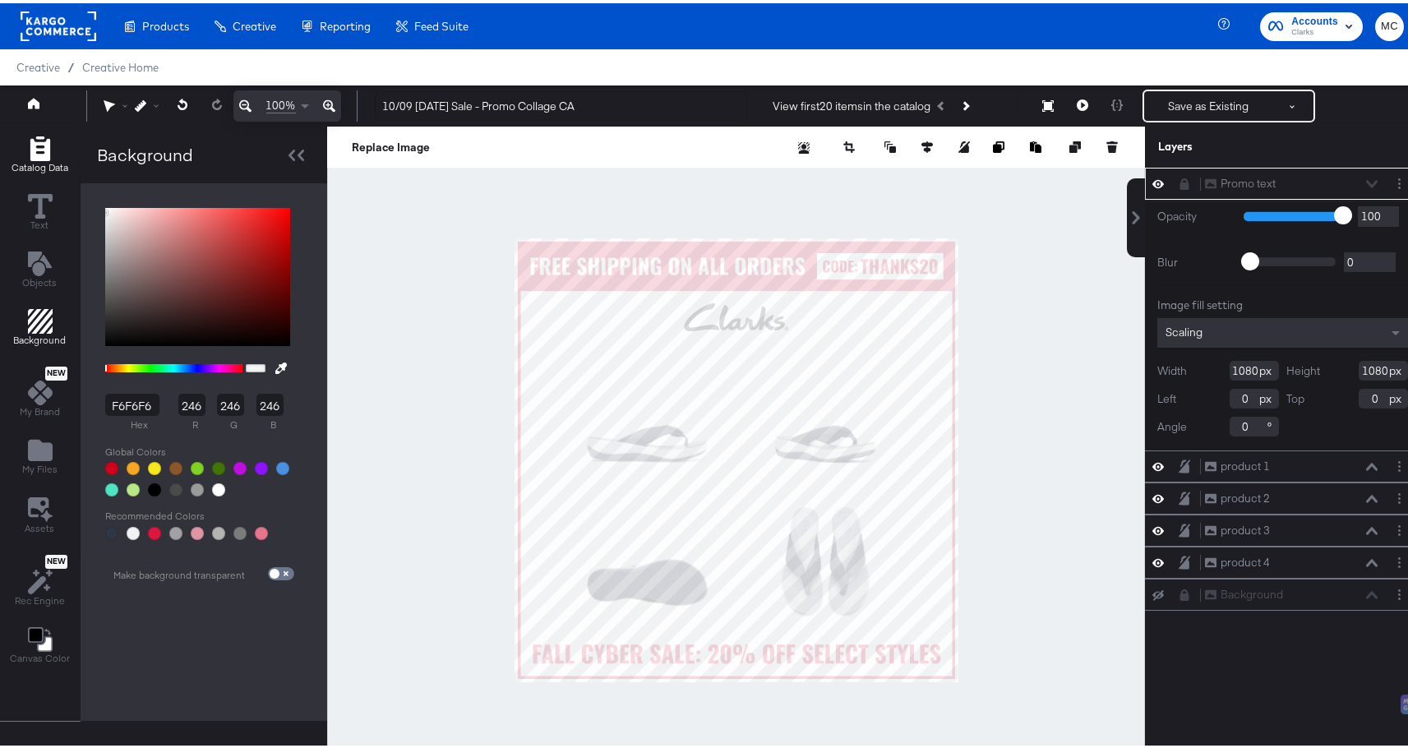
click at [22, 156] on div "Catalog Data" at bounding box center [40, 152] width 57 height 38
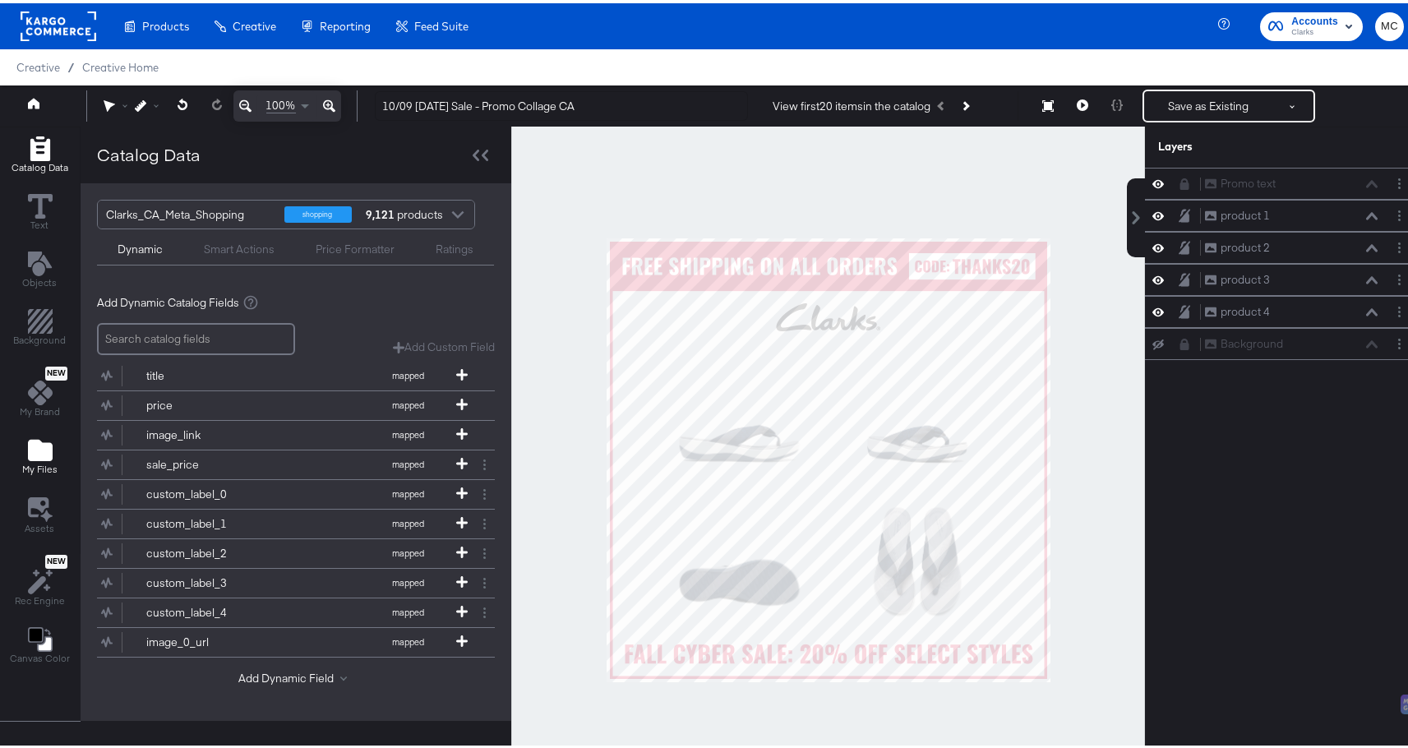
click at [42, 440] on icon "Add Files" at bounding box center [40, 447] width 25 height 25
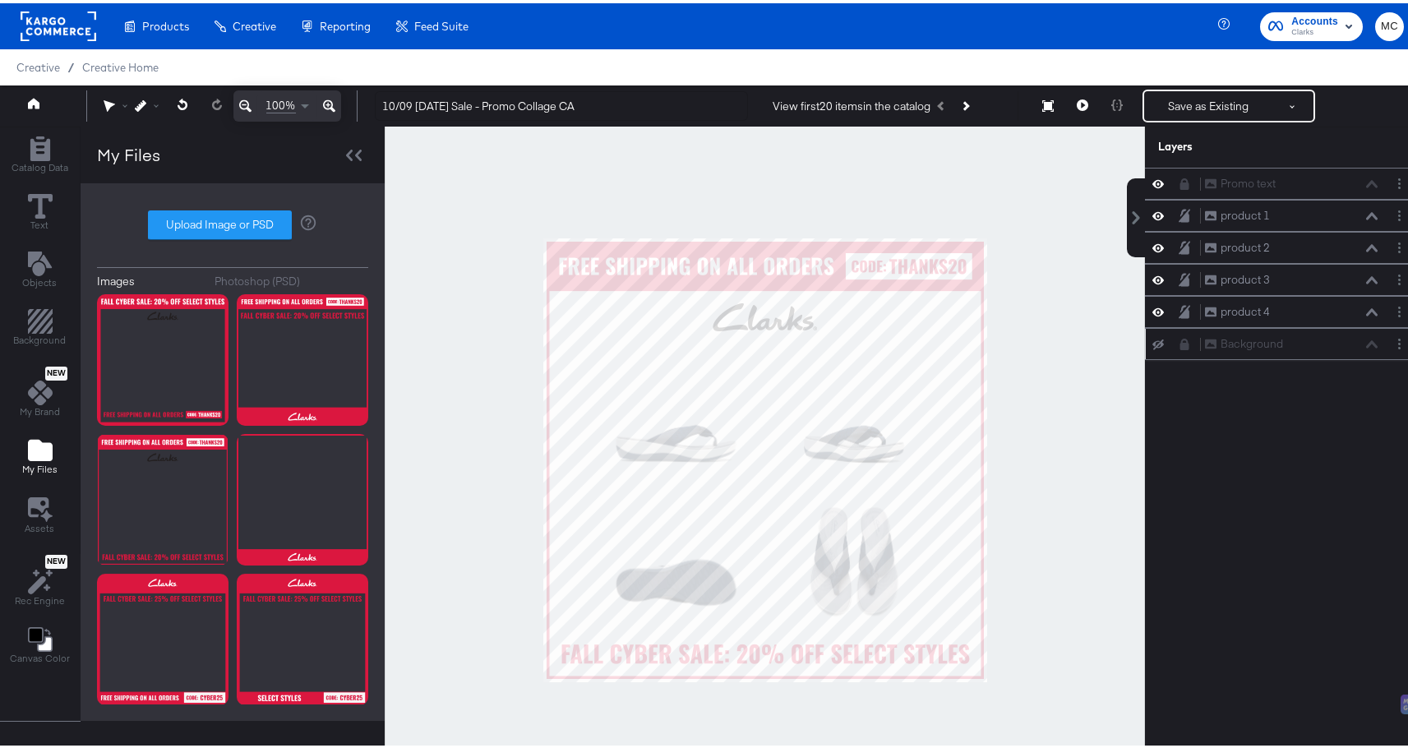
click at [1096, 342] on icon at bounding box center [1158, 340] width 12 height 11
click at [1096, 181] on icon at bounding box center [1158, 180] width 12 height 14
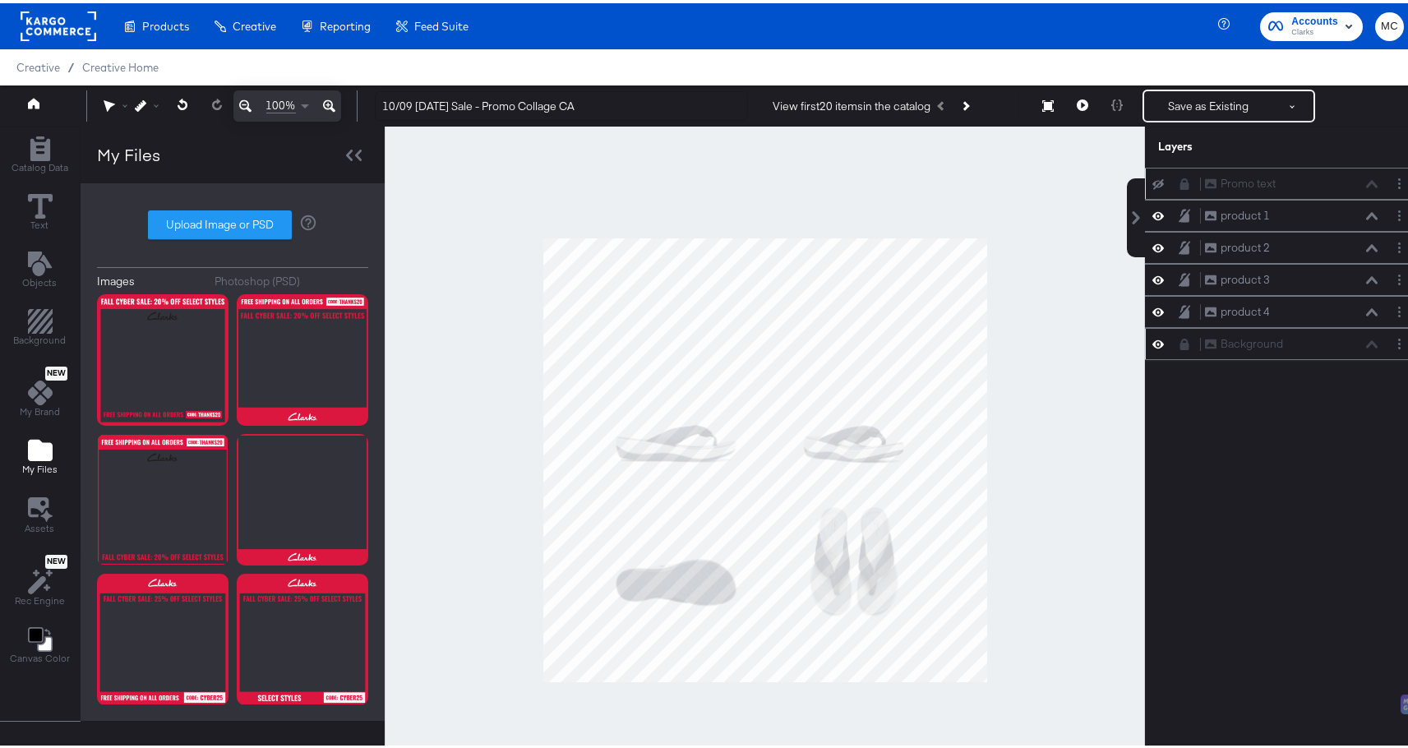
click at [1096, 181] on icon at bounding box center [1158, 181] width 12 height 11
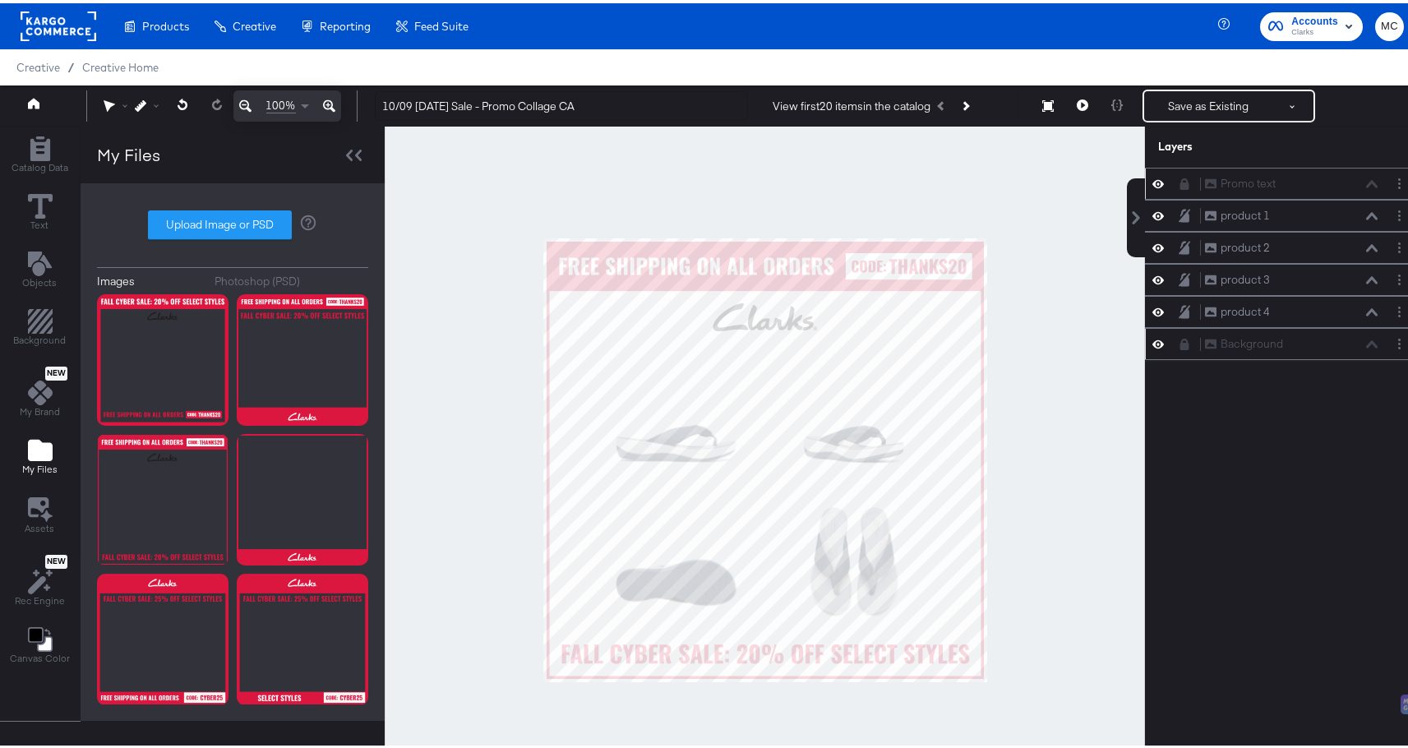
click at [1096, 467] on div "Promo text Promo text product 1 product 1 product 2 product 2 product 3 product…" at bounding box center [1282, 464] width 275 height 600
click at [1096, 211] on icon at bounding box center [1158, 212] width 12 height 14
click at [1096, 243] on icon at bounding box center [1158, 245] width 12 height 8
click at [1096, 243] on icon at bounding box center [1158, 244] width 12 height 11
click at [1096, 271] on button at bounding box center [1157, 277] width 13 height 16
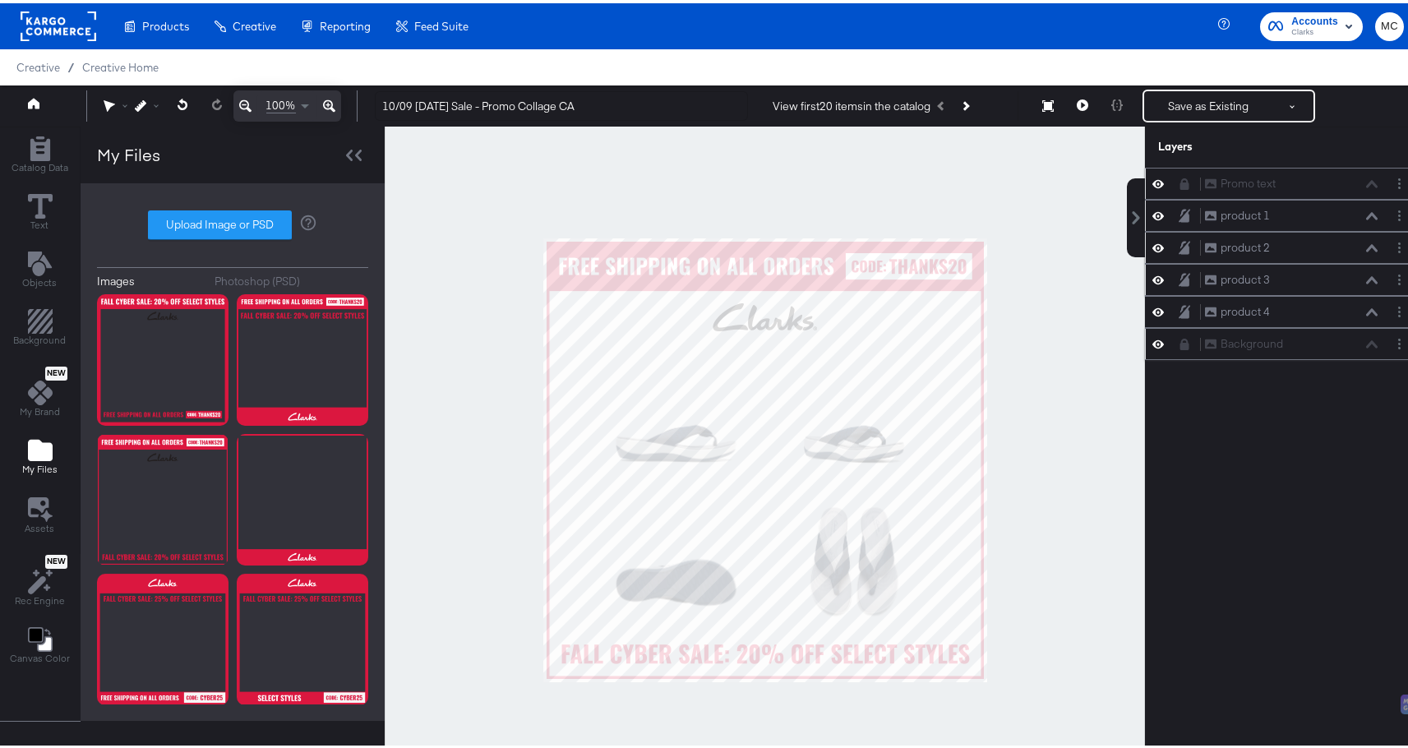
click at [1096, 271] on button at bounding box center [1157, 277] width 13 height 16
click at [1096, 308] on icon at bounding box center [1158, 309] width 12 height 14
click at [1096, 431] on div "Promo text Promo text product 1 product 1 product 2 product 2 product 3 product…" at bounding box center [1282, 464] width 275 height 600
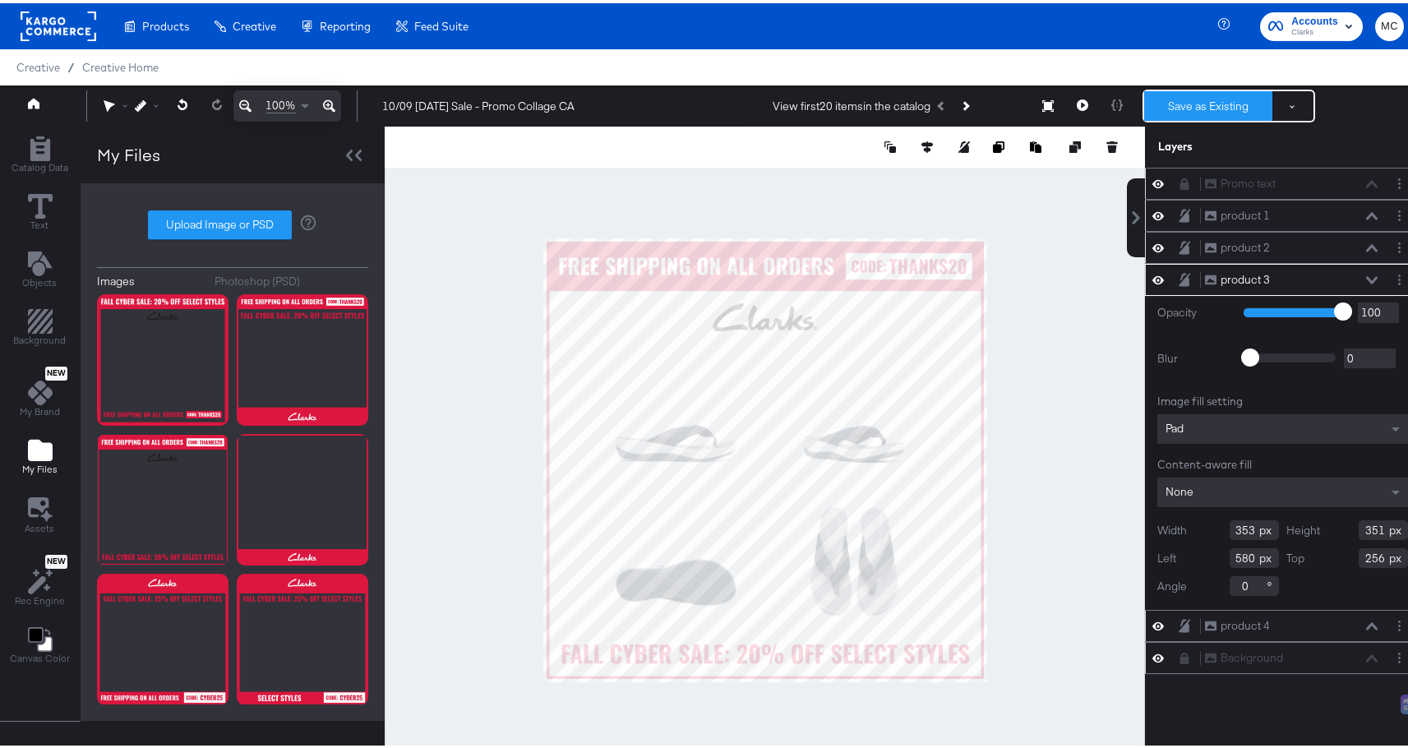
click at [1096, 102] on button "Save as Existing" at bounding box center [1208, 103] width 128 height 30
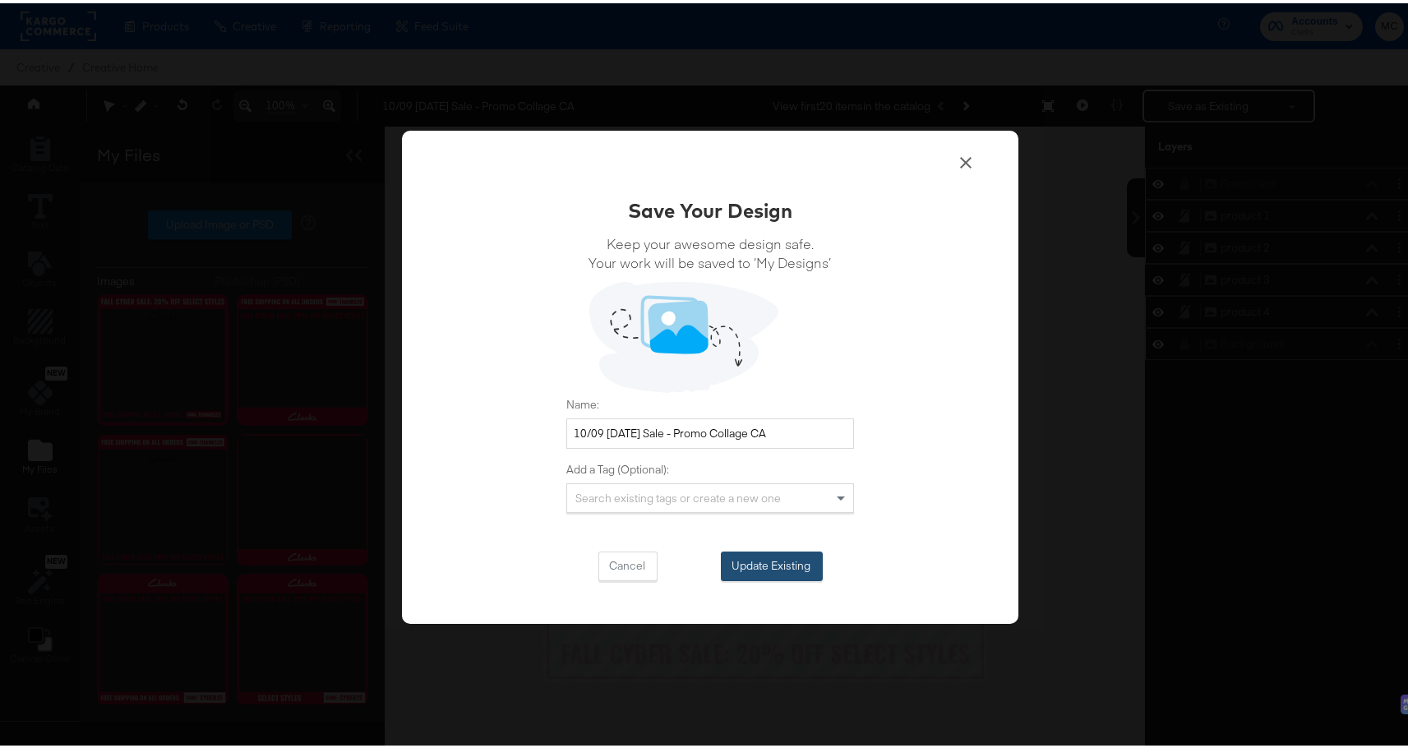
click at [770, 567] on button "Update Existing" at bounding box center [772, 563] width 102 height 30
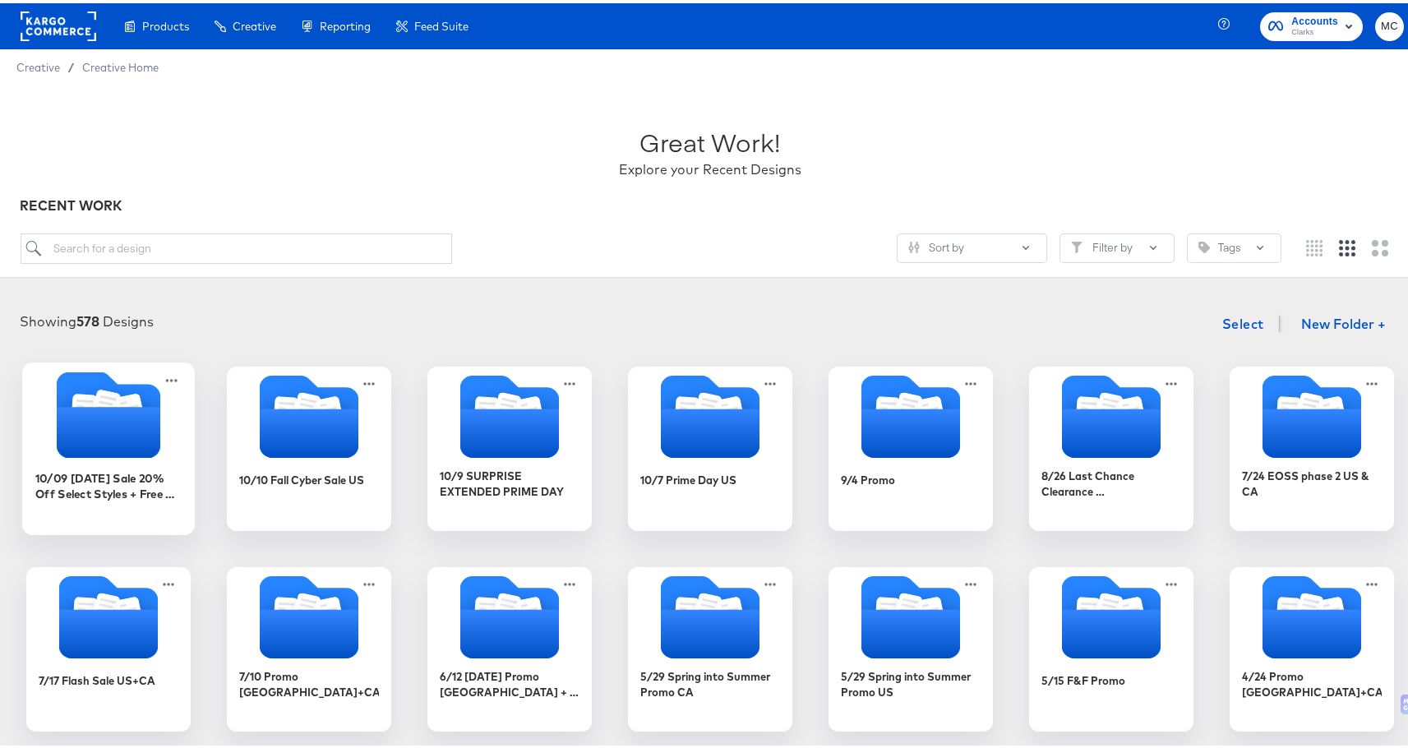
click at [130, 428] on icon "Folder" at bounding box center [109, 429] width 104 height 51
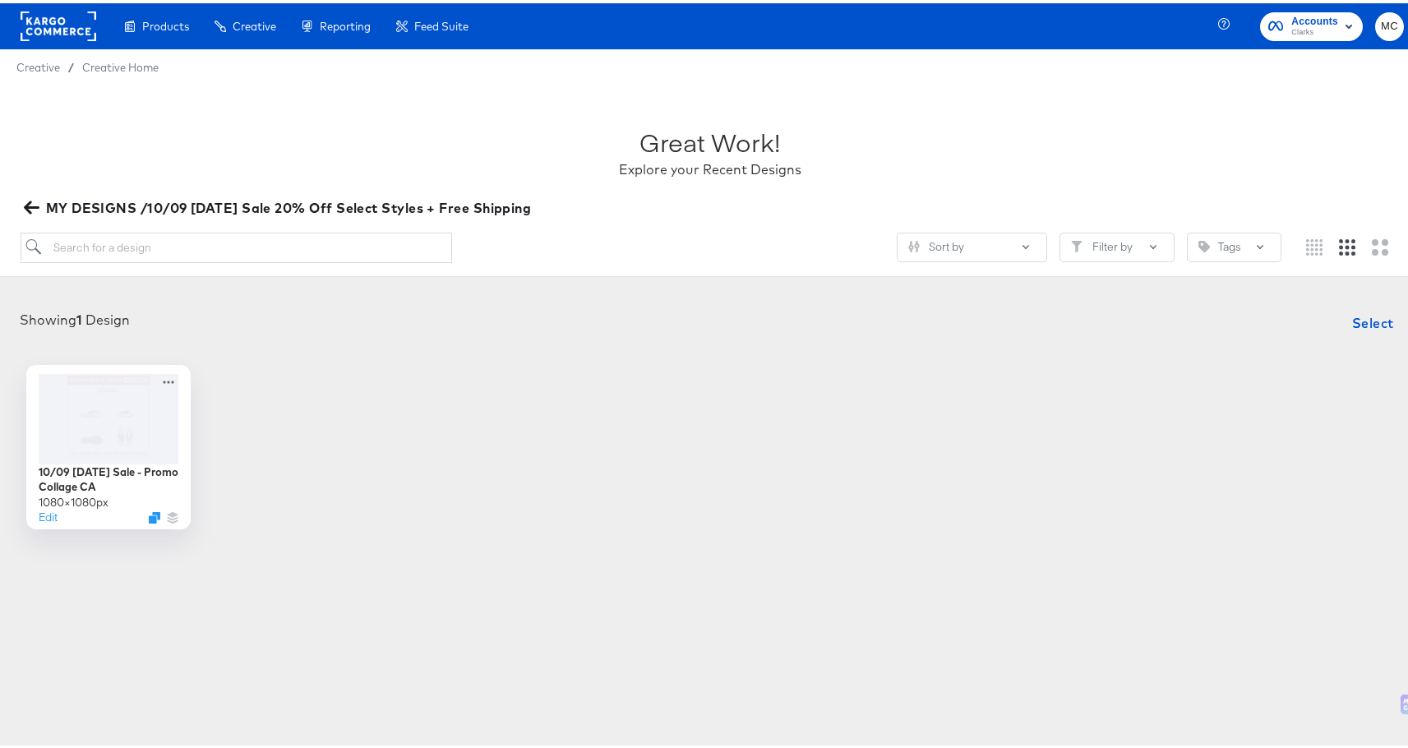
click at [339, 548] on article "Great Work! Explore your Recent Designs MY DESIGNS /10/09 Thanksgiving Sale 20%…" at bounding box center [710, 343] width 1420 height 523
click at [158, 519] on div at bounding box center [165, 517] width 31 height 12
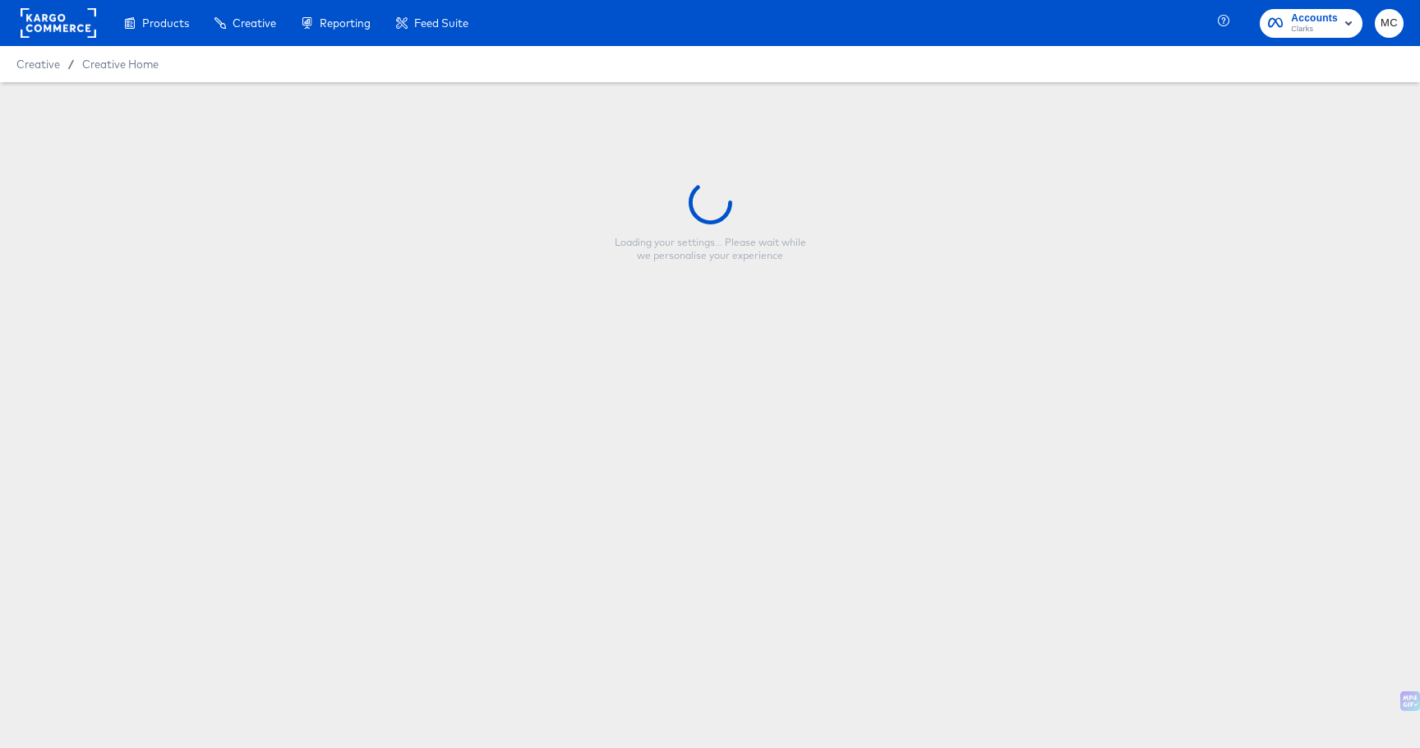
type input "10/09 [DATE] Sale - Promo Collage CA"
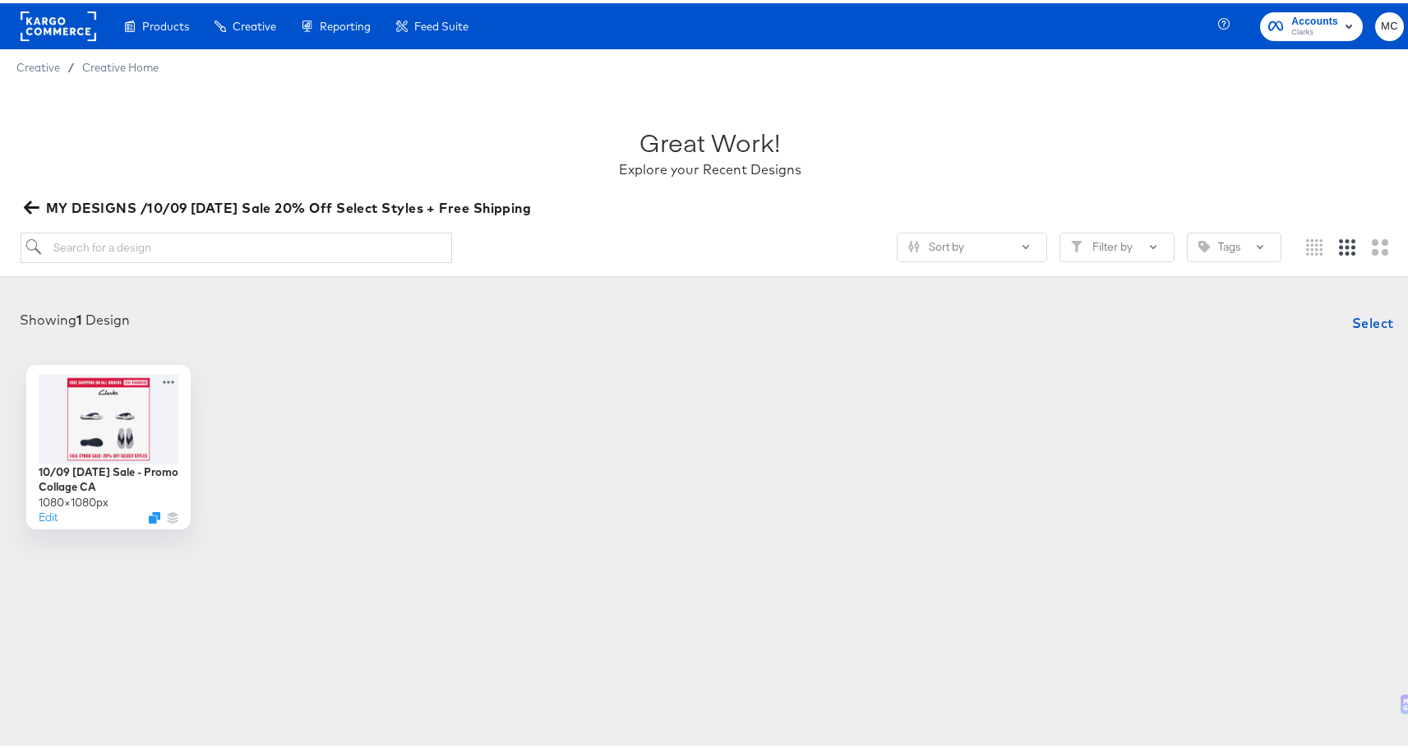
click at [443, 120] on div "Great Work! Explore your Recent Designs" at bounding box center [711, 141] width 1380 height 103
click at [150, 516] on icon "Duplicate" at bounding box center [156, 517] width 12 height 12
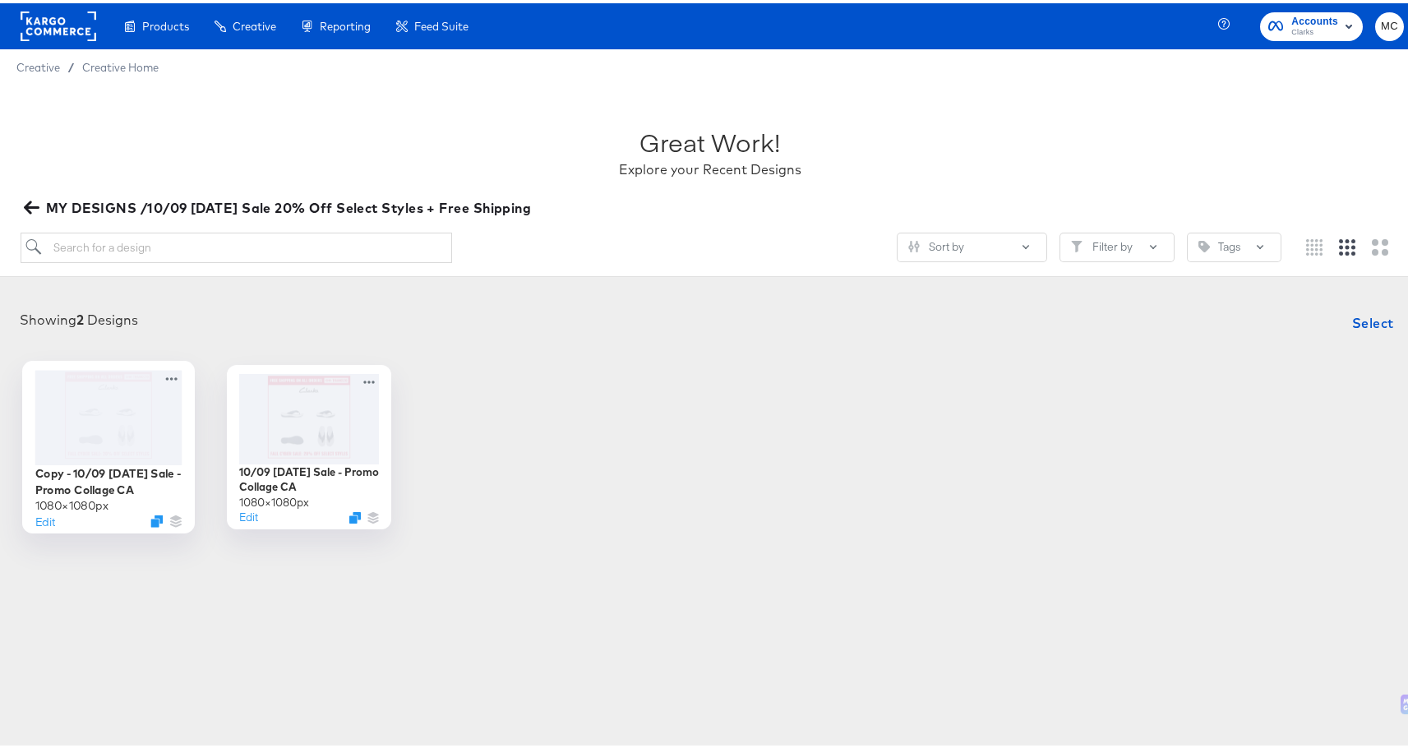
click at [173, 373] on icon at bounding box center [171, 375] width 21 height 17
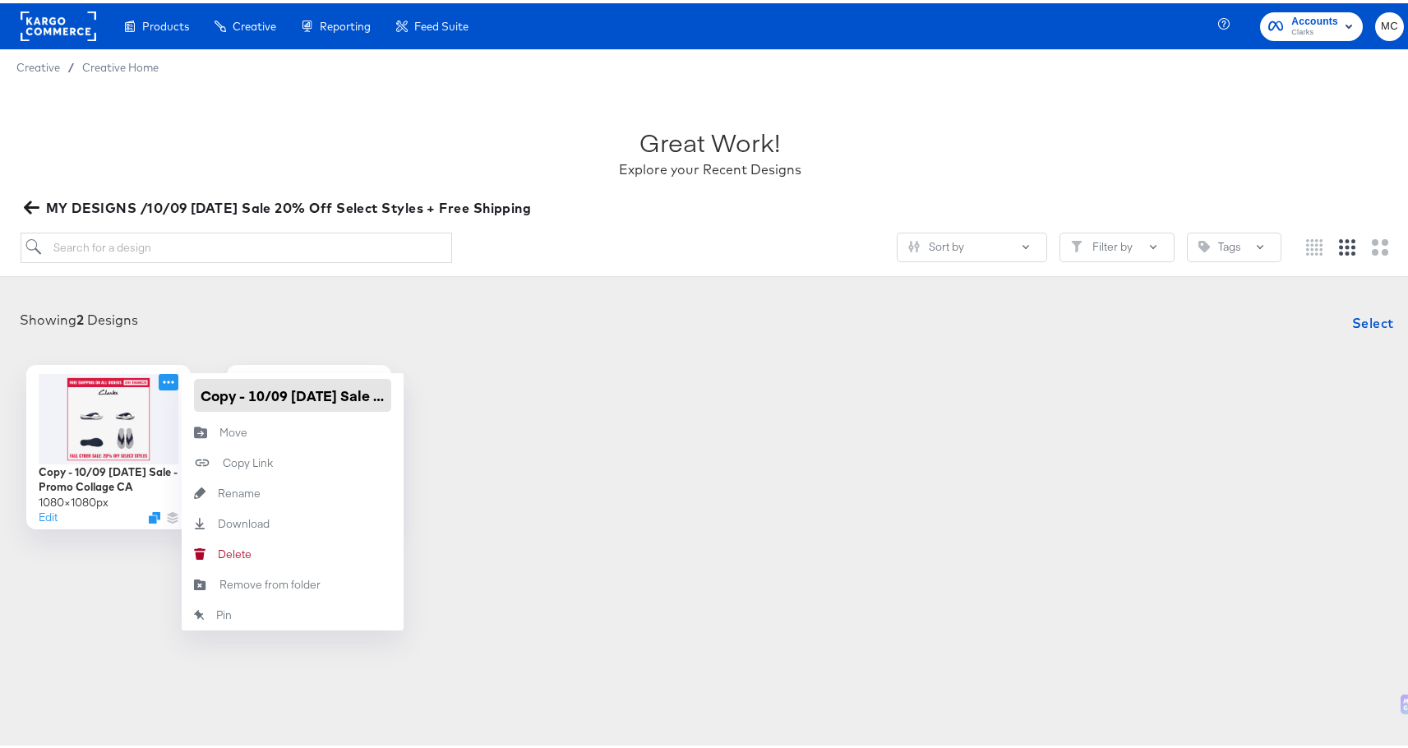
drag, startPoint x: 247, startPoint y: 390, endPoint x: 196, endPoint y: 381, distance: 51.6
click at [196, 381] on input "Copy - 10/09 Thanksgiving Sale - Promo Collage CA" at bounding box center [292, 392] width 197 height 33
paste input "Multi-image"
type input "10/09 [DATE] Sale - Promo Multi-image CA"
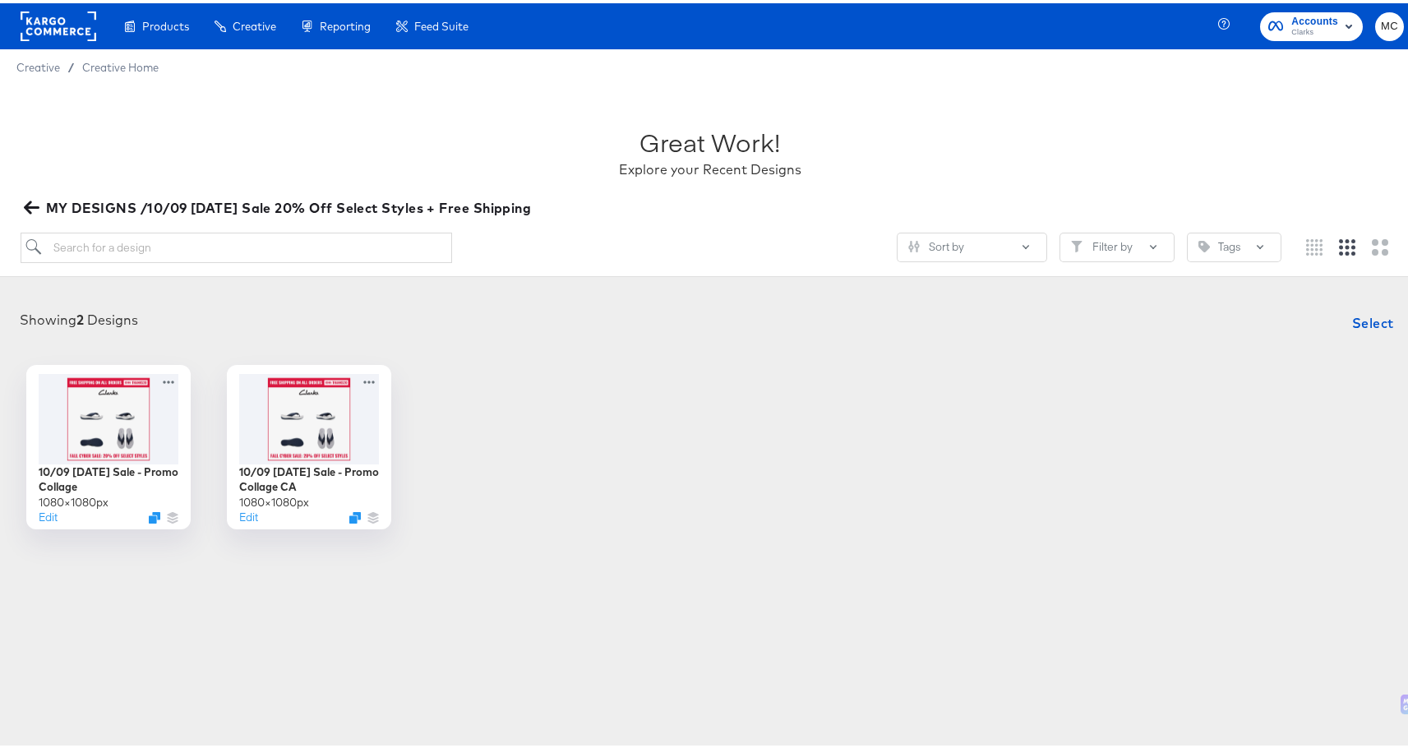
click at [560, 341] on div "Showing 2 Designs Select 10/09 Thanksgiving Sale - Promo Collage 1080 × 1080 px…" at bounding box center [709, 414] width 1387 height 223
click at [129, 425] on div at bounding box center [108, 414] width 147 height 95
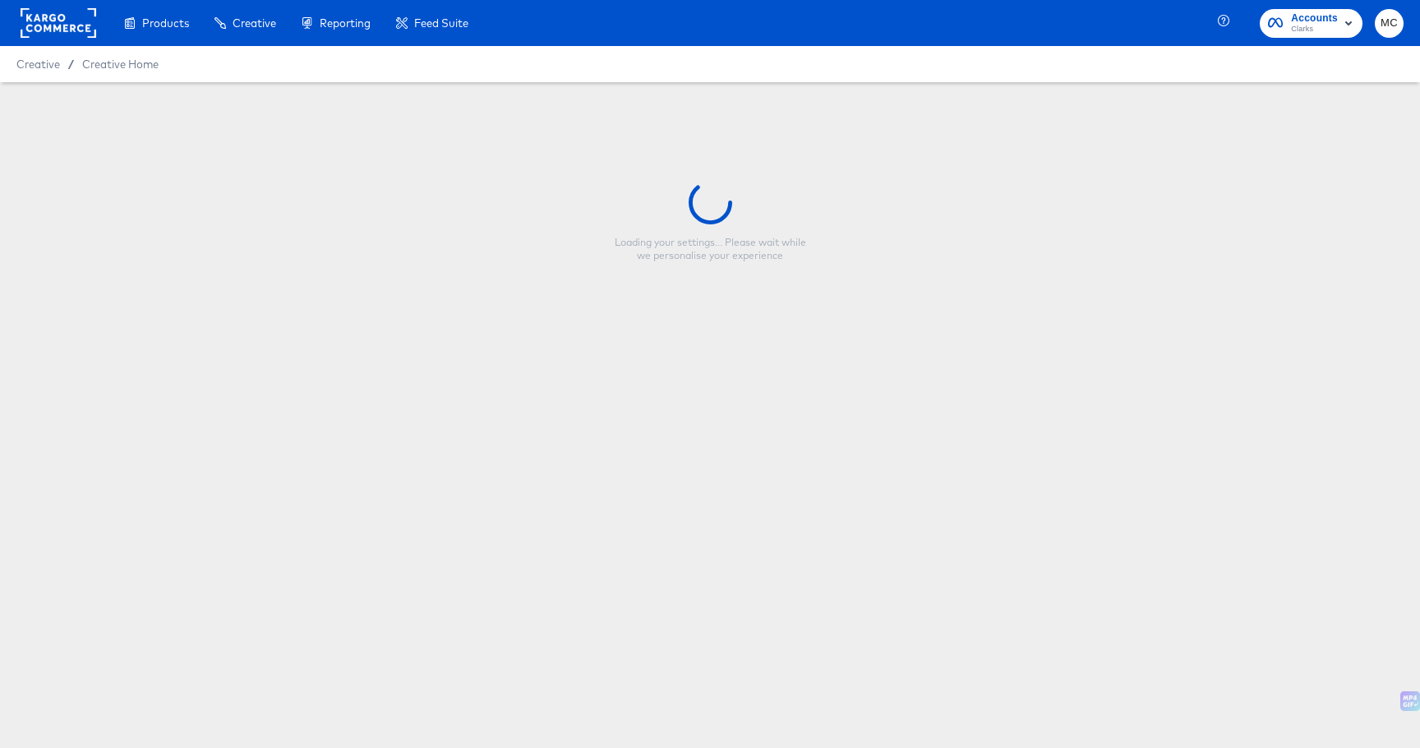
type input "10/09 [DATE] Sale - Promo Multi-image CA"
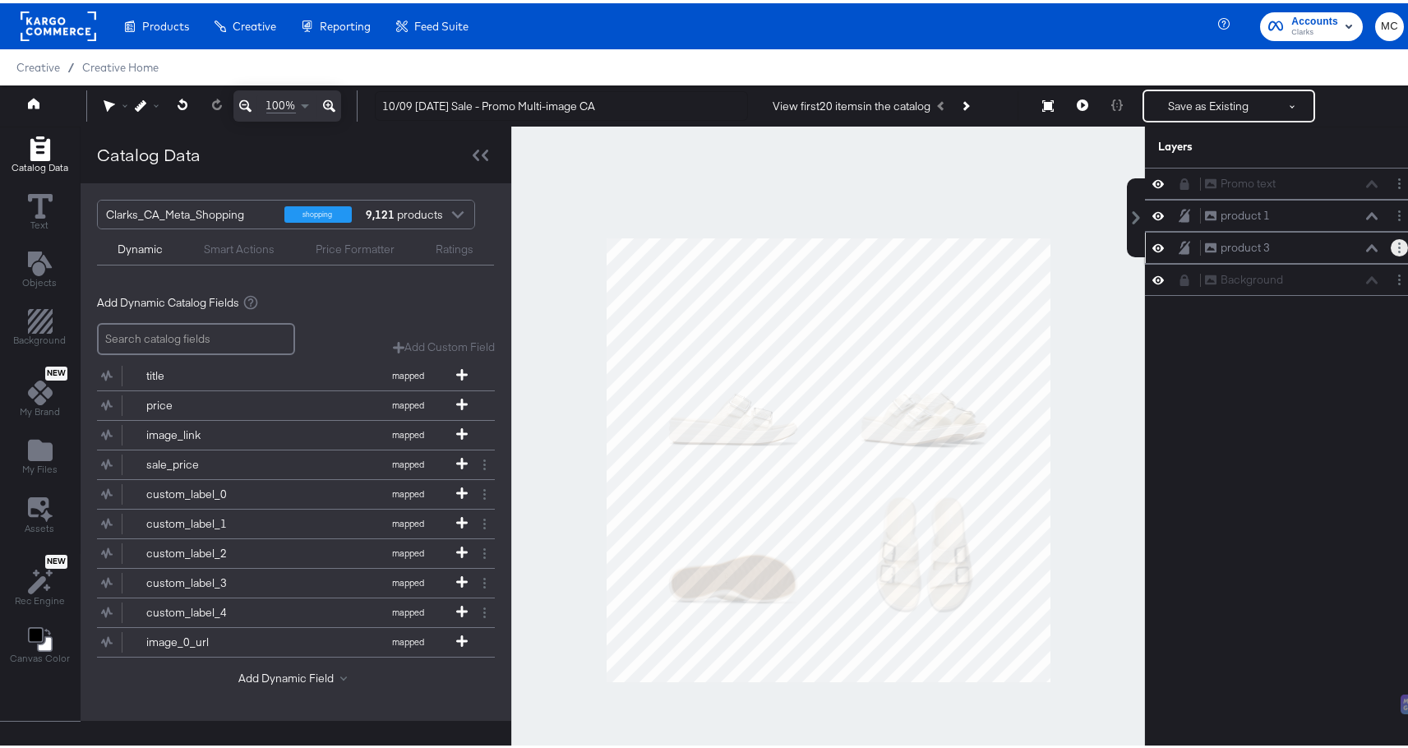
click at [1096, 243] on button "Layer Options" at bounding box center [1399, 244] width 17 height 17
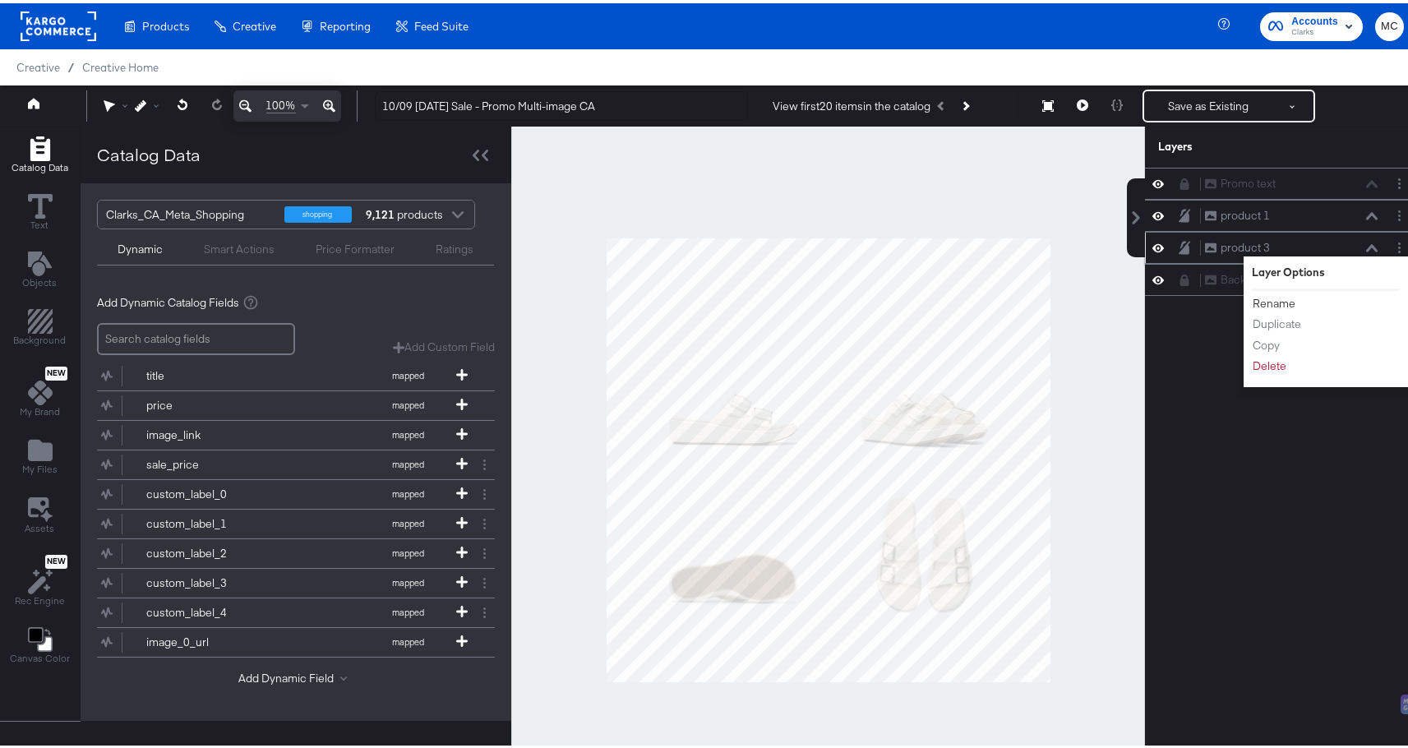
click at [1096, 298] on button "Rename" at bounding box center [1274, 300] width 44 height 17
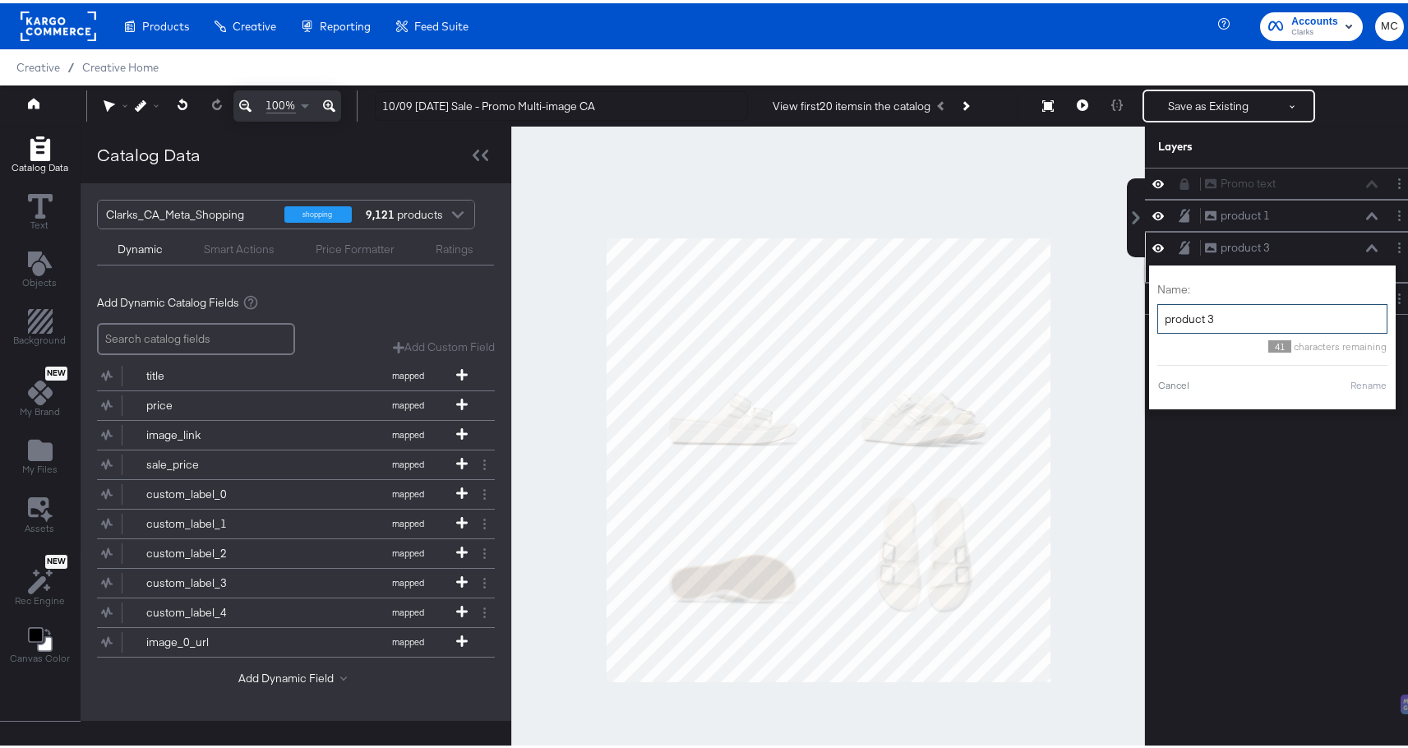
click at [1096, 315] on input "product 3" at bounding box center [1272, 316] width 230 height 30
type input "product 2"
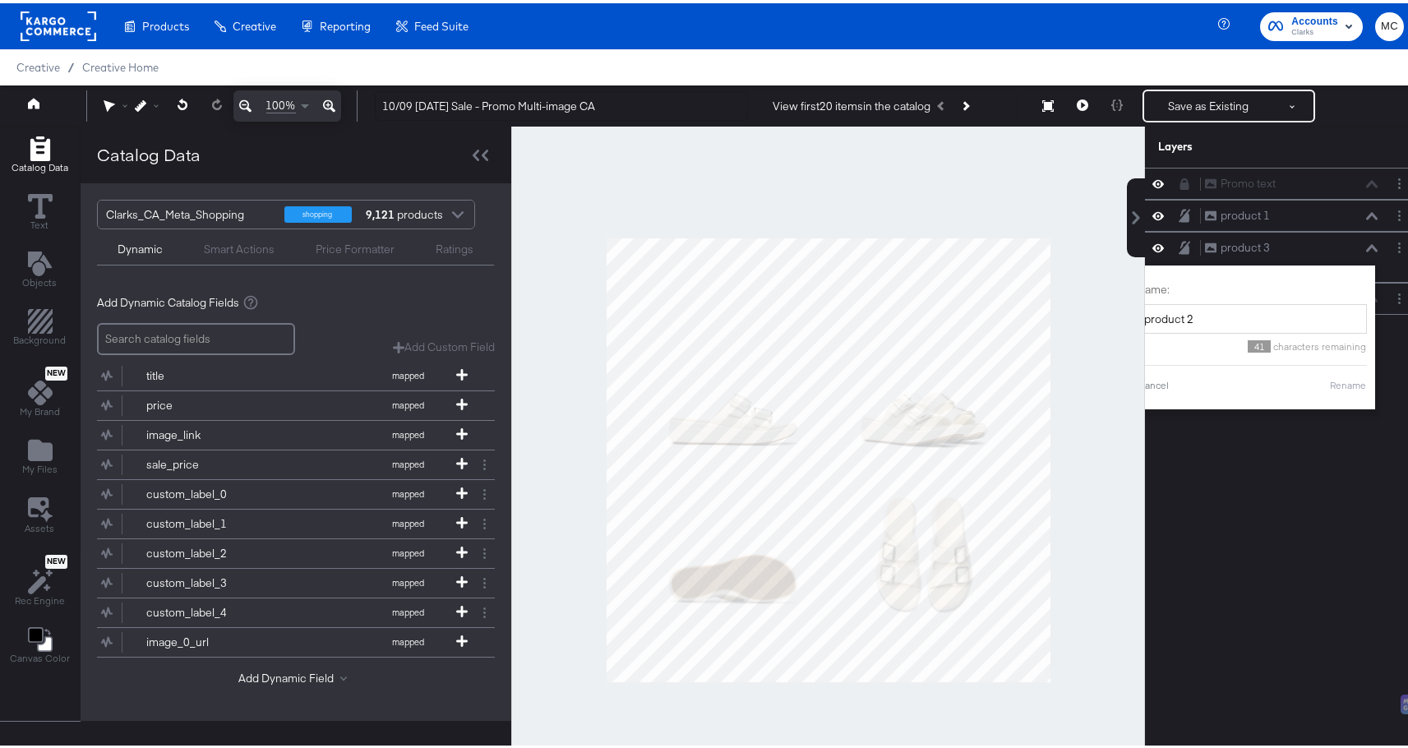
click at [1066, 189] on div at bounding box center [828, 456] width 634 height 667
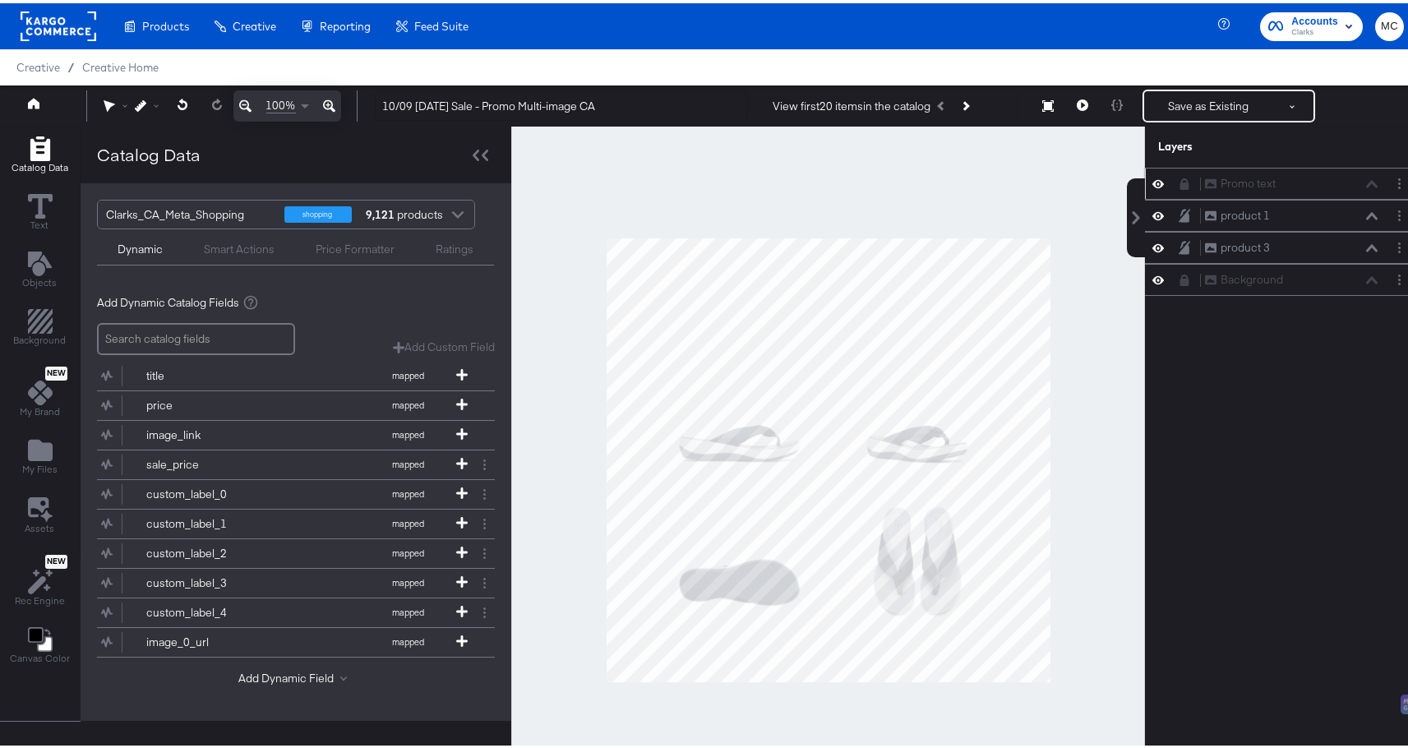
click at [1096, 186] on button at bounding box center [1184, 180] width 13 height 13
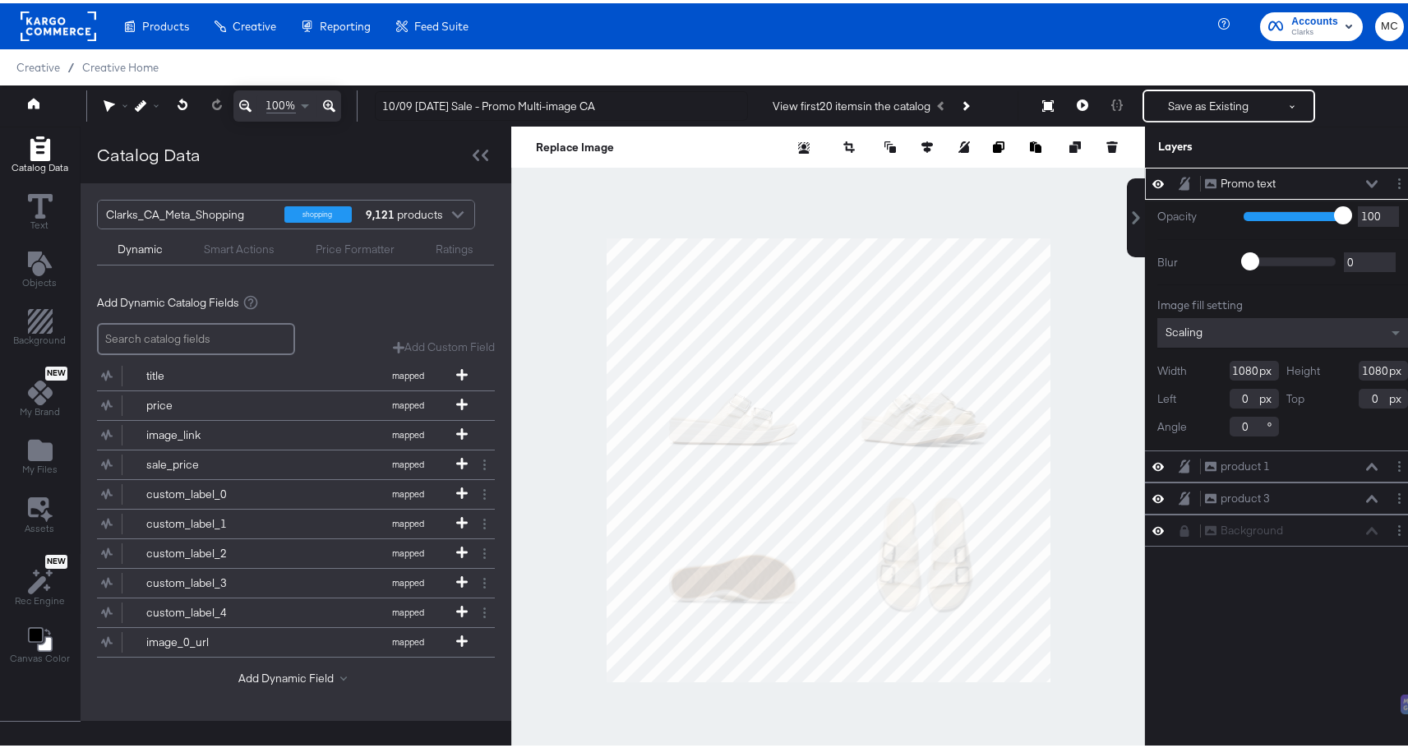
click at [1096, 183] on div "Promo text Promo text" at bounding box center [1295, 180] width 183 height 17
click at [1096, 181] on button "Layer Options" at bounding box center [1399, 180] width 17 height 17
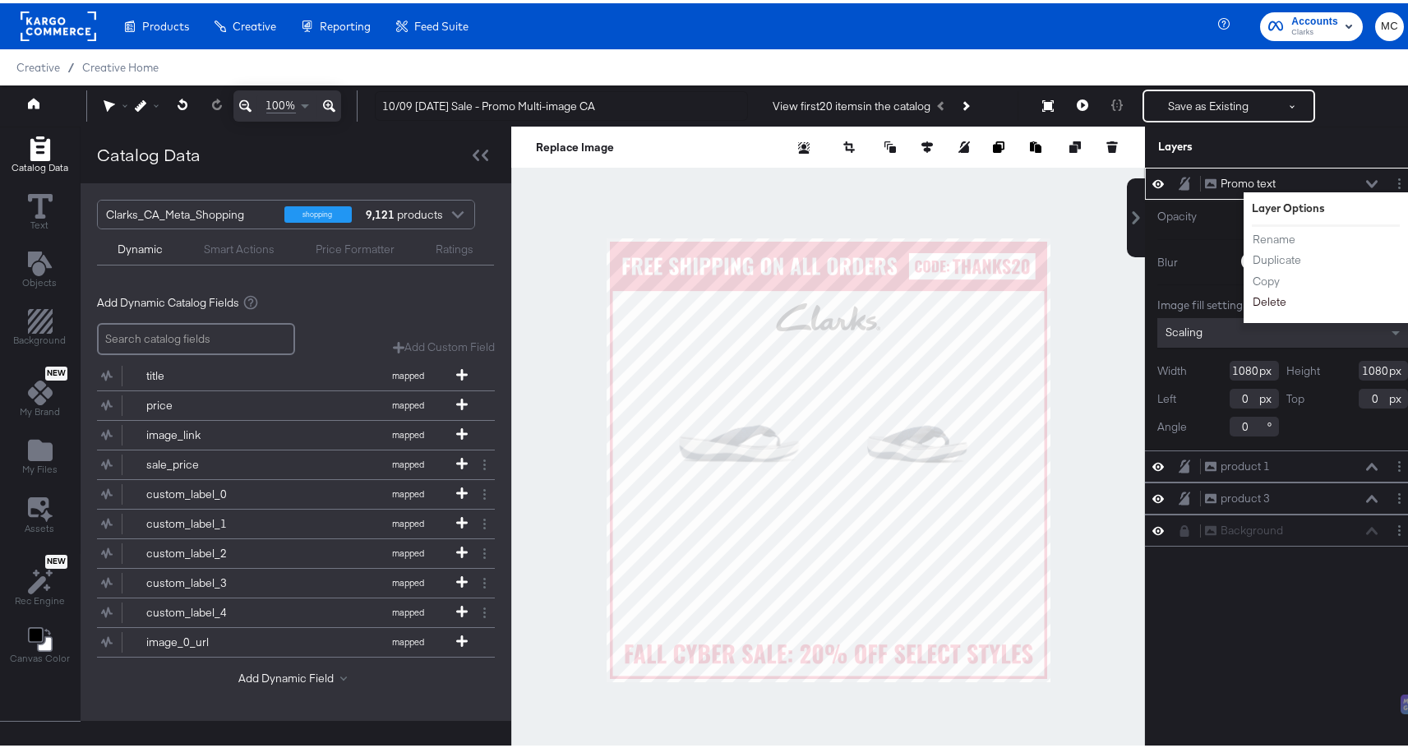
click at [1096, 293] on button "Delete" at bounding box center [1269, 298] width 35 height 17
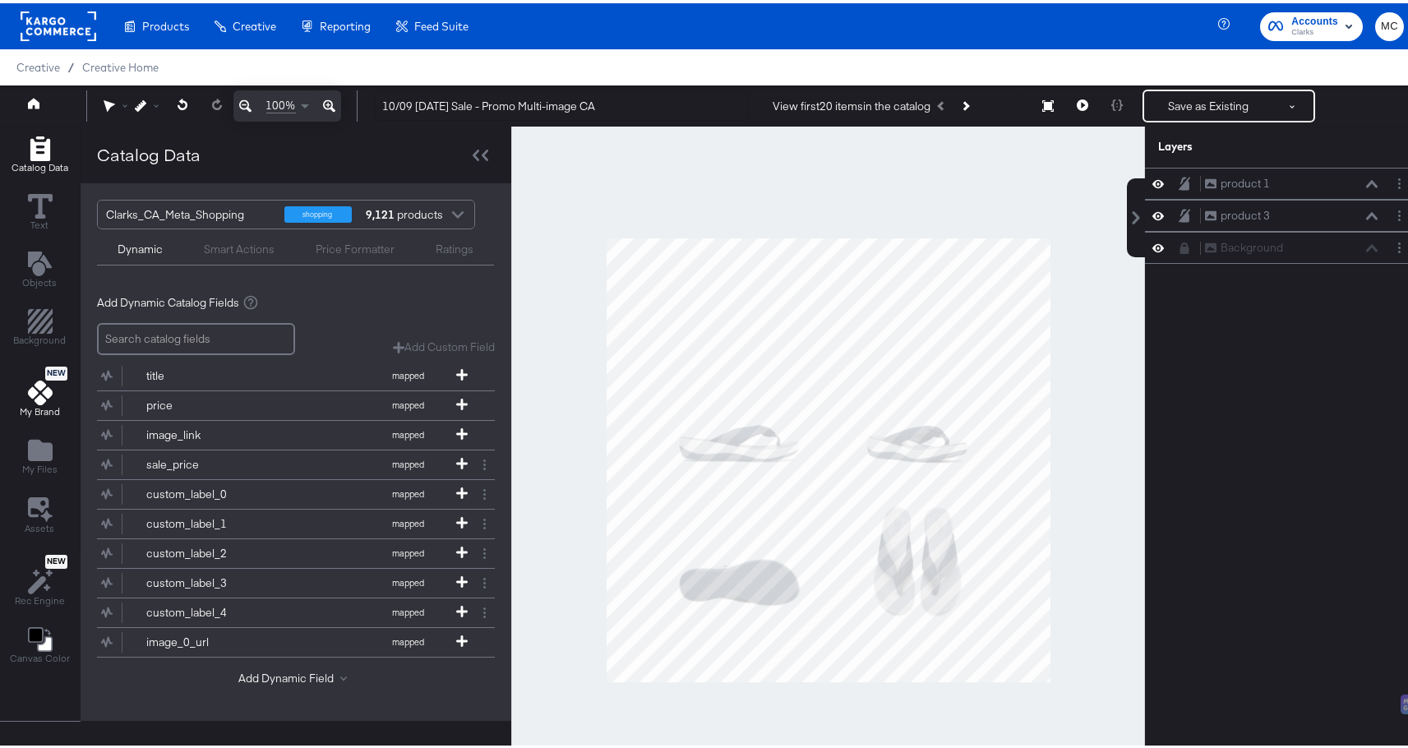
click at [47, 396] on icon at bounding box center [40, 389] width 25 height 25
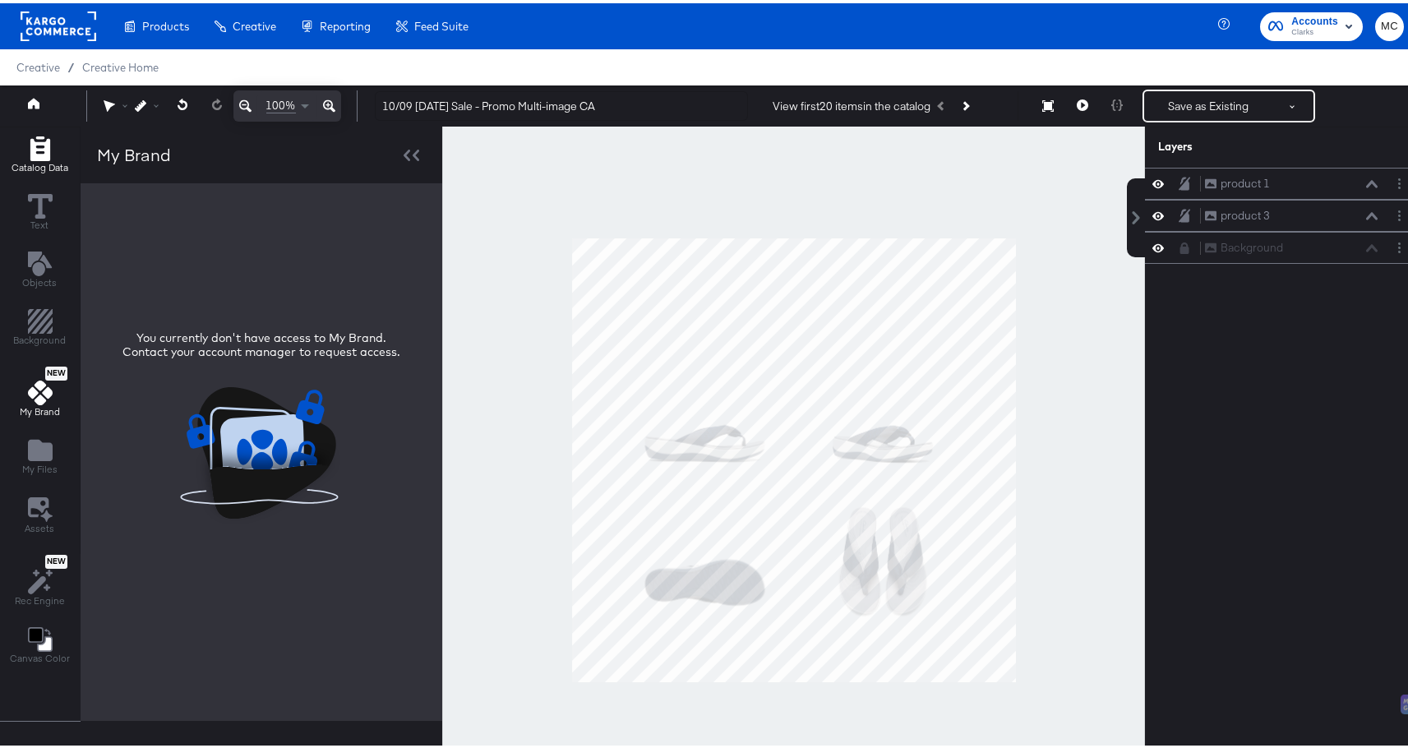
click at [38, 142] on icon "Add Rectangle" at bounding box center [40, 145] width 25 height 25
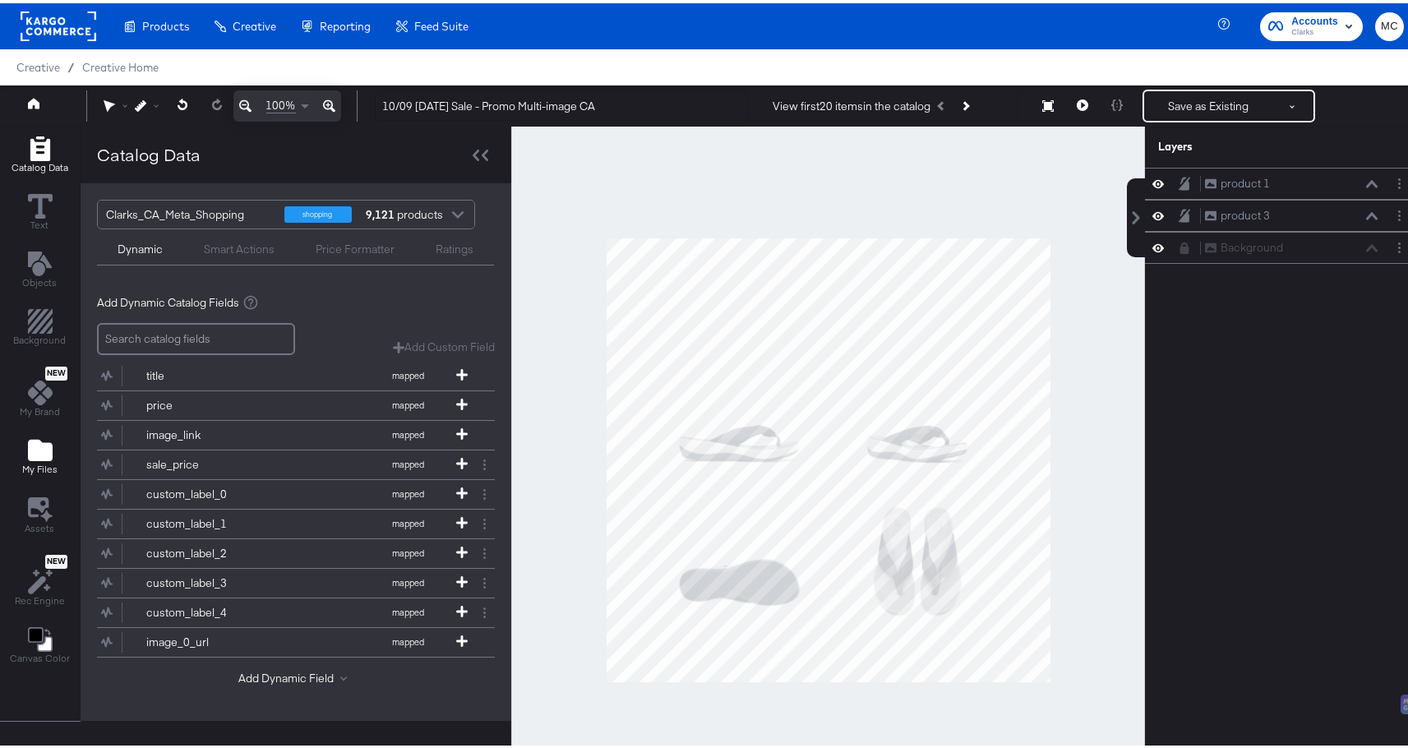
click at [53, 458] on div "My Files" at bounding box center [39, 454] width 35 height 38
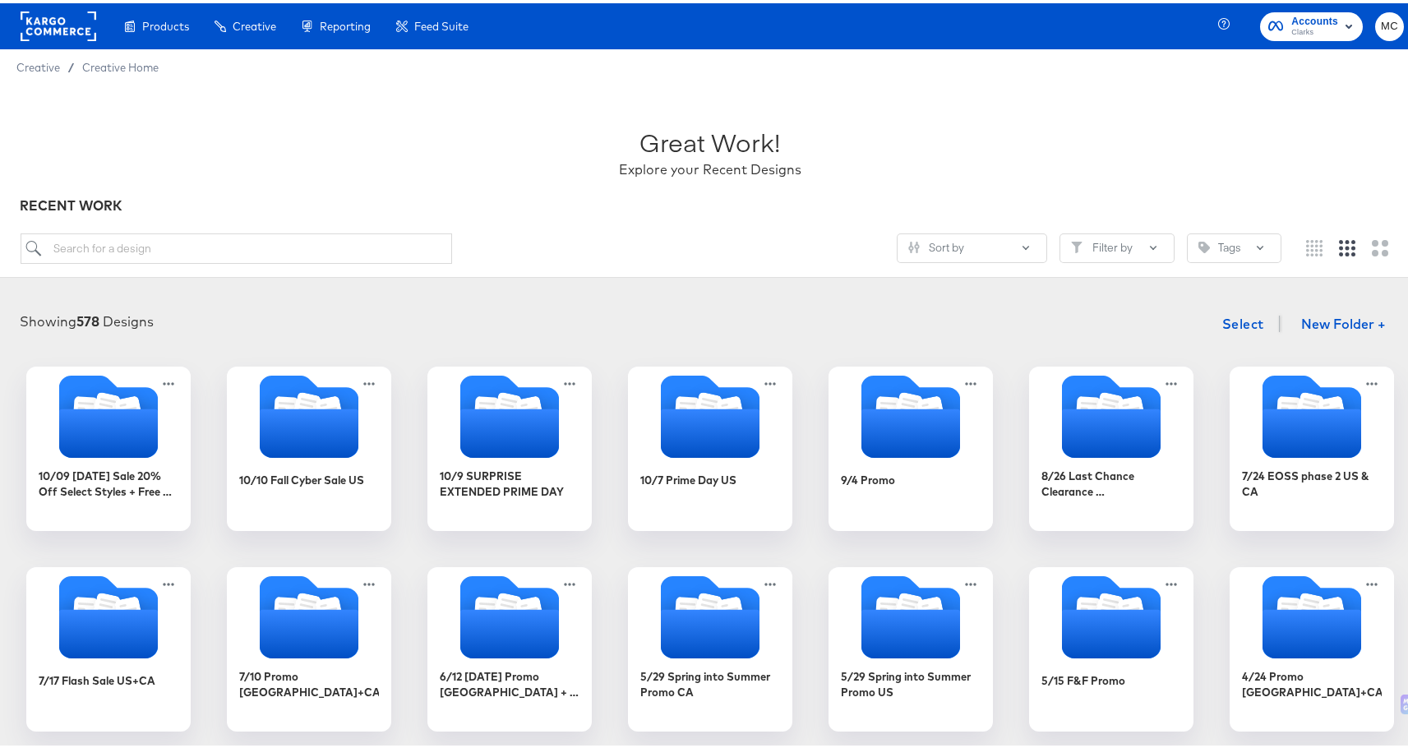
click at [149, 354] on div "Showing 578 Designs Select New Folder + 10/09 [DATE] Sale 20% Off Select Styles…" at bounding box center [709, 716] width 1387 height 825
click at [116, 399] on g "Folder" at bounding box center [130, 406] width 29 height 33
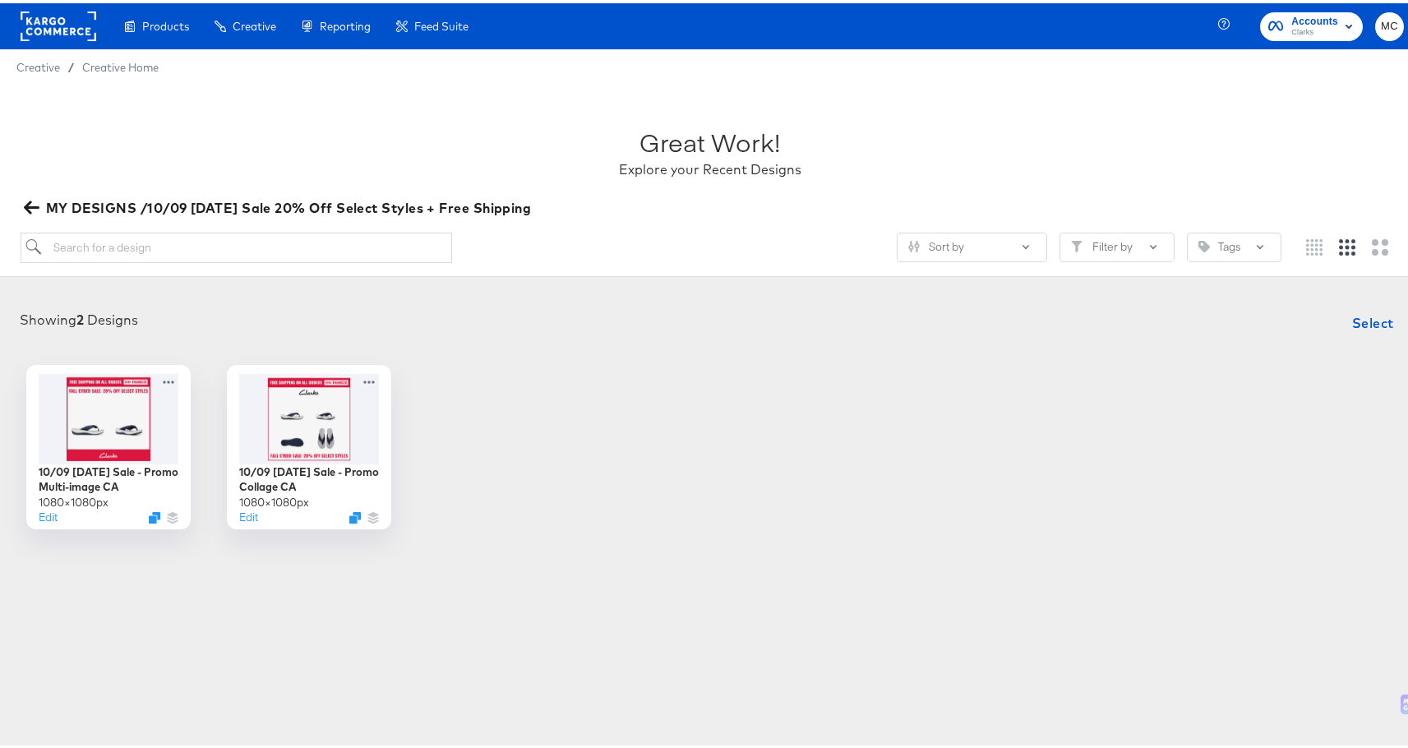
click at [788, 547] on article "Great Work! Explore your Recent Designs MY DESIGNS /10/09 [DATE] Sale 20% Off S…" at bounding box center [710, 343] width 1420 height 523
click at [151, 518] on icon "Duplicate" at bounding box center [156, 517] width 12 height 12
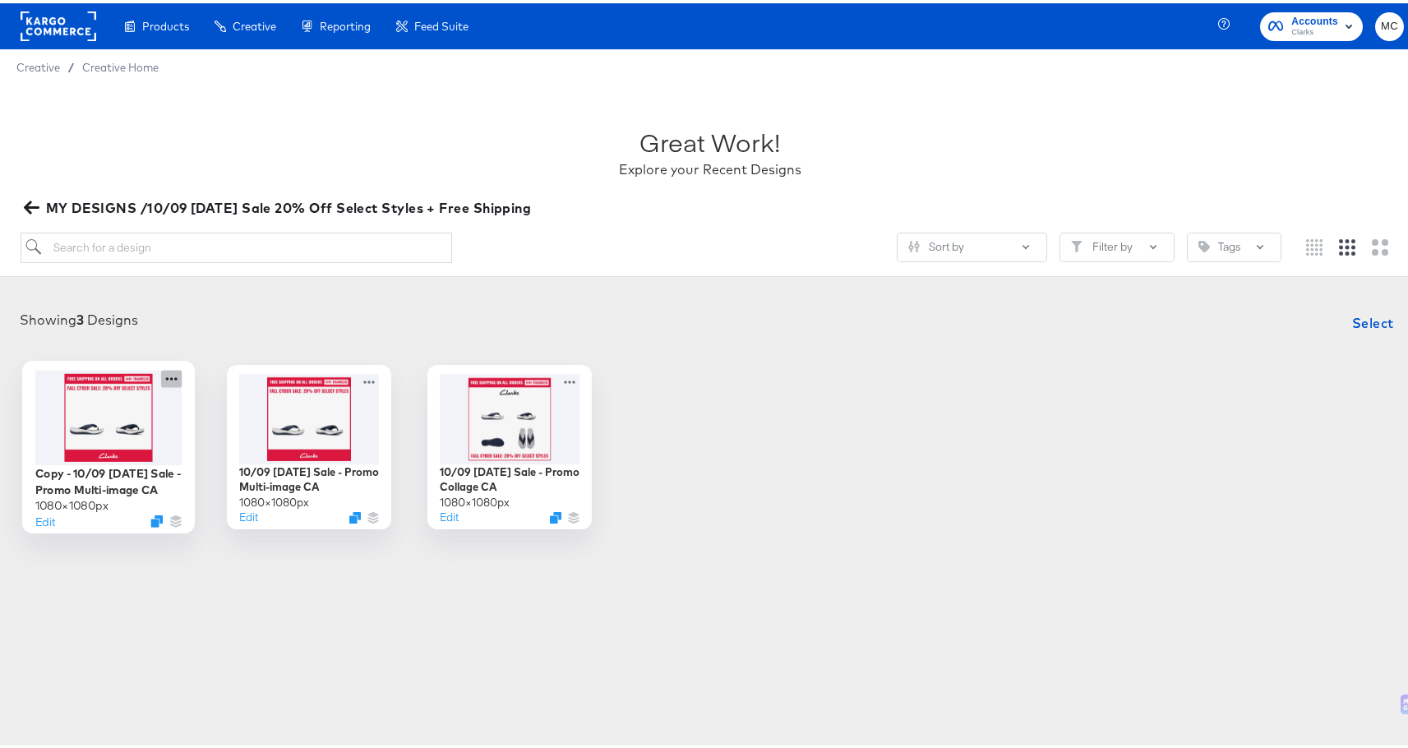
click at [173, 373] on icon at bounding box center [171, 375] width 21 height 17
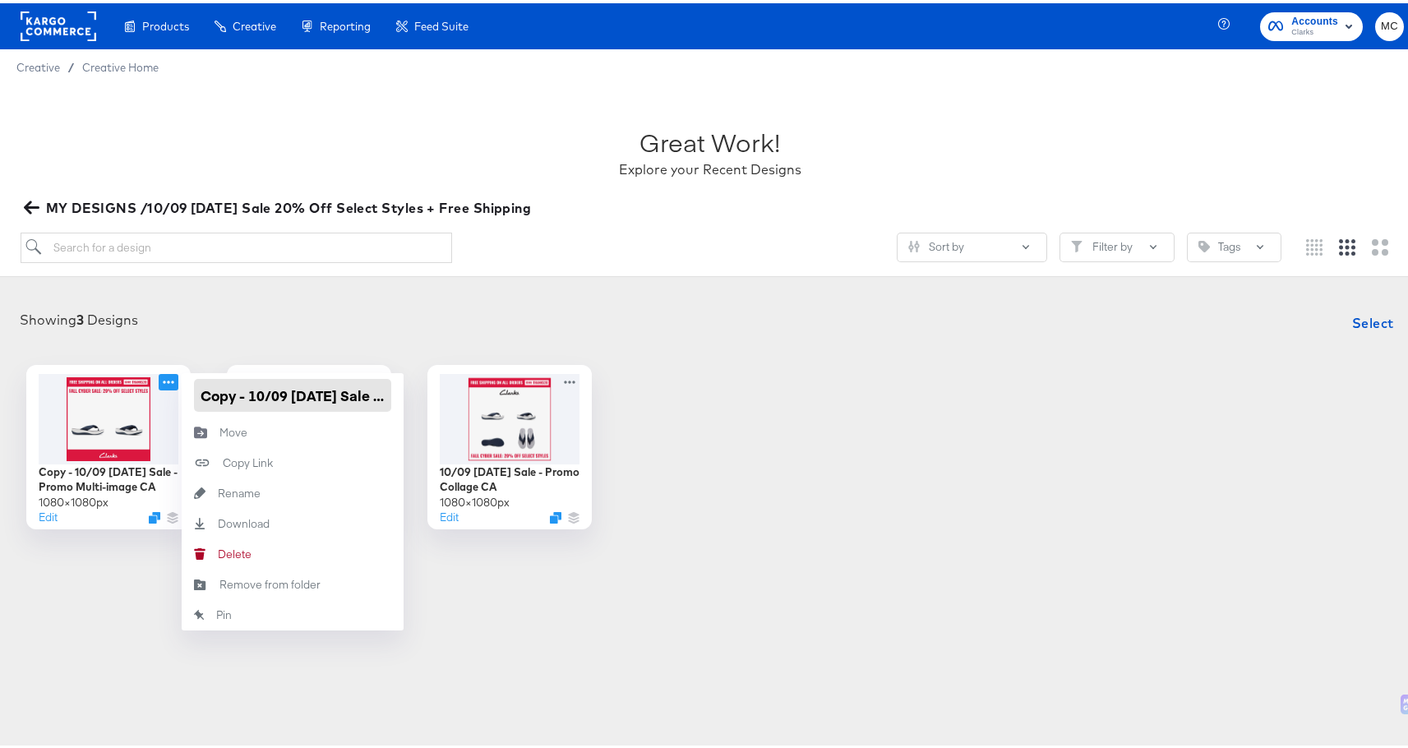
drag, startPoint x: 247, startPoint y: 394, endPoint x: 193, endPoint y: 389, distance: 53.7
click at [194, 389] on input "Copy - 10/09 [DATE] Sale - Promo Multi-image CA" at bounding box center [292, 392] width 197 height 33
type input "10/09 [DATE] Sale - Promo CA"
click at [802, 270] on div "Sort by Filter by Tags" at bounding box center [711, 251] width 1380 height 44
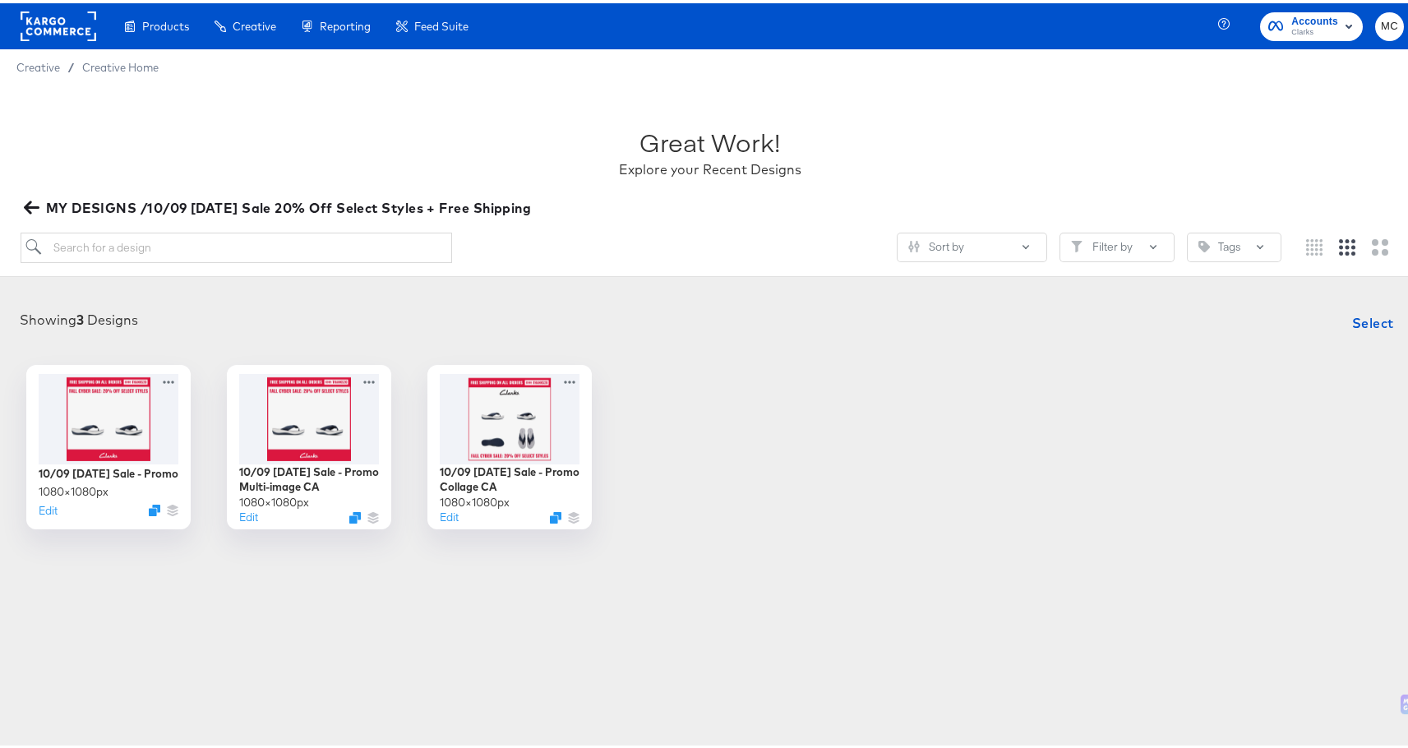
click at [742, 497] on div "10/09 [DATE] Sale - Promo 1080 × 1080 px Edit 10/09 [DATE] Sale - Promo Multi-i…" at bounding box center [709, 444] width 1387 height 164
click at [71, 412] on div at bounding box center [108, 414] width 147 height 95
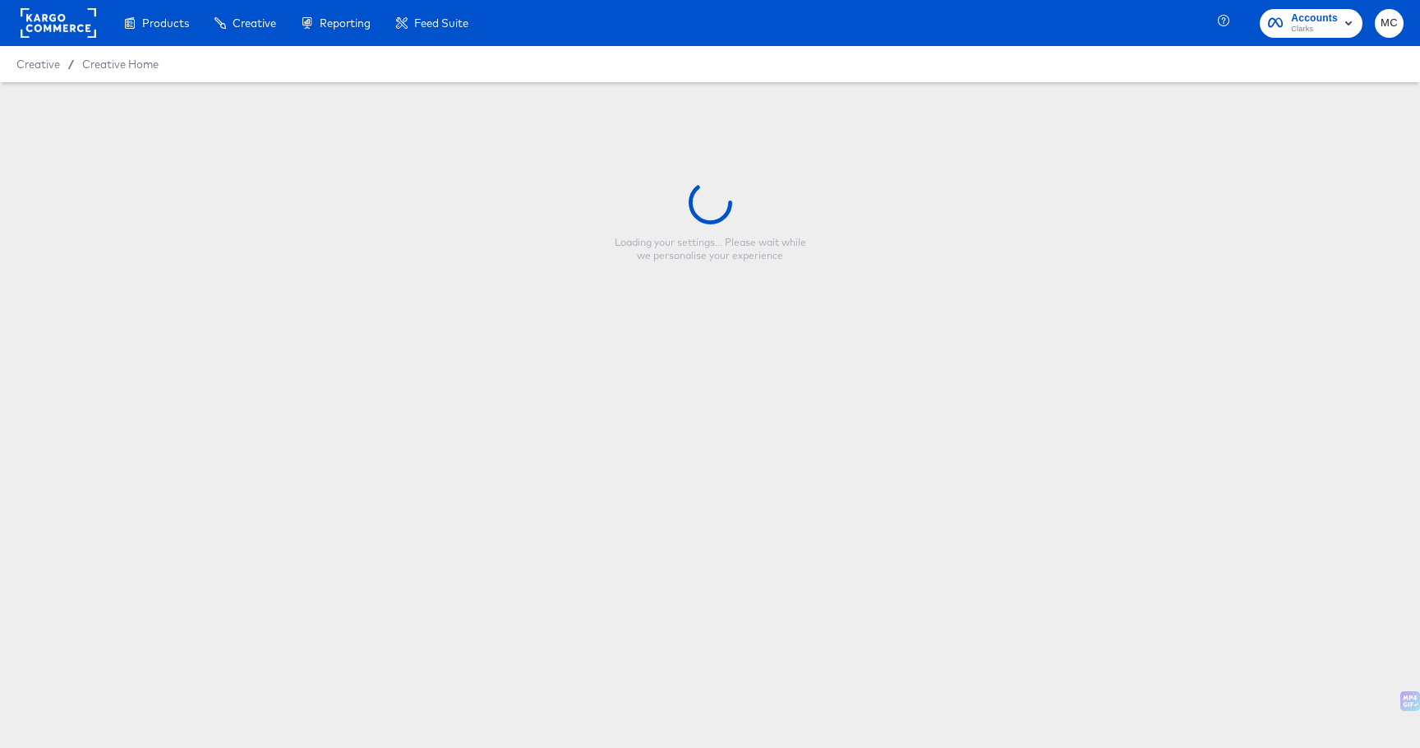
type input "10/09 [DATE] Sale - Promo CA"
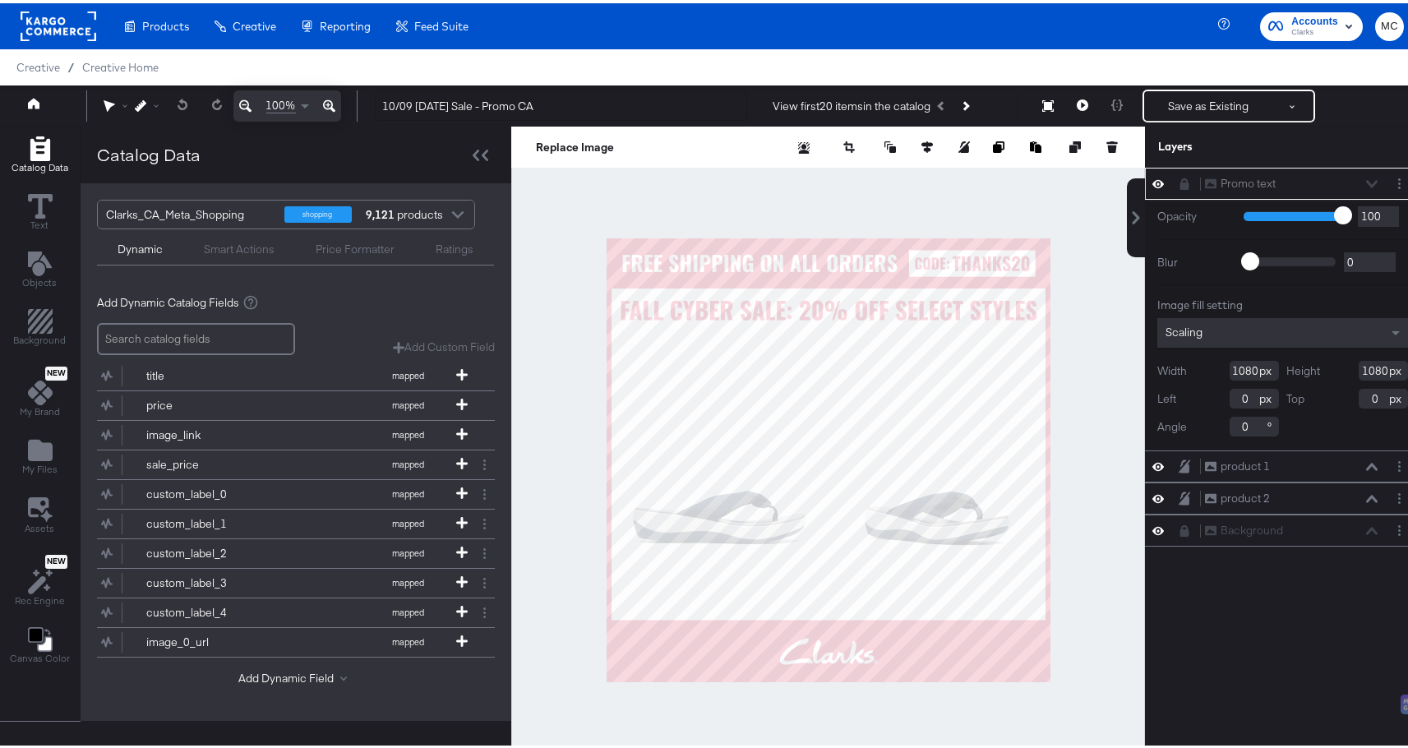
click at [1165, 181] on div "Promo text Promo text" at bounding box center [1282, 180] width 262 height 17
click at [1180, 182] on icon at bounding box center [1184, 181] width 9 height 12
click at [1391, 179] on button "Layer Options" at bounding box center [1399, 180] width 17 height 17
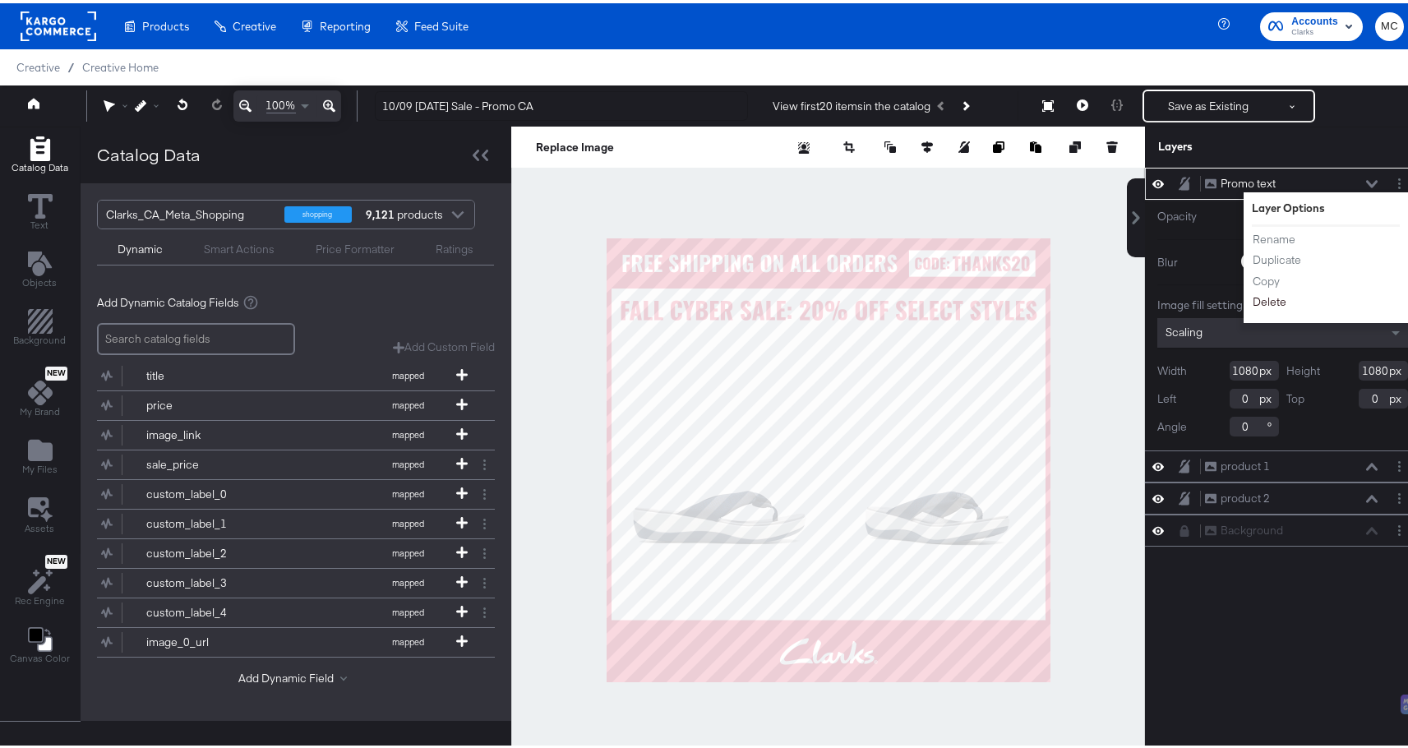
click at [1256, 298] on button "Delete" at bounding box center [1269, 298] width 35 height 17
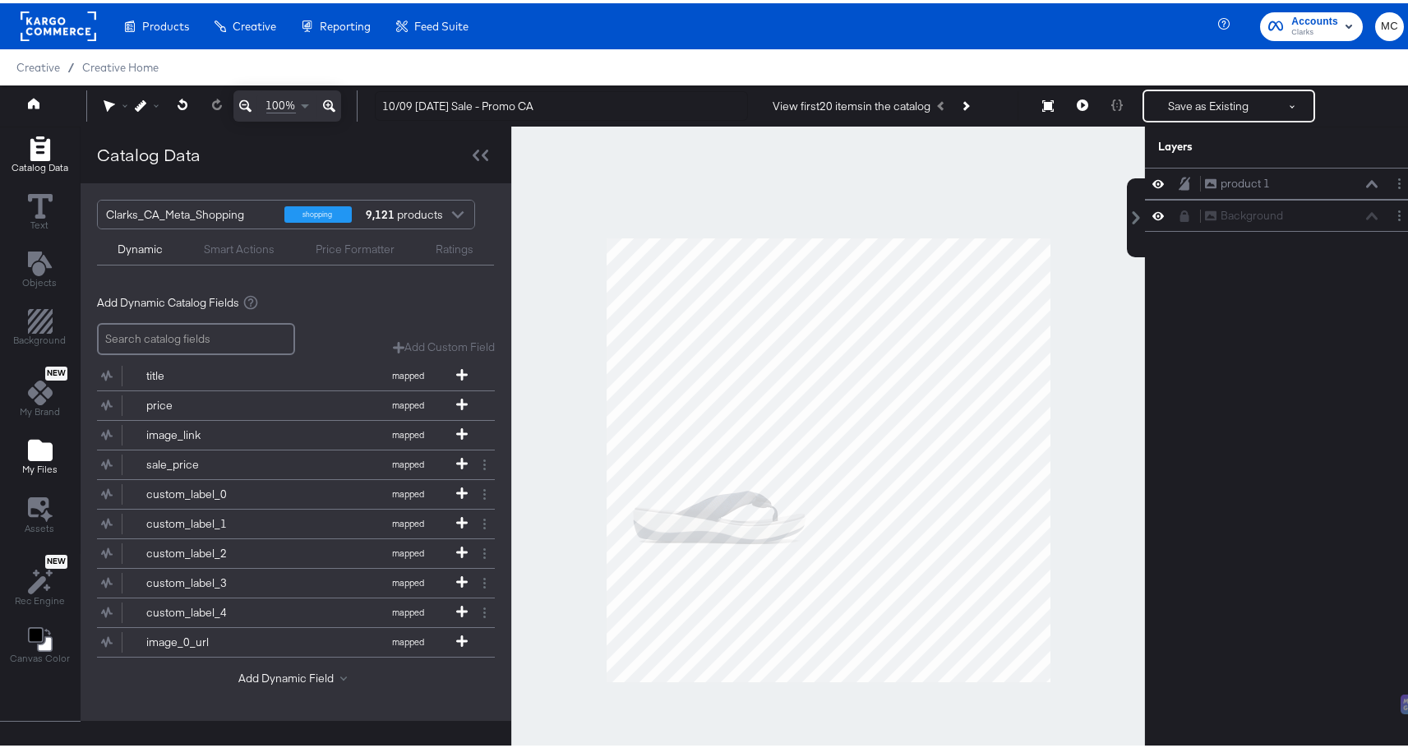
click at [39, 451] on icon "Add Files" at bounding box center [40, 446] width 25 height 21
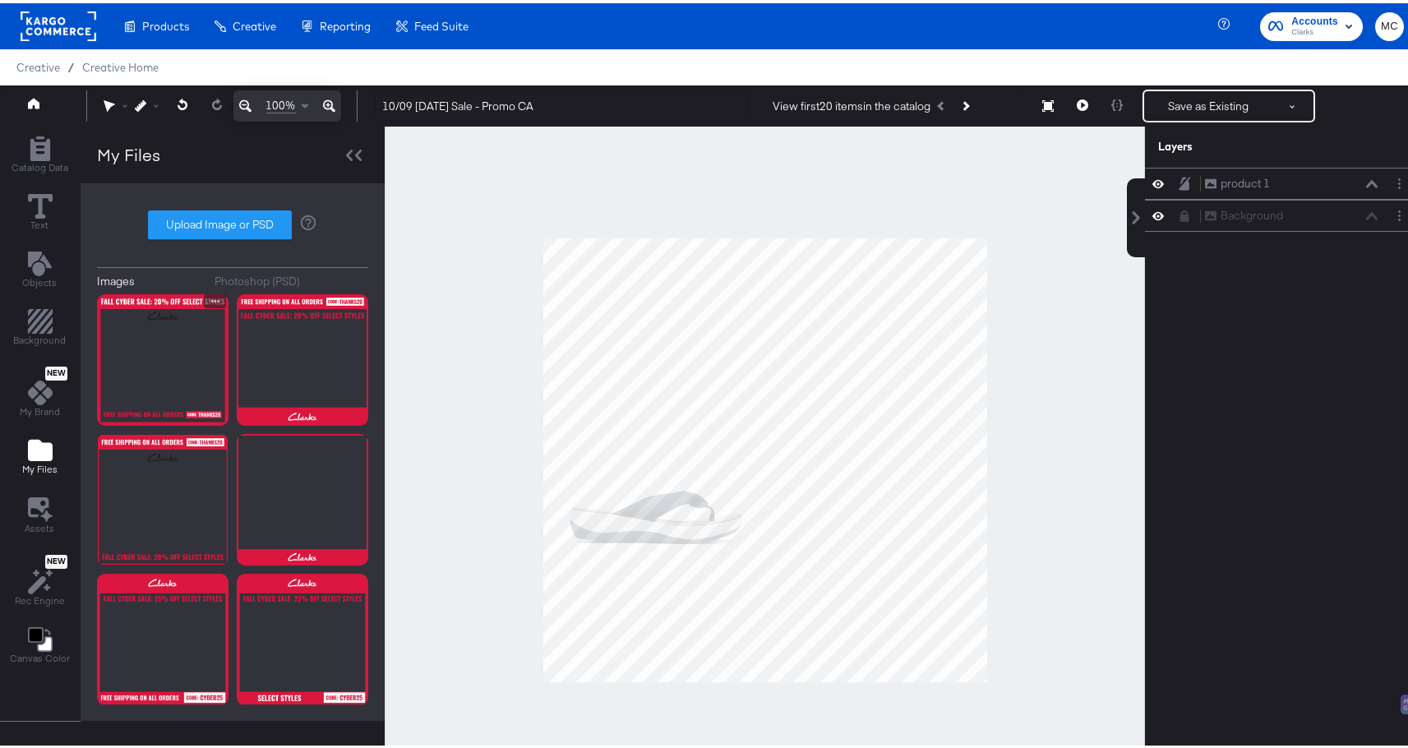
click at [168, 363] on img at bounding box center [162, 356] width 131 height 131
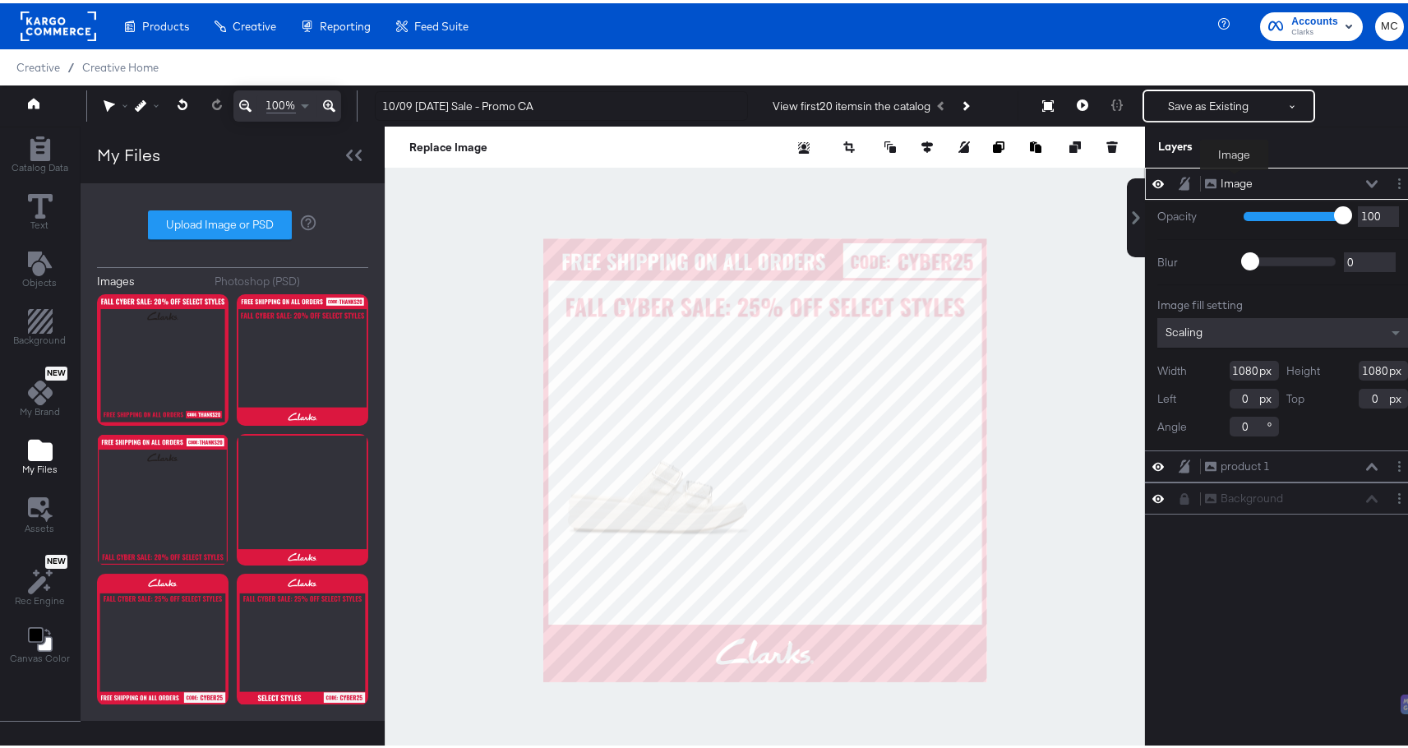
click at [1234, 178] on div "Image" at bounding box center [1236, 181] width 32 height 16
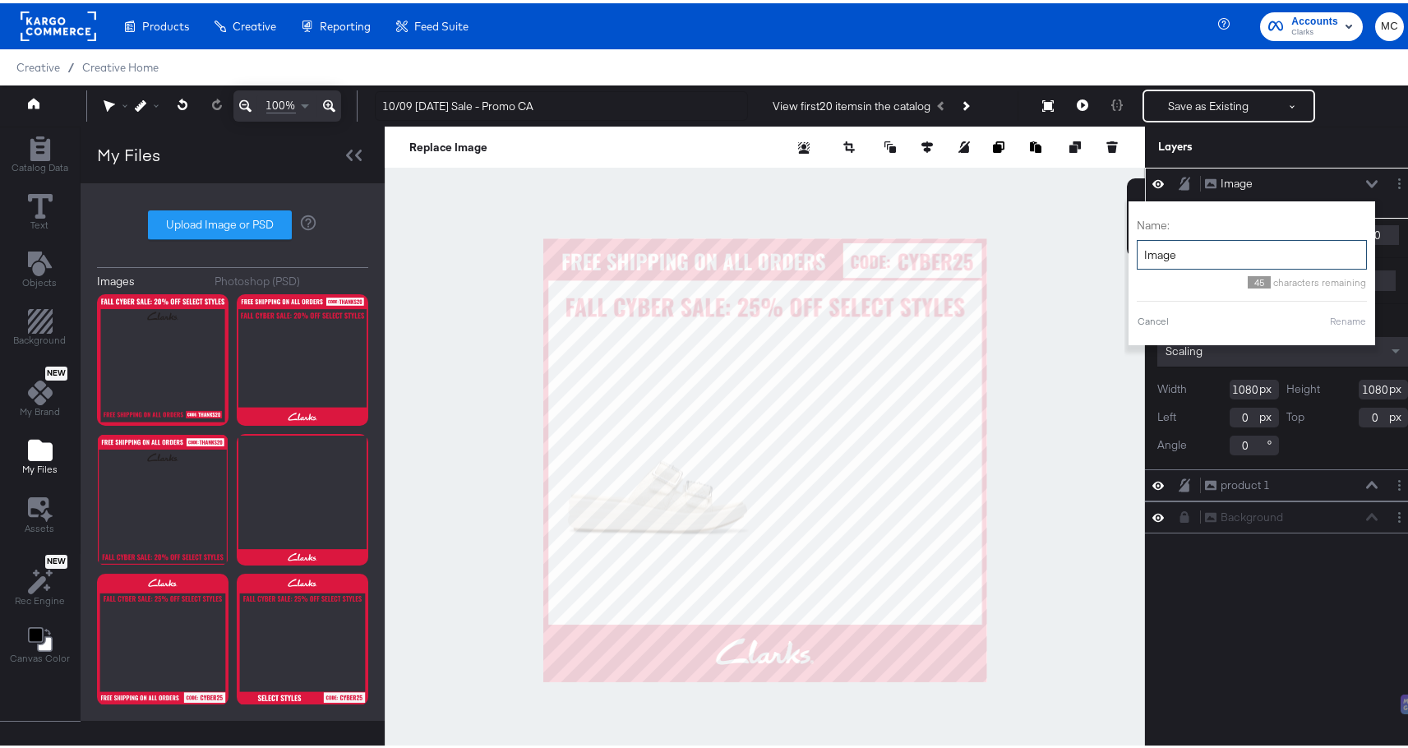
drag, startPoint x: 1180, startPoint y: 249, endPoint x: 1128, endPoint y: 247, distance: 51.8
click at [1137, 247] on input "Image" at bounding box center [1252, 252] width 230 height 30
type input "Promo text"
